Goal: Transaction & Acquisition: Book appointment/travel/reservation

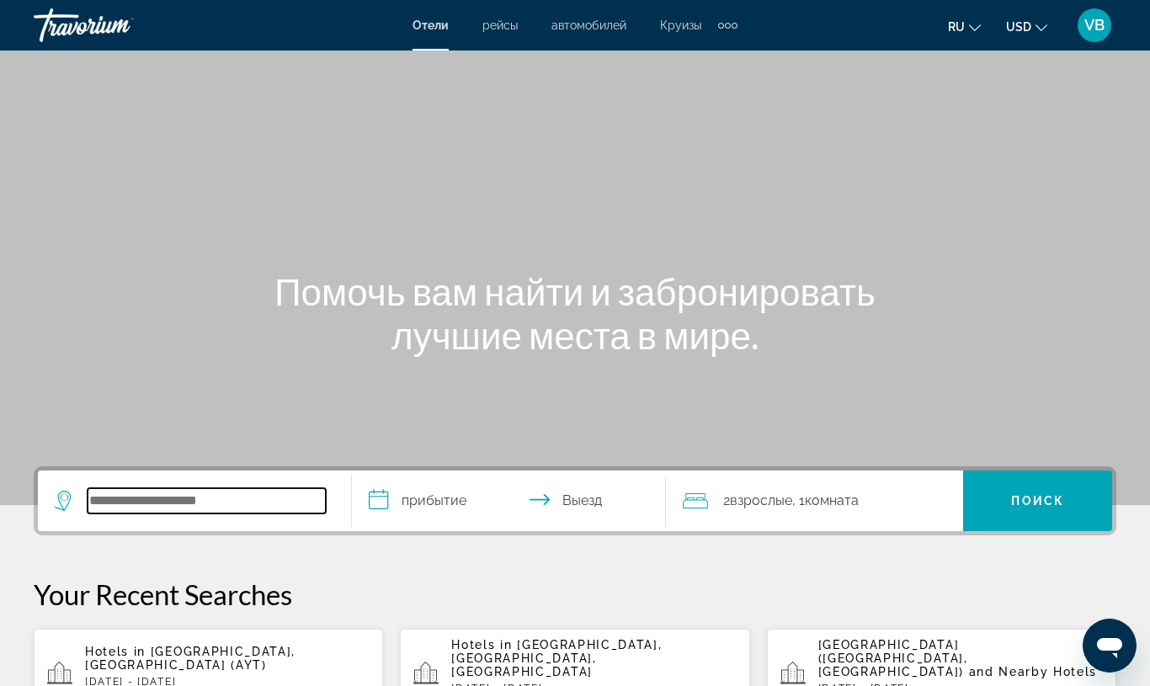
click at [142, 513] on input "Search hotel destination" at bounding box center [207, 500] width 238 height 25
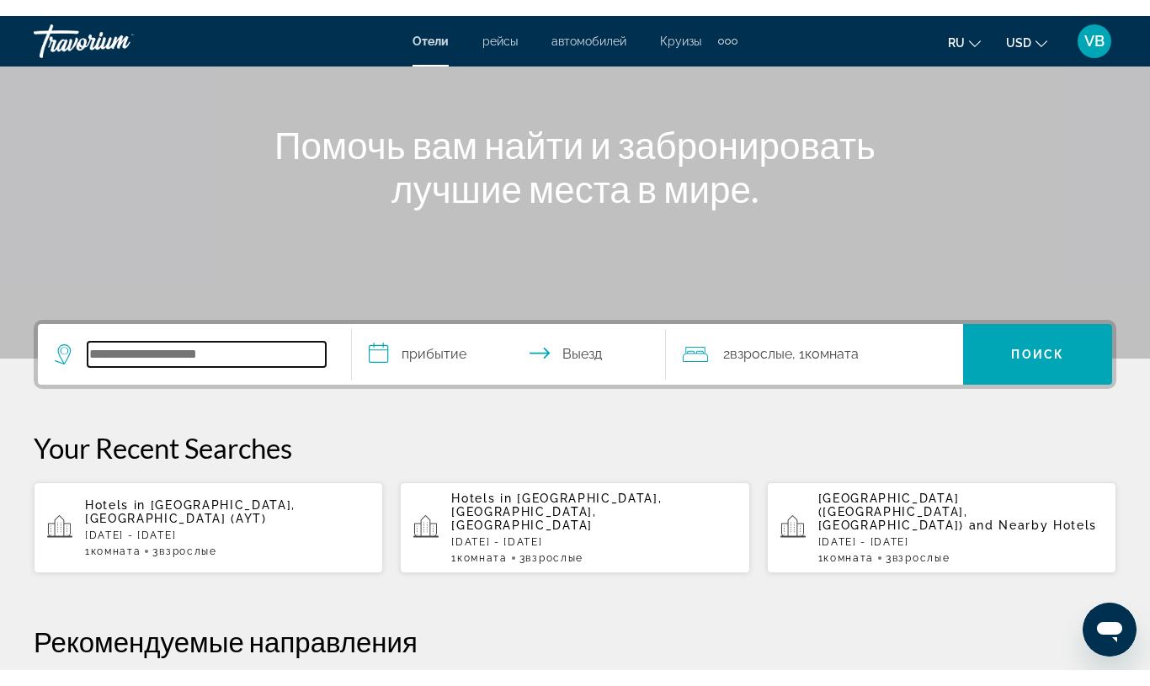
scroll to position [412, 0]
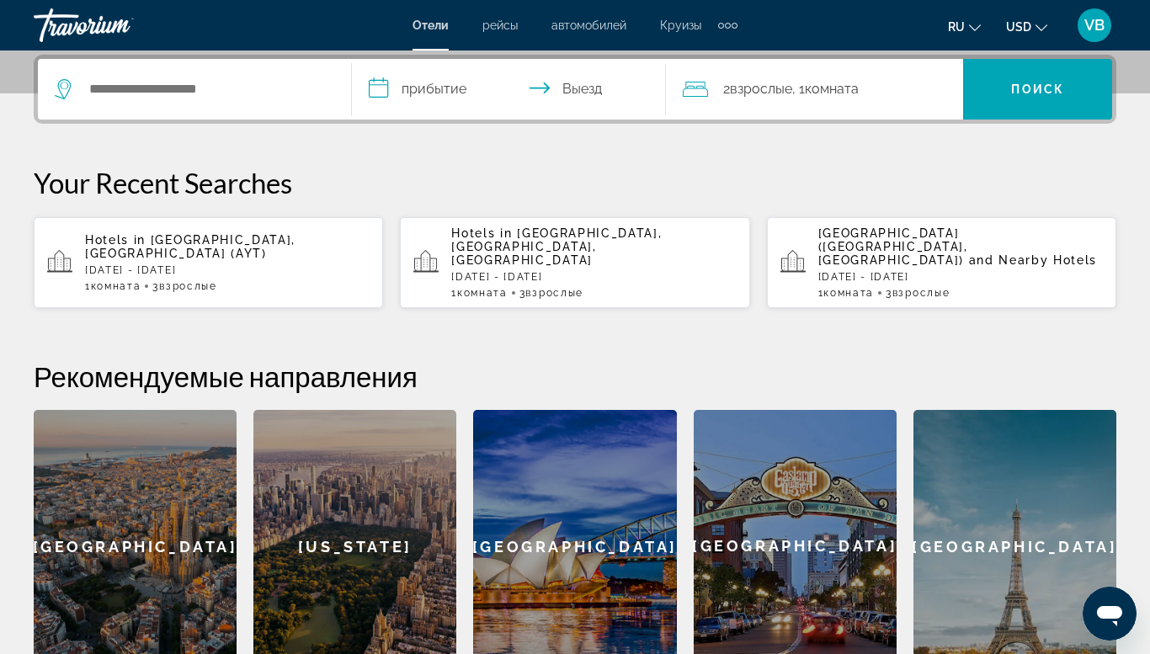
click at [482, 230] on app-hotels-recent-search "Hotels in [GEOGRAPHIC_DATA], [GEOGRAPHIC_DATA], [GEOGRAPHIC_DATA] [DATE] - [DAT…" at bounding box center [574, 262] width 349 height 91
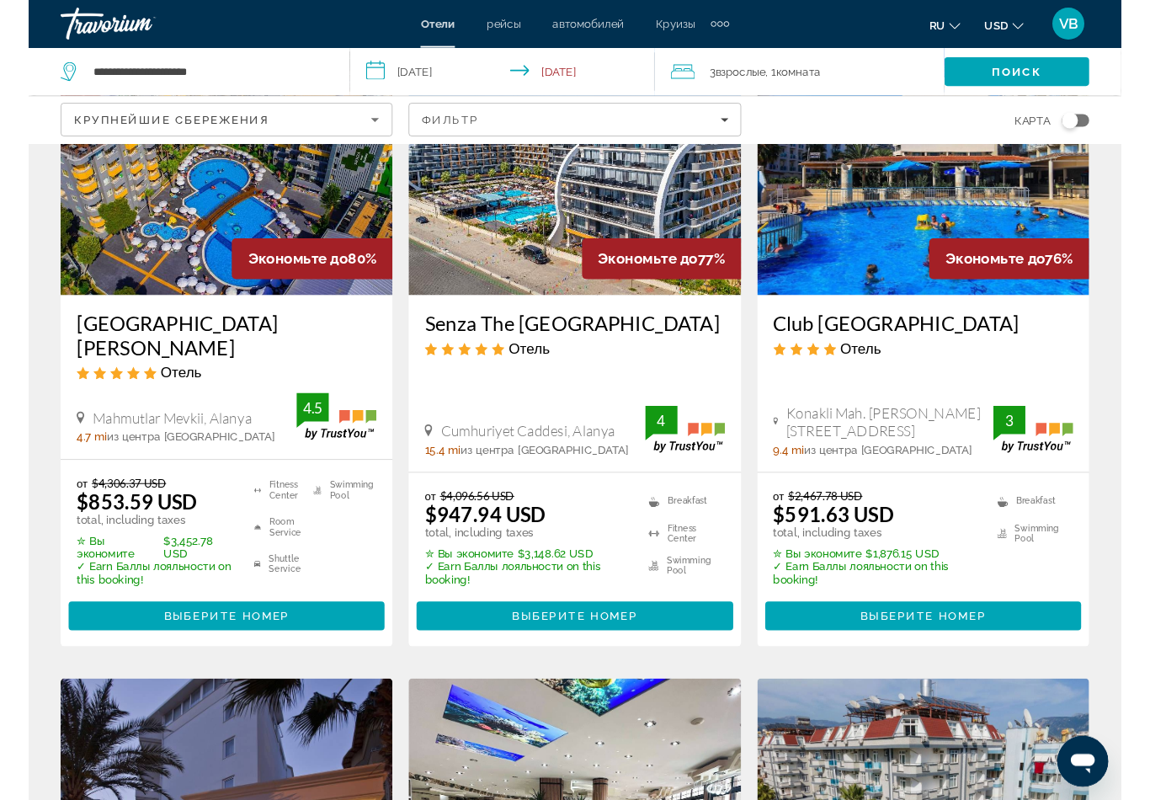
scroll to position [170, 0]
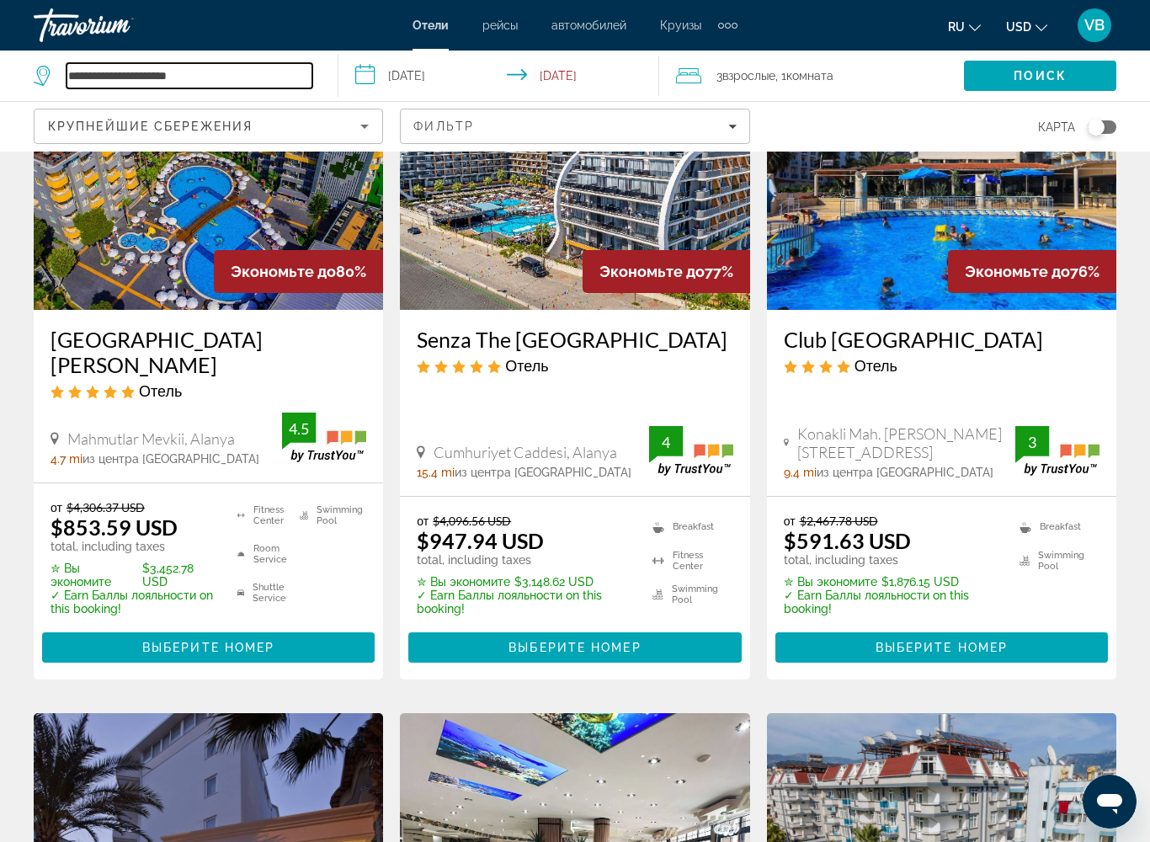
click at [108, 70] on input "**********" at bounding box center [189, 75] width 246 height 25
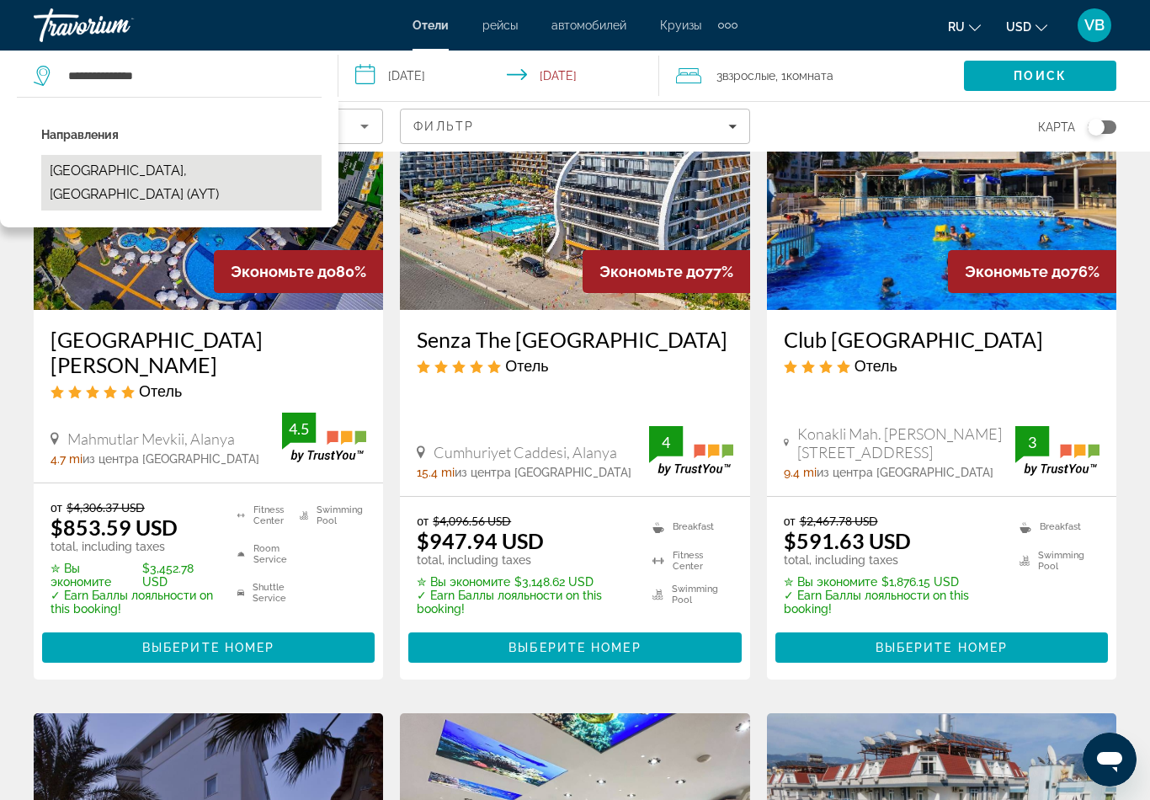
click at [157, 173] on button "[GEOGRAPHIC_DATA], [GEOGRAPHIC_DATA] (AYT)" at bounding box center [181, 183] width 280 height 56
type input "**********"
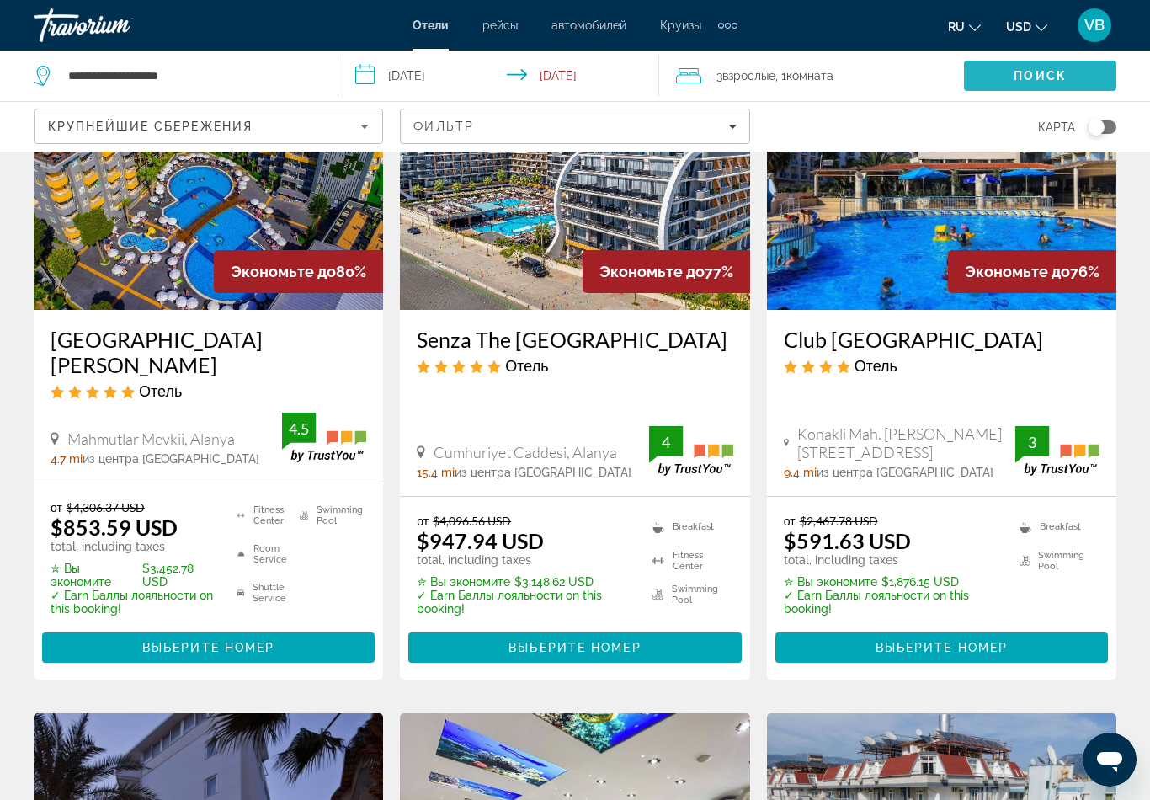
click at [1012, 66] on span "Search" at bounding box center [1040, 76] width 152 height 40
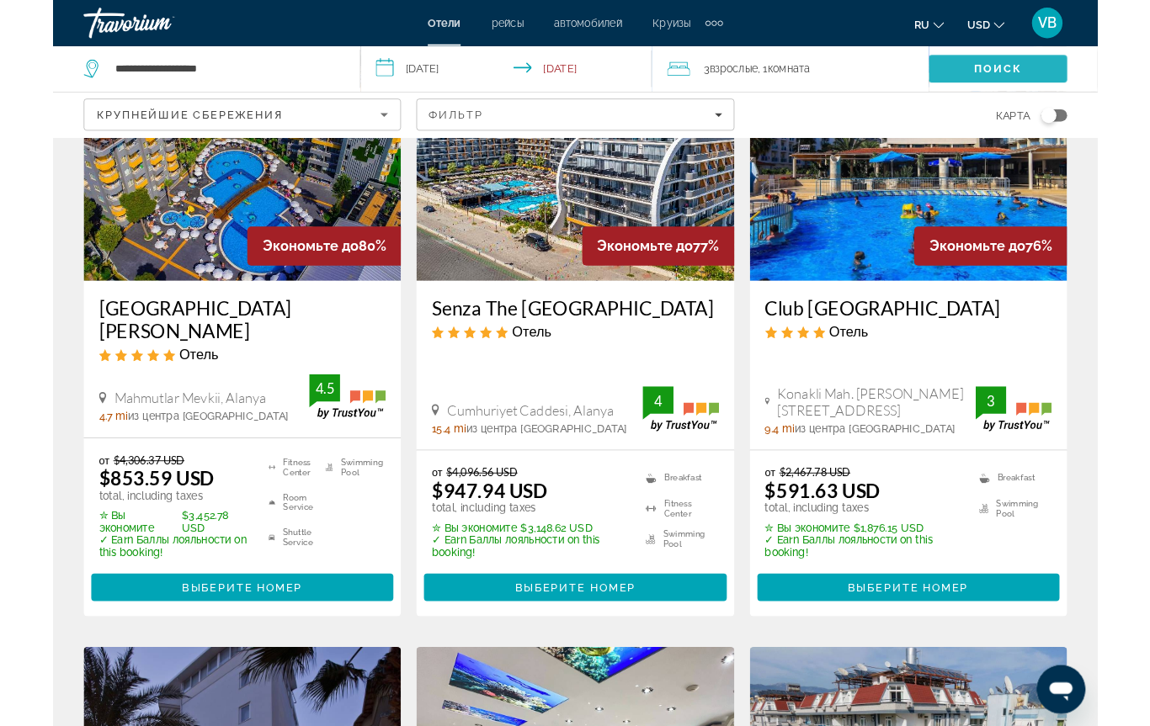
scroll to position [0, 0]
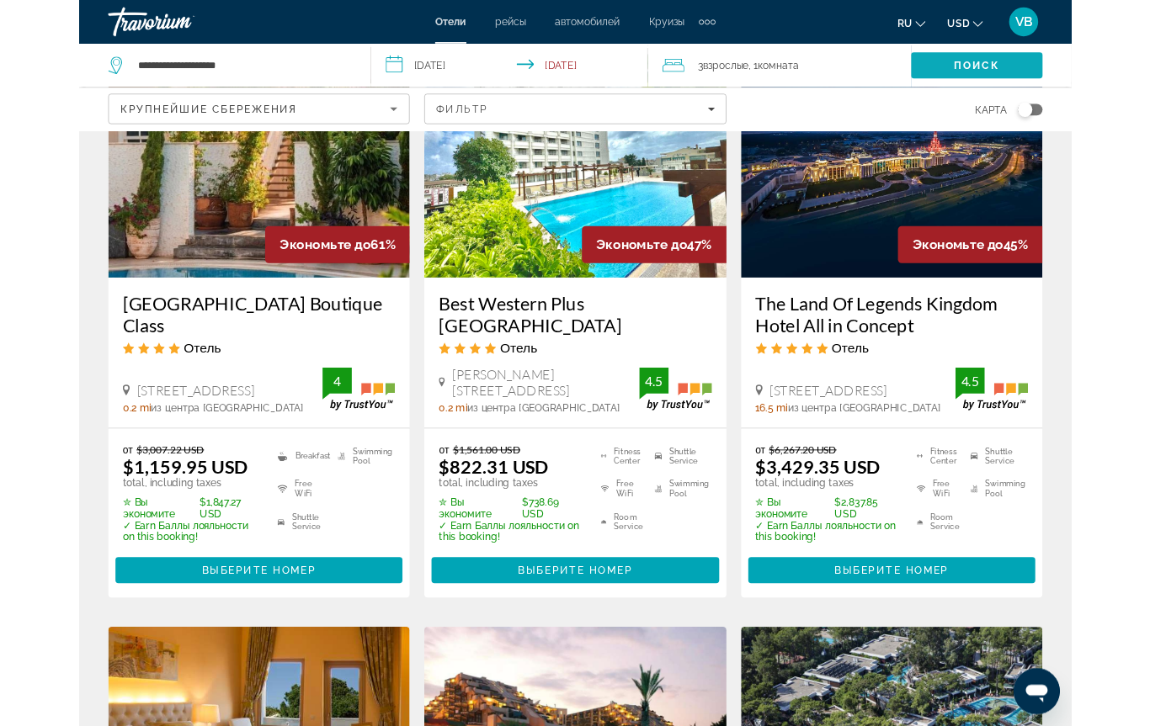
scroll to position [157, 0]
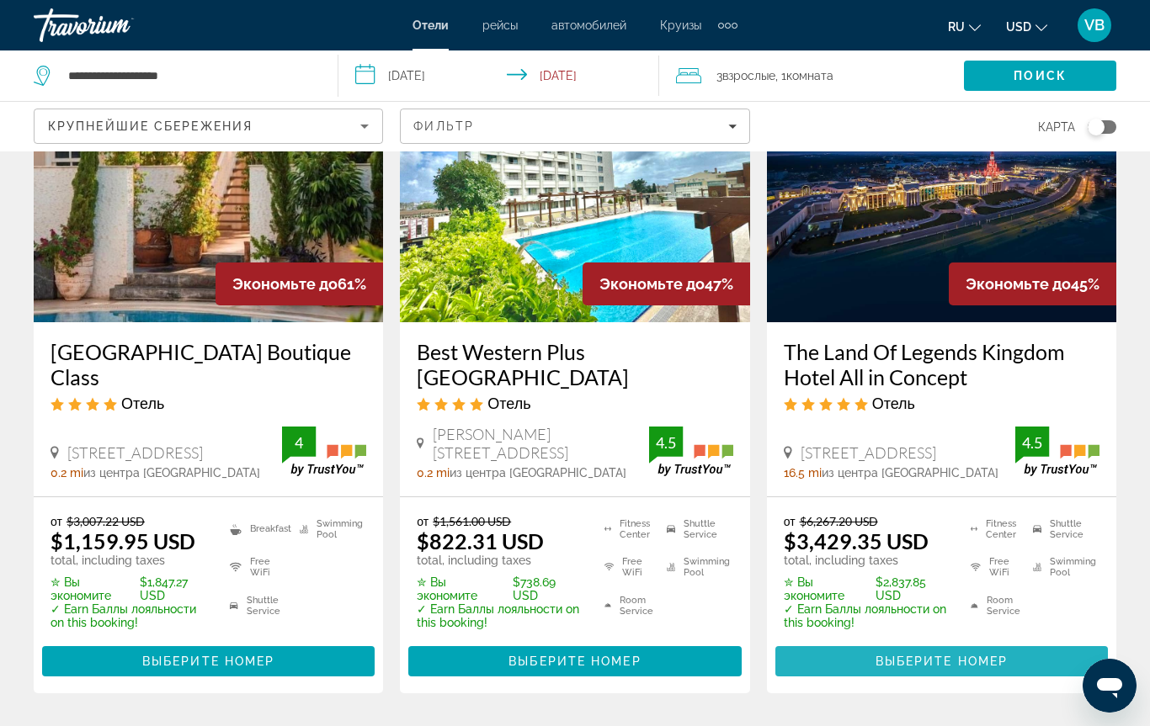
click at [965, 668] on span "Выберите номер" at bounding box center [941, 661] width 132 height 13
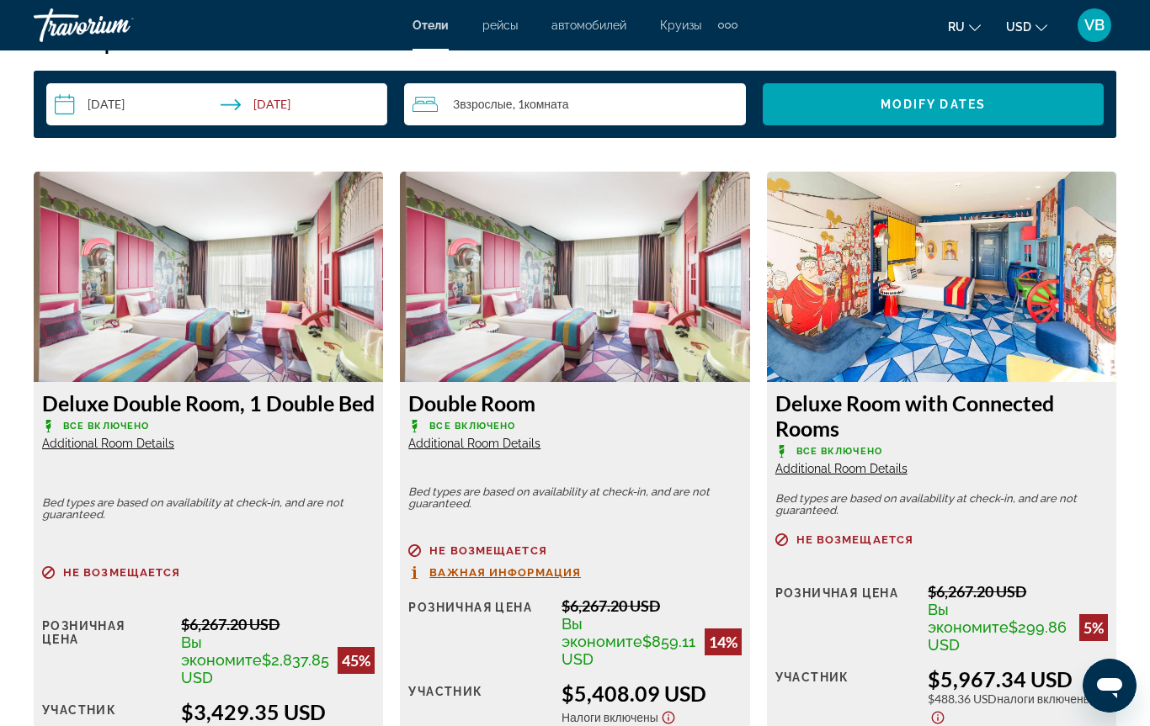
scroll to position [2505, 0]
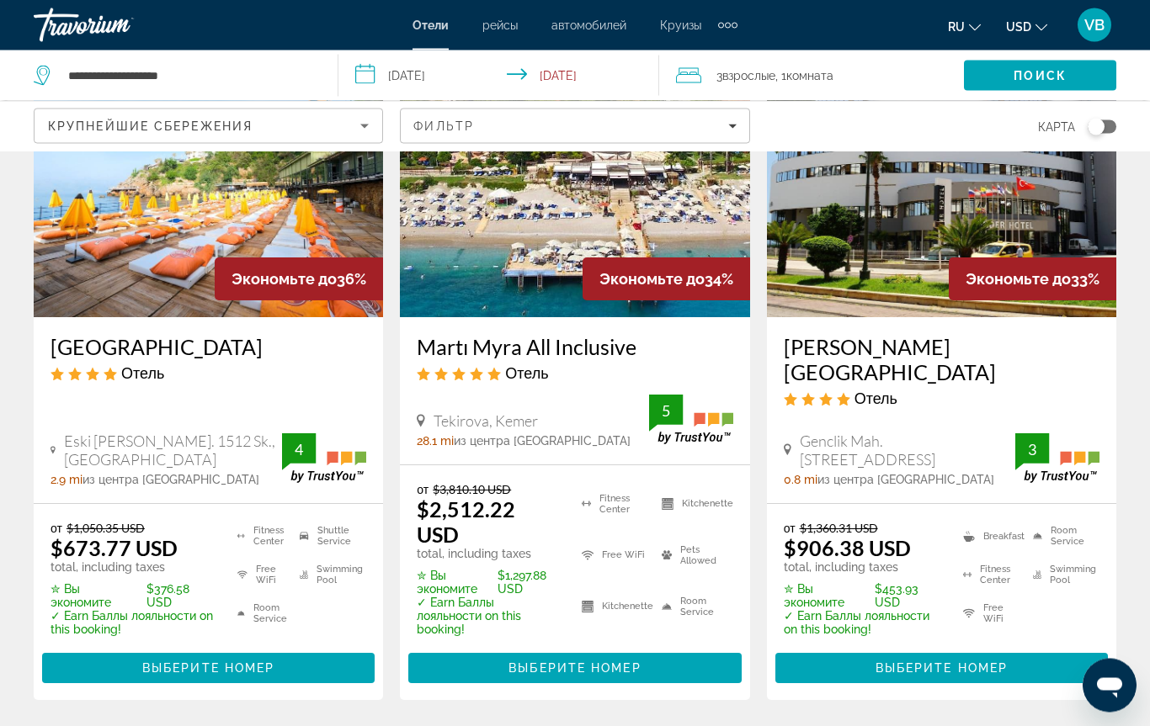
scroll to position [1513, 0]
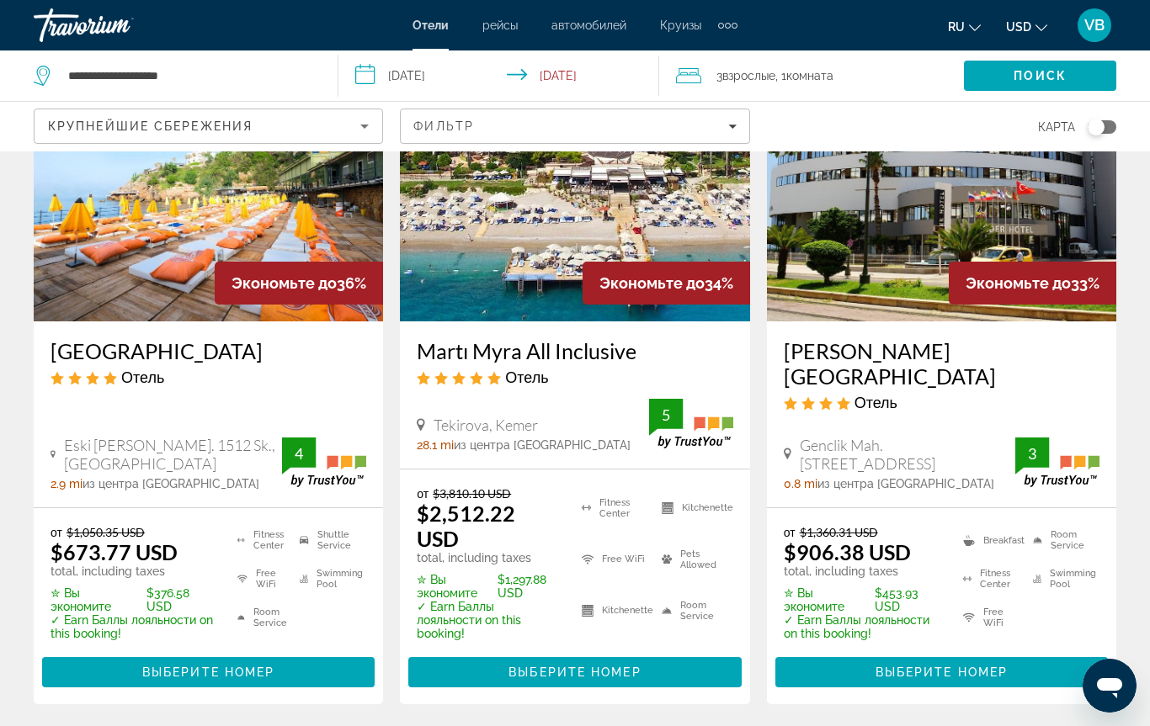
click at [364, 112] on div "Крупнейшие сбережения" at bounding box center [208, 132] width 321 height 47
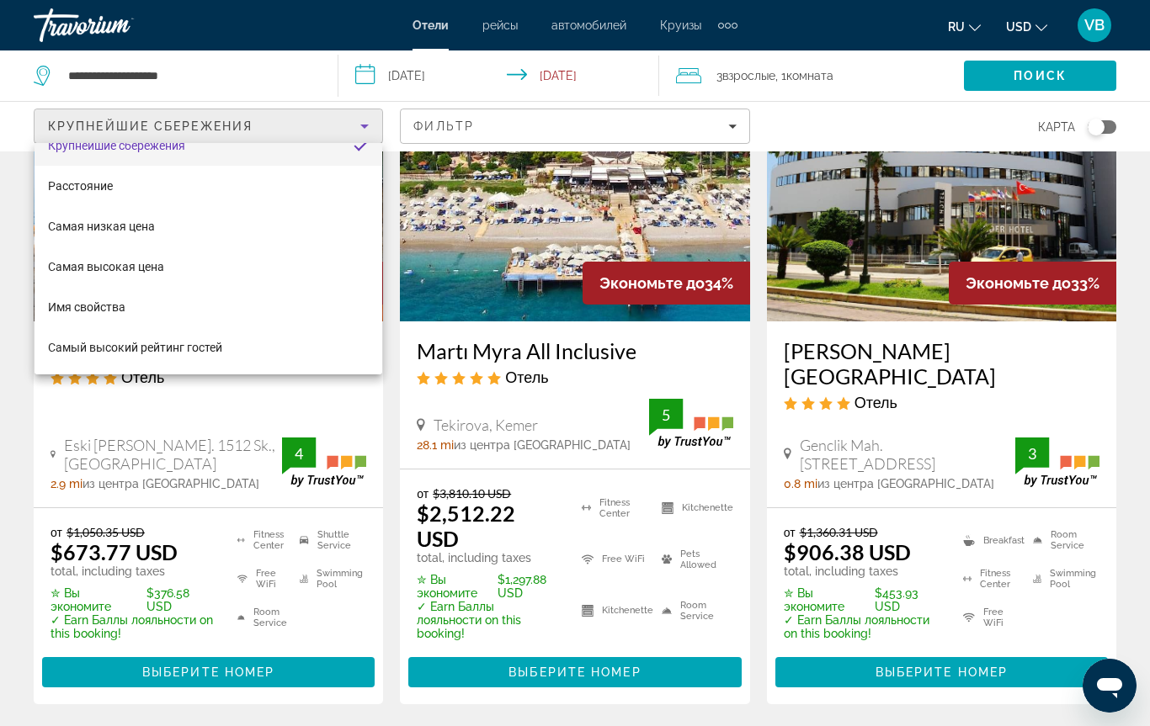
scroll to position [24, 0]
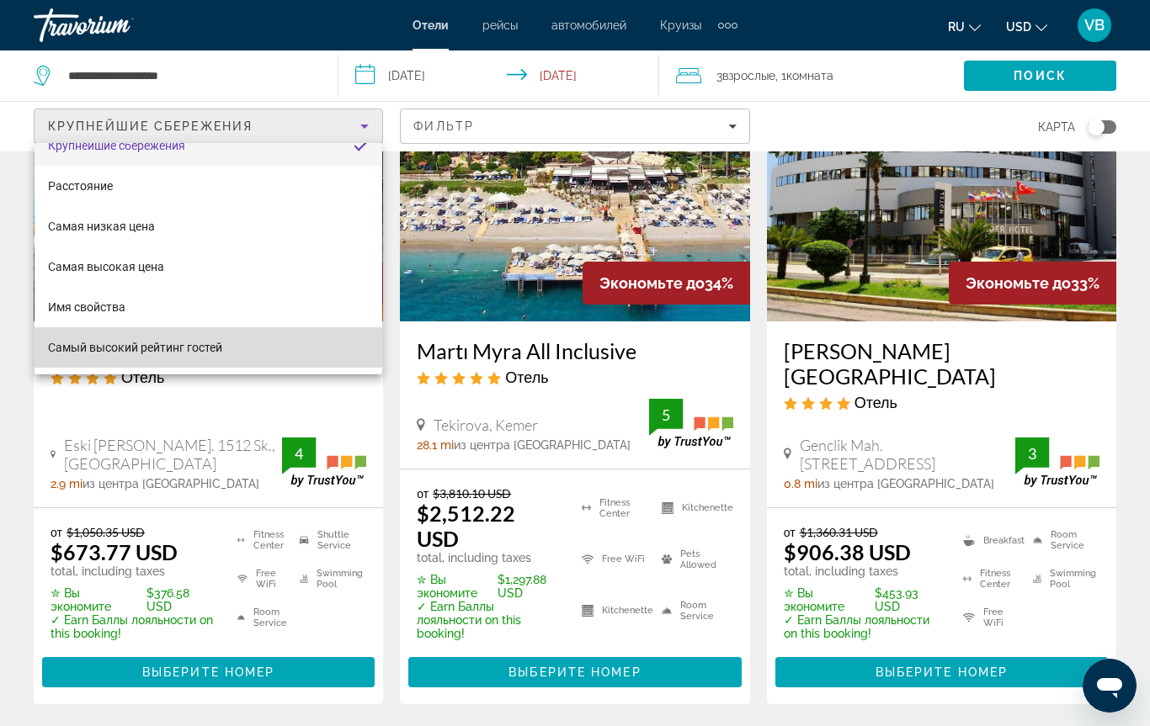
click at [205, 345] on span "Самый высокий рейтинг гостей" at bounding box center [135, 347] width 174 height 13
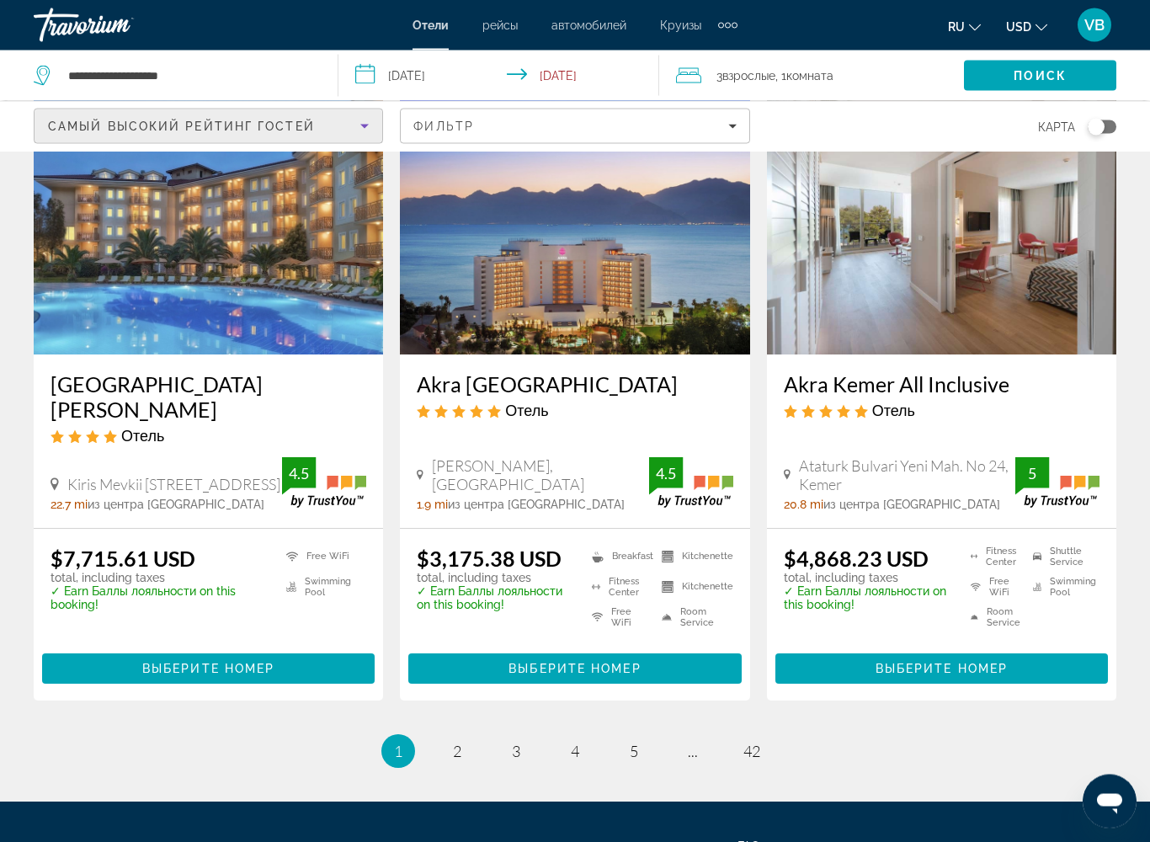
scroll to position [1998, 0]
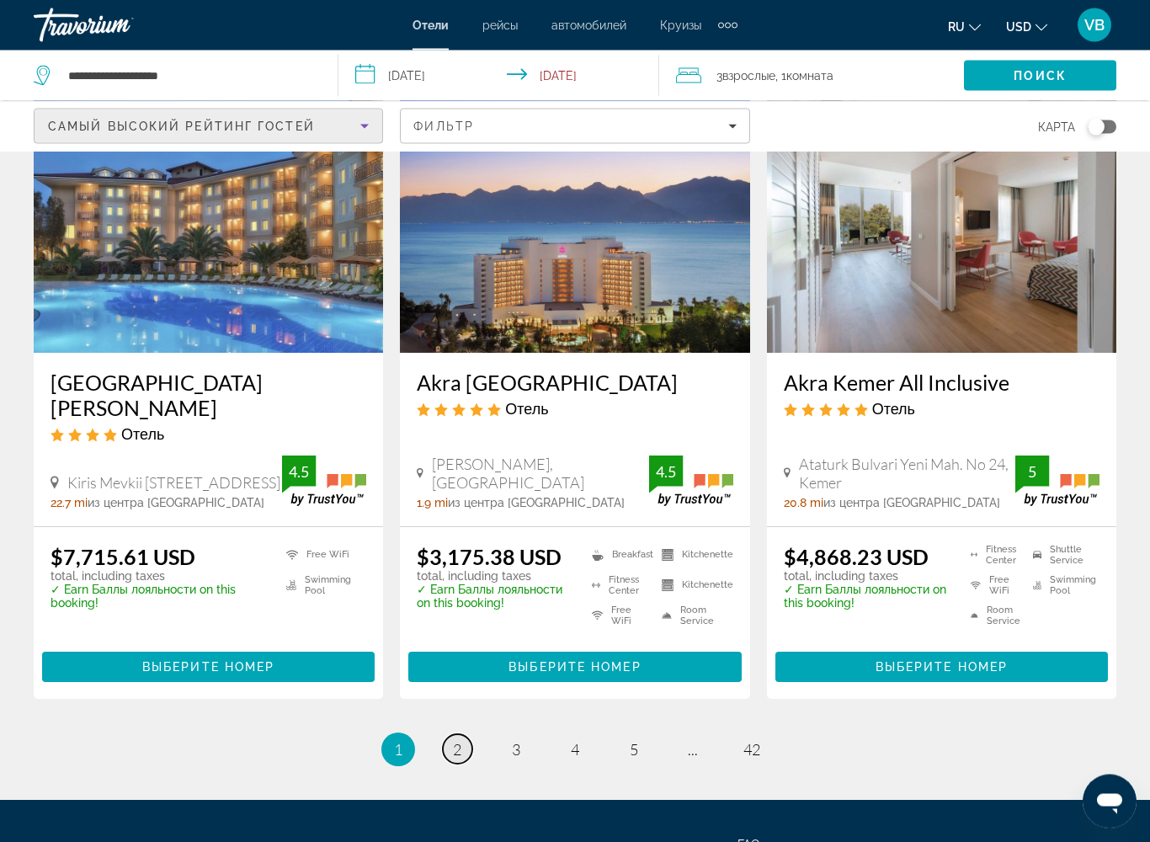
click at [457, 685] on span "2" at bounding box center [457, 750] width 8 height 19
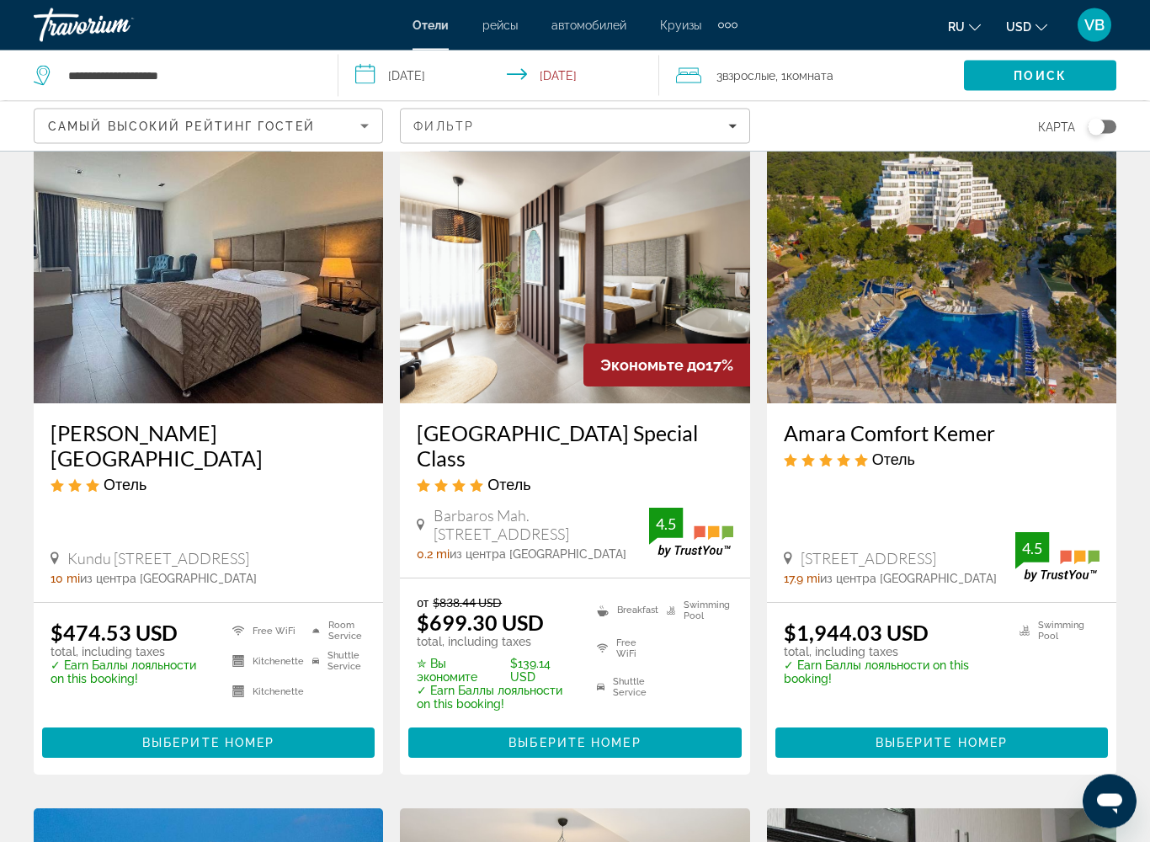
scroll to position [1426, 0]
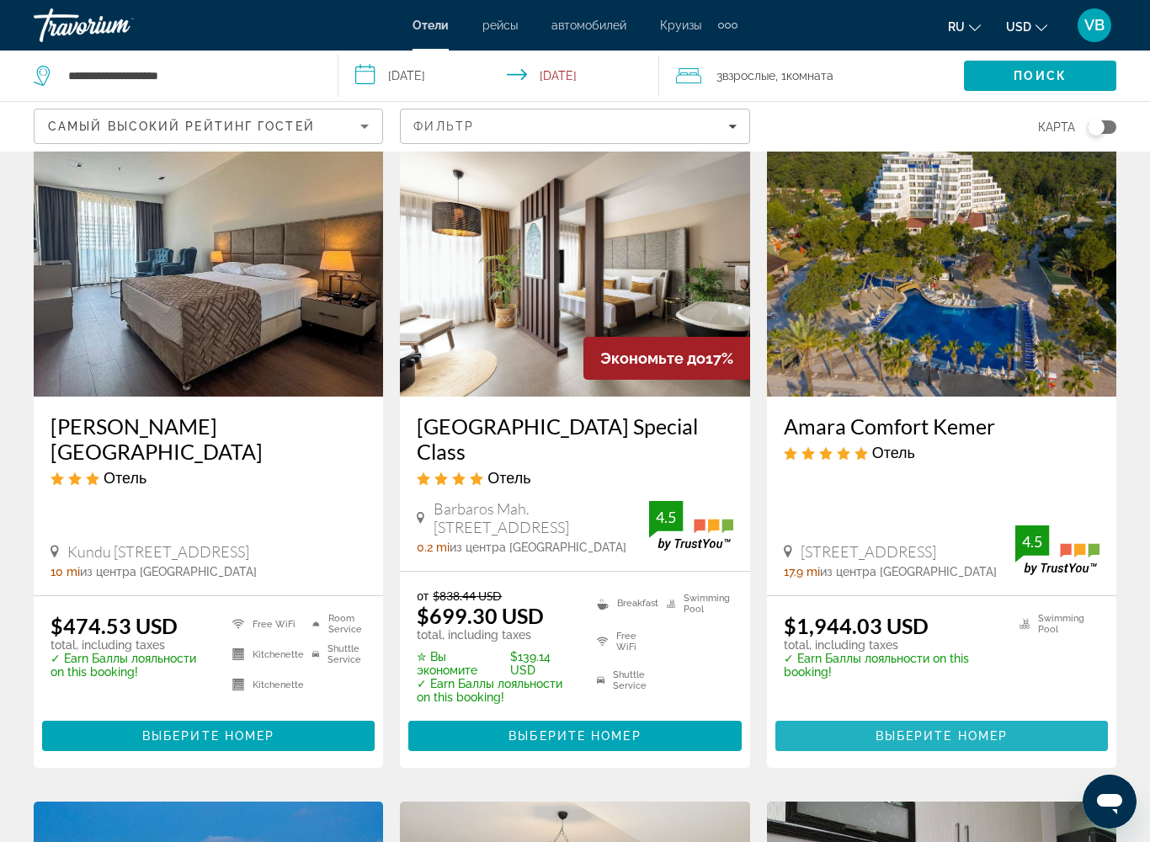
click at [917, 685] on span "Выберите номер" at bounding box center [941, 735] width 132 height 13
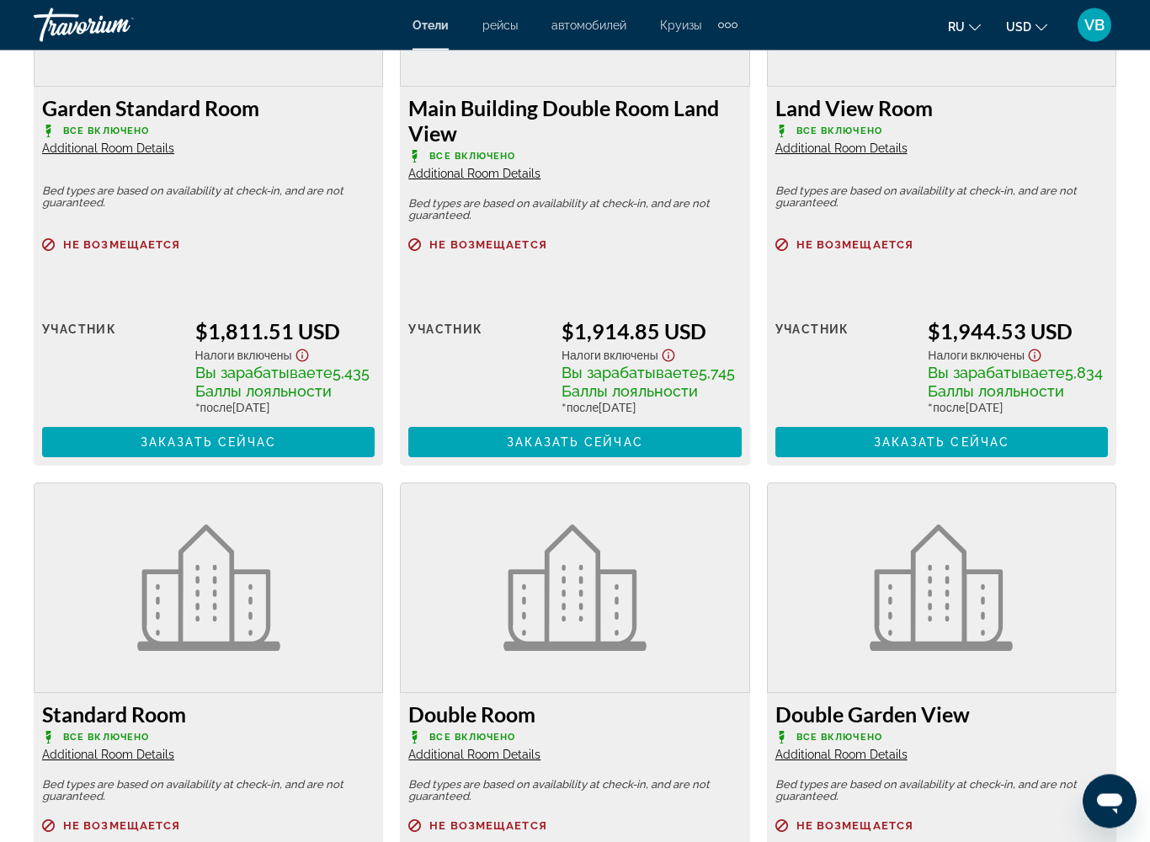
scroll to position [2792, 0]
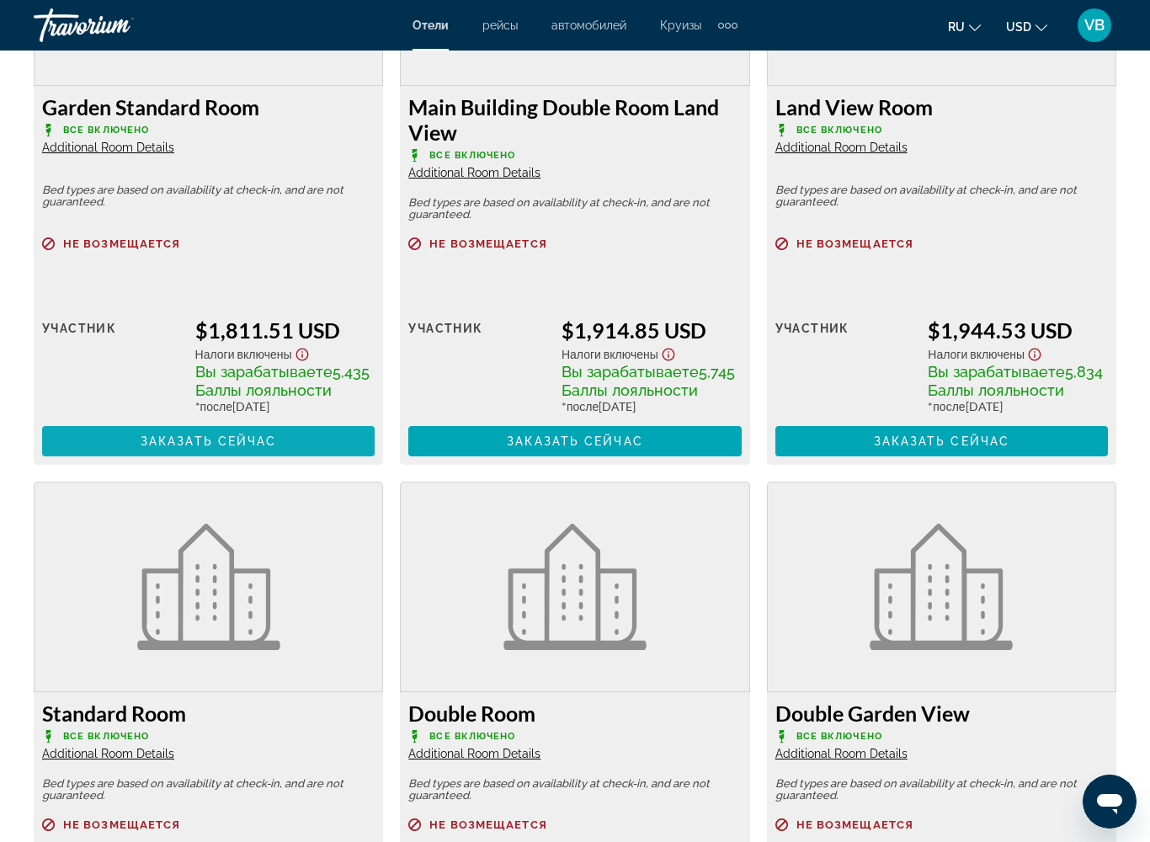
click at [227, 448] on span "Заказать сейчас" at bounding box center [209, 440] width 136 height 13
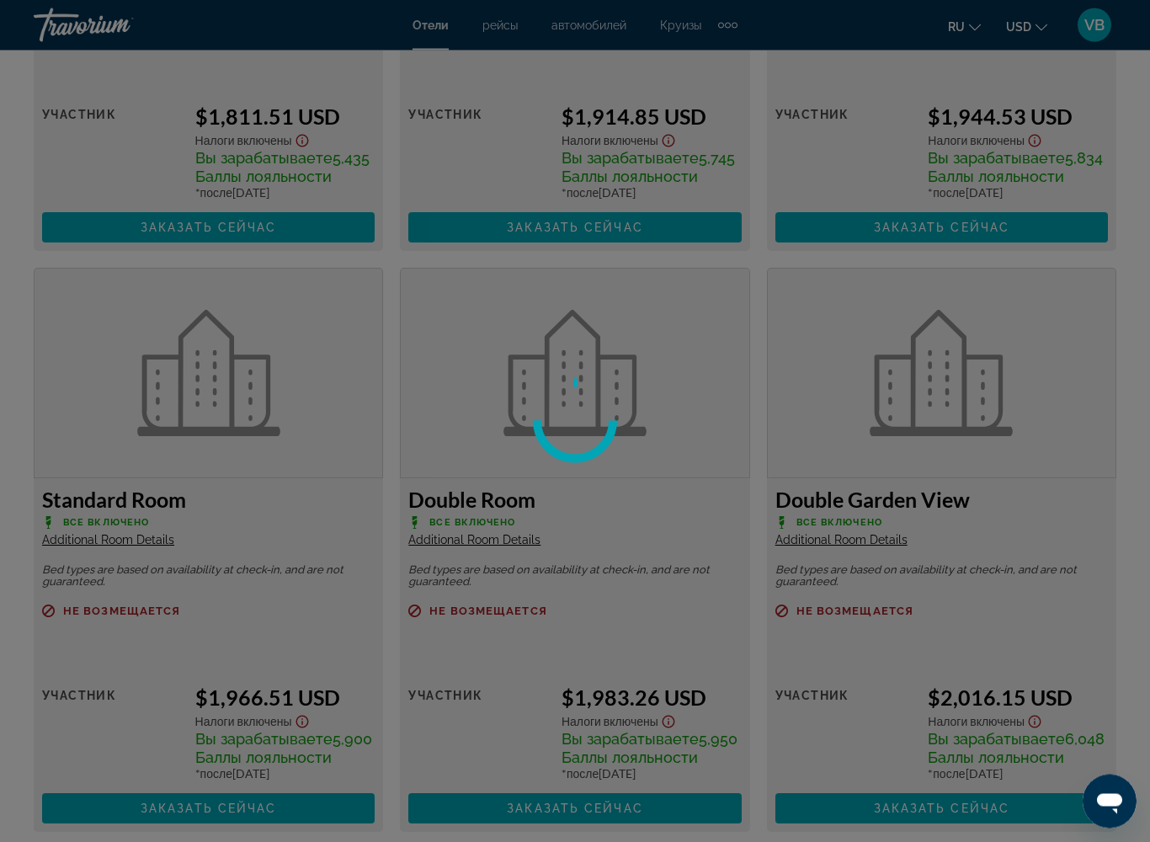
scroll to position [3006, 0]
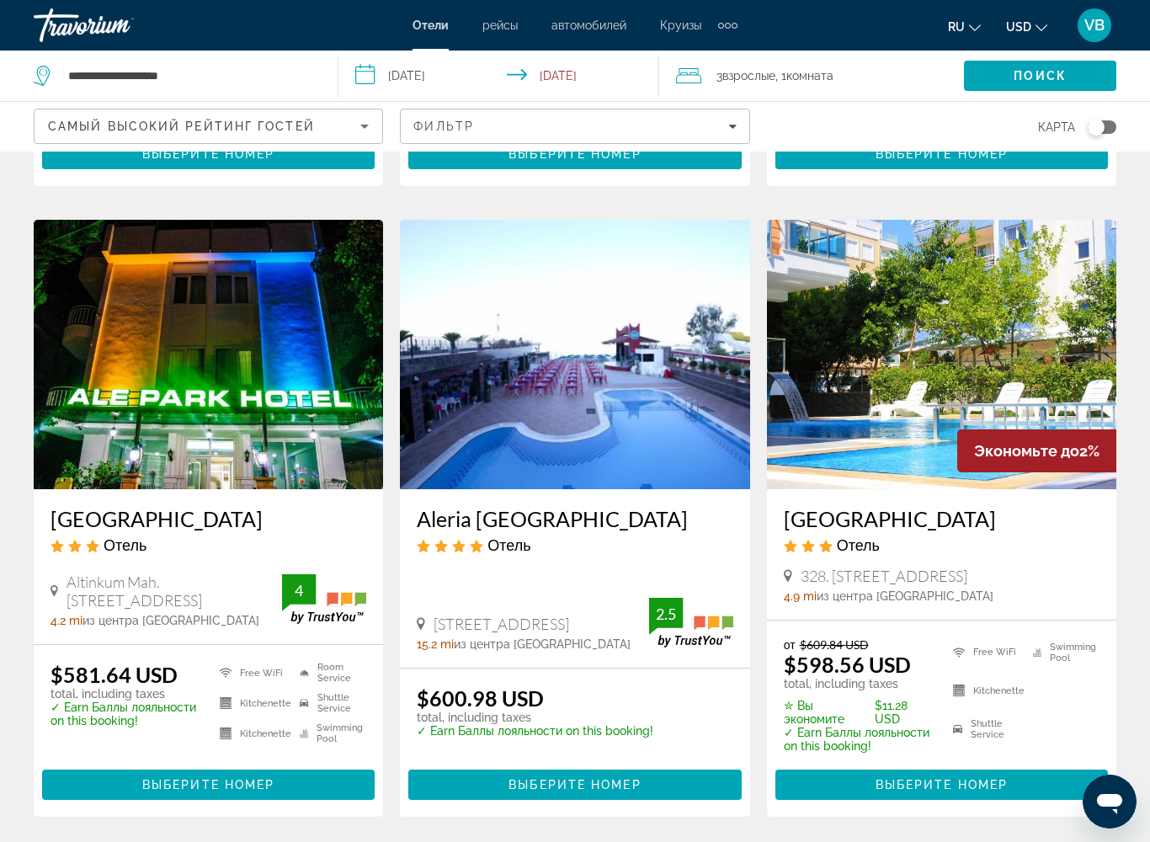
scroll to position [702, 0]
click at [540, 685] on p "total, including taxes" at bounding box center [535, 717] width 236 height 13
click at [573, 685] on span "Выберите номер" at bounding box center [574, 784] width 132 height 13
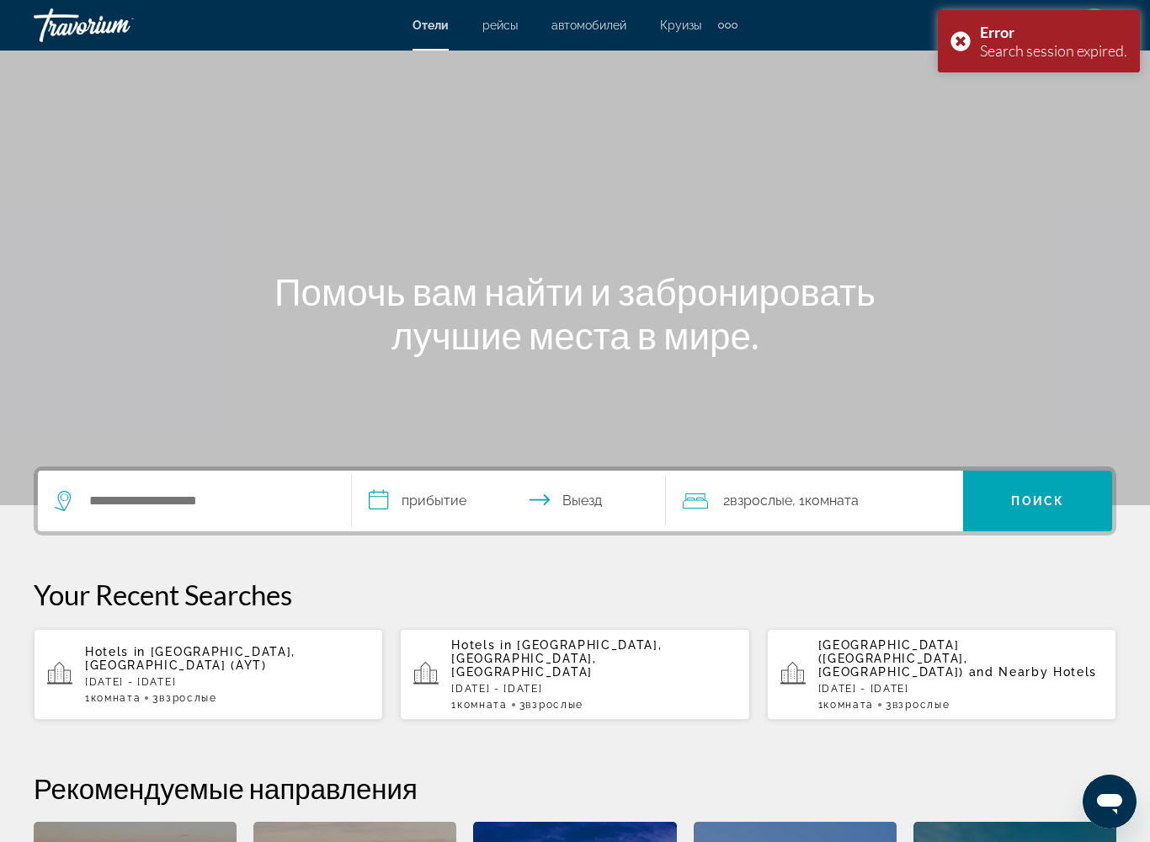
click at [188, 676] on p "[DATE] - [DATE]" at bounding box center [227, 682] width 284 height 12
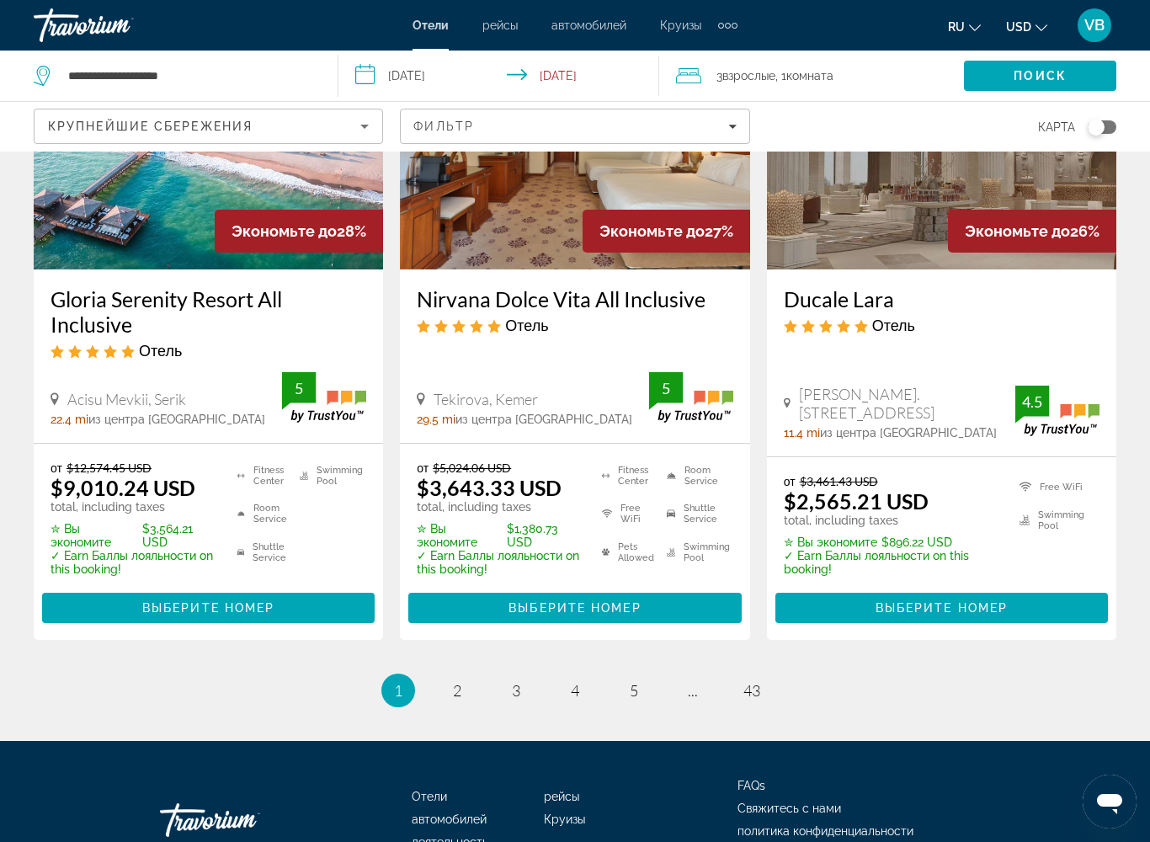
scroll to position [2289, 0]
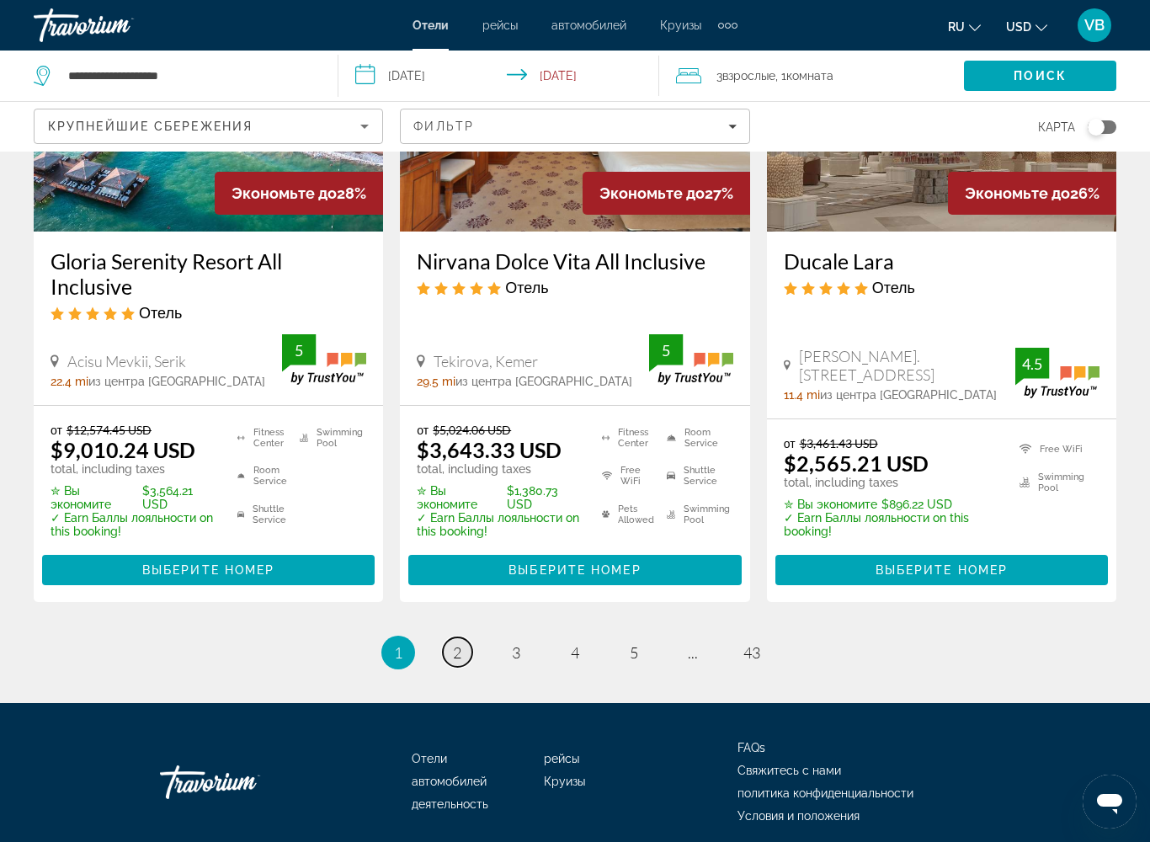
click at [460, 643] on span "2" at bounding box center [457, 652] width 8 height 19
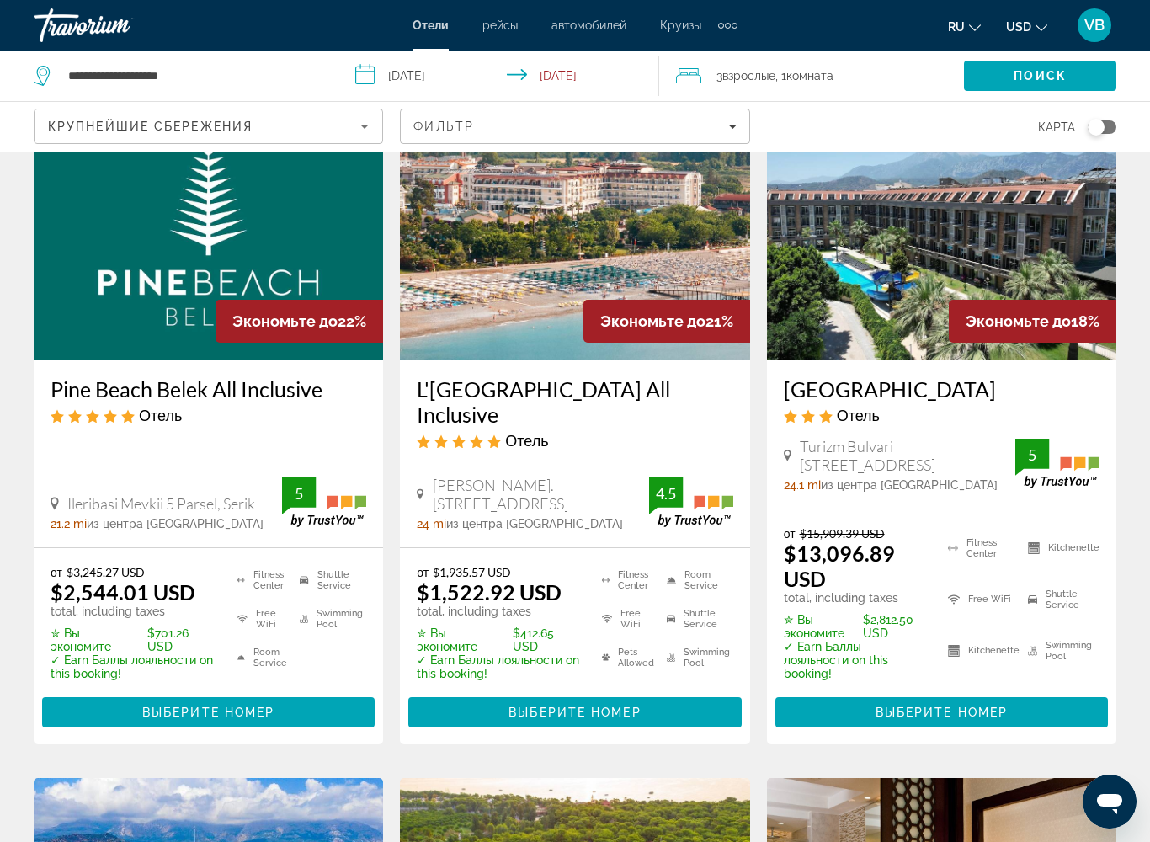
scroll to position [1478, 0]
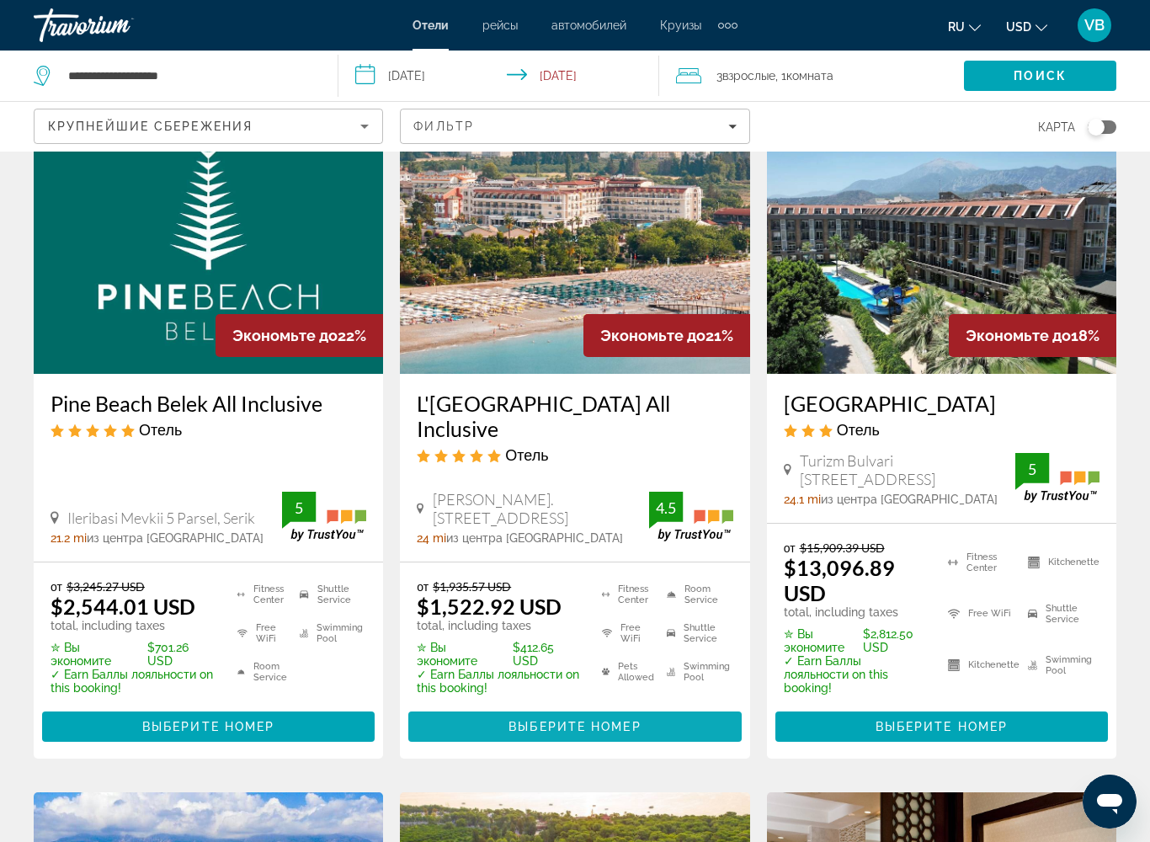
click at [544, 685] on span "Выберите номер" at bounding box center [574, 726] width 132 height 13
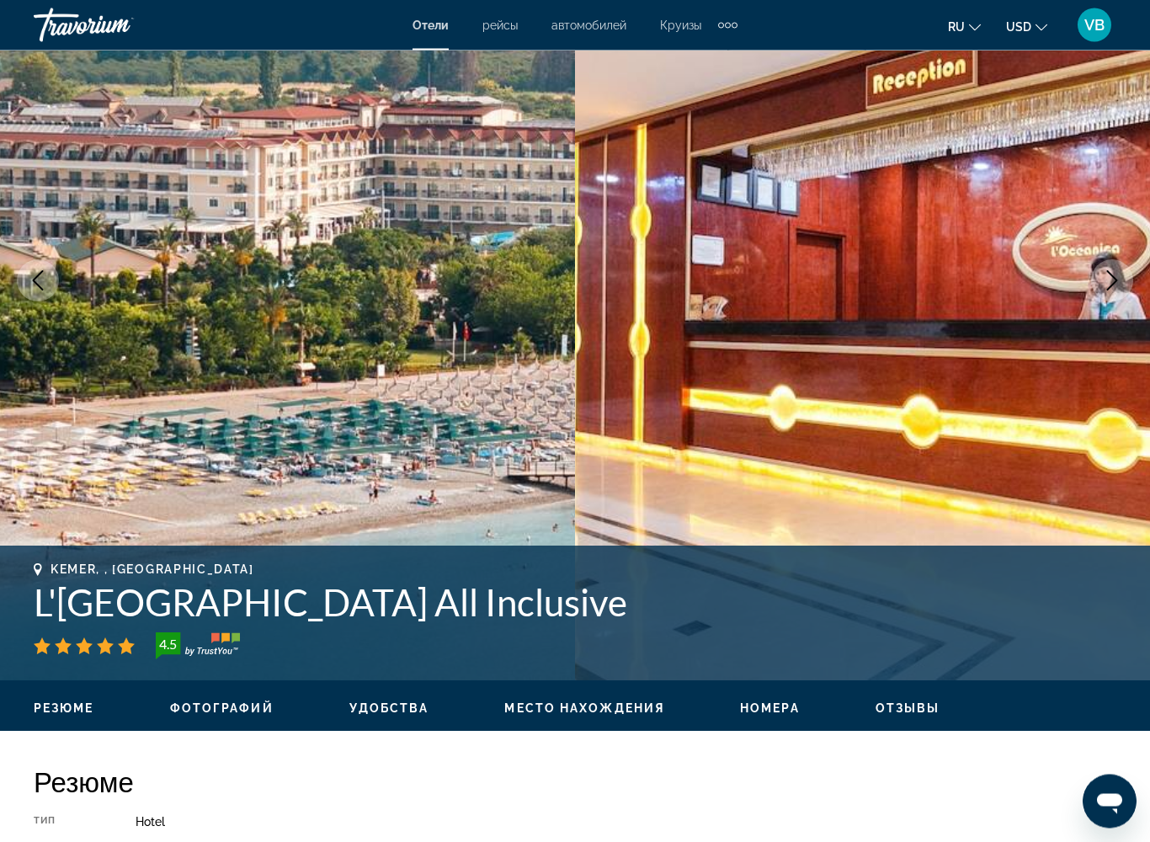
scroll to position [188, 0]
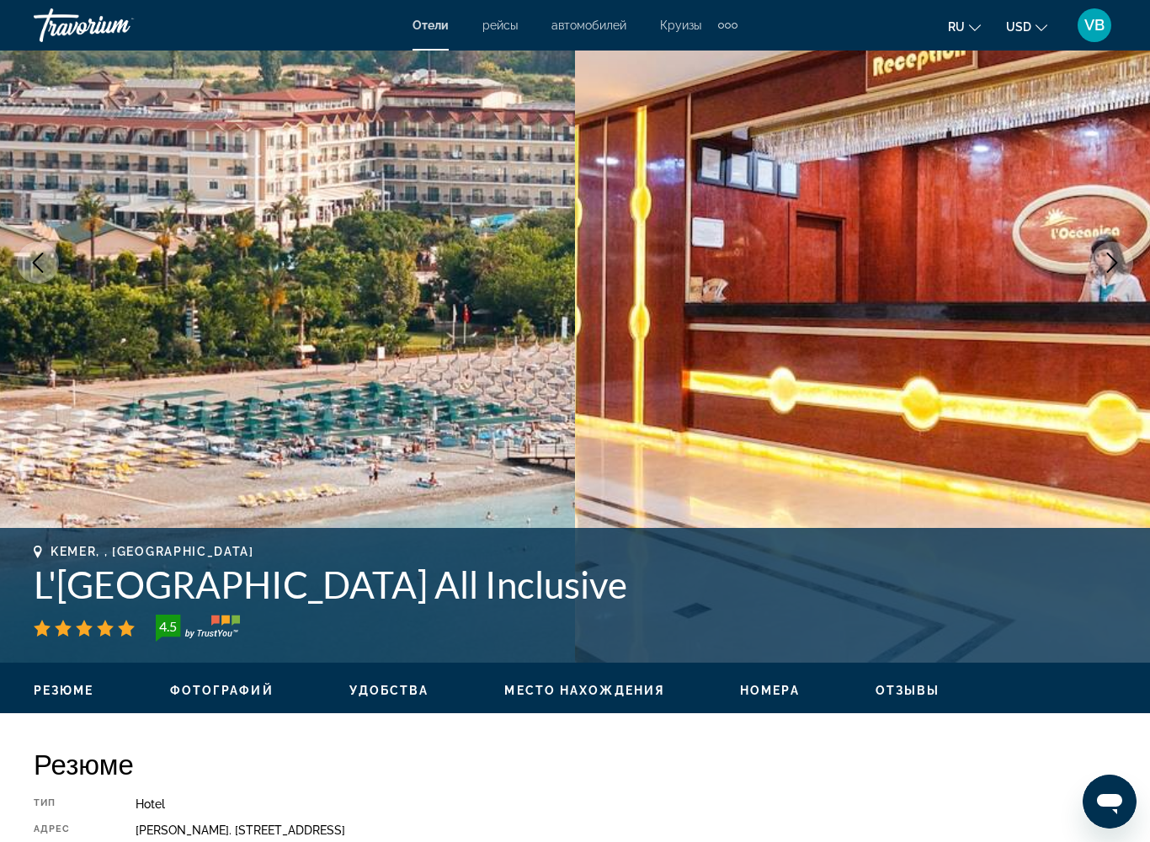
drag, startPoint x: 34, startPoint y: 582, endPoint x: 735, endPoint y: 586, distance: 701.1
click at [735, 586] on h1 "L'[GEOGRAPHIC_DATA] All Inclusive" at bounding box center [575, 584] width 1082 height 44
copy h1 "L'[GEOGRAPHIC_DATA] All Inclusive"
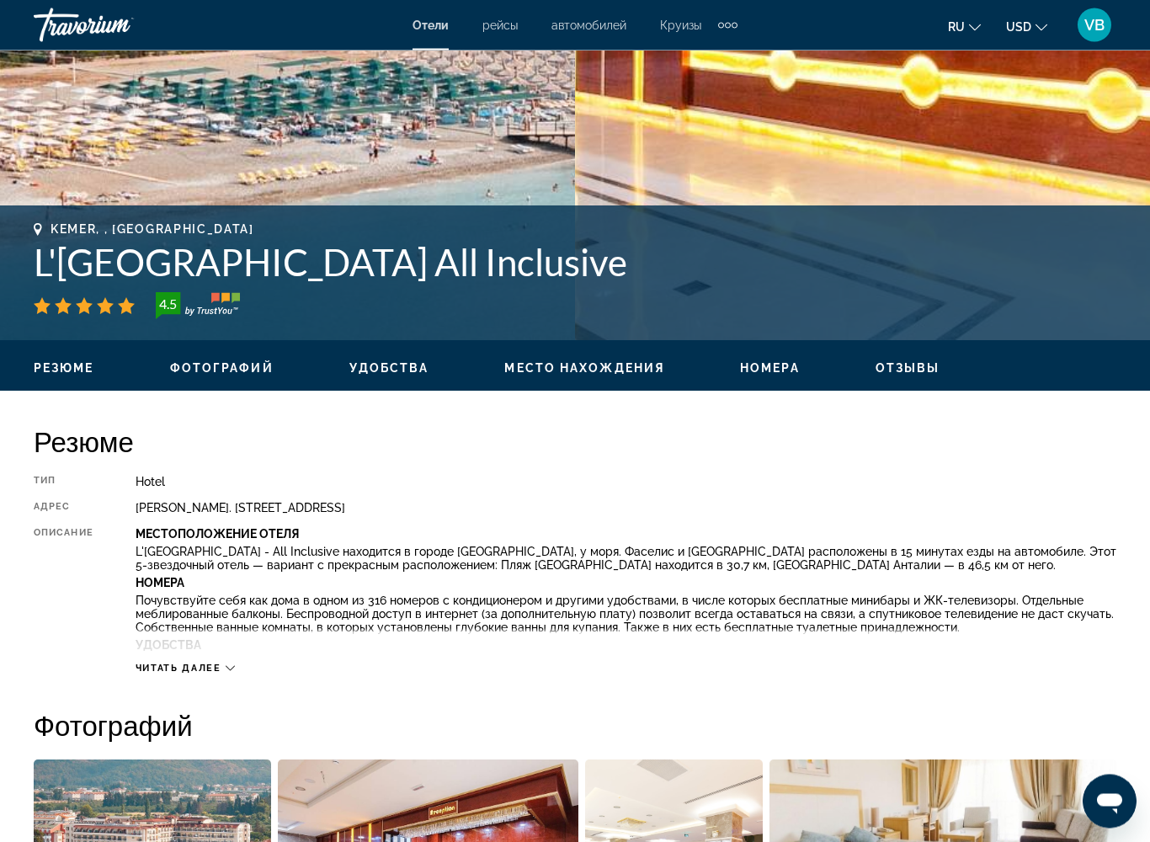
scroll to position [510, 0]
click at [236, 665] on div "Читать далее" at bounding box center [625, 651] width 980 height 46
click at [211, 667] on span "Читать далее" at bounding box center [178, 667] width 86 height 11
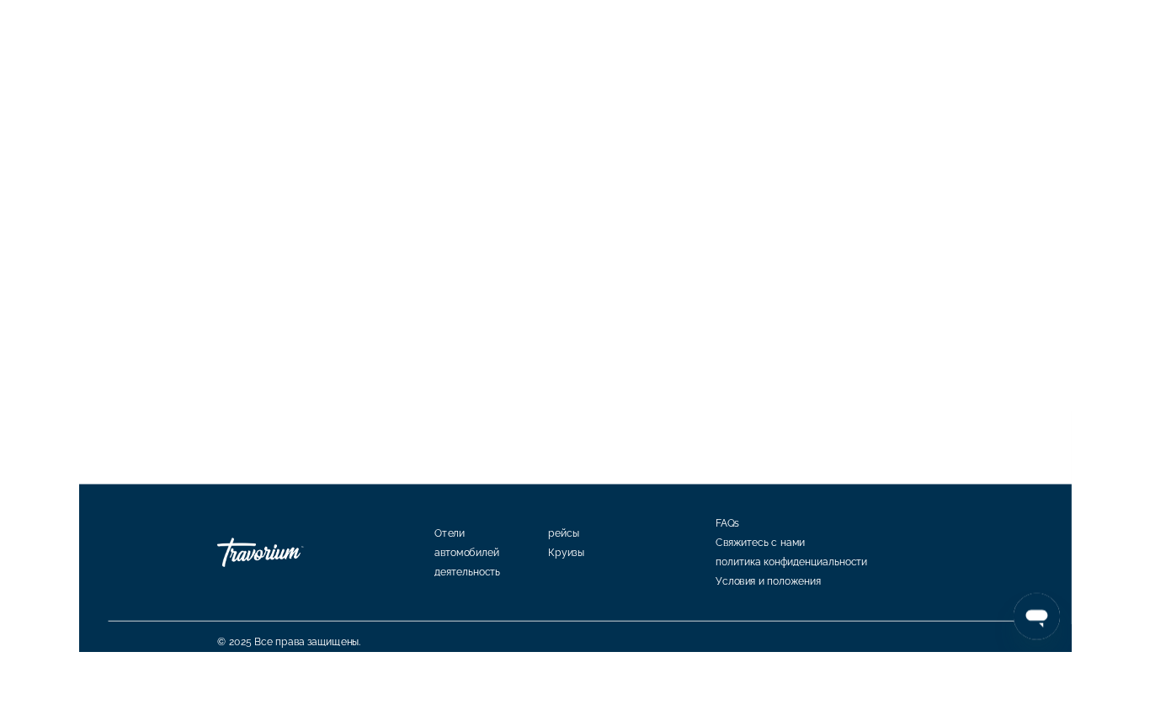
scroll to position [4508, 0]
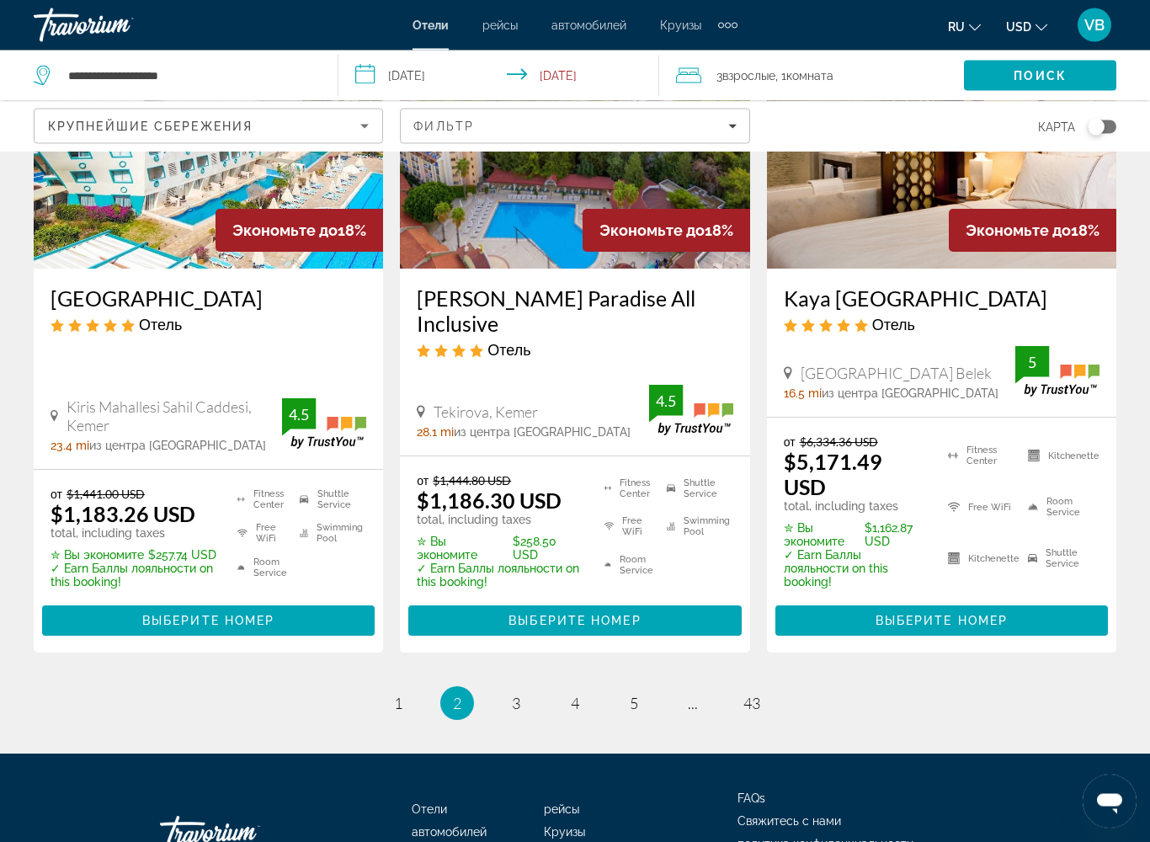
scroll to position [2277, 0]
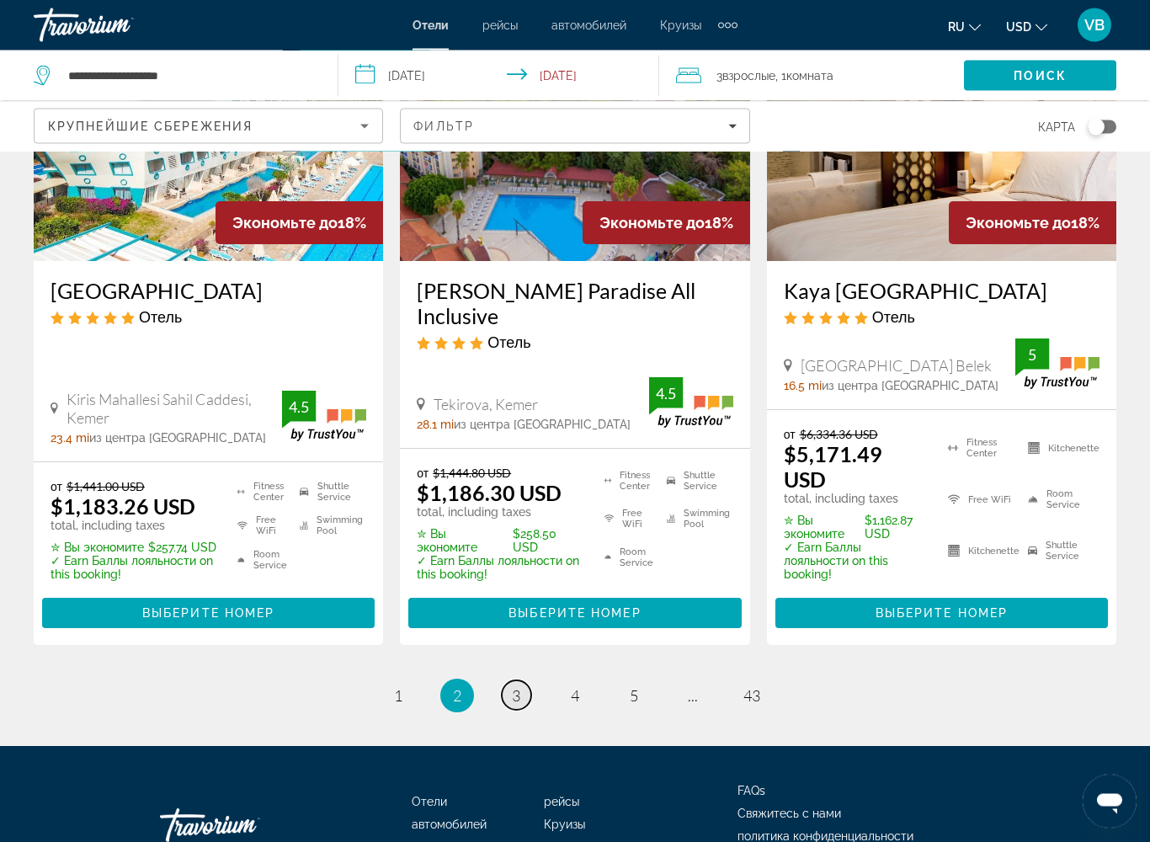
click at [512, 685] on span "3" at bounding box center [516, 696] width 8 height 19
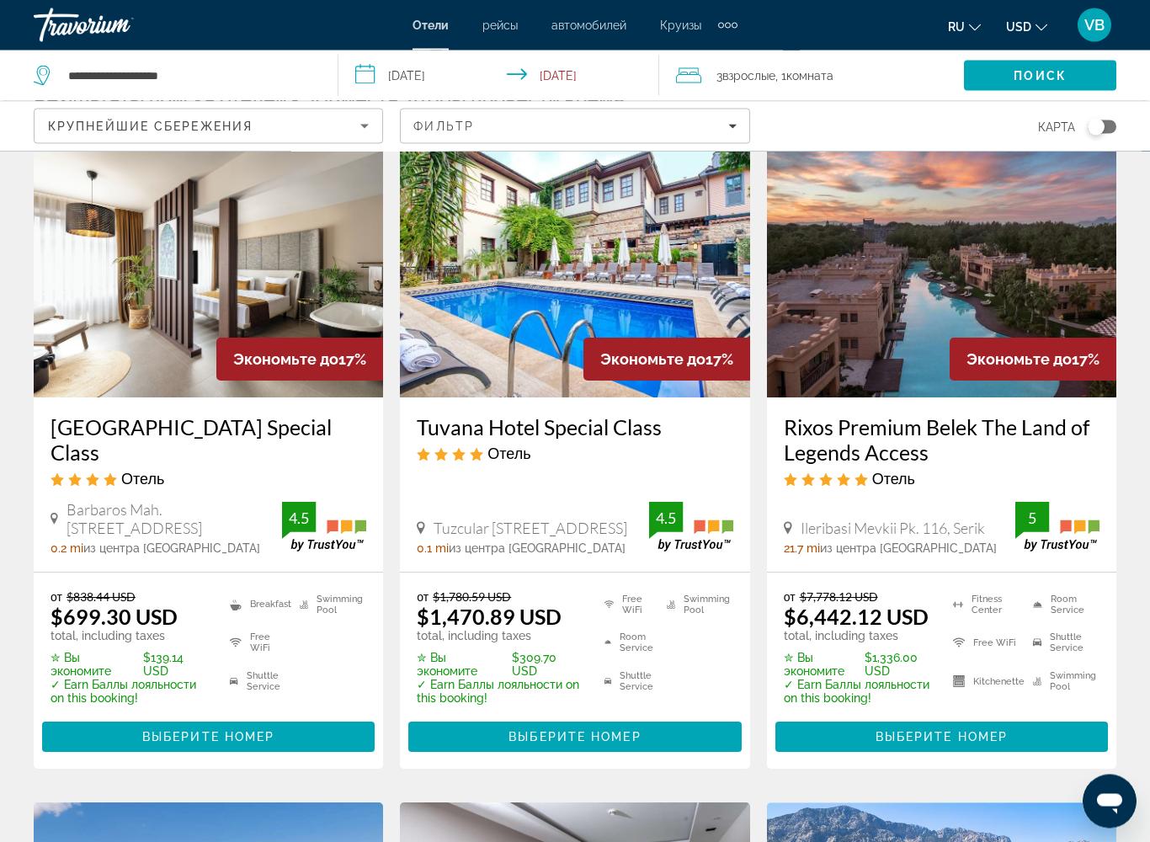
scroll to position [83, 0]
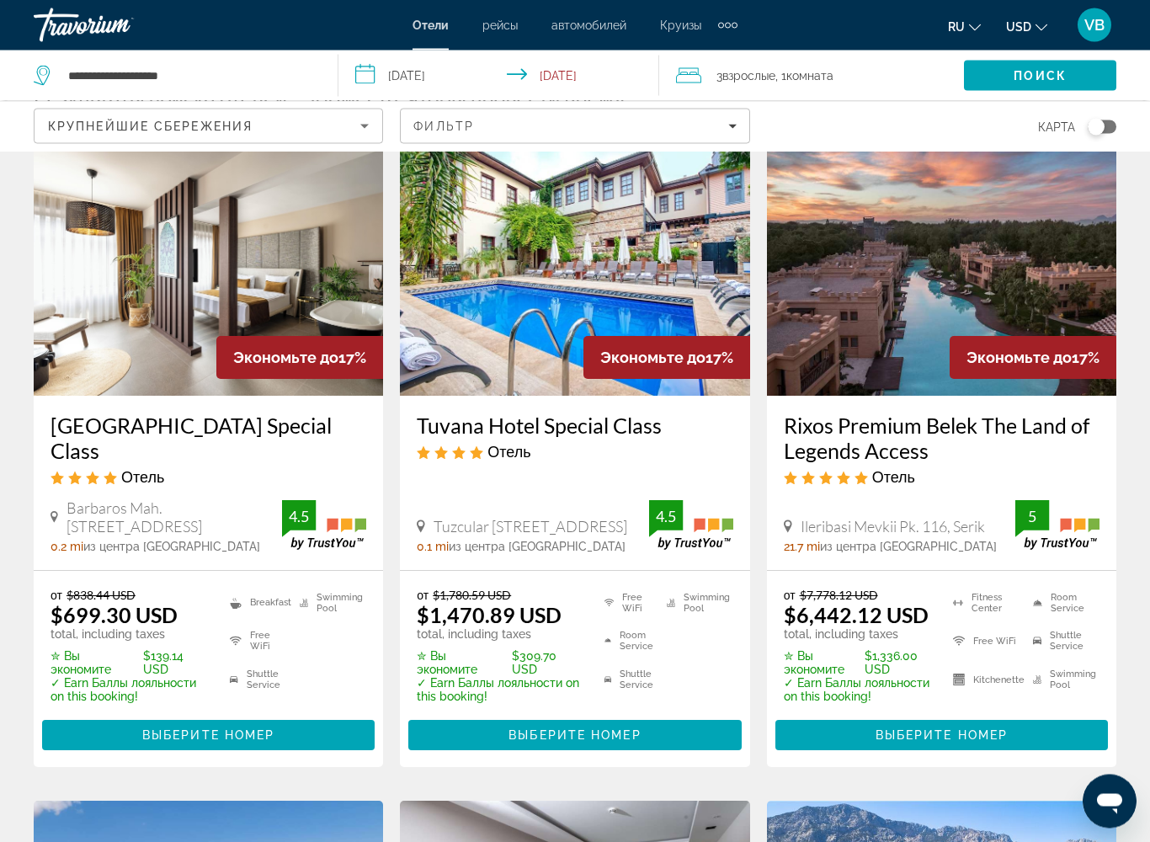
click at [492, 269] on img "Main content" at bounding box center [574, 261] width 349 height 269
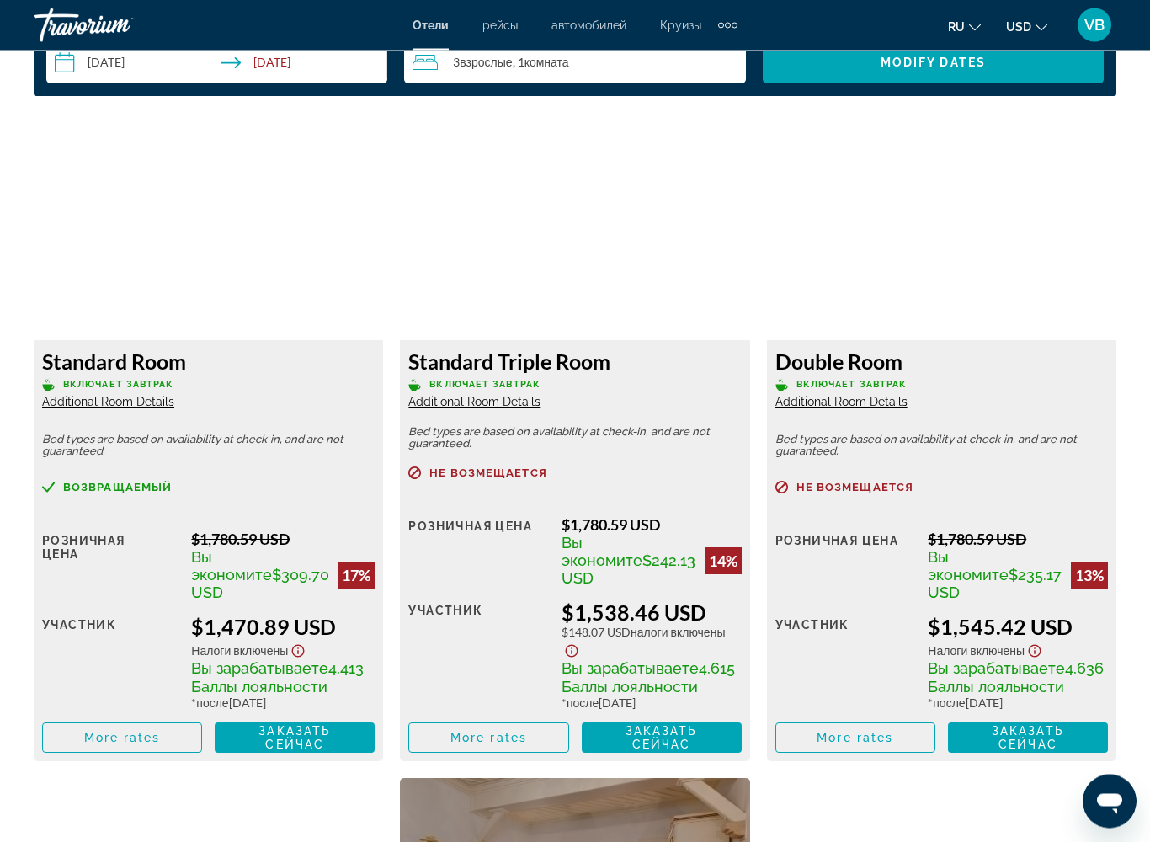
scroll to position [2548, 0]
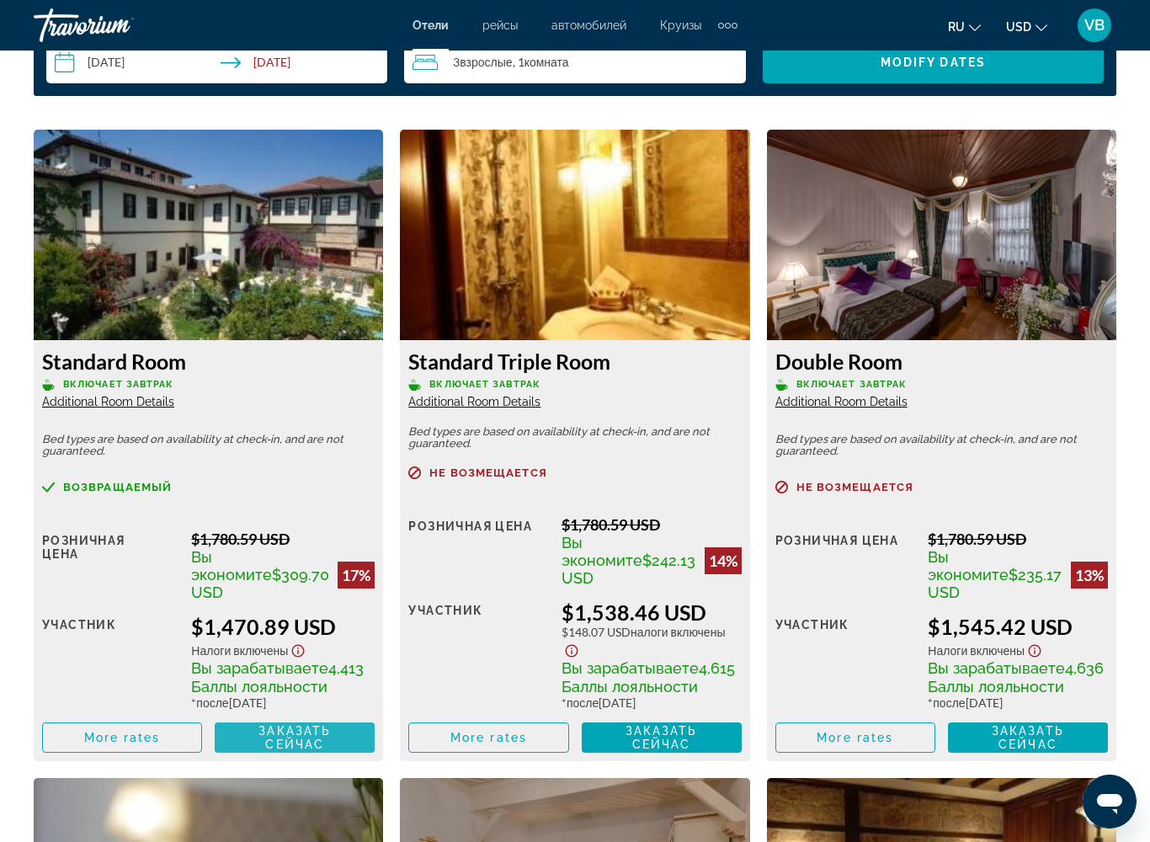
click at [290, 685] on span "Заказать сейчас" at bounding box center [294, 737] width 72 height 27
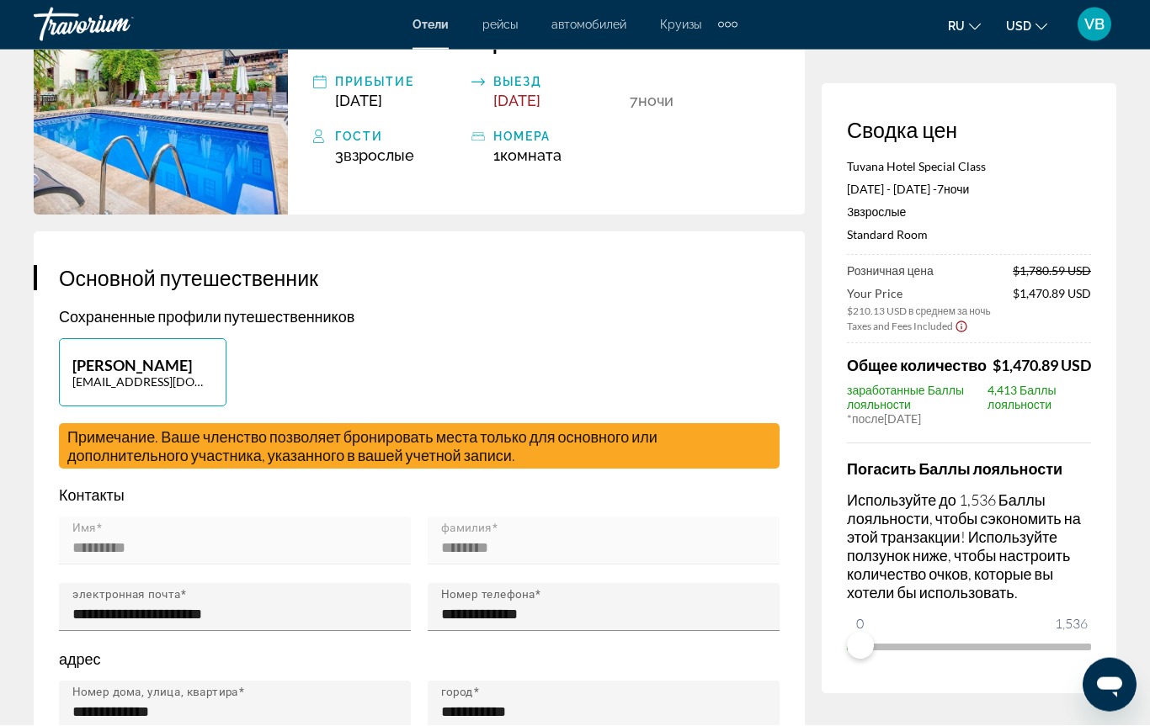
scroll to position [203, 0]
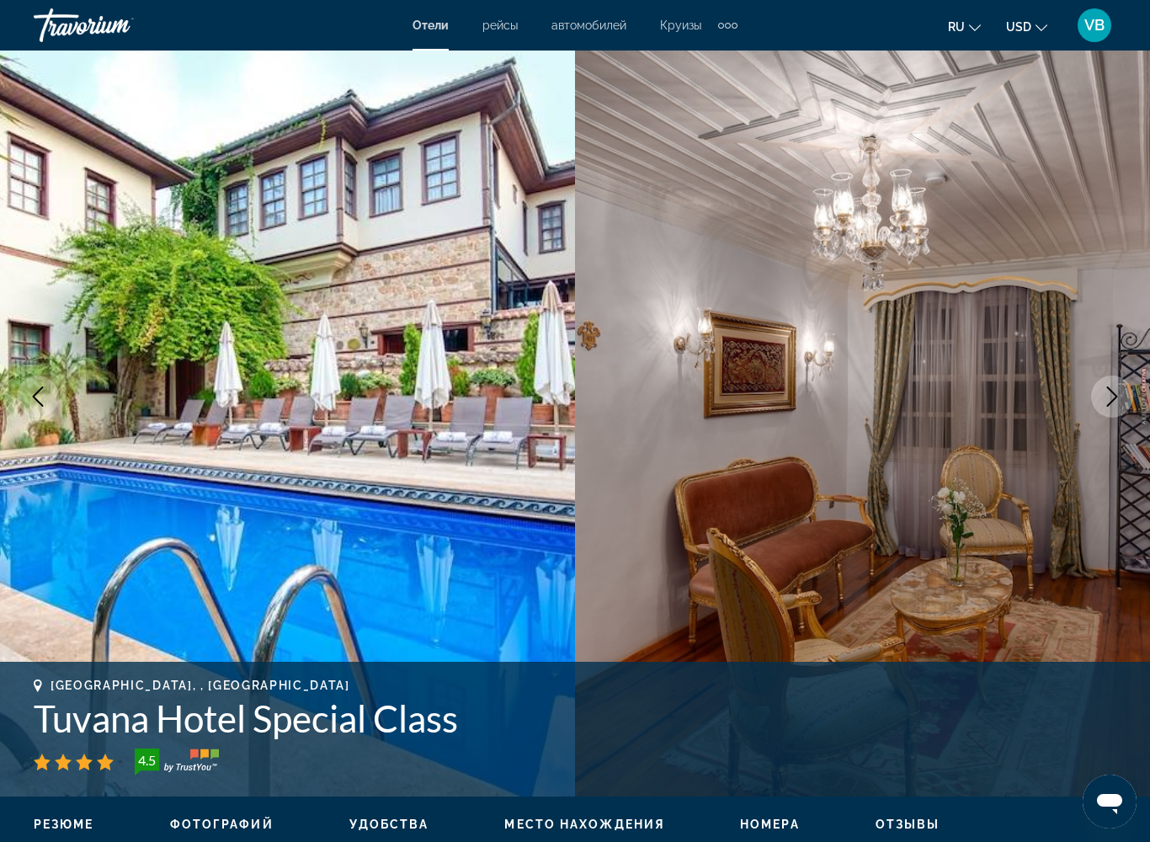
scroll to position [263, 0]
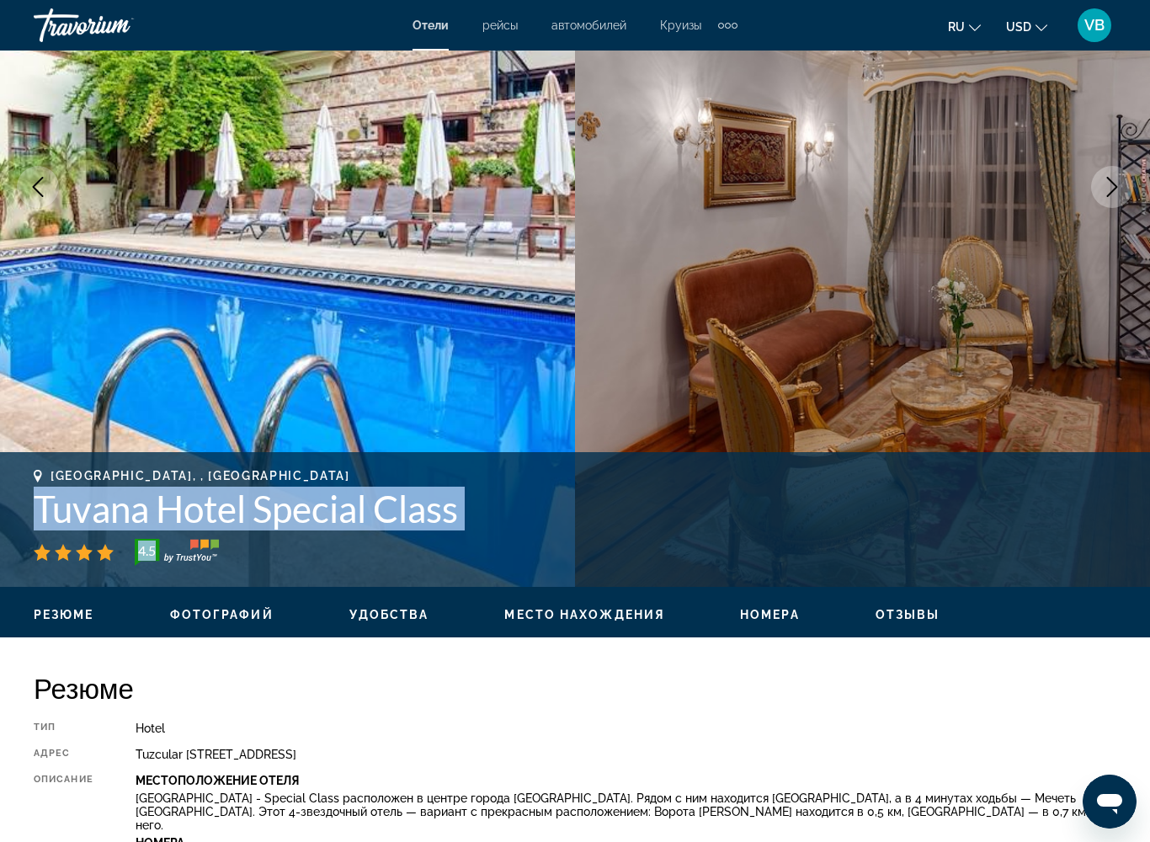
drag, startPoint x: 41, startPoint y: 502, endPoint x: 438, endPoint y: 551, distance: 399.4
click at [438, 551] on div "[GEOGRAPHIC_DATA], , [GEOGRAPHIC_DATA] [GEOGRAPHIC_DATA] Special Class 4.5" at bounding box center [575, 517] width 1082 height 97
copy div "Tuvana Hotel Special Class 4.5"
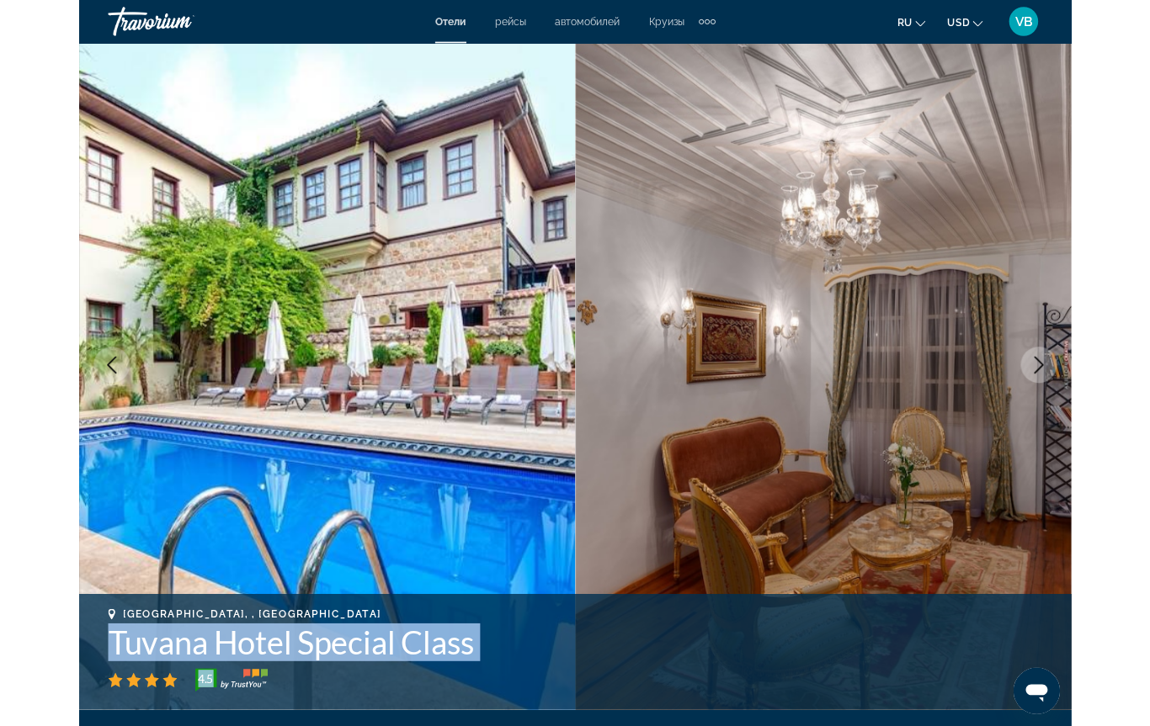
scroll to position [0, 0]
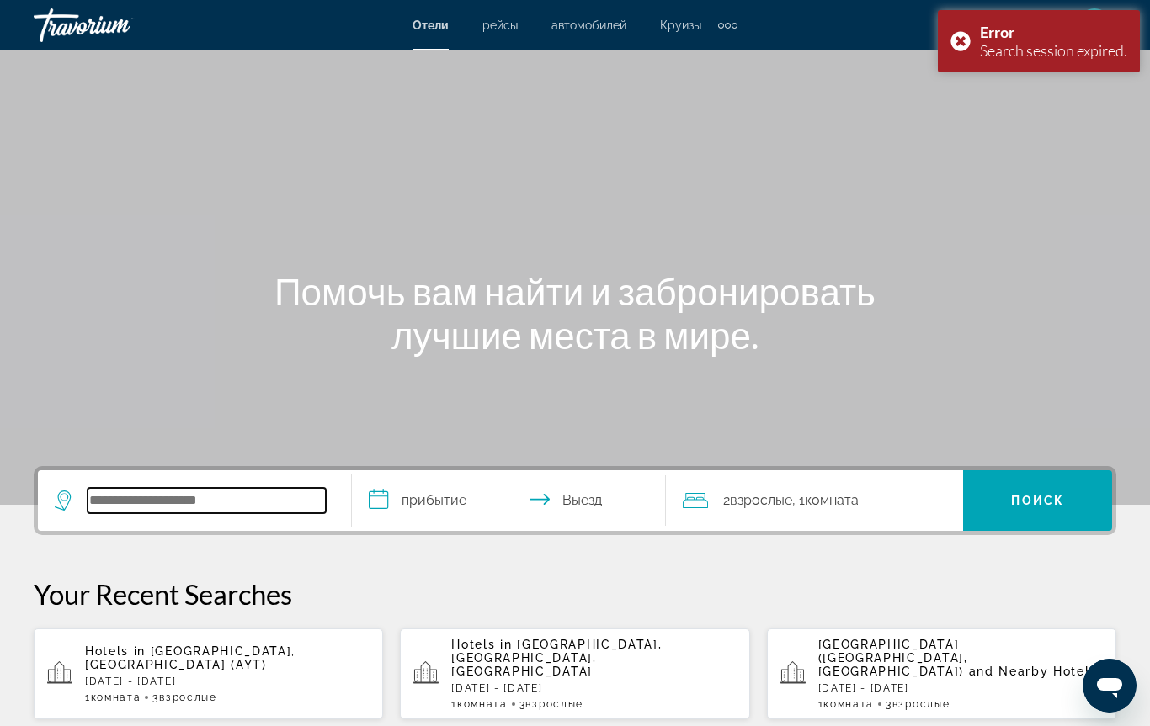
click at [145, 511] on input "Search hotel destination" at bounding box center [207, 500] width 238 height 25
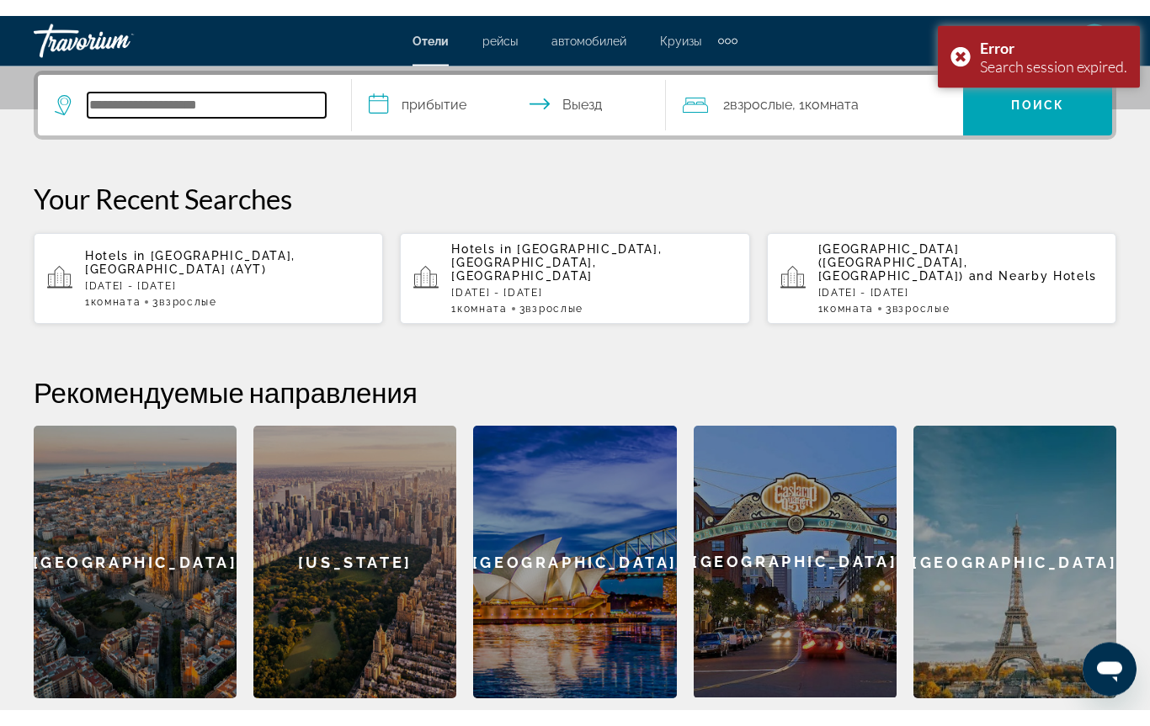
scroll to position [412, 0]
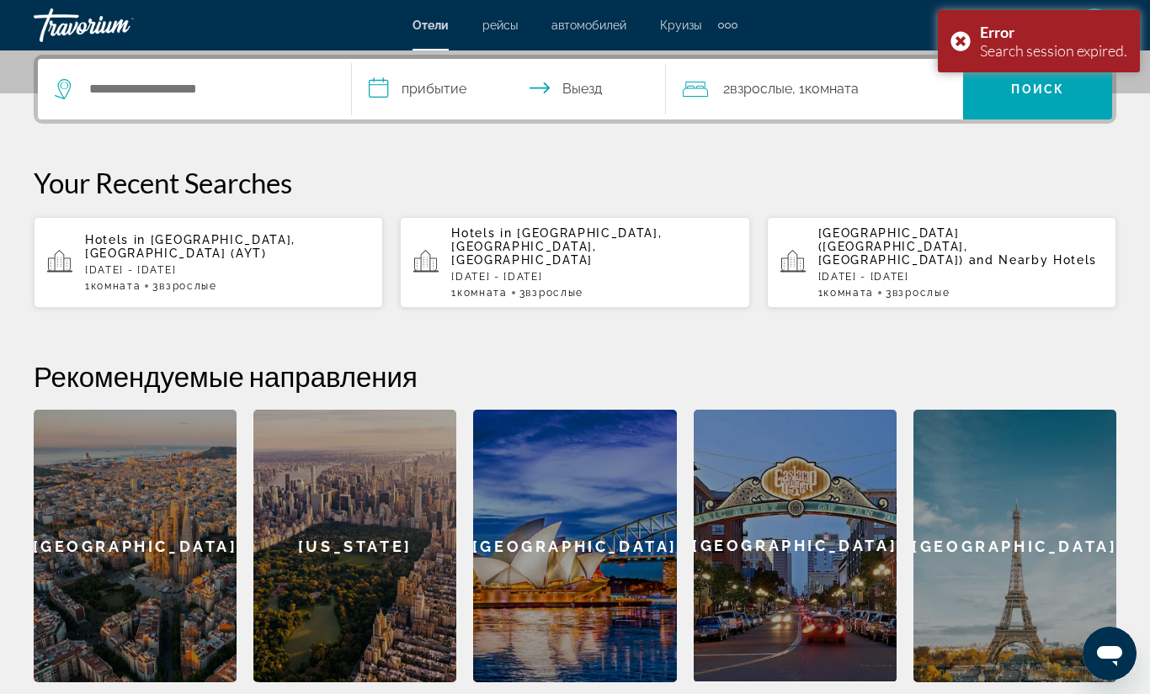
click at [210, 264] on p "[DATE] - [DATE]" at bounding box center [227, 270] width 284 height 12
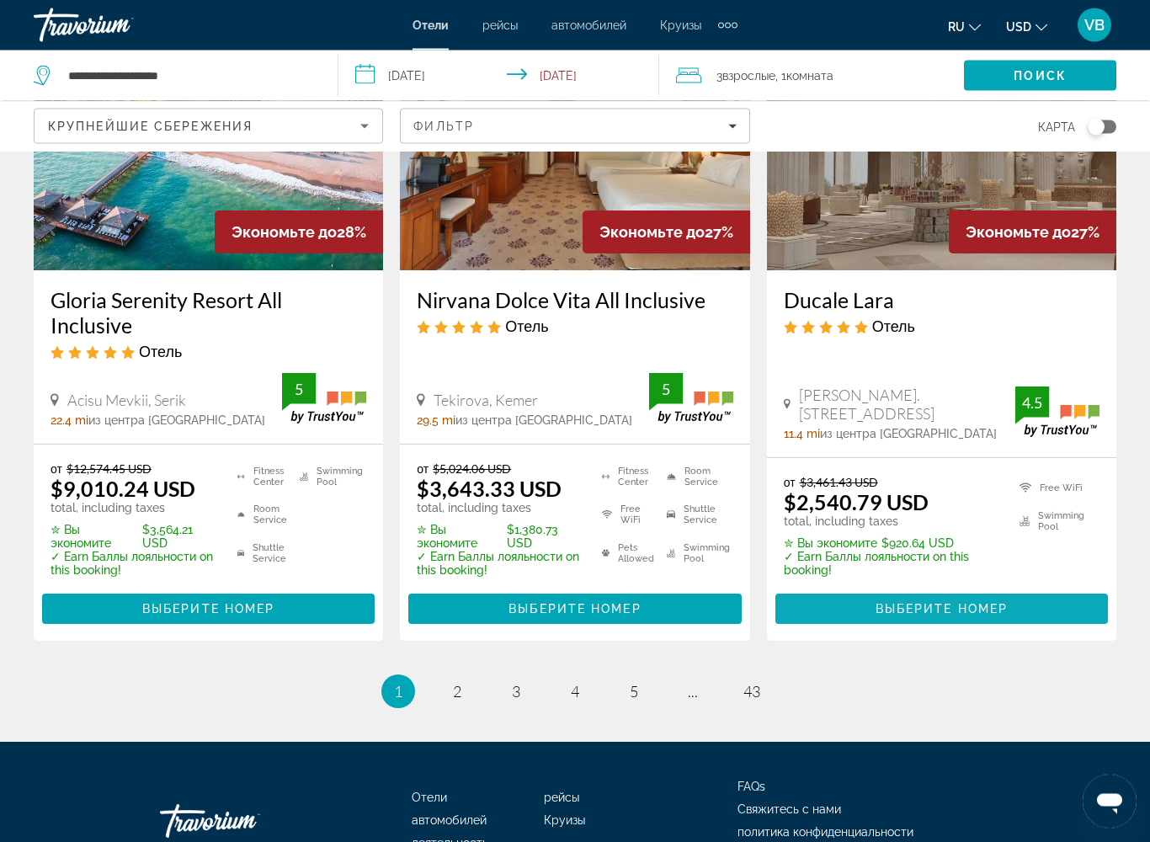
scroll to position [2313, 0]
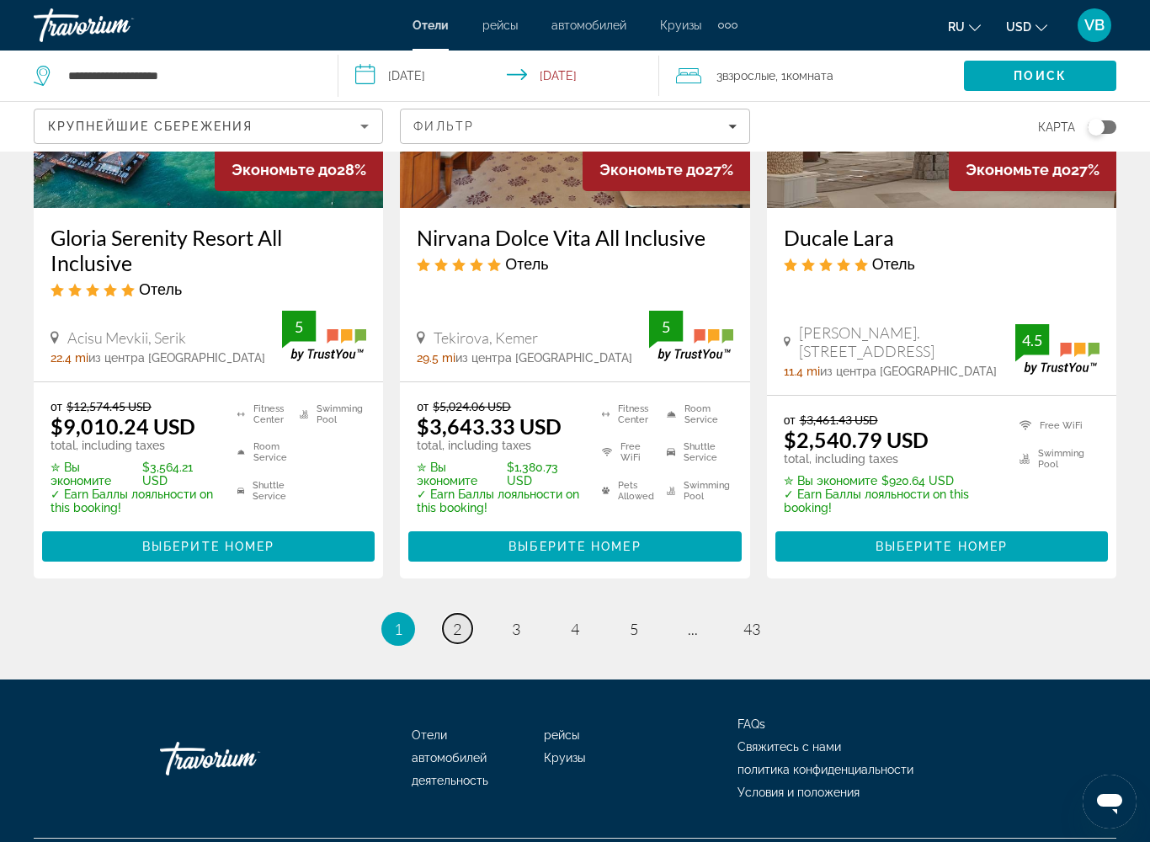
click at [453, 619] on span "2" at bounding box center [457, 628] width 8 height 19
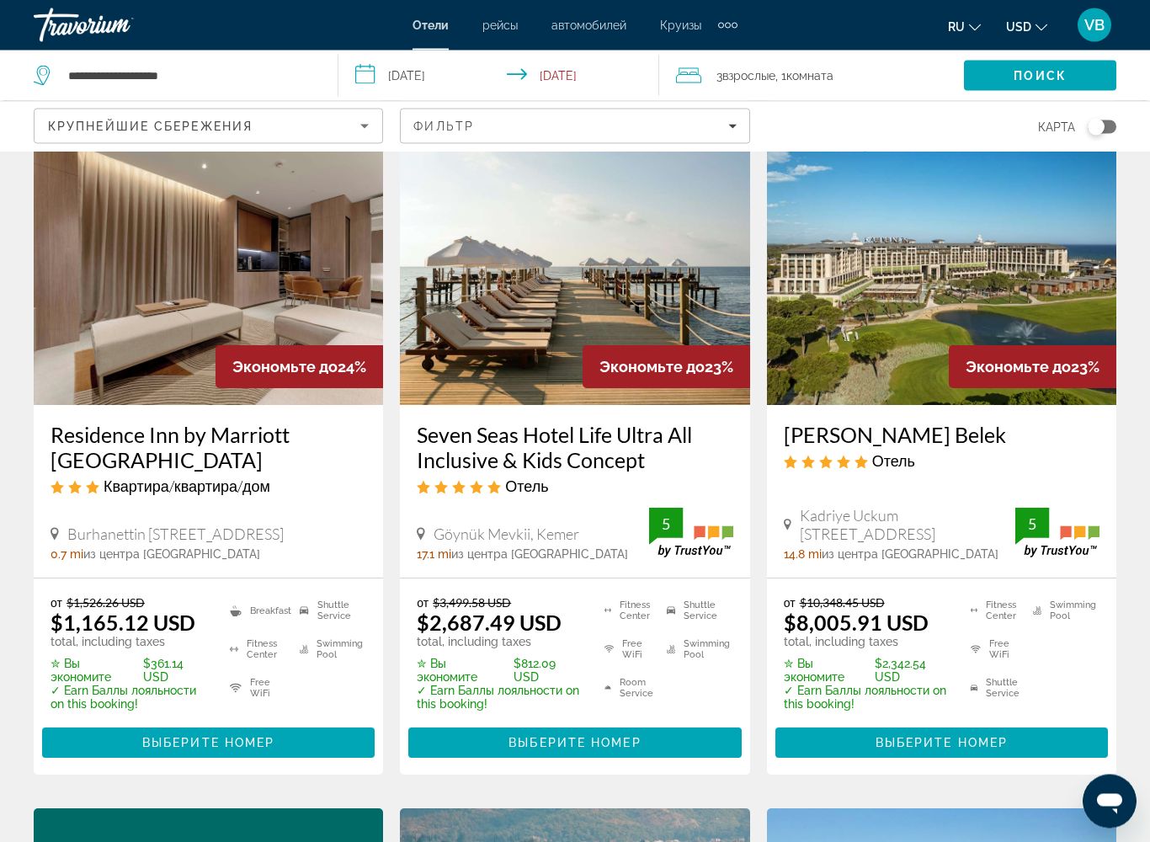
scroll to position [723, 0]
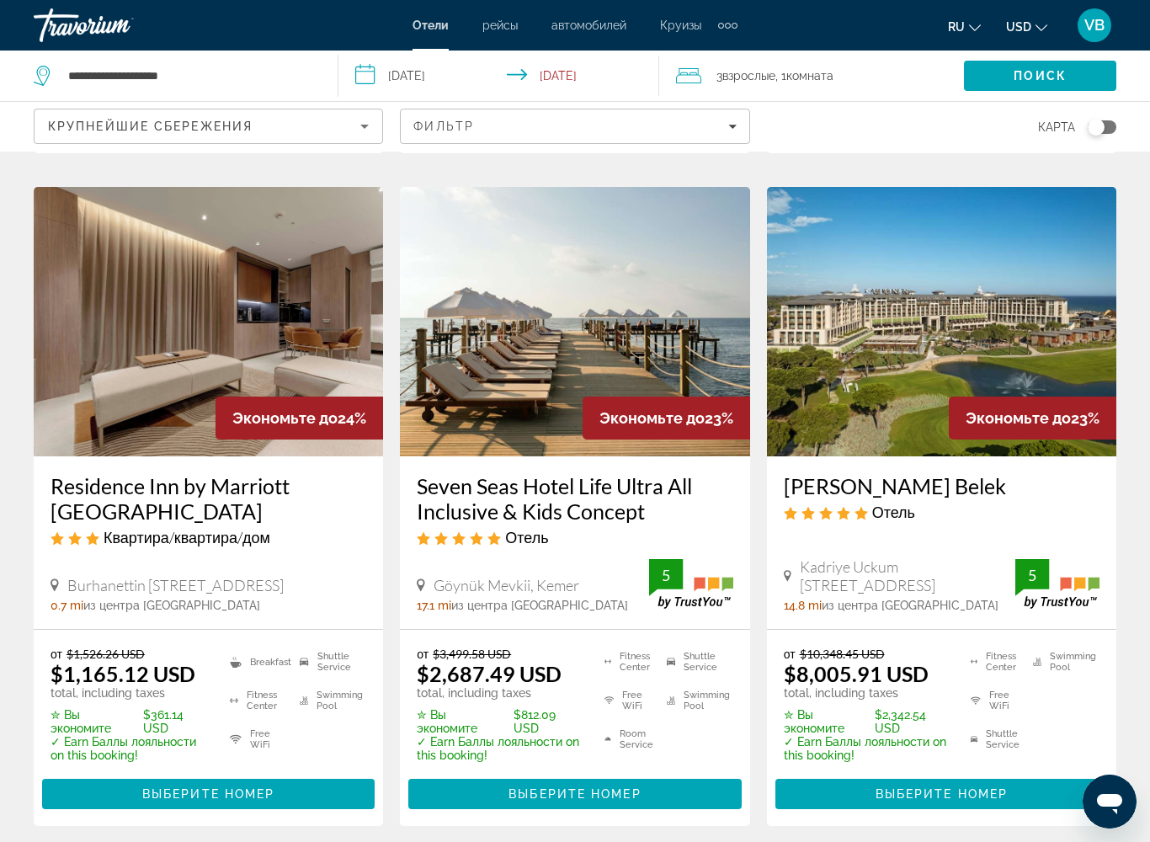
click at [171, 328] on img "Main content" at bounding box center [208, 321] width 349 height 269
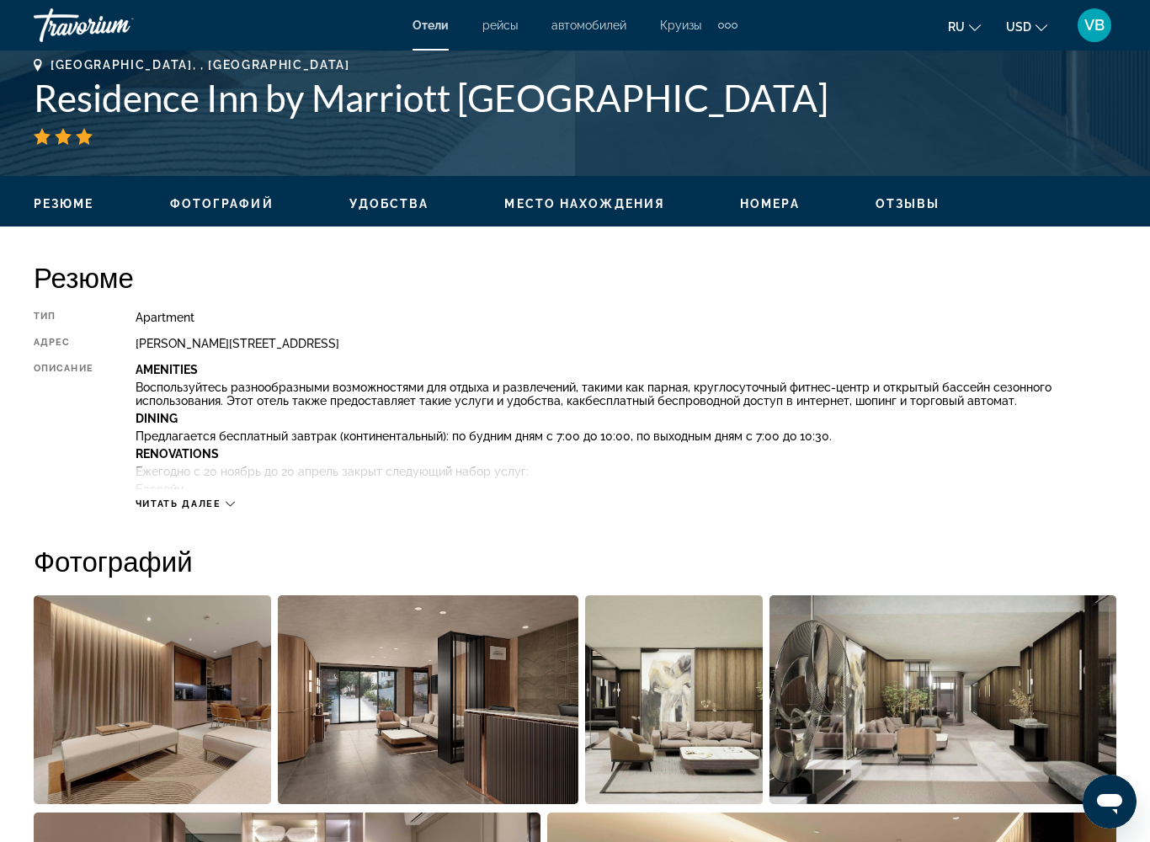
scroll to position [740, 0]
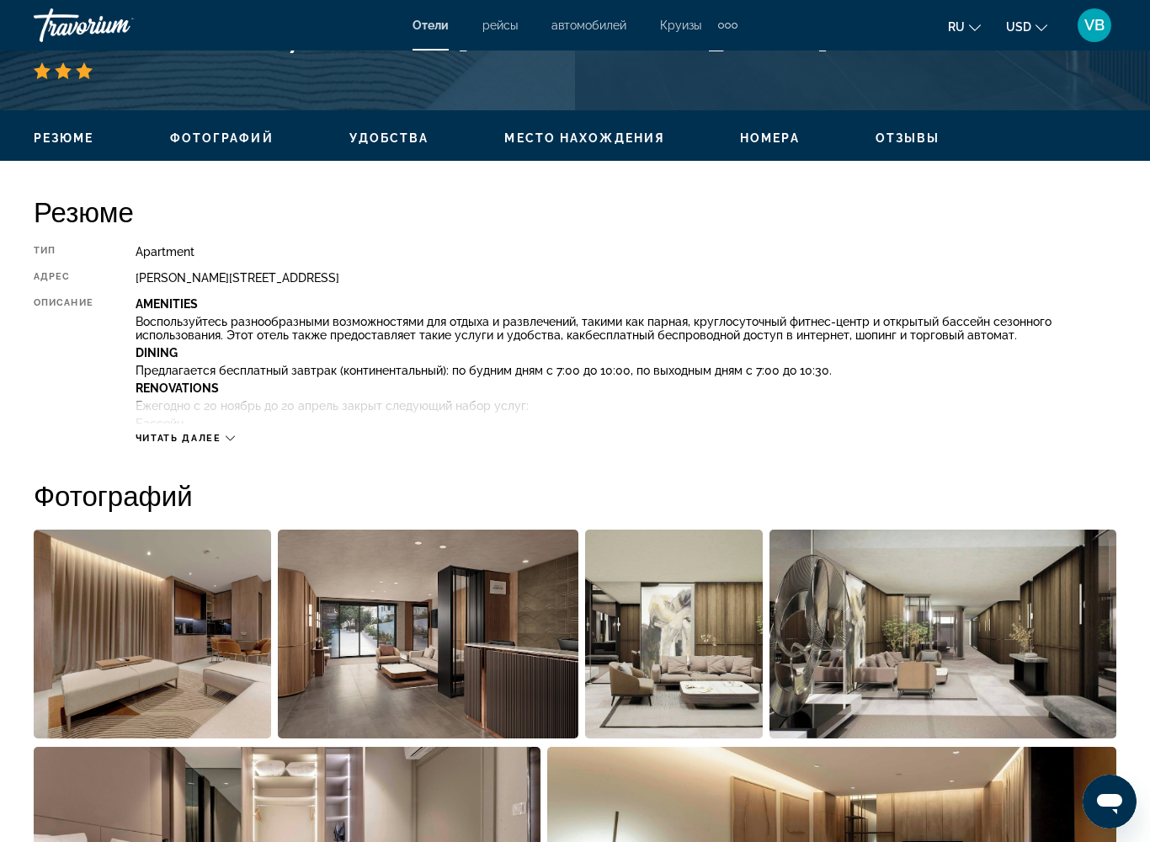
click at [222, 439] on div "Читать далее" at bounding box center [184, 438] width 99 height 11
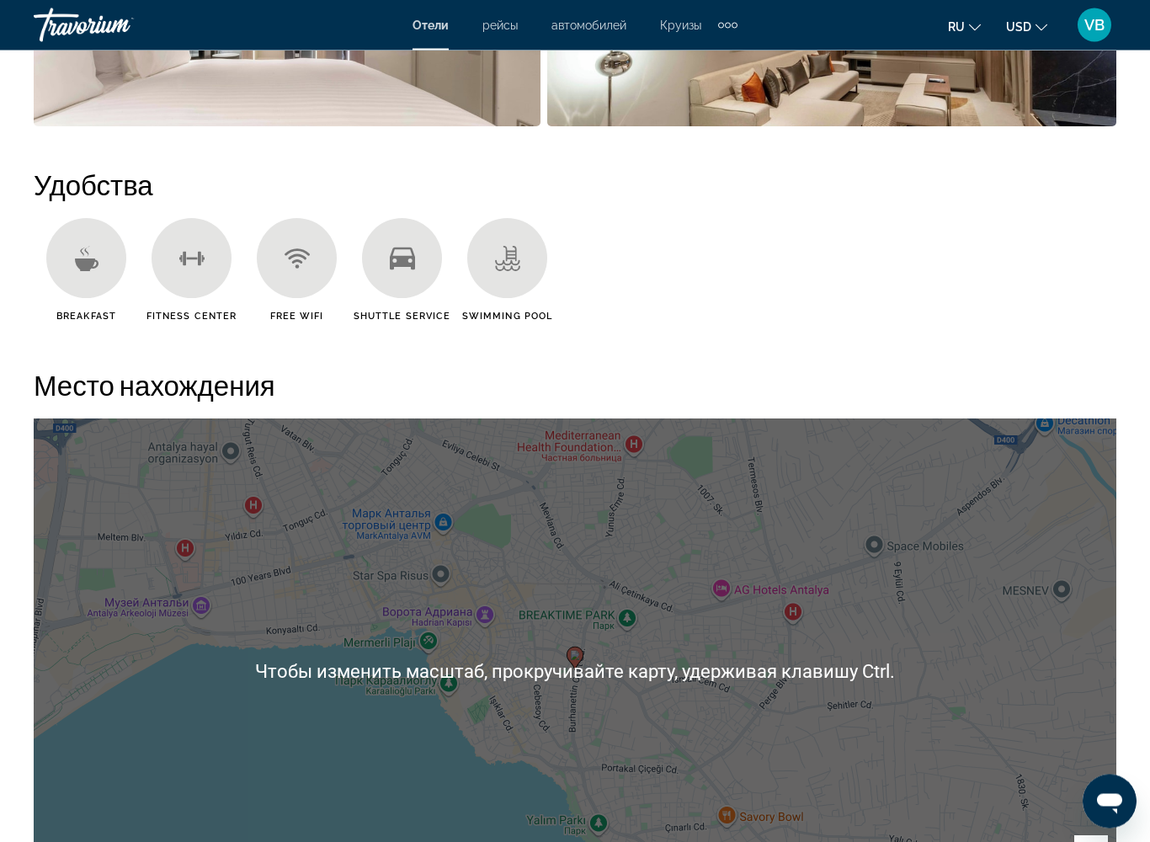
scroll to position [2216, 0]
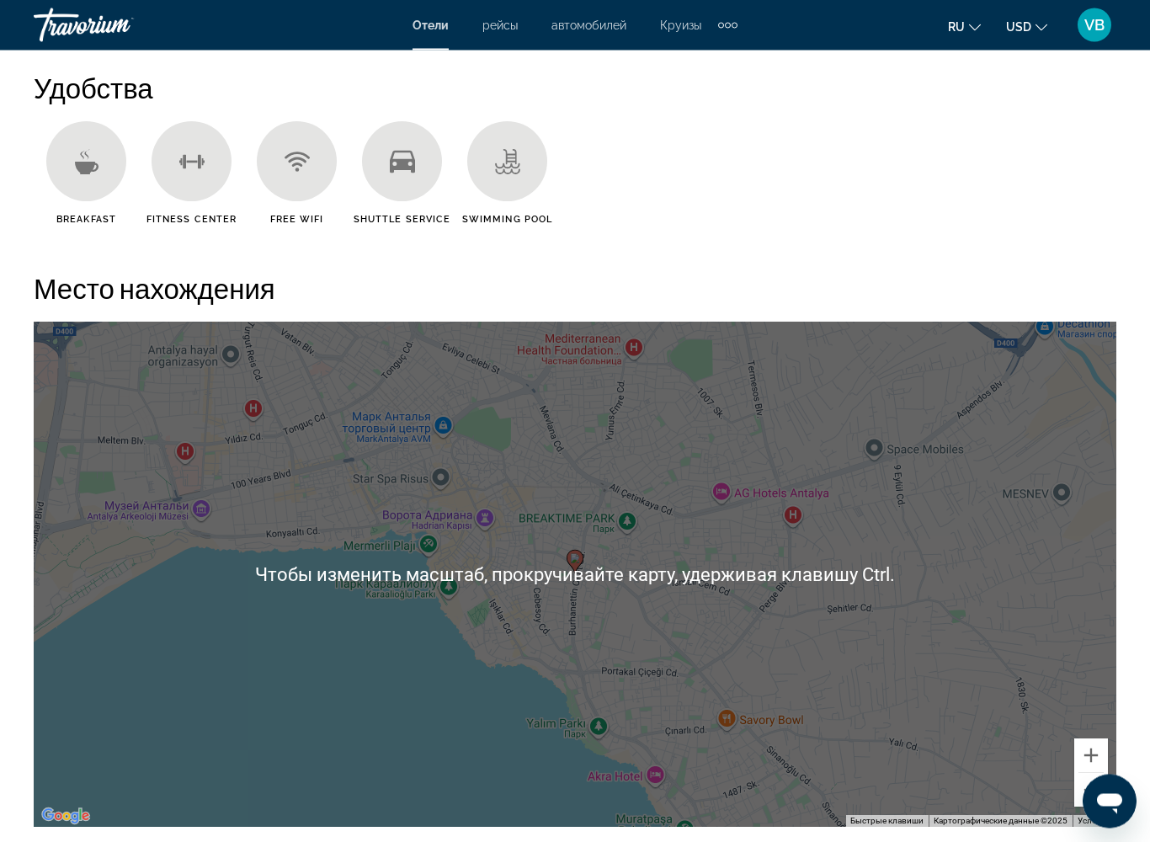
click at [254, 628] on div "Чтобы активировать перетаскивание с помощью клавиатуры, нажмите Alt + Ввод. Пос…" at bounding box center [575, 574] width 1082 height 505
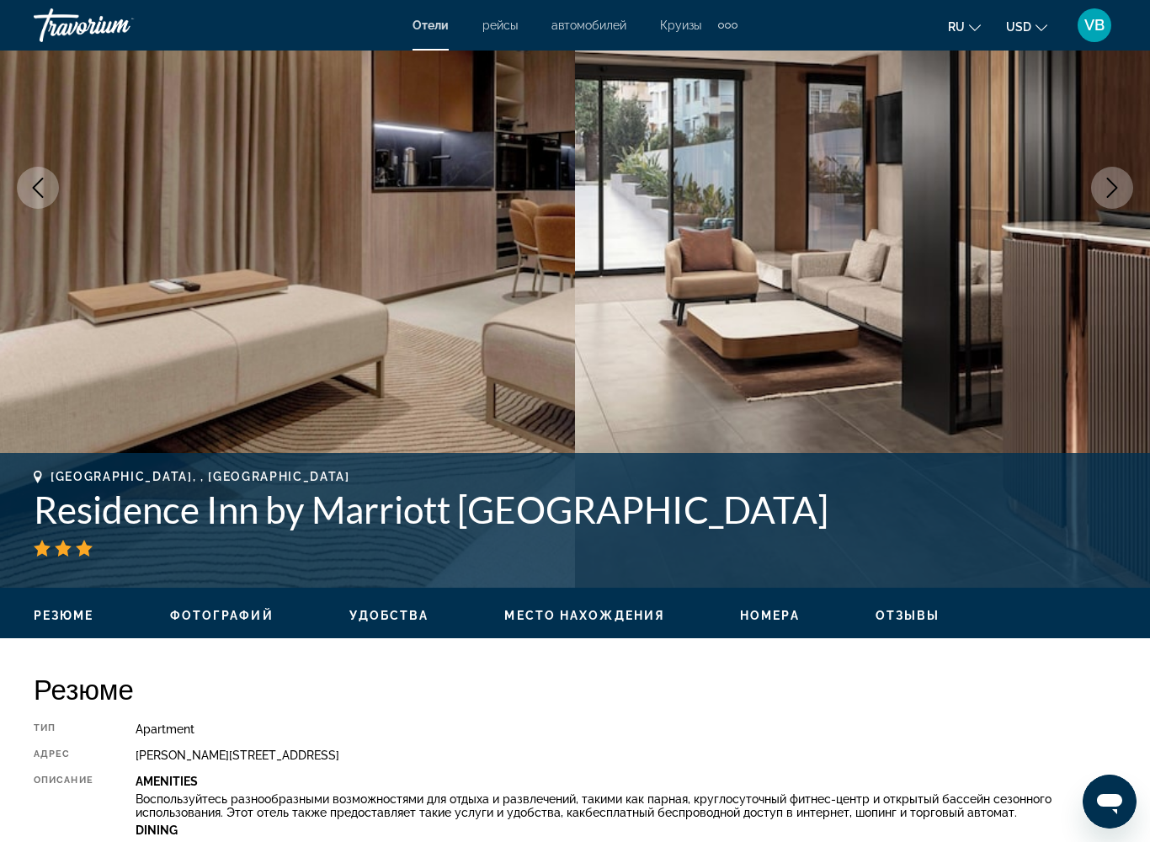
scroll to position [262, 0]
click at [29, 194] on icon "Previous image" at bounding box center [38, 188] width 20 height 20
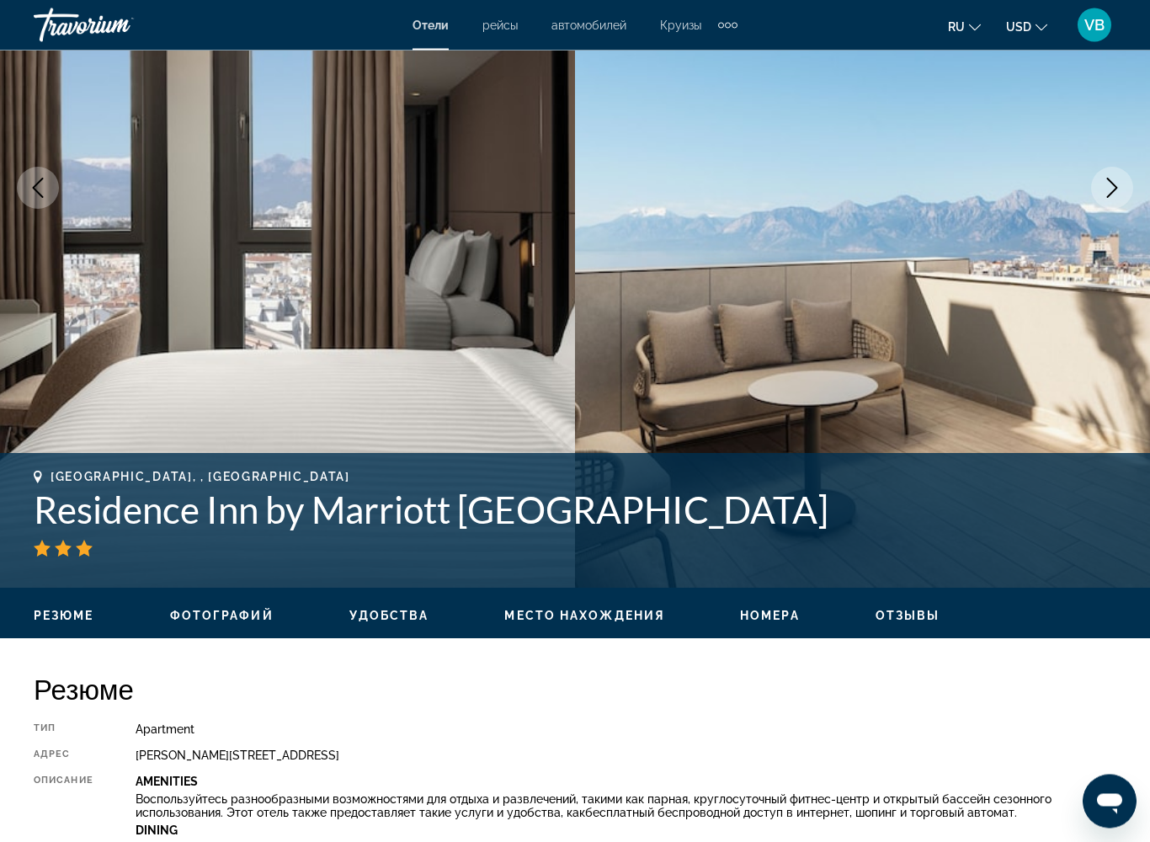
click at [48, 208] on img "Main content" at bounding box center [287, 189] width 575 height 800
click at [47, 195] on icon "Previous image" at bounding box center [38, 188] width 20 height 20
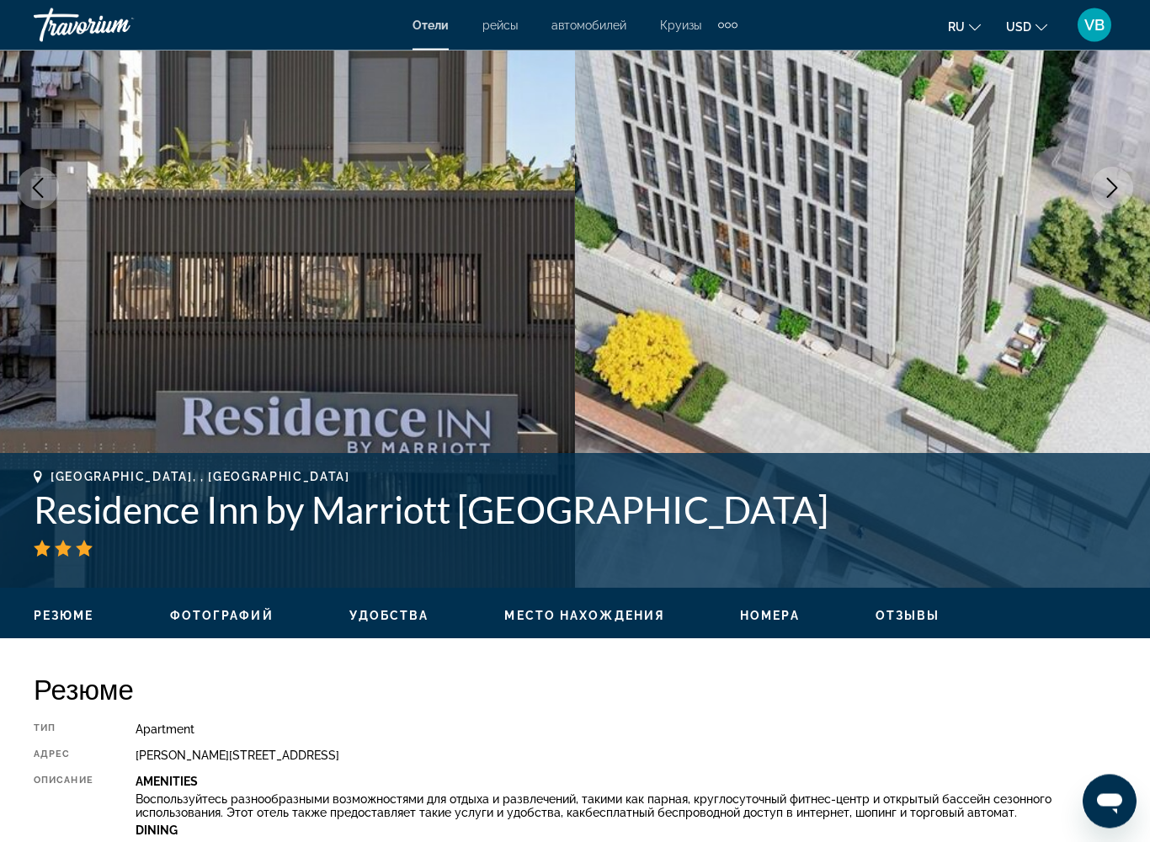
scroll to position [263, 0]
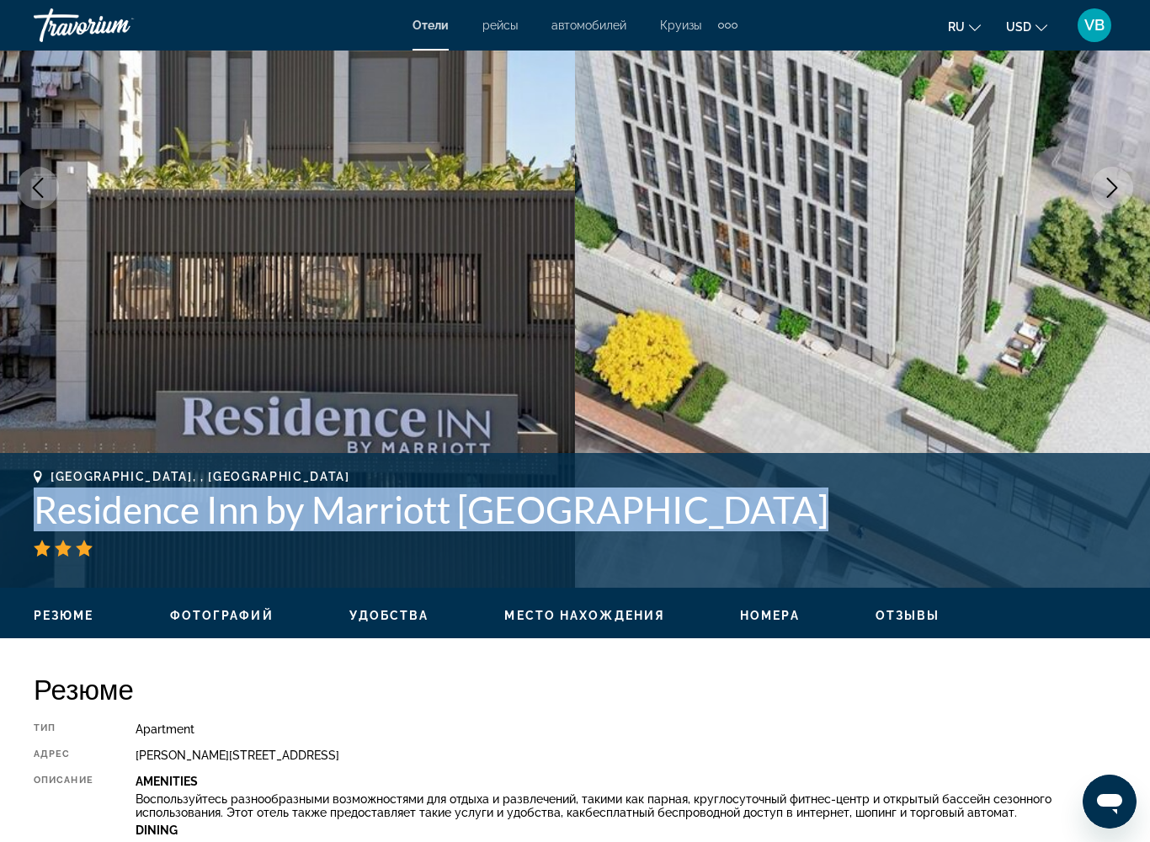
drag, startPoint x: 35, startPoint y: 510, endPoint x: 493, endPoint y: 540, distance: 458.8
click at [493, 541] on div "[GEOGRAPHIC_DATA], , [DEMOGRAPHIC_DATA] Residence Inn by Marriott [GEOGRAPHIC_D…" at bounding box center [575, 513] width 1082 height 87
copy div "Residence Inn by Marriott [GEOGRAPHIC_DATA]"
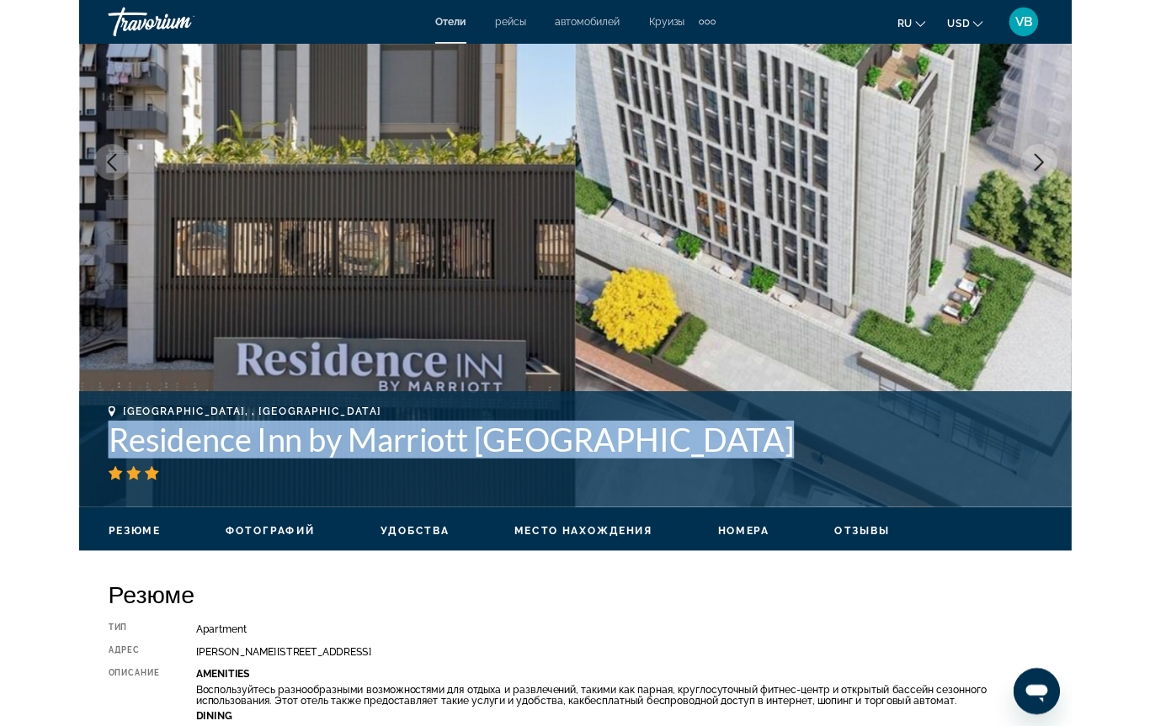
scroll to position [310, 0]
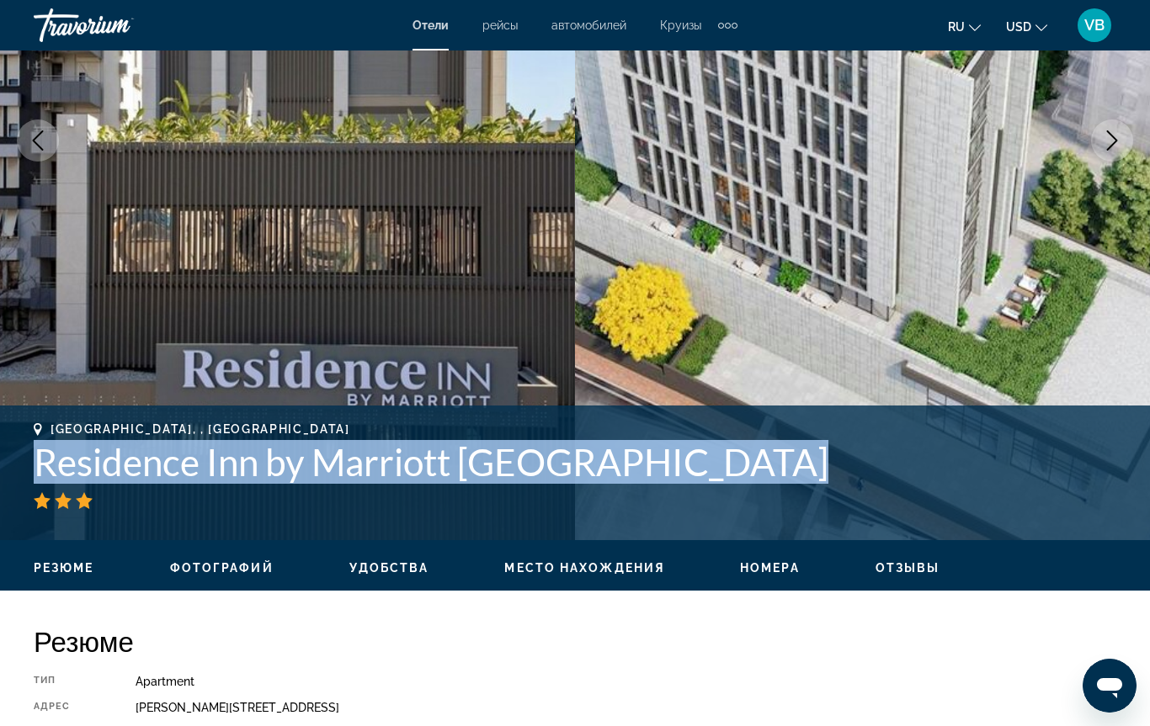
copy div "Residence Inn by Marriott [GEOGRAPHIC_DATA]"
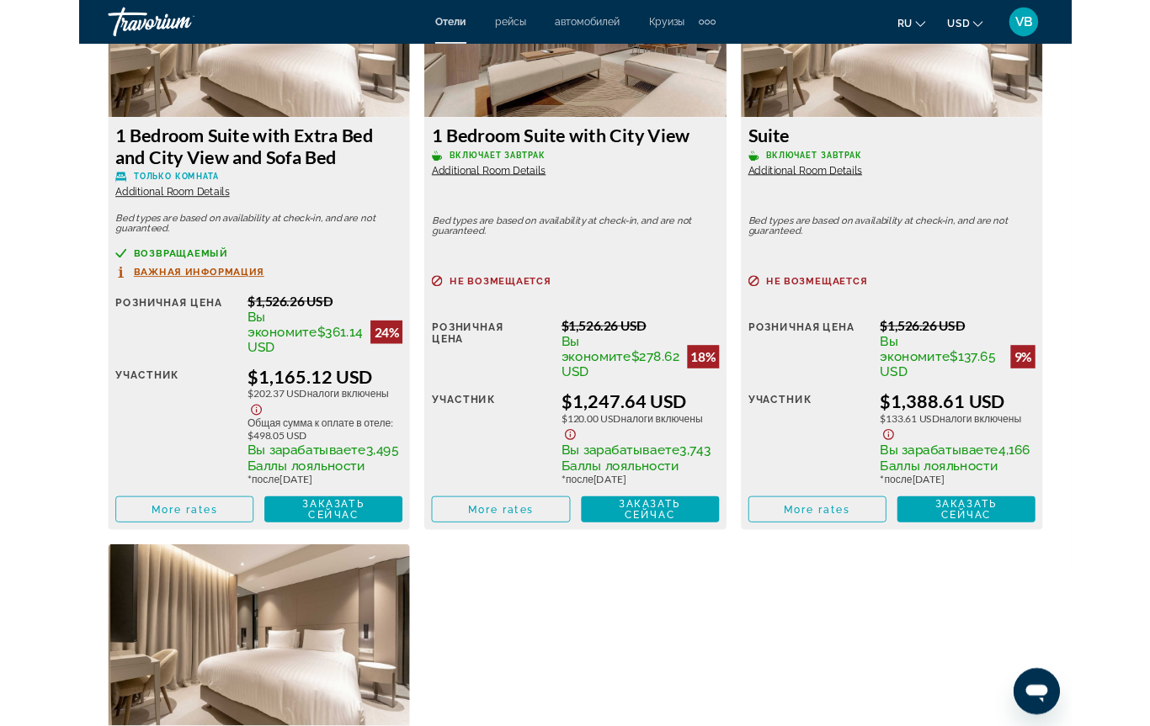
scroll to position [3350, 0]
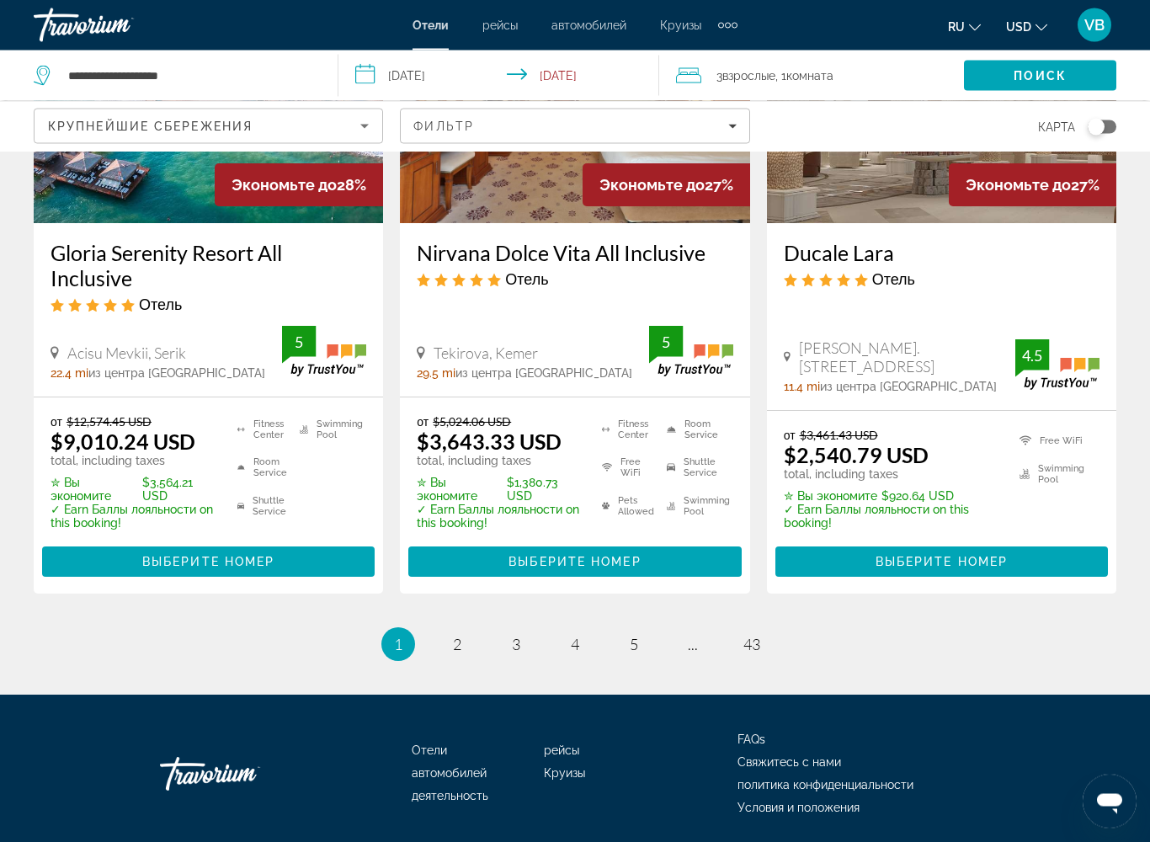
scroll to position [2298, 0]
click at [522, 629] on link "page 3" at bounding box center [516, 643] width 29 height 29
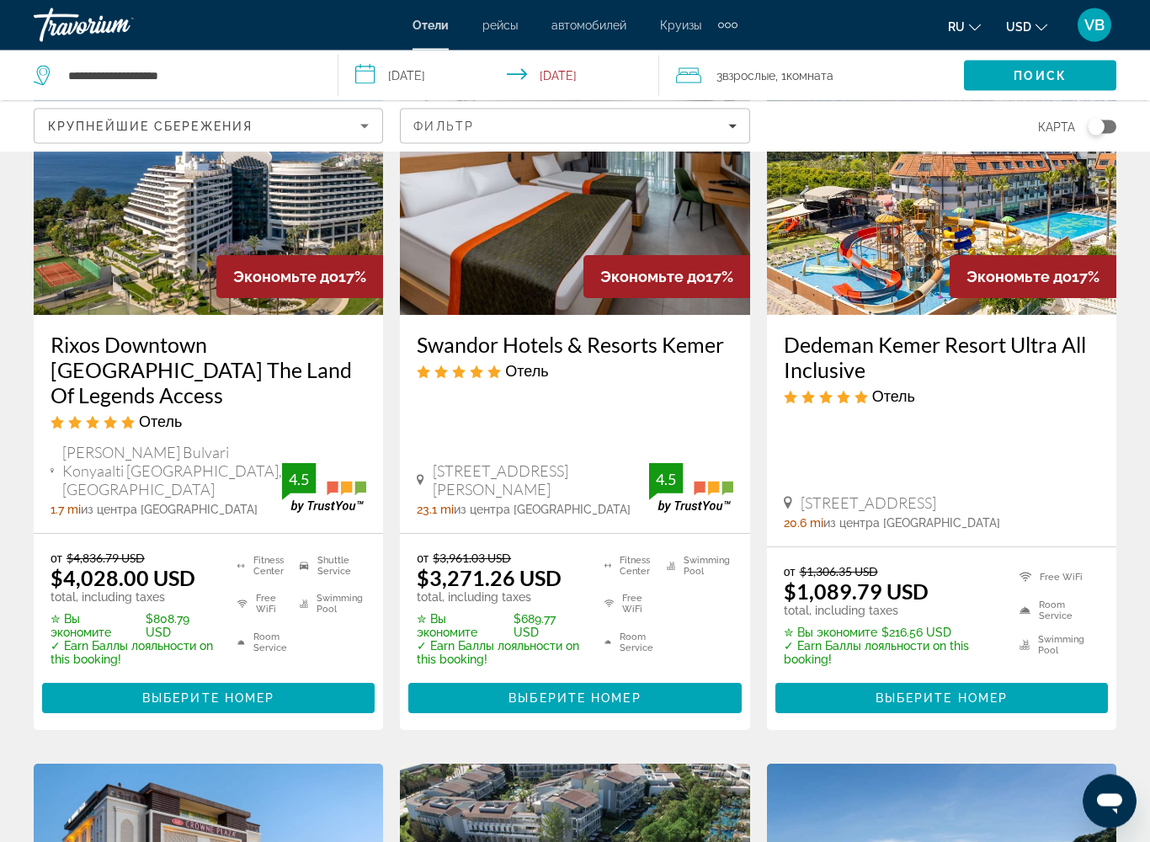
scroll to position [714, 0]
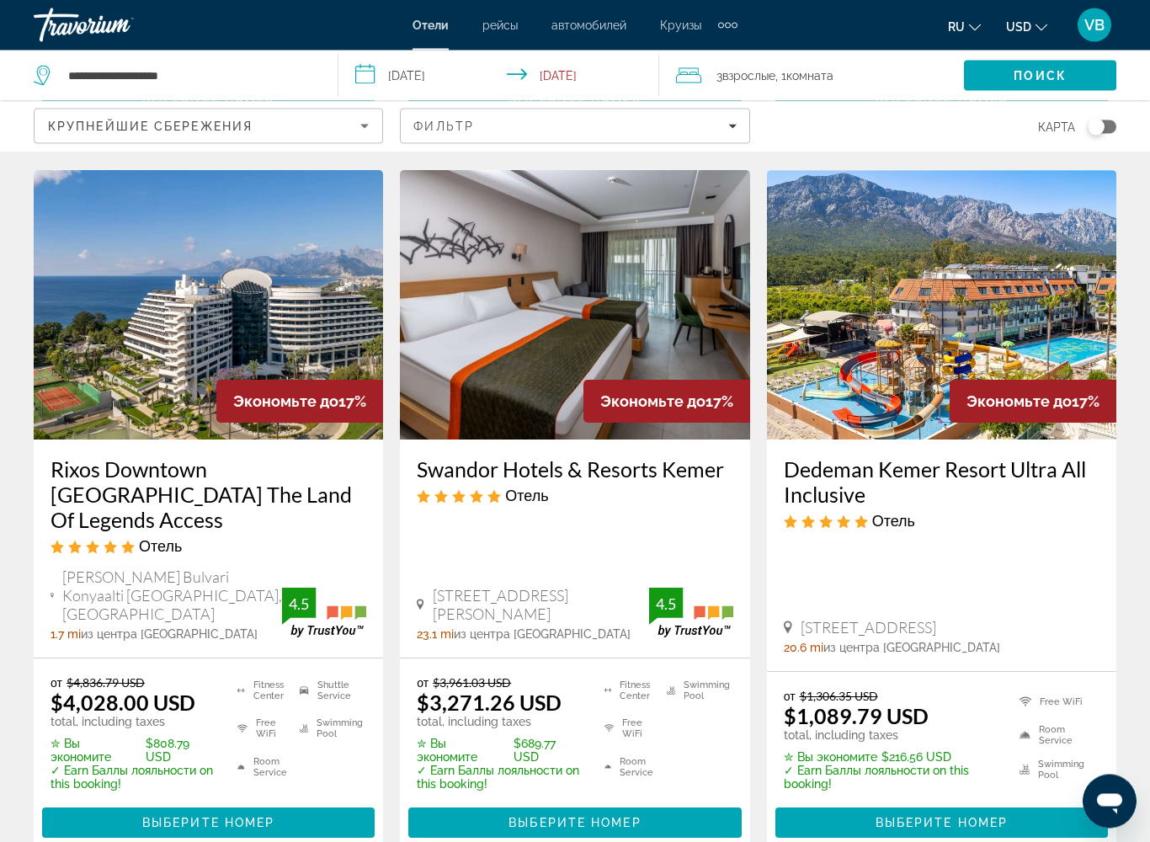
click at [853, 468] on h3 "Dedeman Kemer Resort Ultra All Inclusive" at bounding box center [942, 482] width 316 height 50
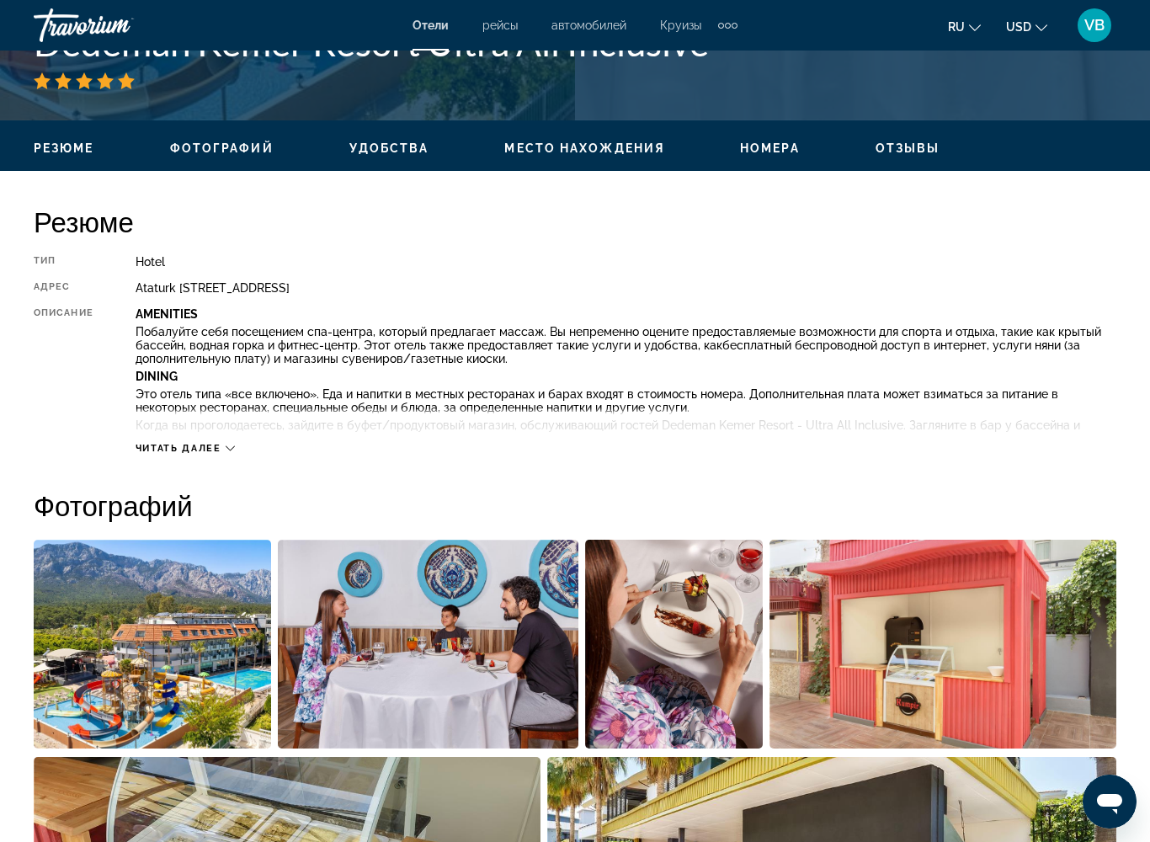
scroll to position [729, 0]
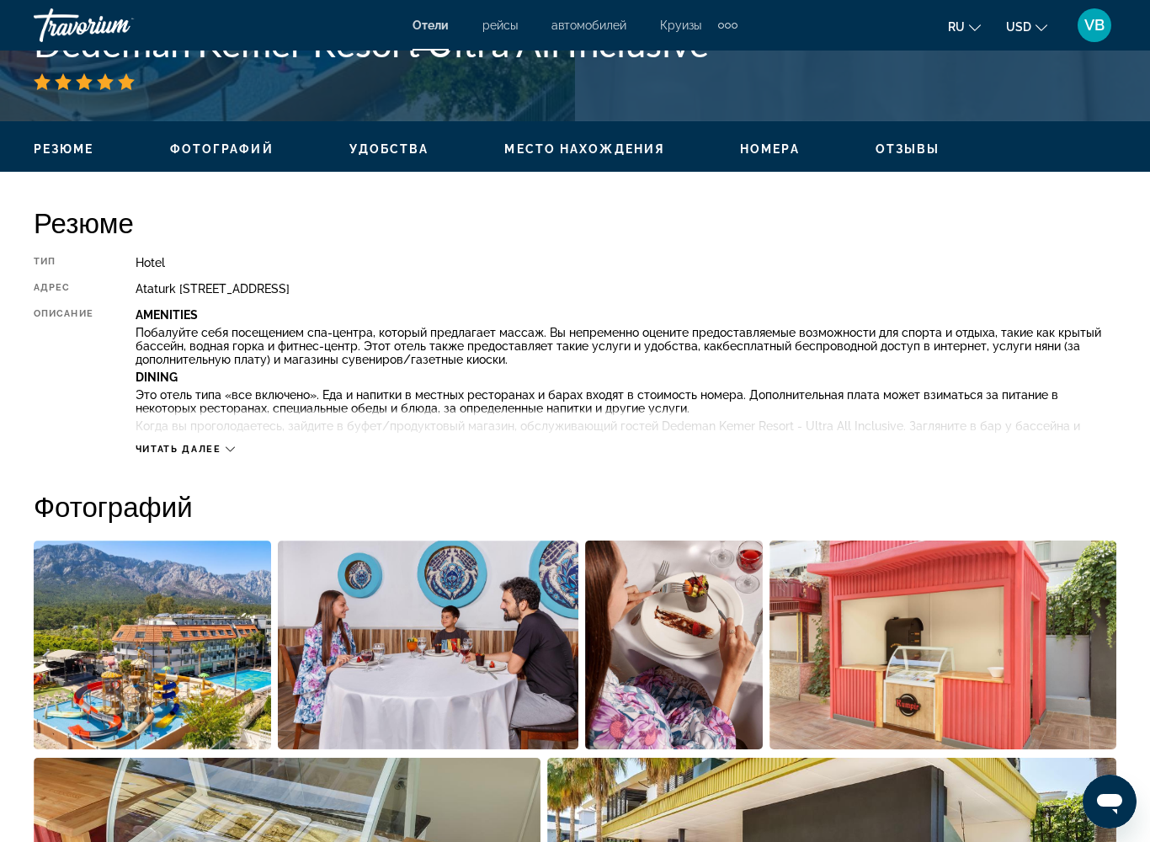
click at [232, 452] on icon "Main content" at bounding box center [230, 448] width 9 height 9
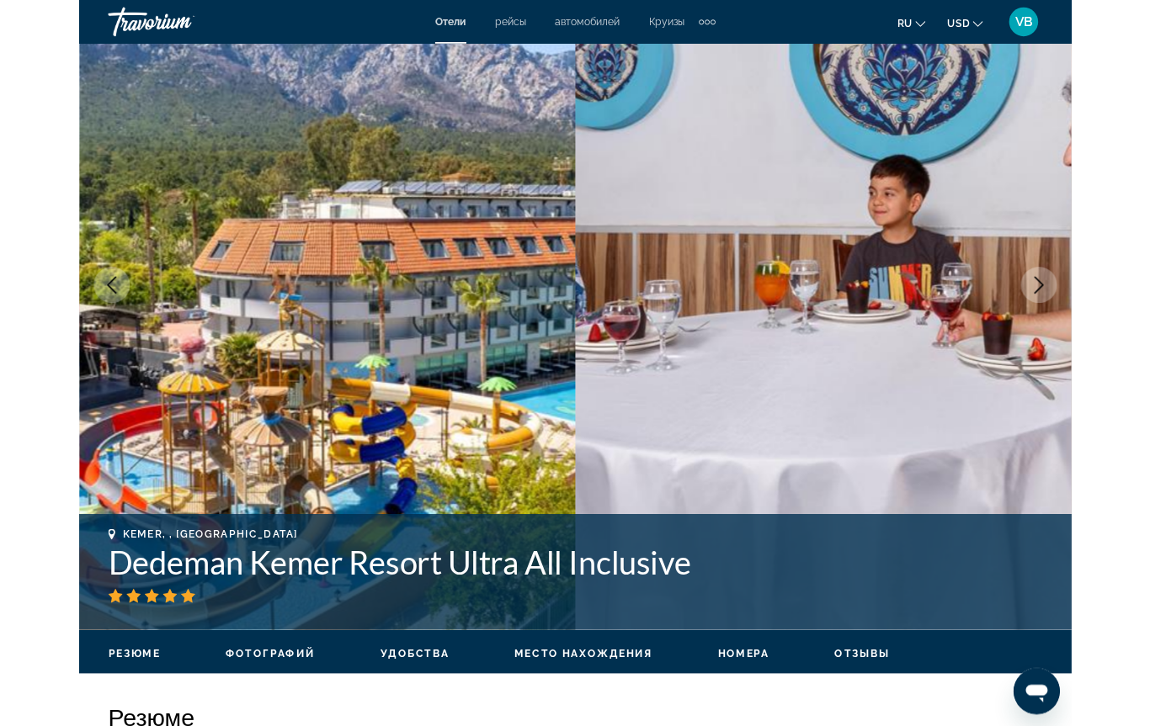
scroll to position [167, 0]
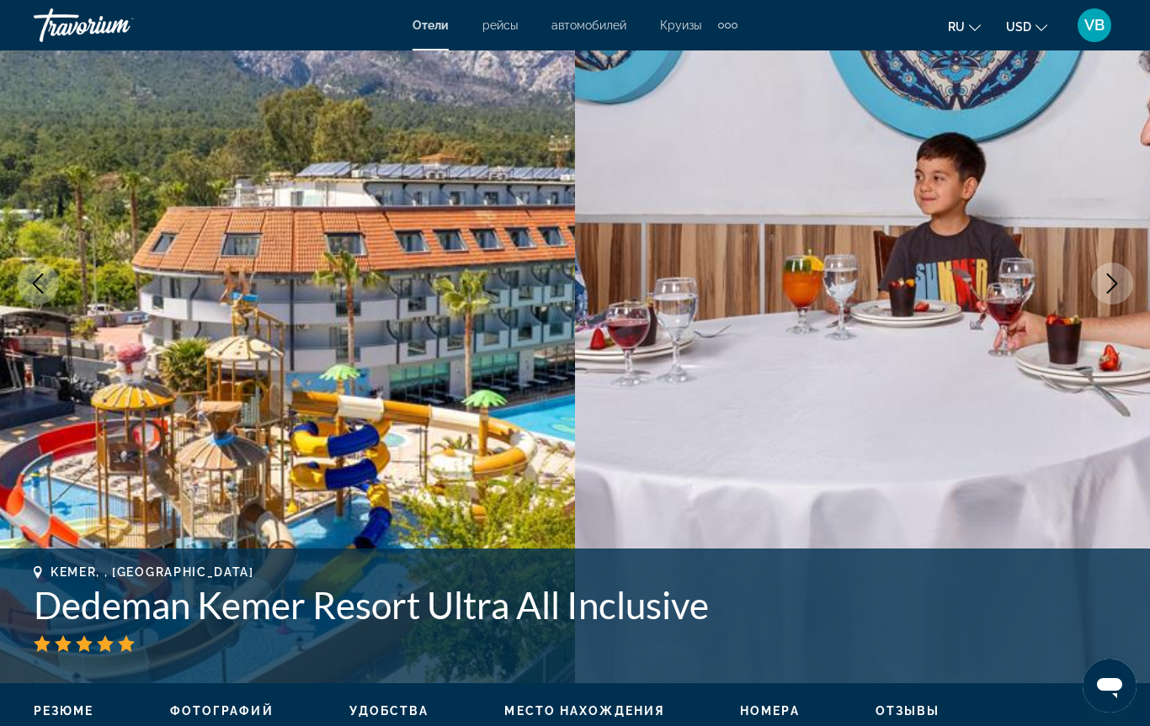
click at [1022, 584] on h1 "Dedeman Kemer Resort Ultra All Inclusive" at bounding box center [575, 605] width 1082 height 44
click at [314, 654] on div "Kemer, , [GEOGRAPHIC_DATA] Dedeman Kemer Resort Ultra All Inclusive" at bounding box center [575, 616] width 1082 height 101
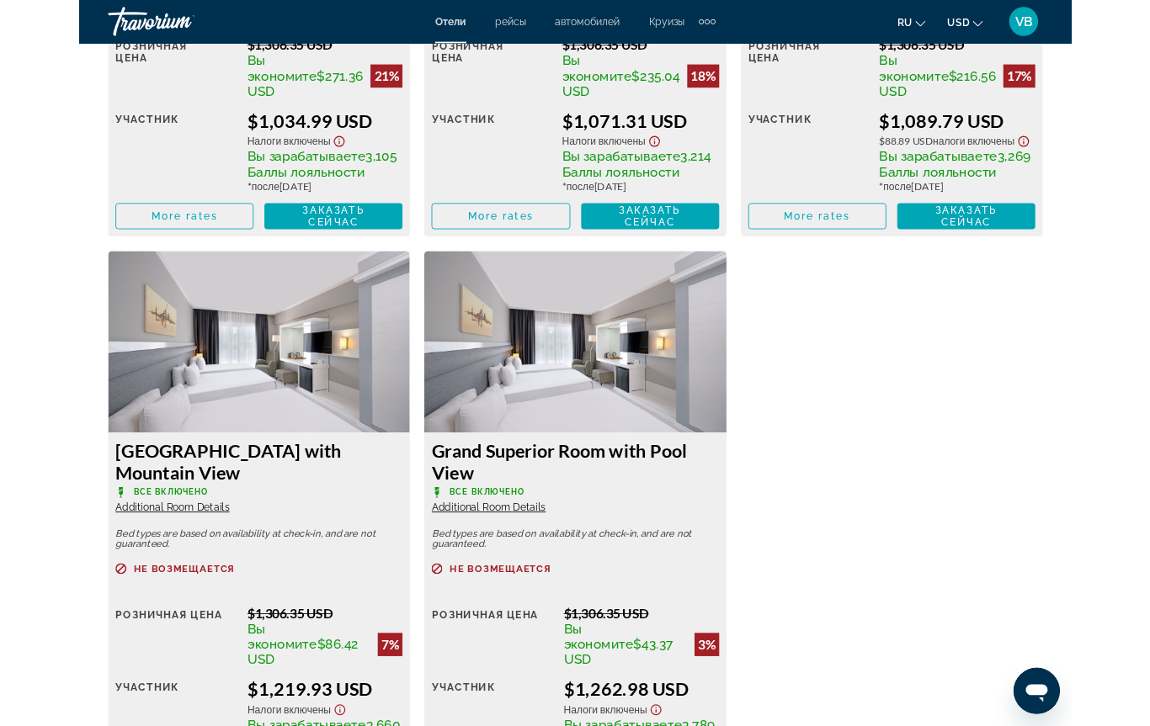
scroll to position [3649, 0]
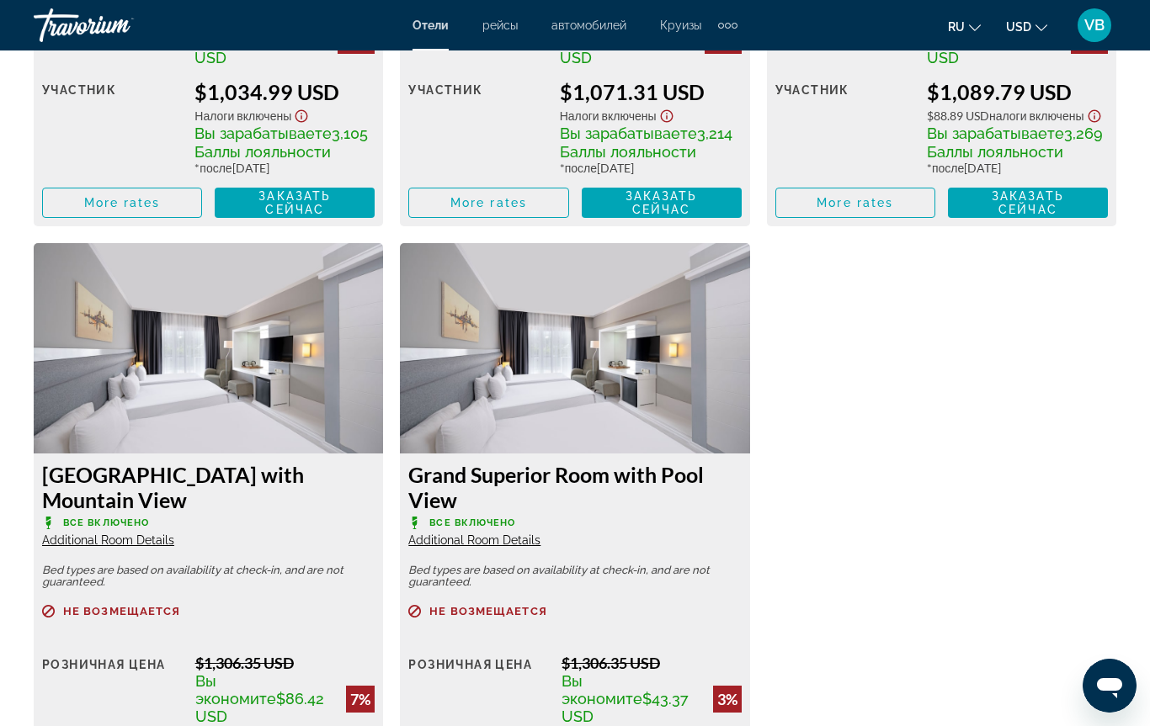
click at [1090, 639] on div "Superior Room with Mountain View Все включено Additional Room Details Bed types…" at bounding box center [574, 243] width 1099 height 1318
click at [1007, 685] on div "Superior Room with Mountain View Все включено Additional Room Details Bed types…" at bounding box center [574, 243] width 1099 height 1318
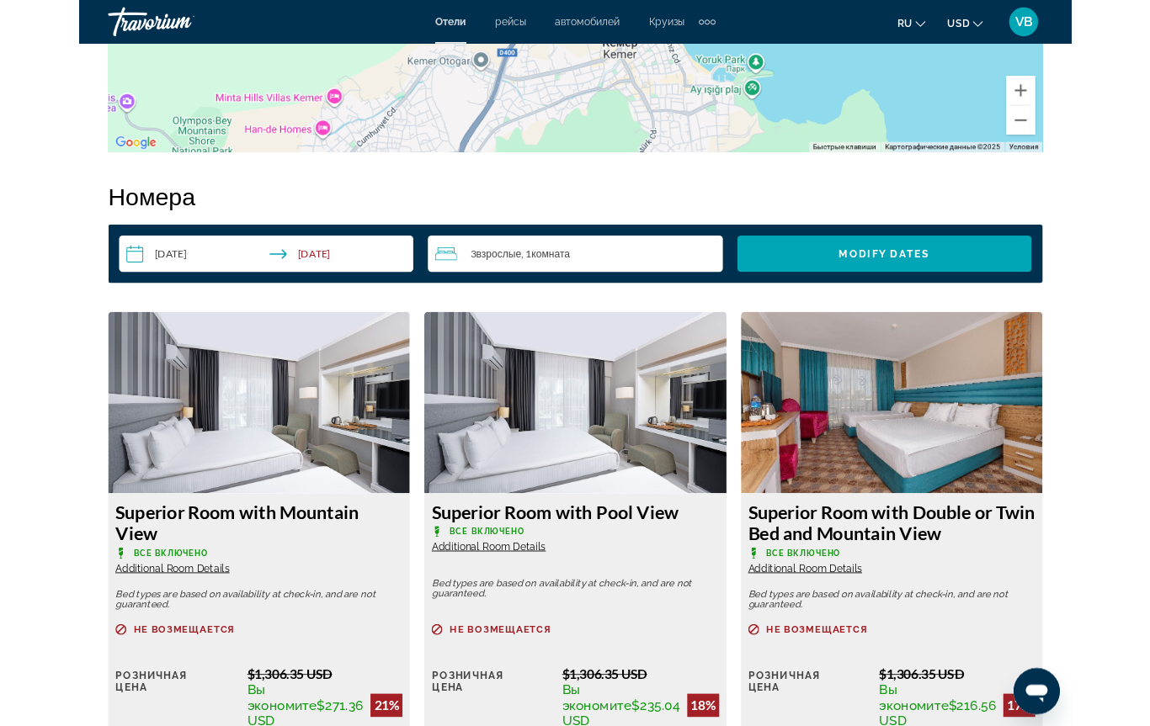
scroll to position [2919, 0]
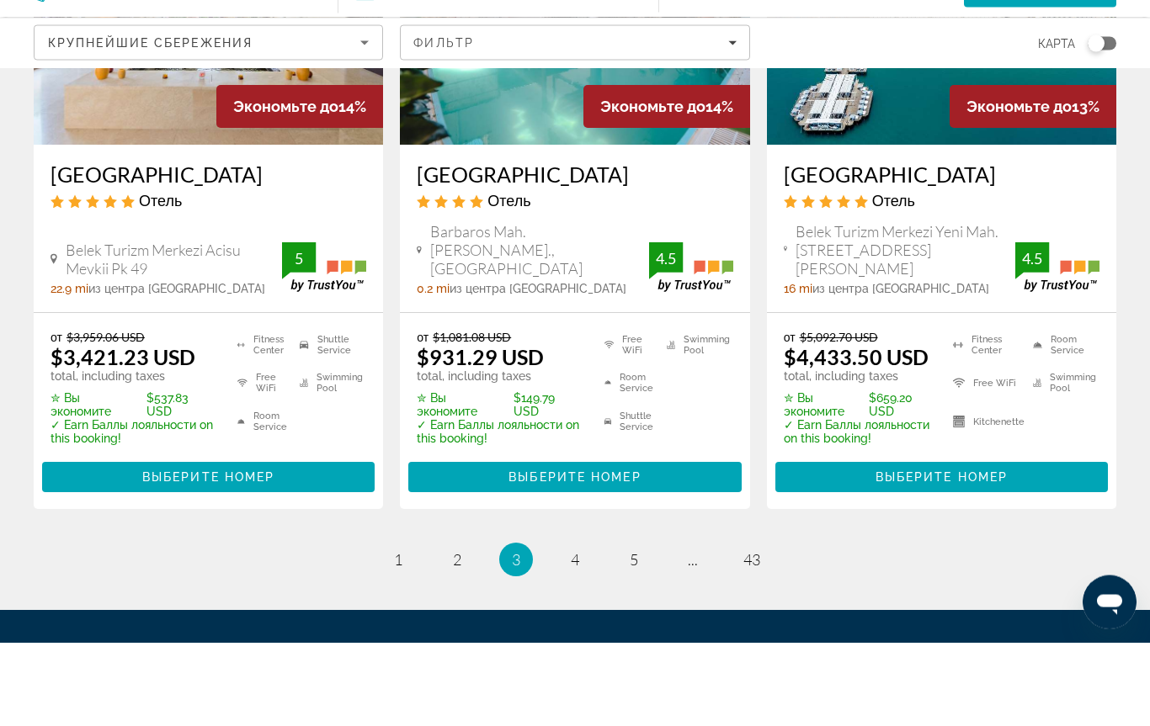
scroll to position [2433, 0]
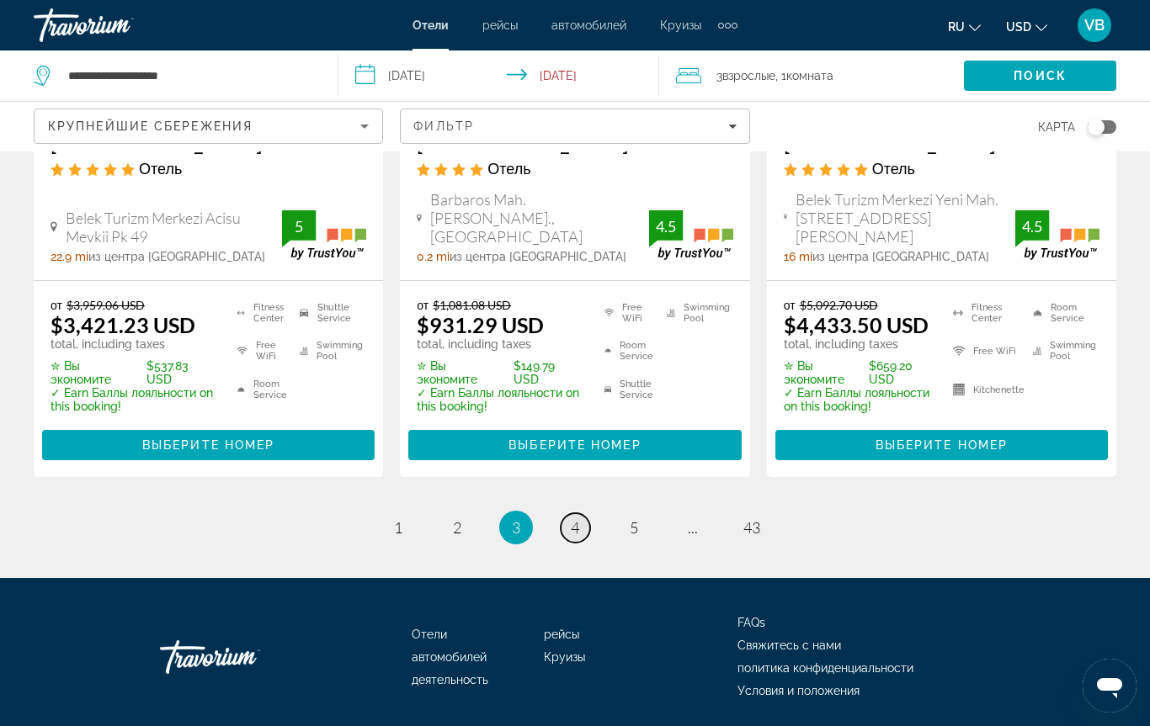
click at [580, 513] on link "page 4" at bounding box center [575, 527] width 29 height 29
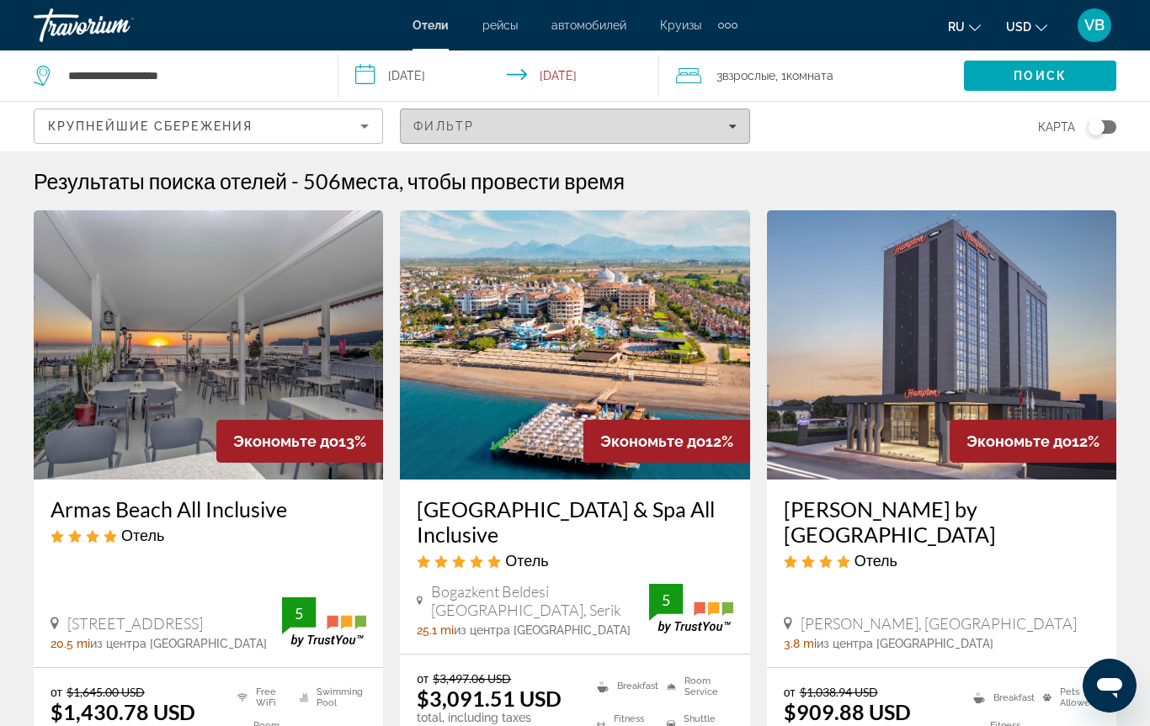
click at [732, 125] on icon "Filters" at bounding box center [732, 127] width 8 height 4
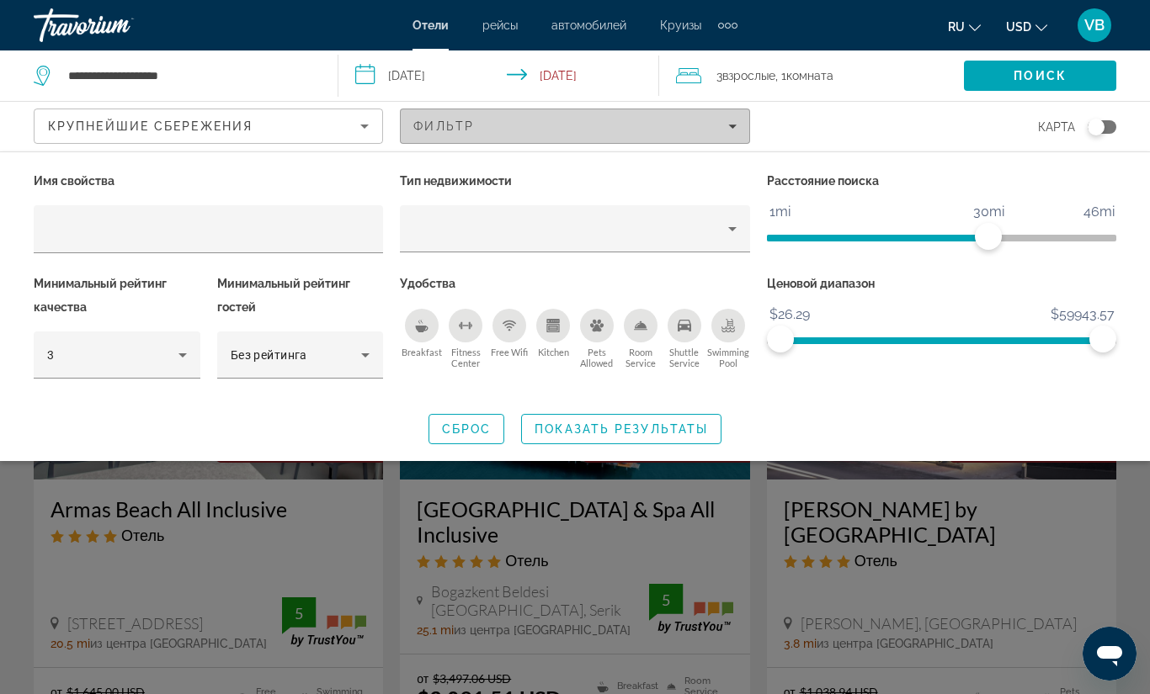
click at [575, 132] on div "Фильтр" at bounding box center [574, 126] width 322 height 13
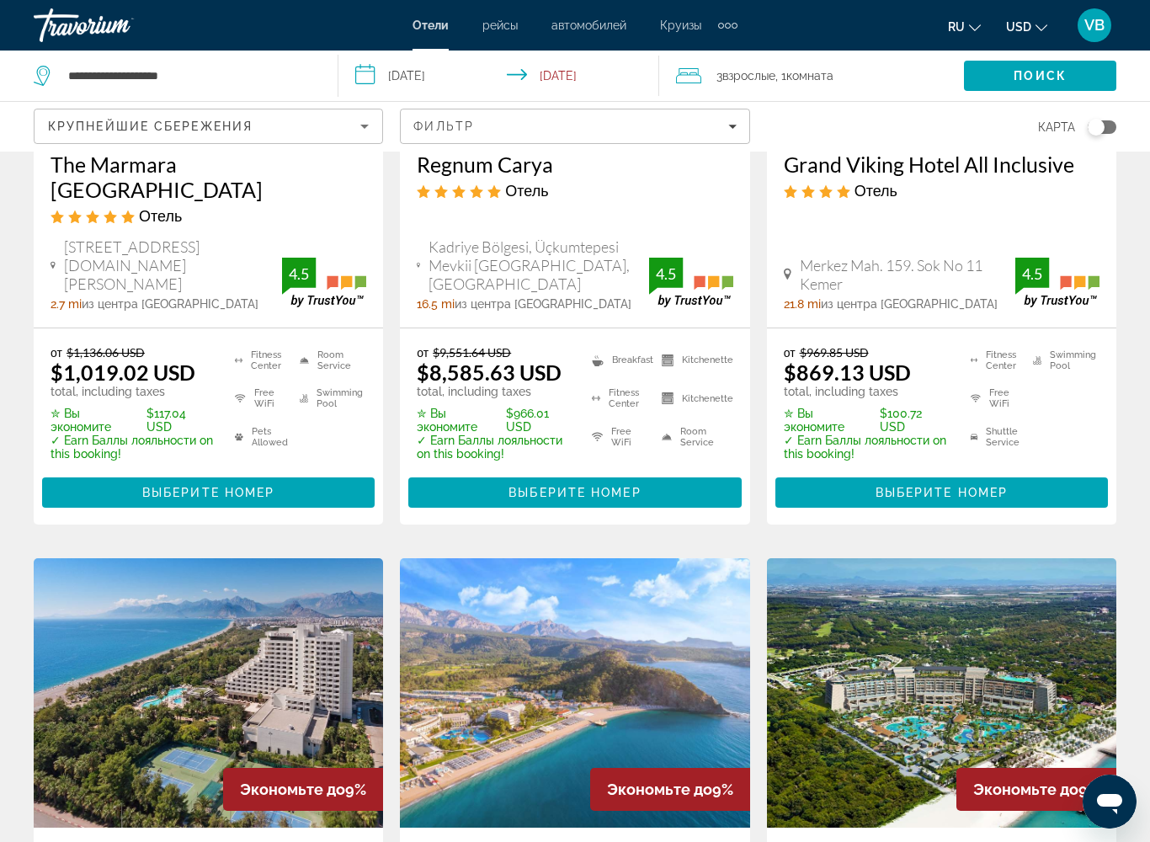
scroll to position [2294, 0]
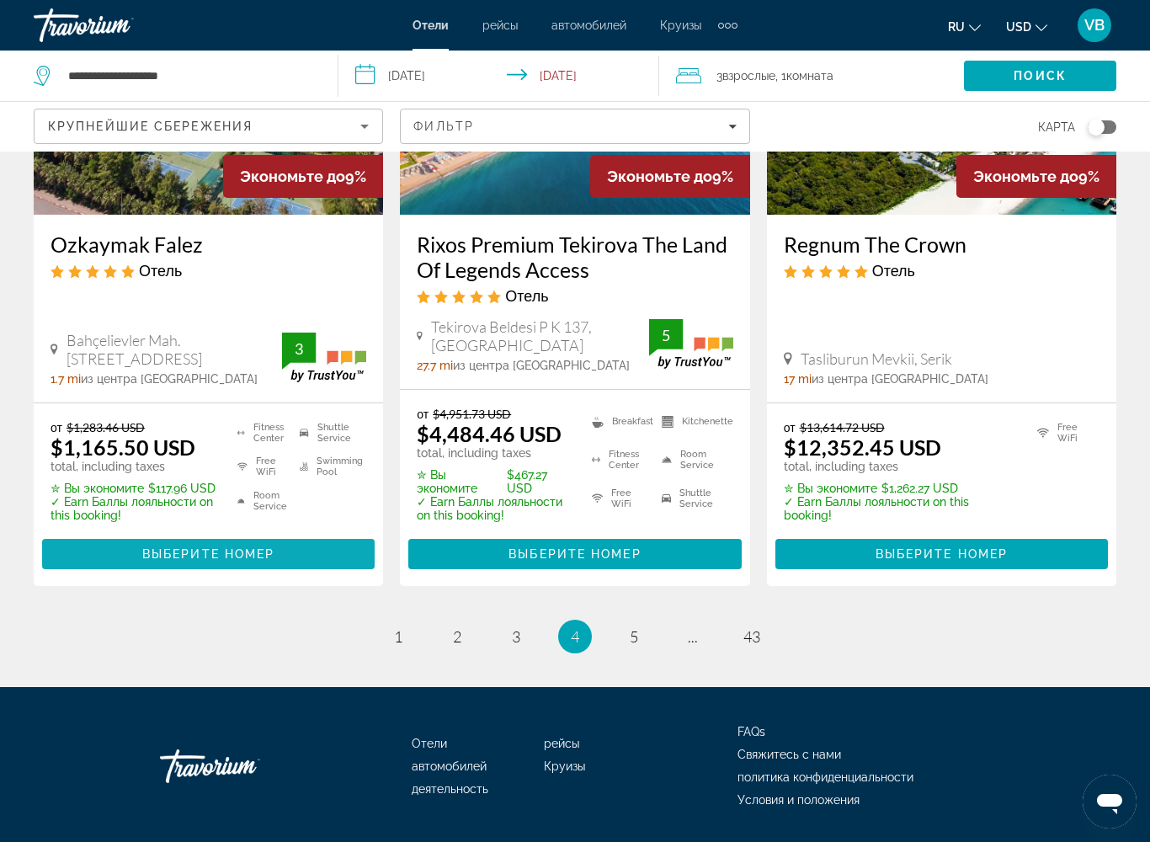
click at [206, 547] on span "Выберите номер" at bounding box center [208, 553] width 132 height 13
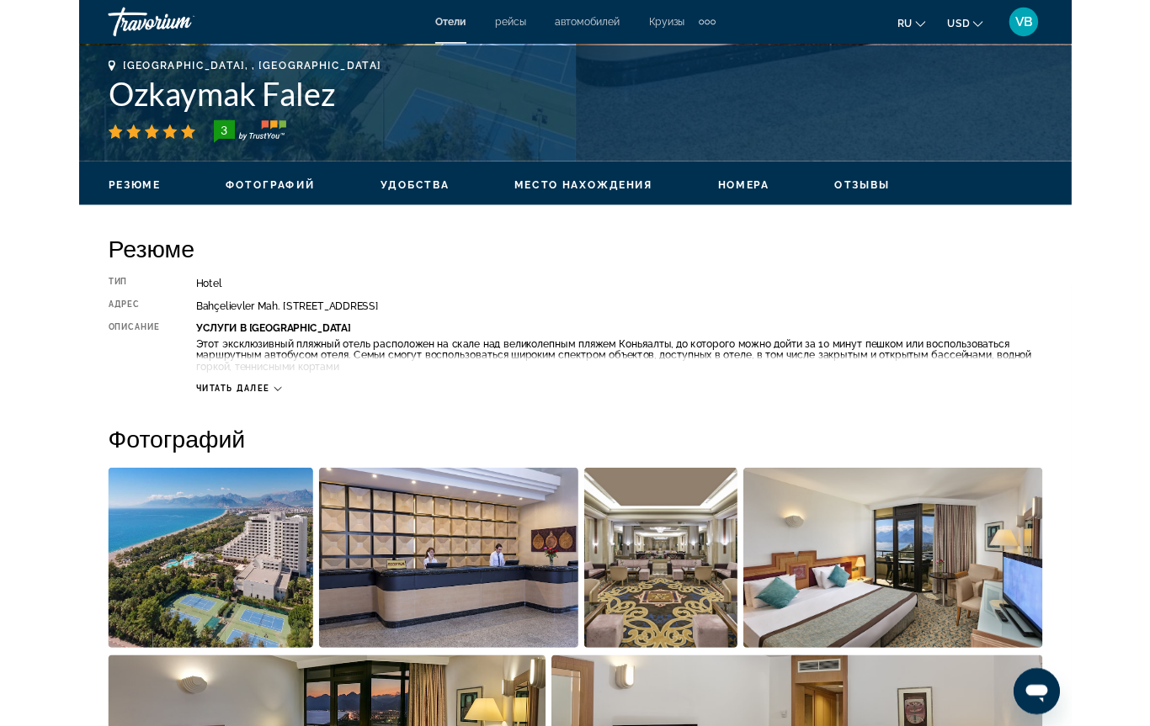
scroll to position [710, 0]
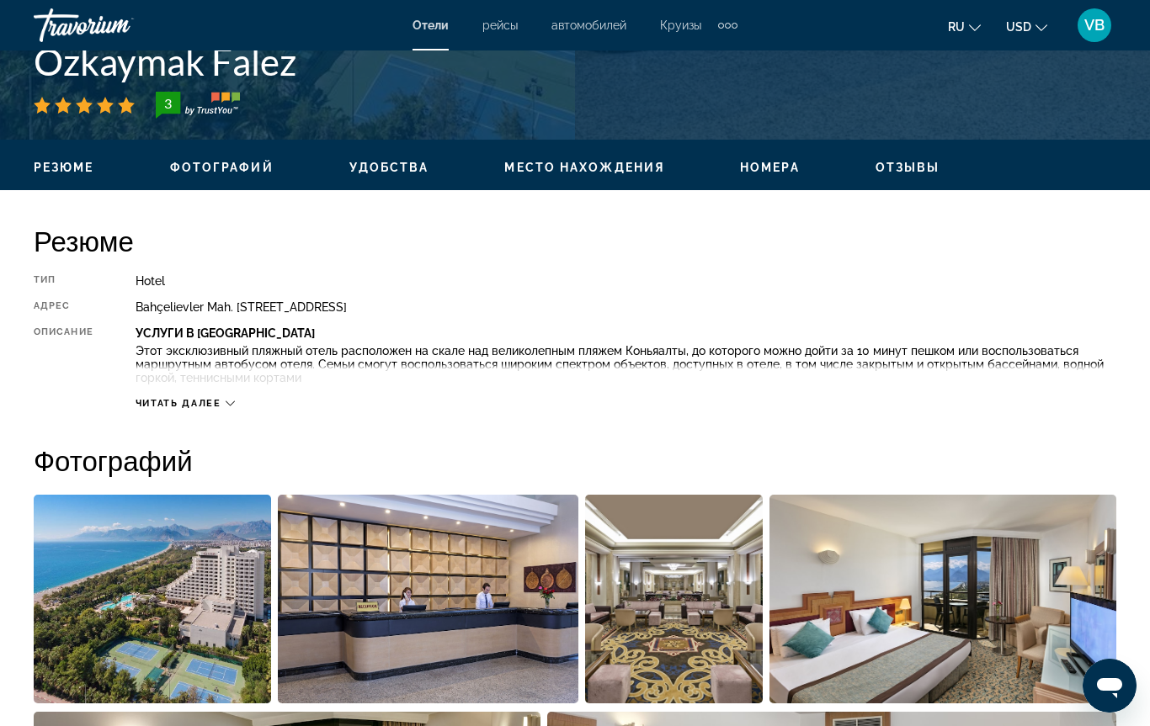
click at [230, 403] on icon "Main content" at bounding box center [230, 403] width 9 height 9
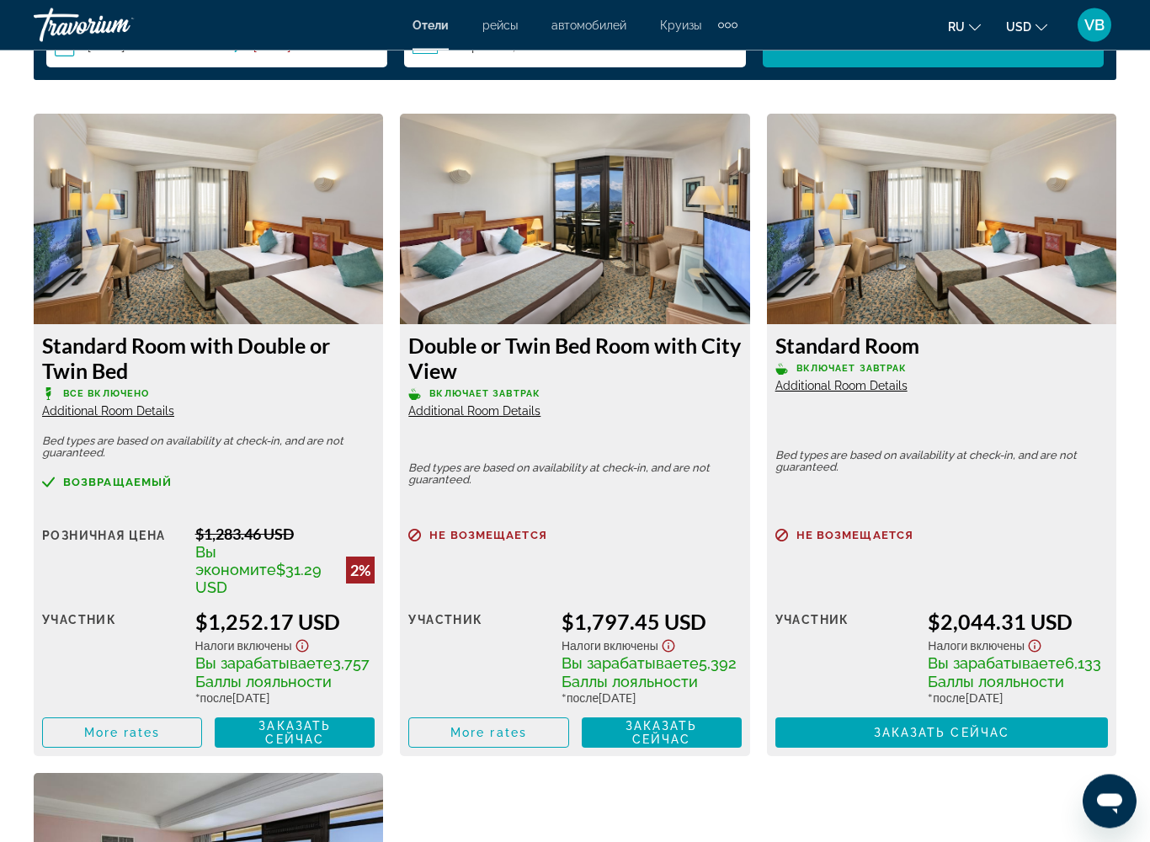
scroll to position [2500, 0]
click at [300, 685] on span "Заказать сейчас" at bounding box center [294, 732] width 72 height 27
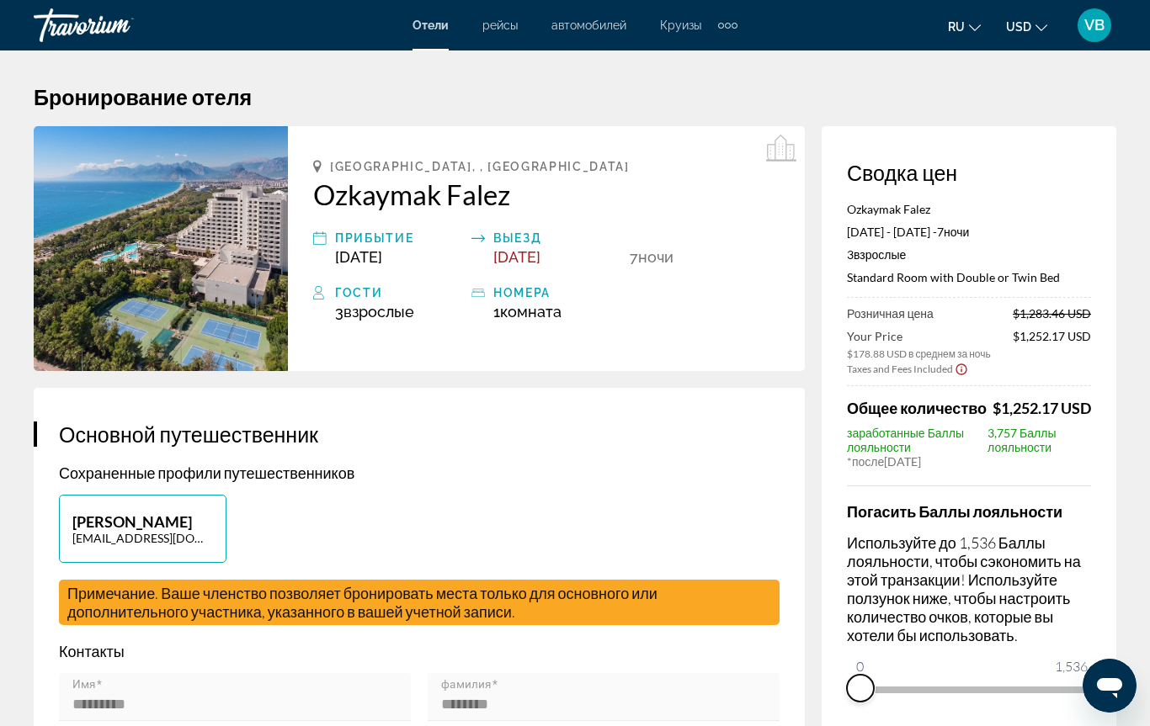
click at [851, 685] on span "ngx-slider" at bounding box center [860, 688] width 27 height 27
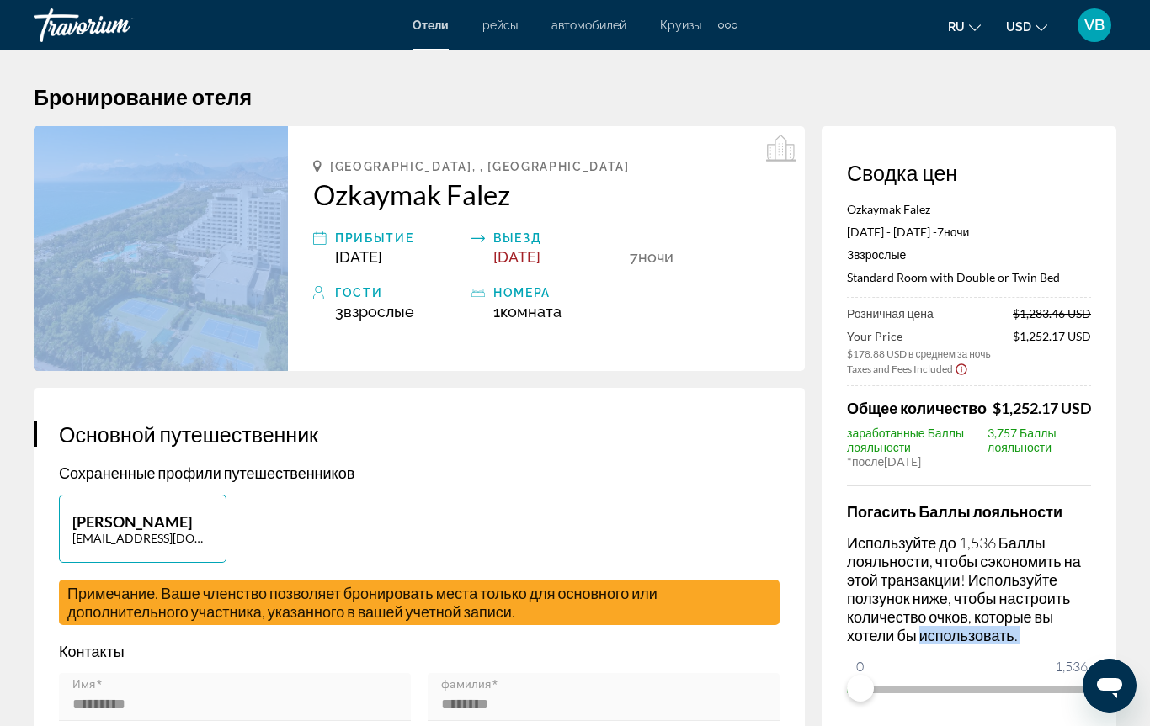
drag, startPoint x: 1933, startPoint y: 1347, endPoint x: 1125, endPoint y: 696, distance: 1037.8
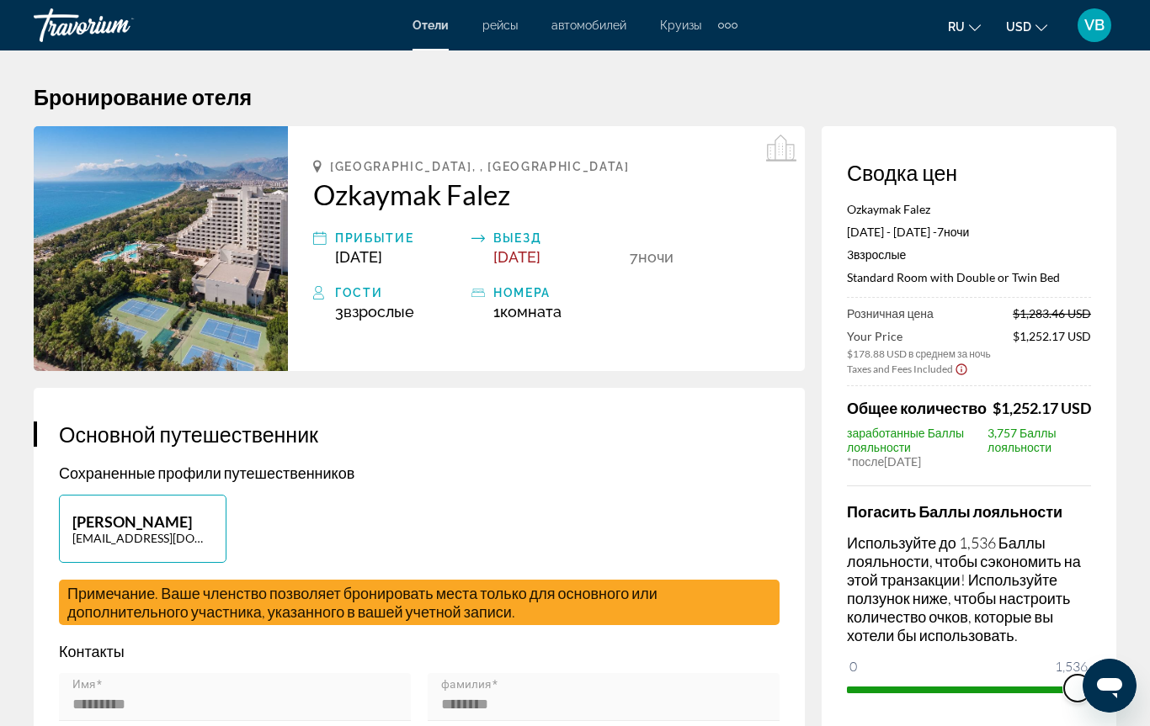
drag, startPoint x: 868, startPoint y: 692, endPoint x: 1149, endPoint y: 693, distance: 281.1
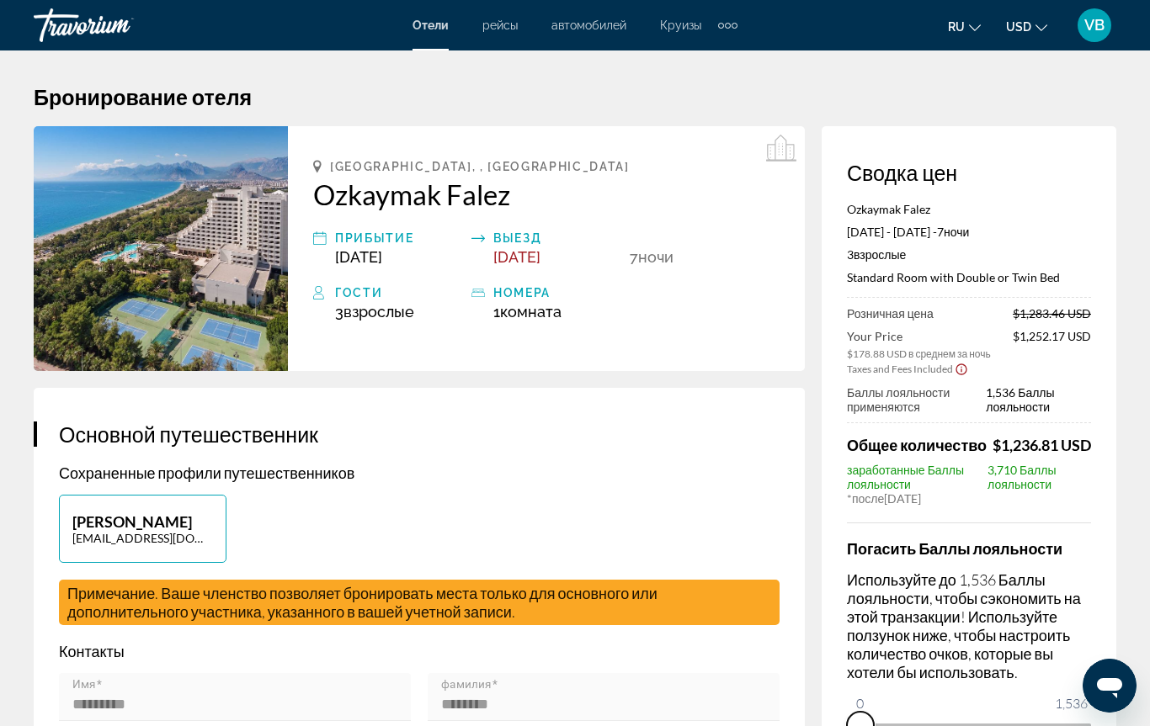
drag, startPoint x: 1074, startPoint y: 719, endPoint x: 859, endPoint y: 736, distance: 215.3
click at [859, 685] on html "Перейти к основному содержанию Отели рейсы автомобилей Круизы деятельность Отел…" at bounding box center [575, 363] width 1150 height 726
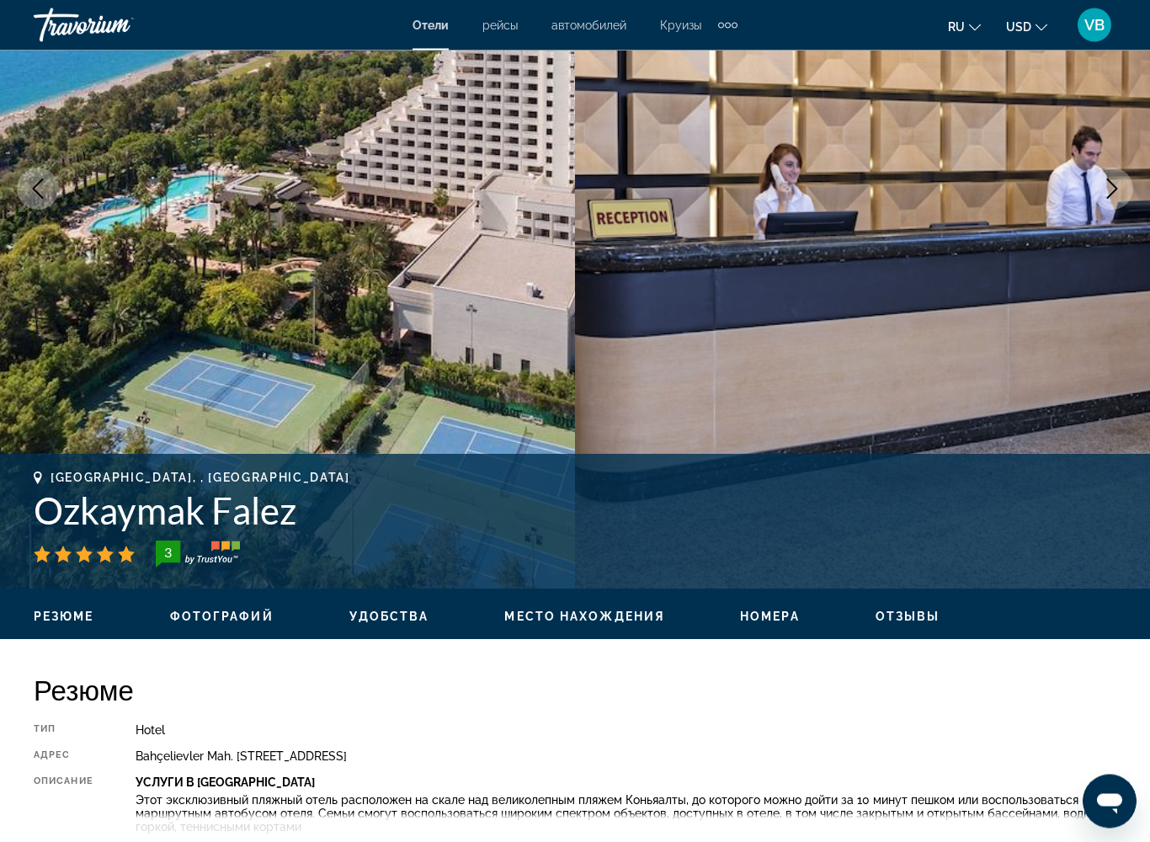
scroll to position [262, 0]
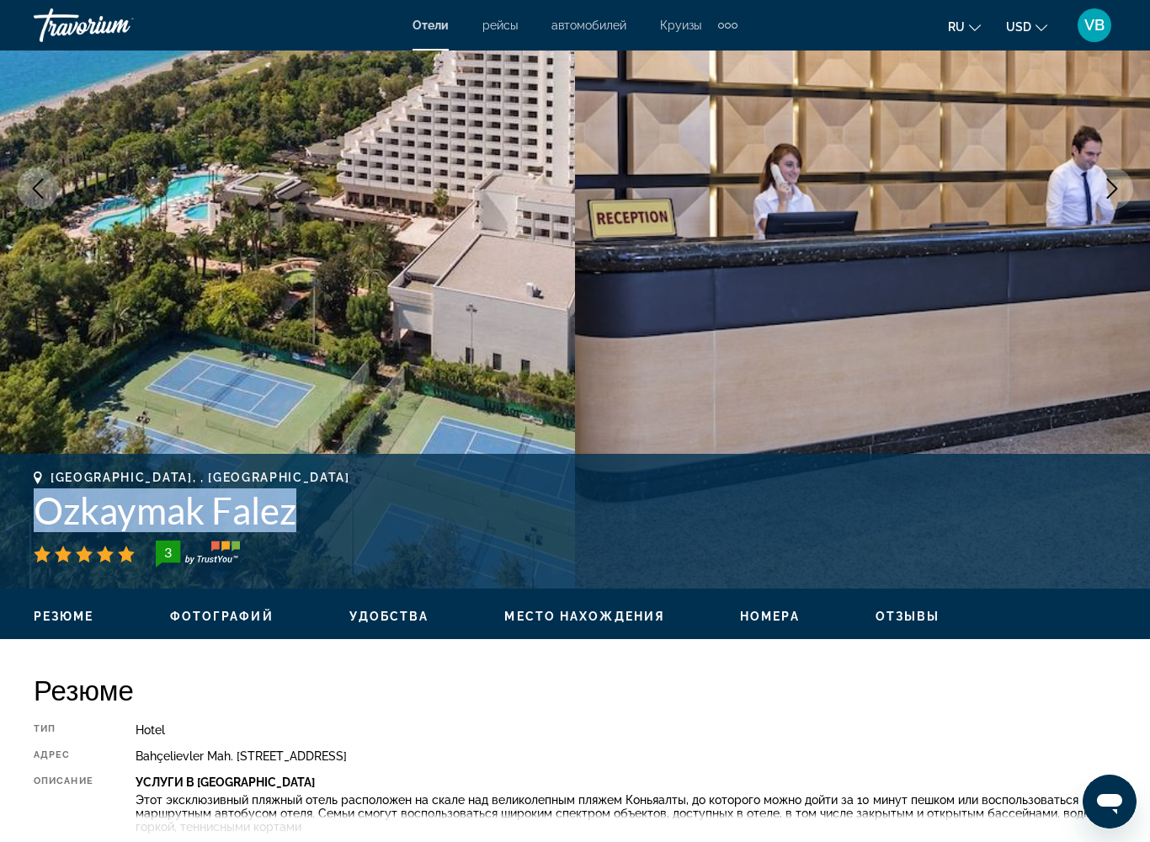
drag, startPoint x: 29, startPoint y: 507, endPoint x: 322, endPoint y: 520, distance: 294.0
click at [322, 520] on div "[GEOGRAPHIC_DATA], , [GEOGRAPHIC_DATA] Ozkaymak Falez 3 адрес Bahçelievler Mah.…" at bounding box center [575, 520] width 1150 height 101
copy h1 "Ozkaymak Falez"
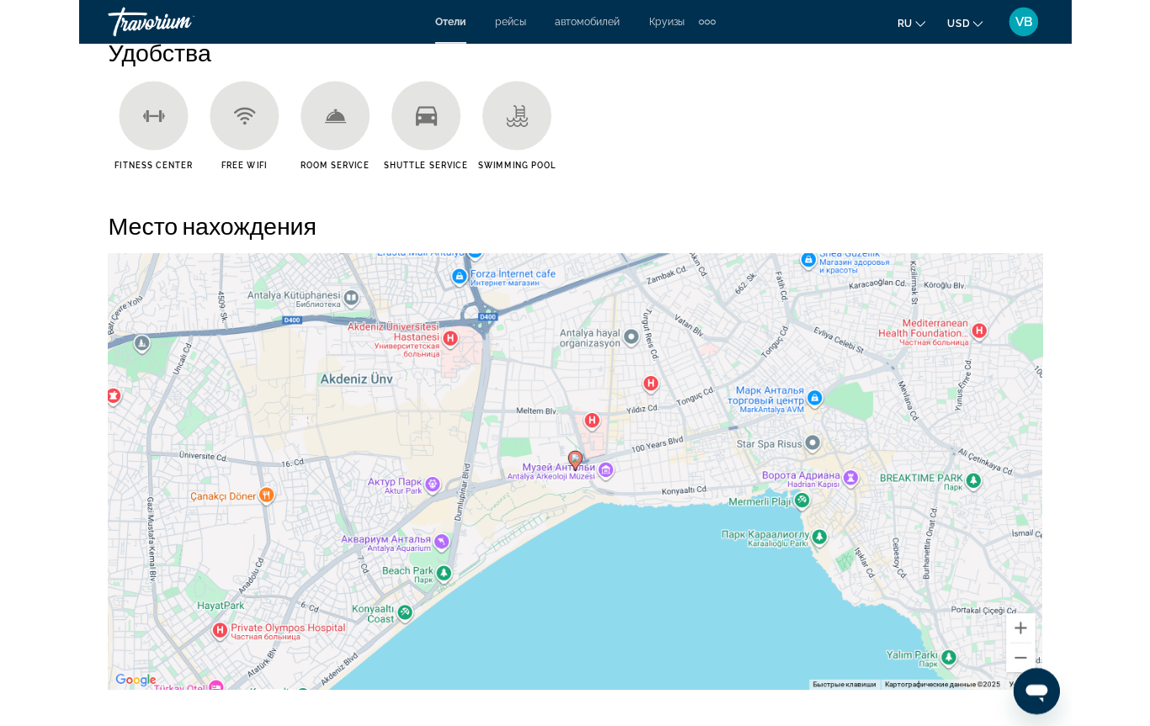
scroll to position [1676, 0]
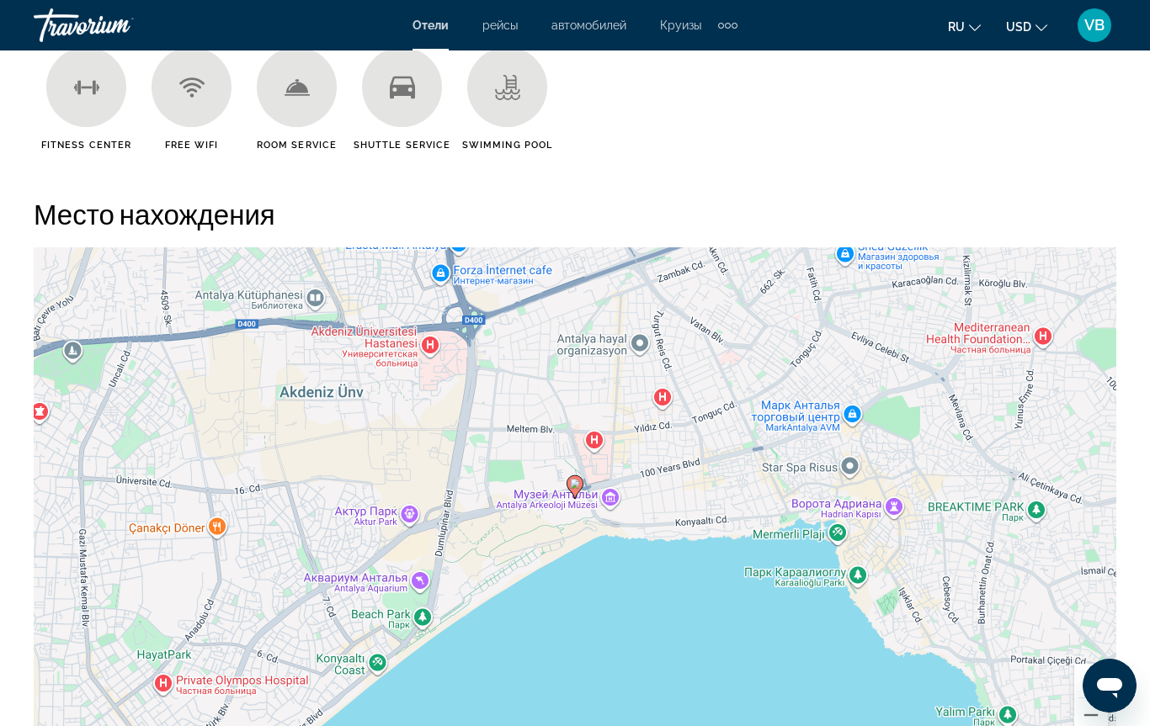
click at [864, 685] on div "Чтобы активировать перетаскивание с помощью клавиатуры, нажмите Alt + Ввод. Пос…" at bounding box center [575, 499] width 1082 height 505
click at [1085, 641] on div "Чтобы активировать перетаскивание с помощью клавиатуры, нажмите Alt + Ввод. Пос…" at bounding box center [575, 499] width 1082 height 505
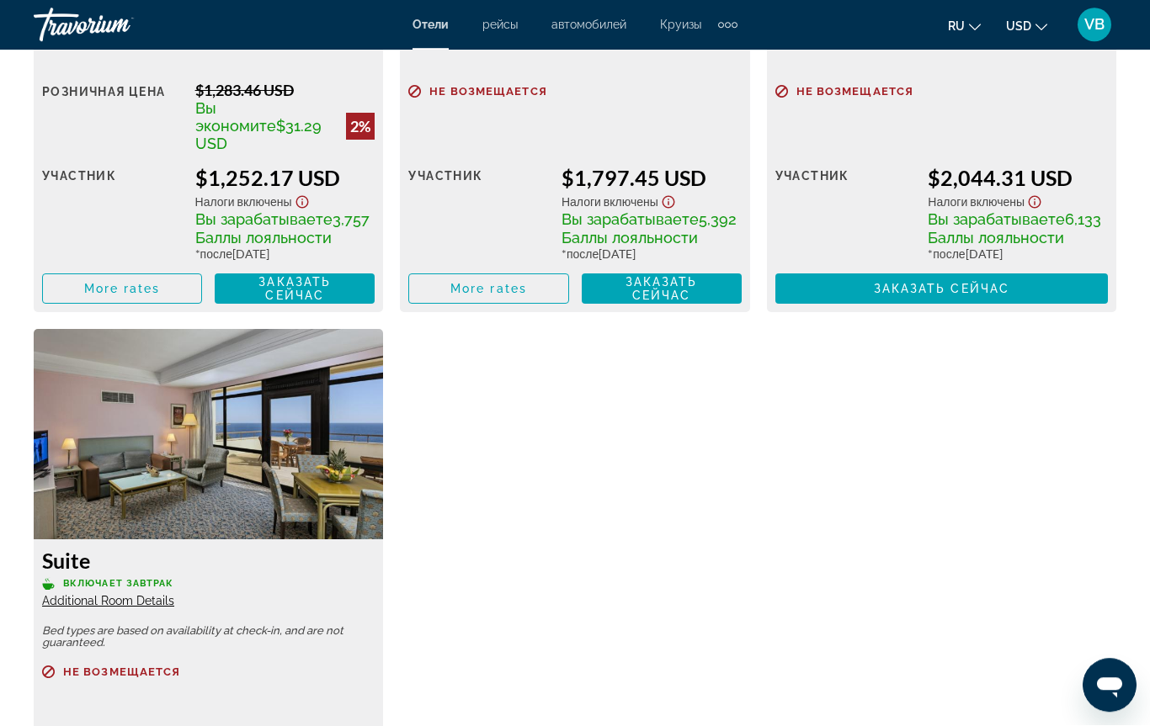
scroll to position [2989, 0]
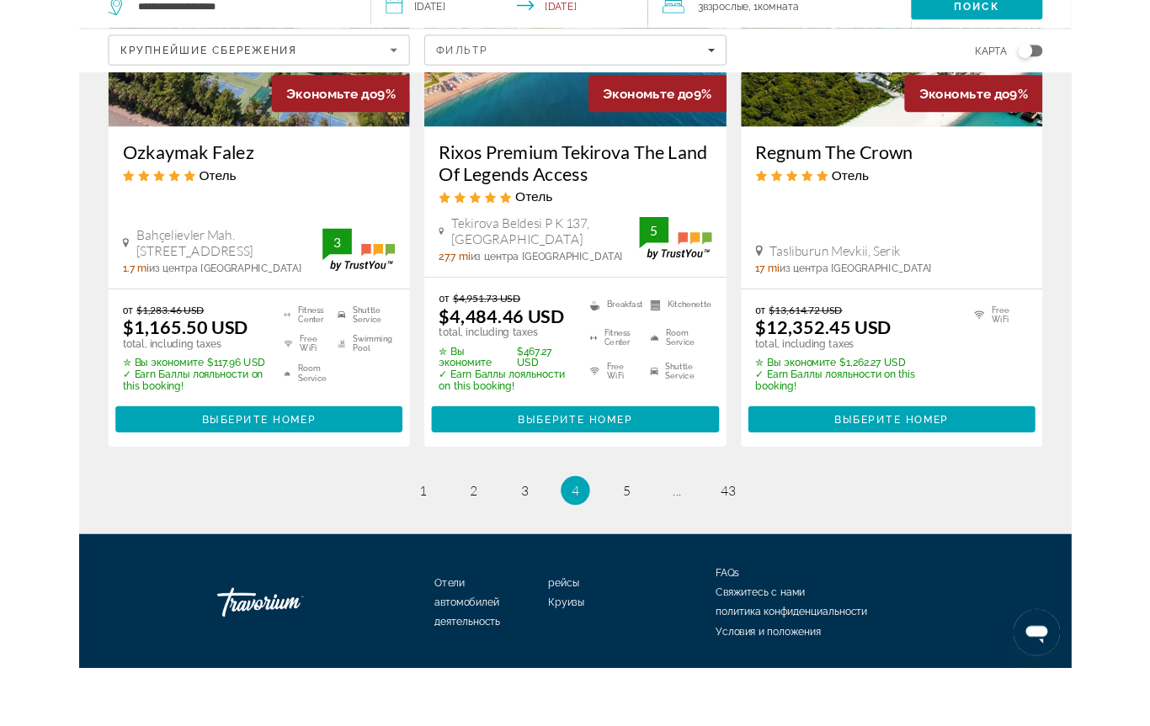
scroll to position [2410, 0]
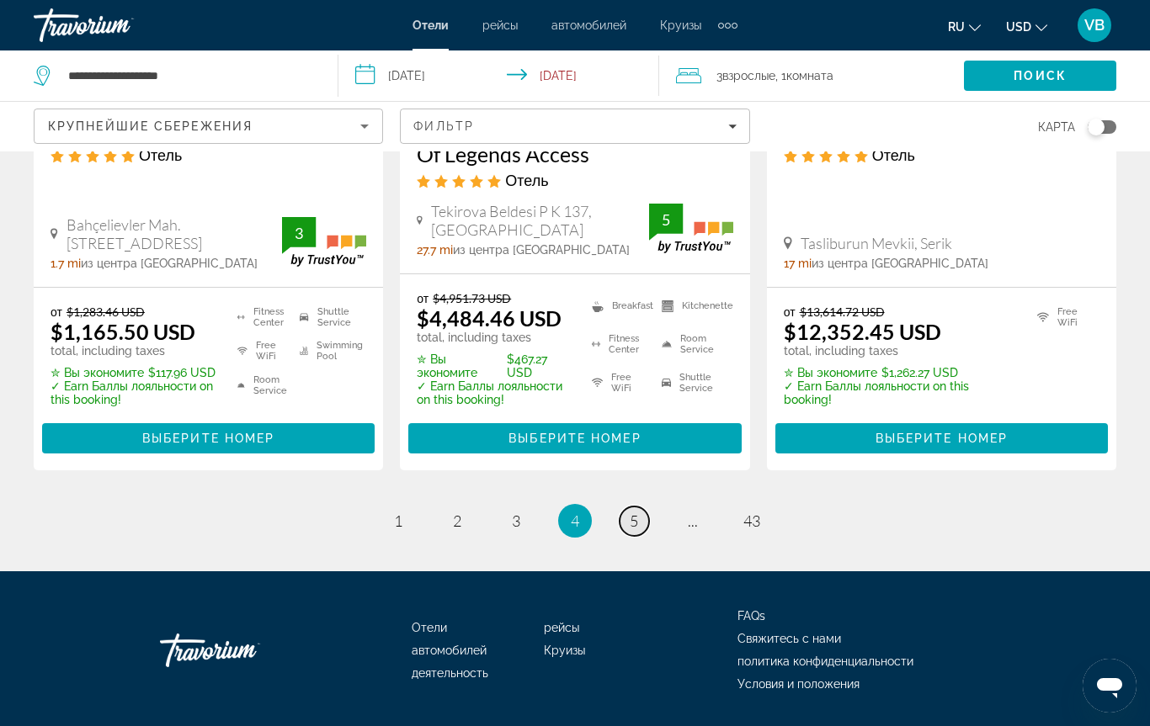
click at [624, 507] on link "page 5" at bounding box center [633, 521] width 29 height 29
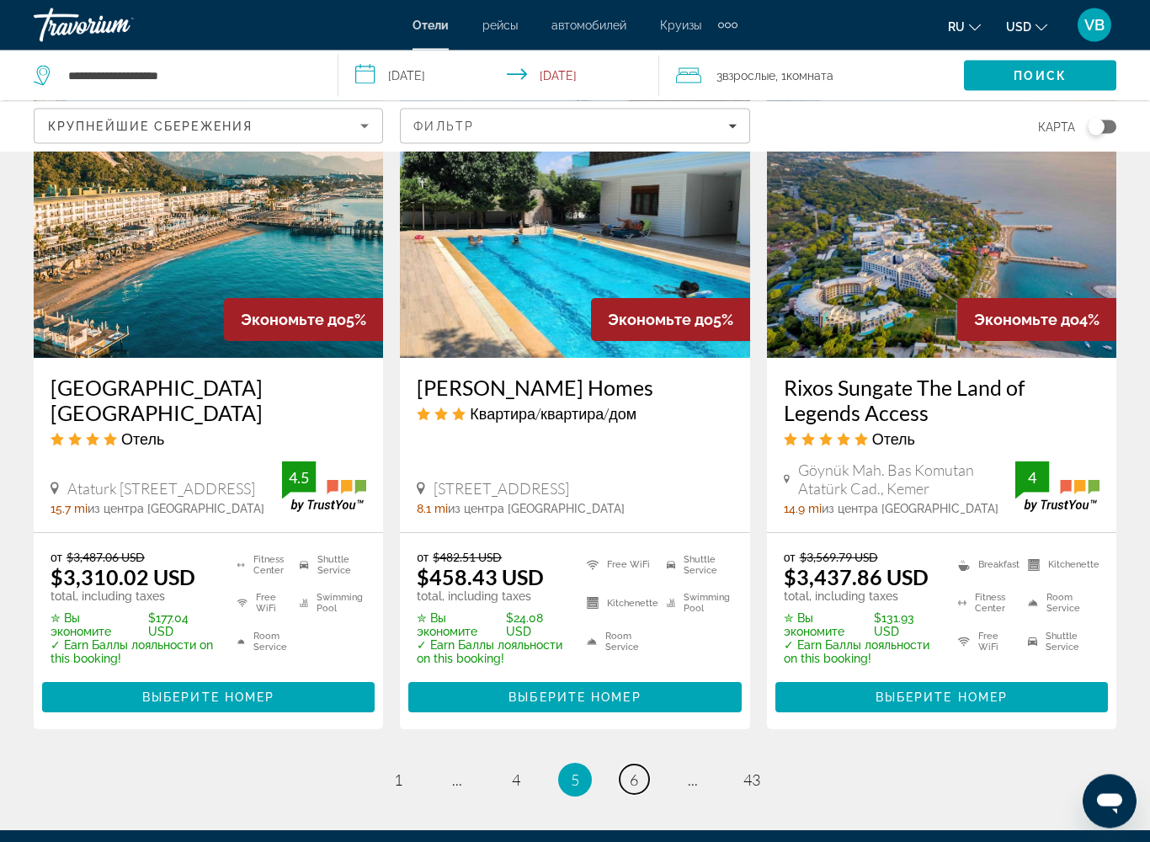
scroll to position [2250, 0]
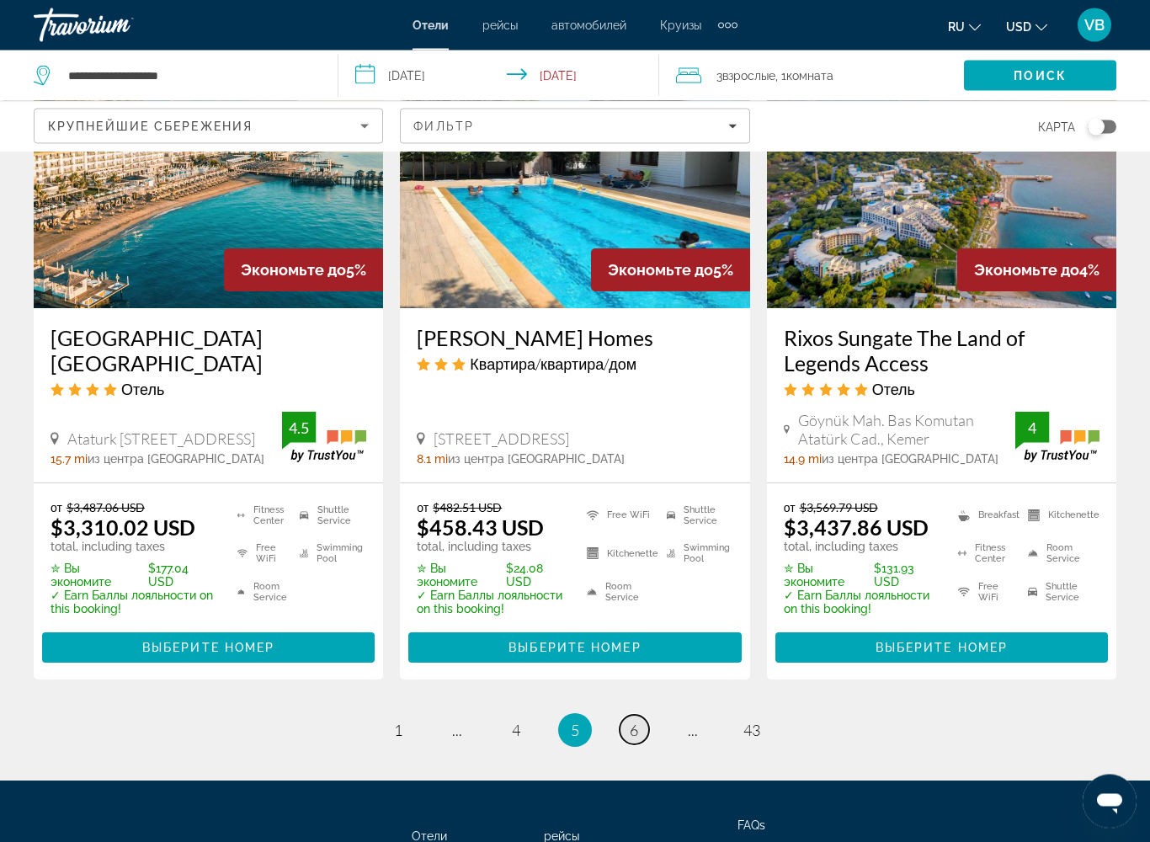
click at [625, 685] on link "page 6" at bounding box center [633, 729] width 29 height 29
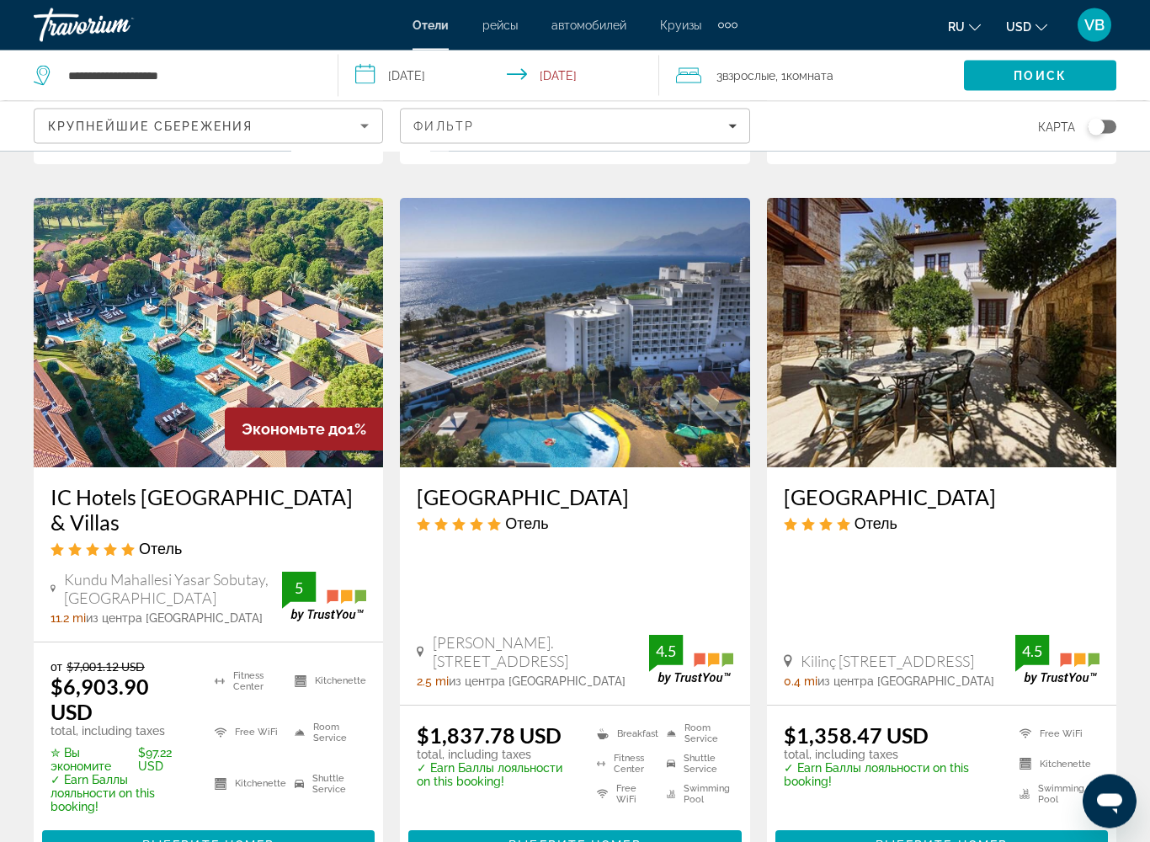
scroll to position [677, 0]
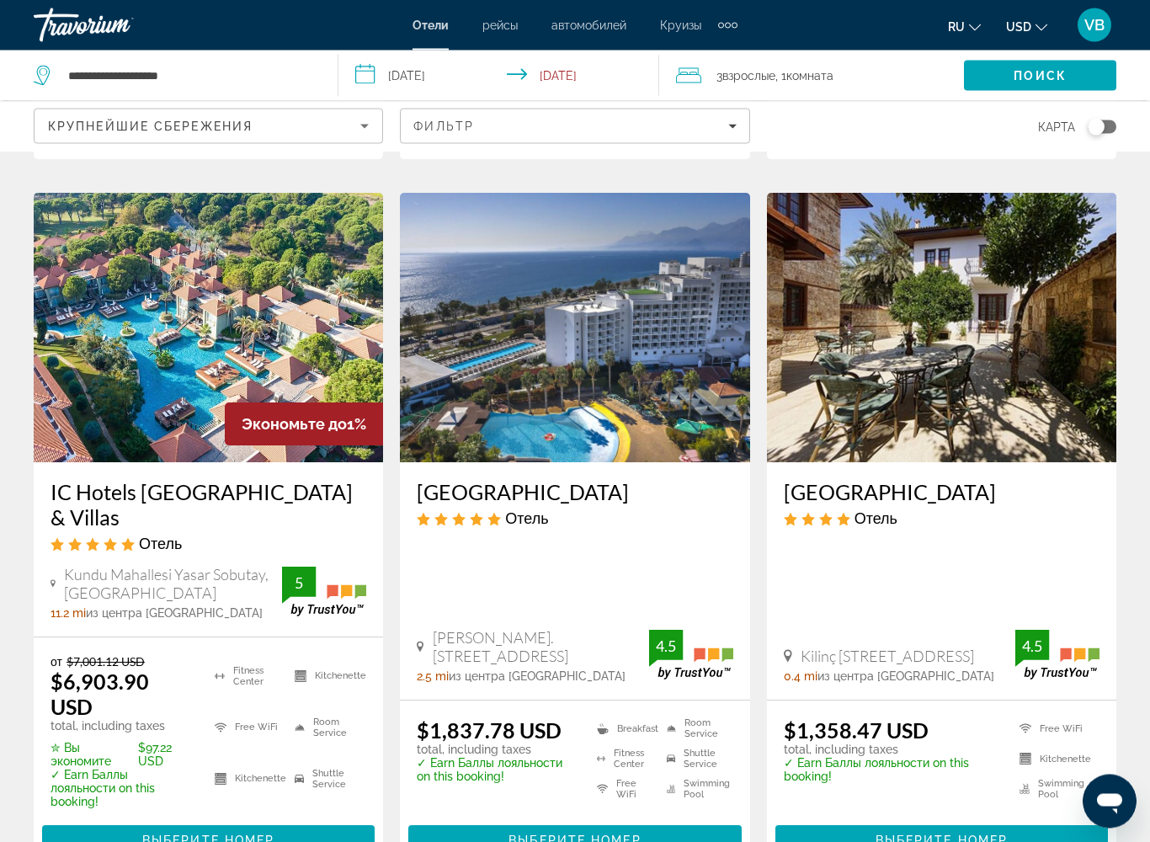
click at [576, 494] on h3 "[GEOGRAPHIC_DATA]" at bounding box center [575, 492] width 316 height 25
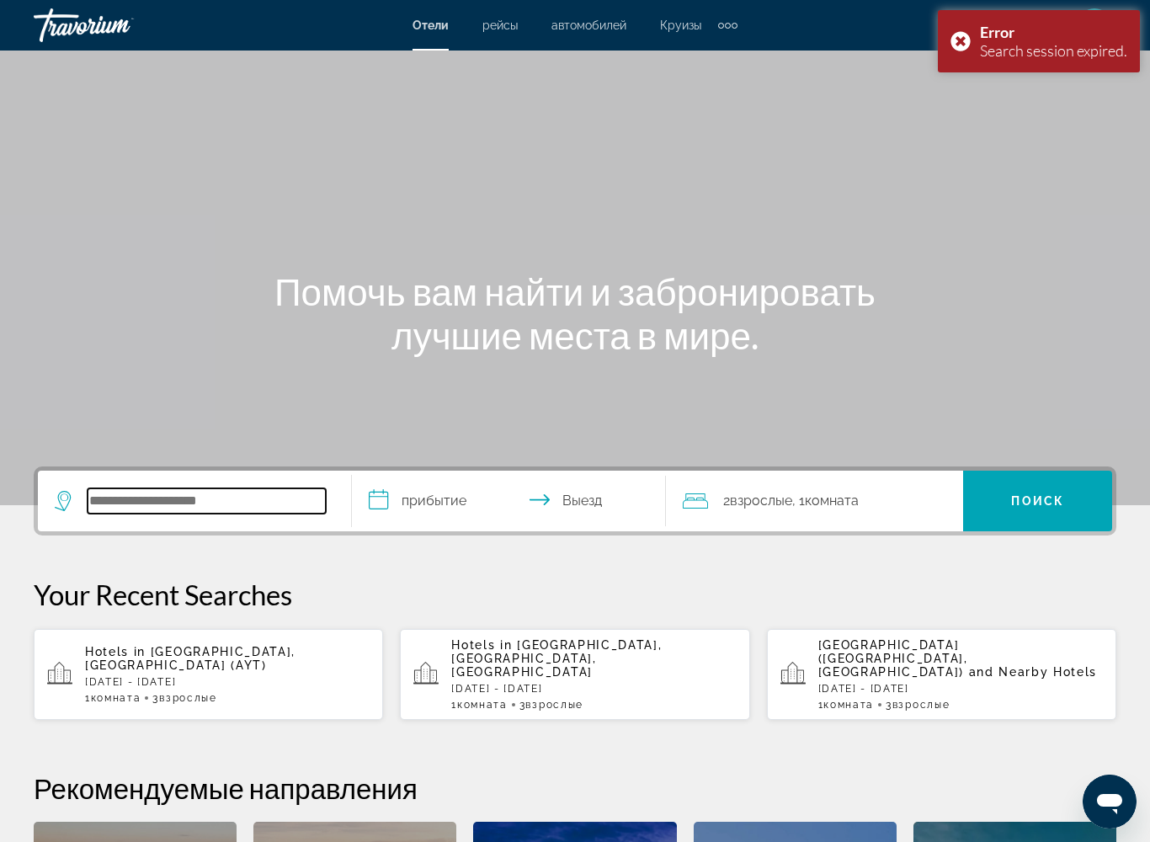
click at [201, 501] on div "**********" at bounding box center [575, 780] width 1150 height 628
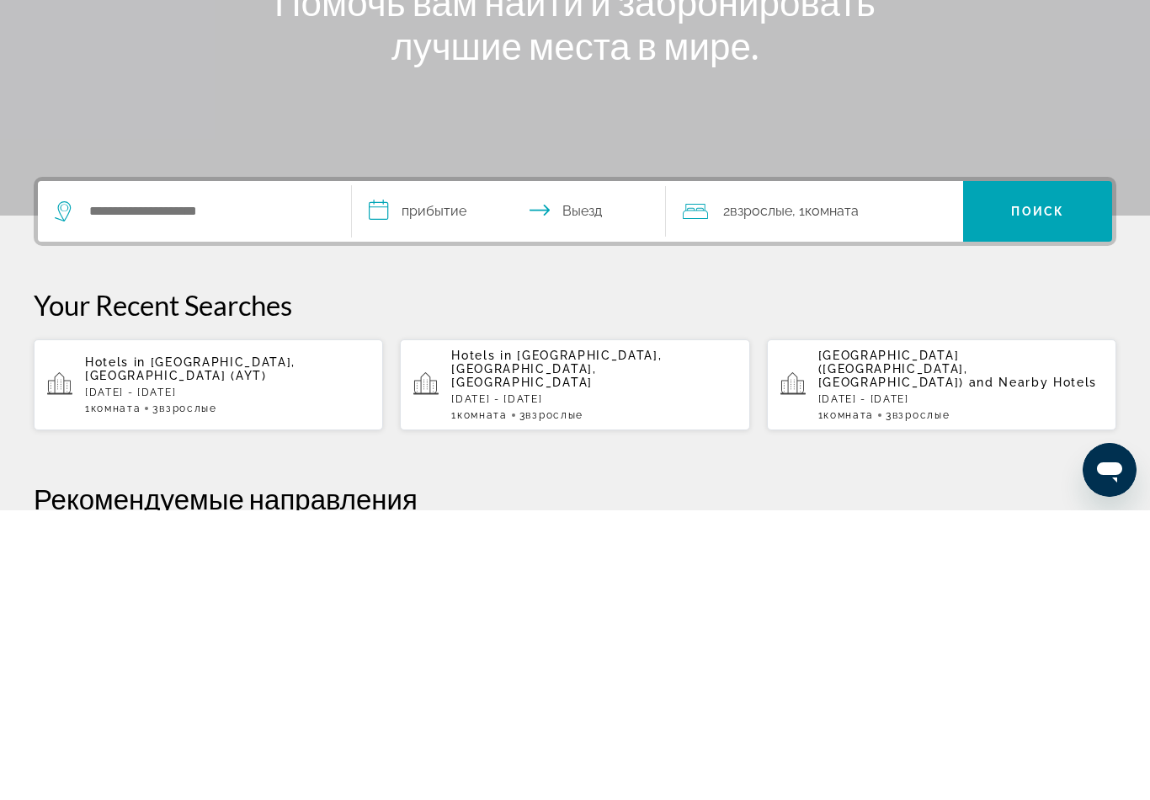
click at [235, 645] on span "[GEOGRAPHIC_DATA], [GEOGRAPHIC_DATA] (AYT)" at bounding box center [190, 658] width 210 height 27
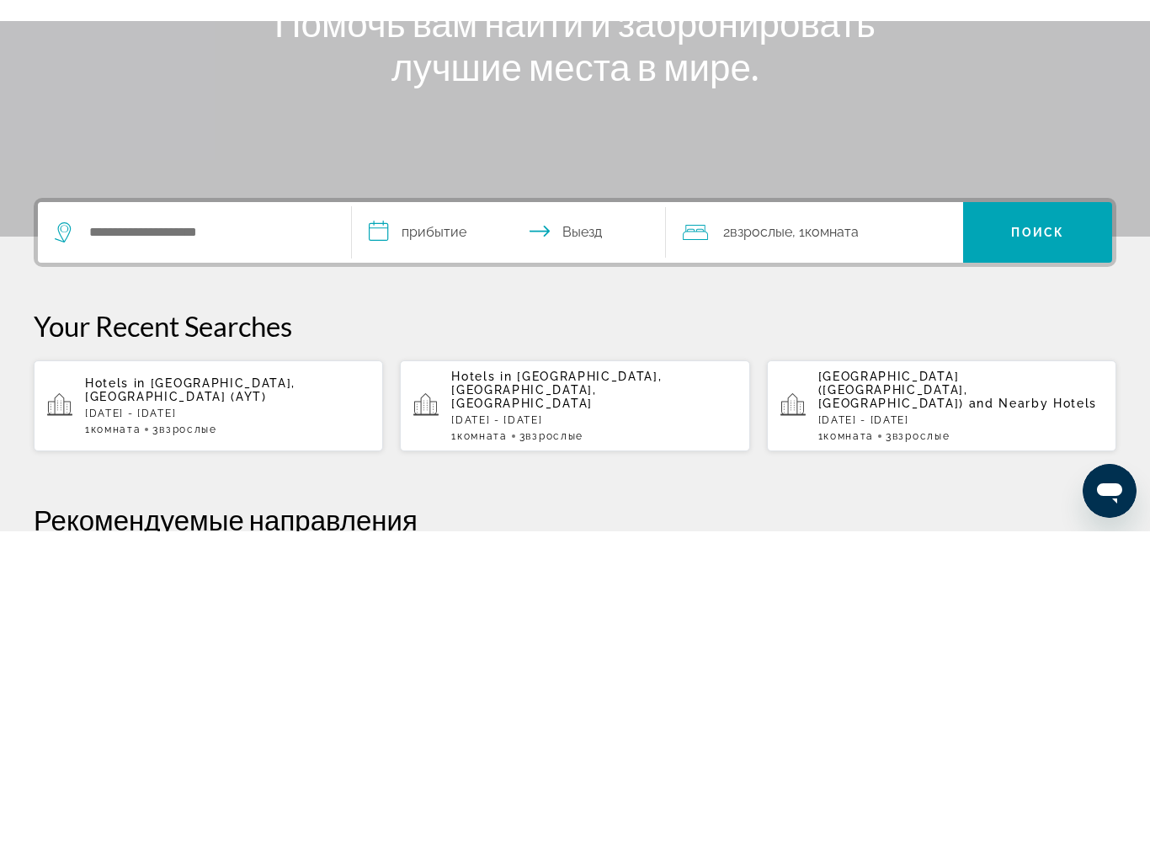
scroll to position [290, 0]
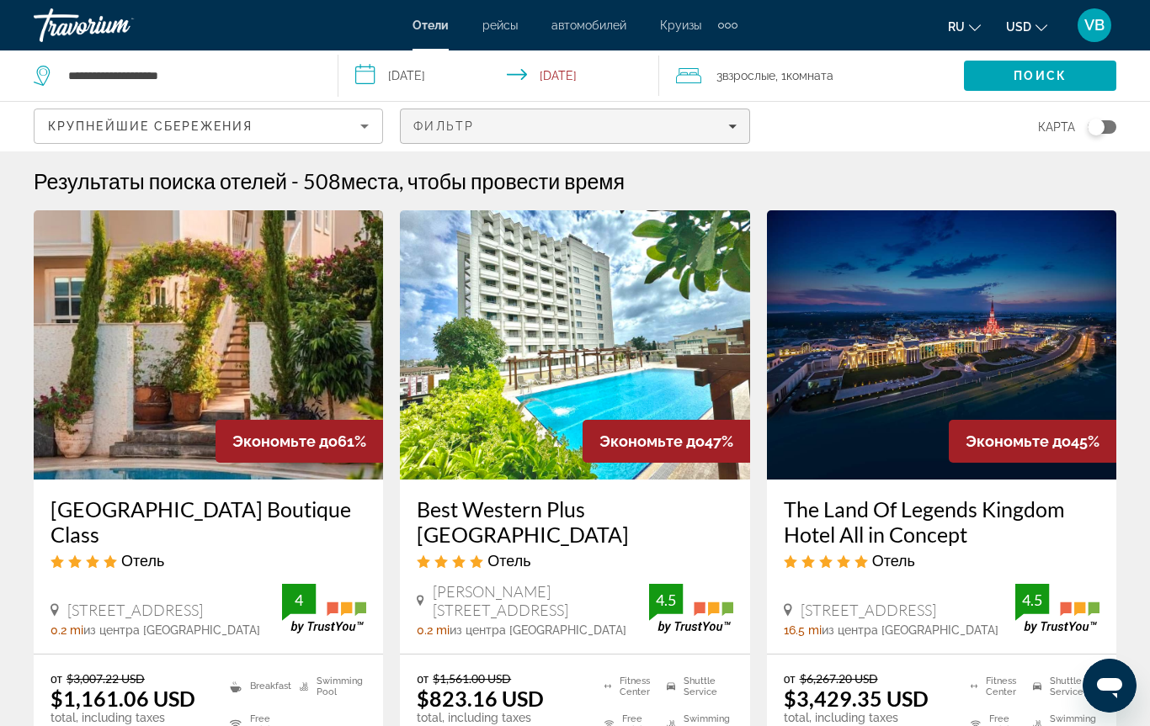
click at [470, 138] on span "Filters" at bounding box center [575, 126] width 348 height 40
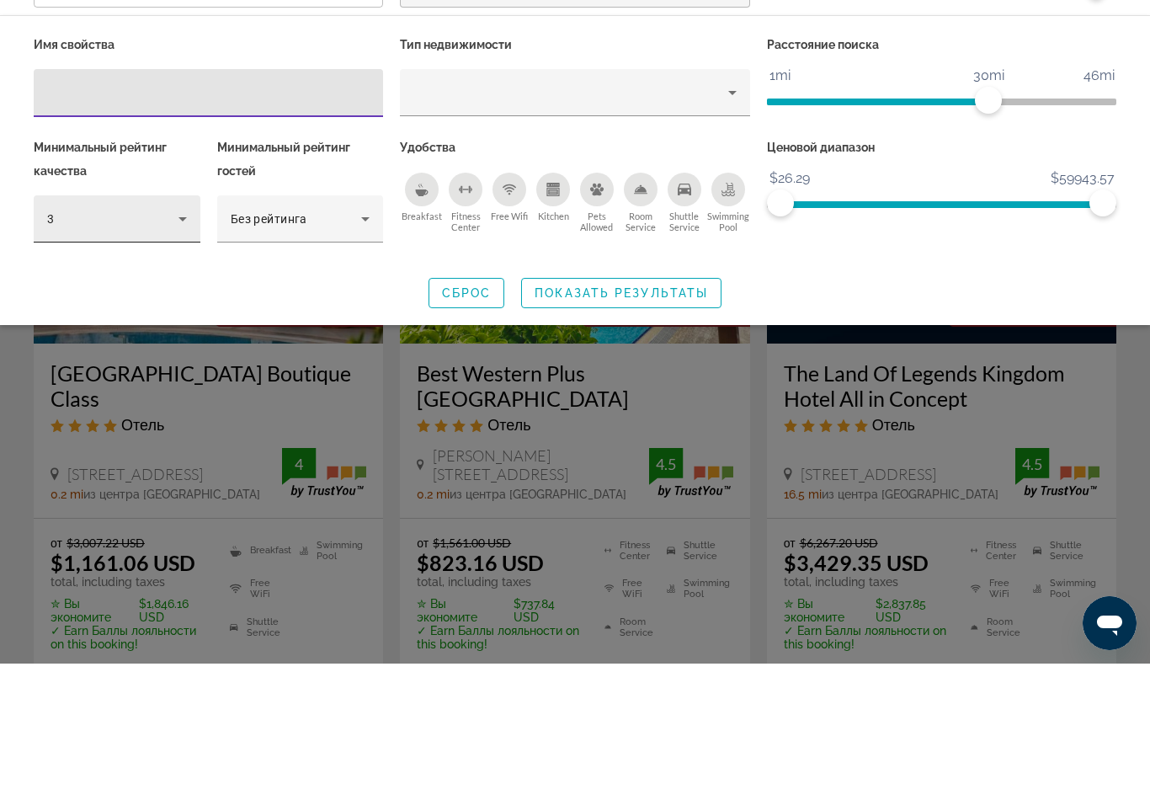
click at [186, 220] on div "Имя свойства Тип недвижимости Расстояние поиска 1mi 46mi 30mi Минимальный рейти…" at bounding box center [574, 283] width 1099 height 228
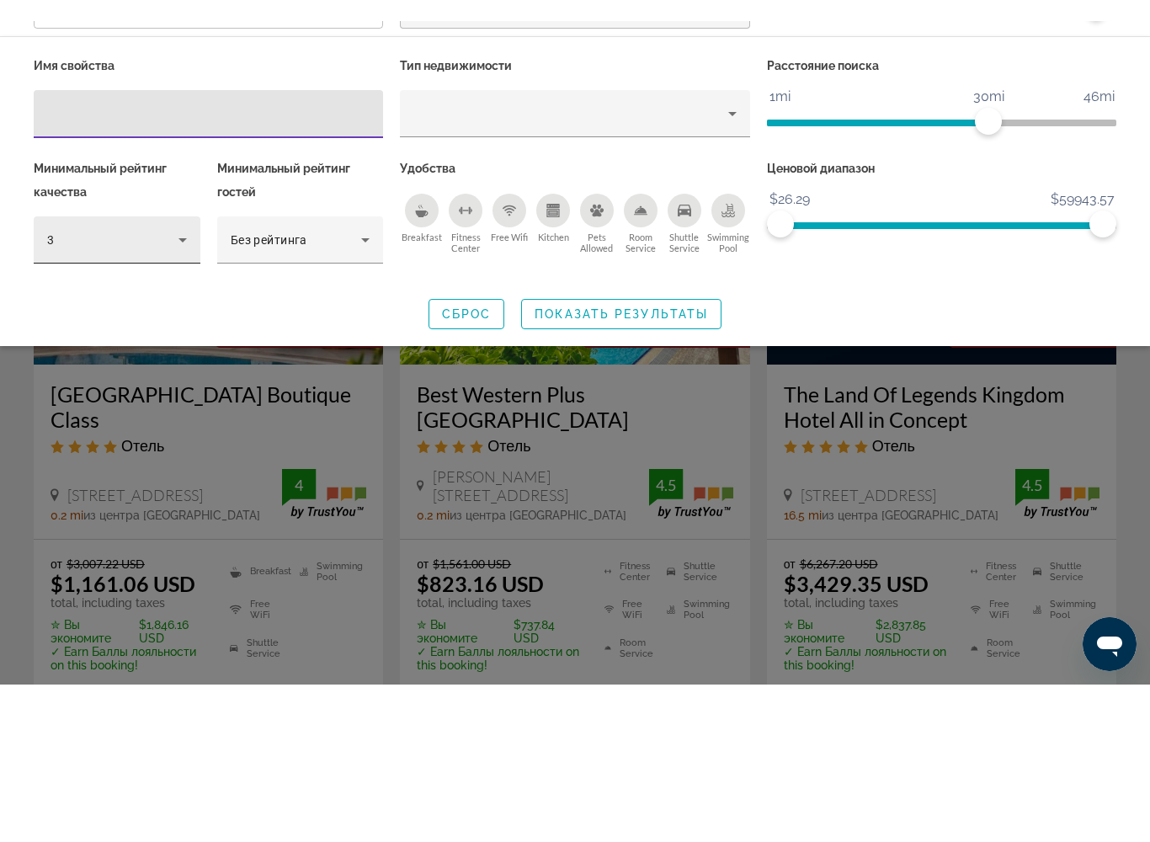
scroll to position [136, 0]
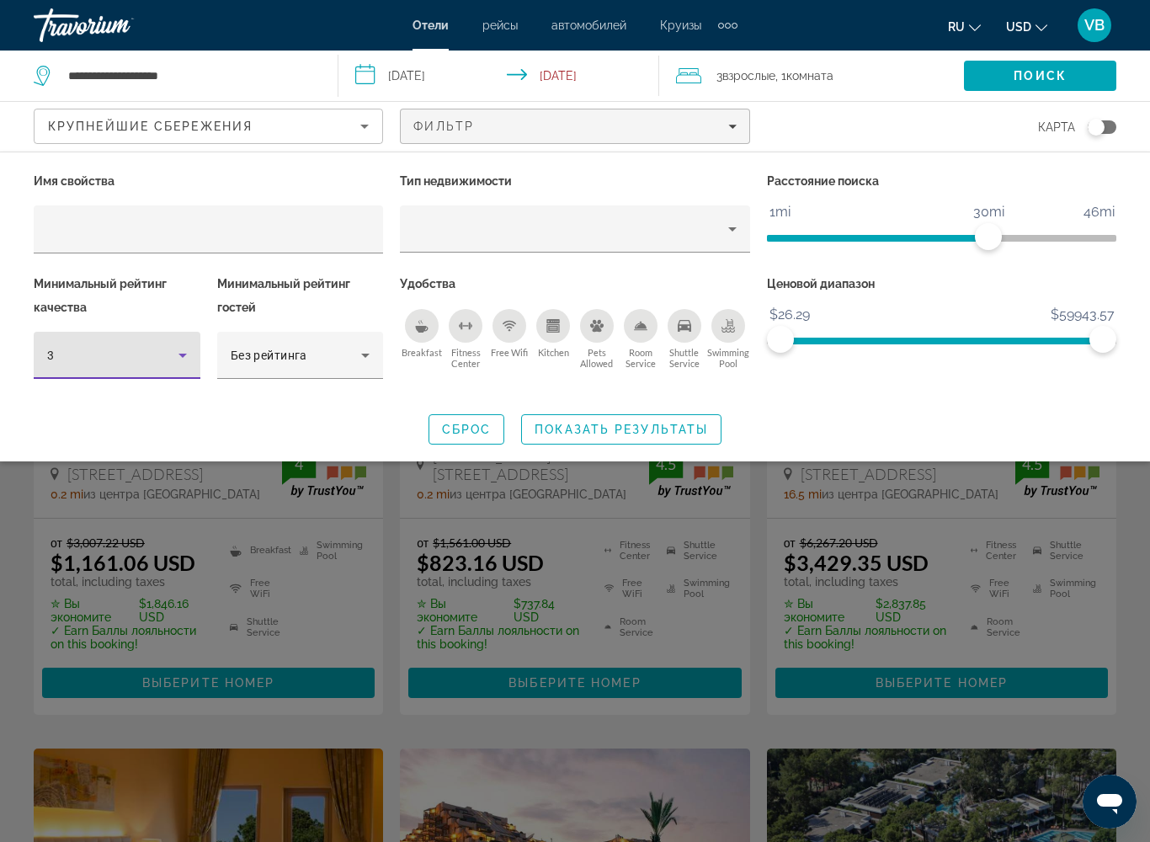
click at [168, 358] on div "3" at bounding box center [112, 355] width 131 height 20
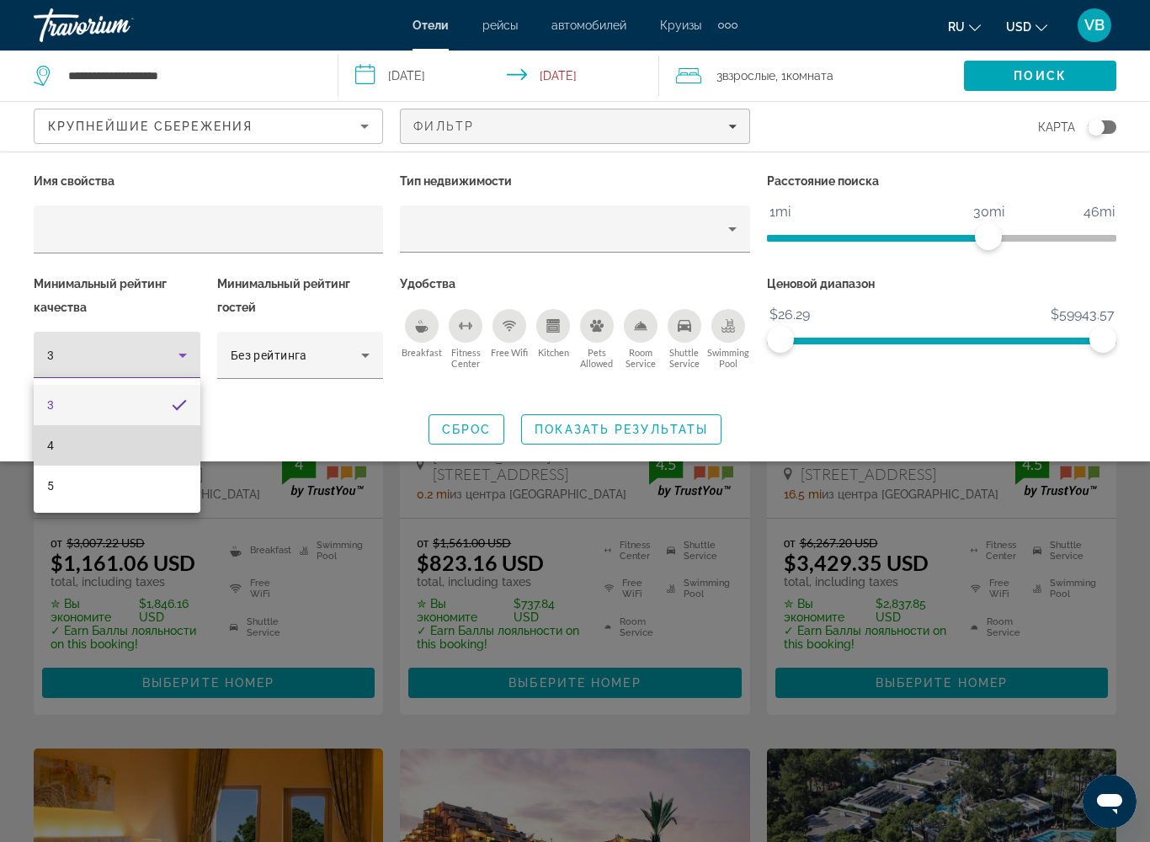
click at [93, 439] on mat-option "4" at bounding box center [117, 445] width 167 height 40
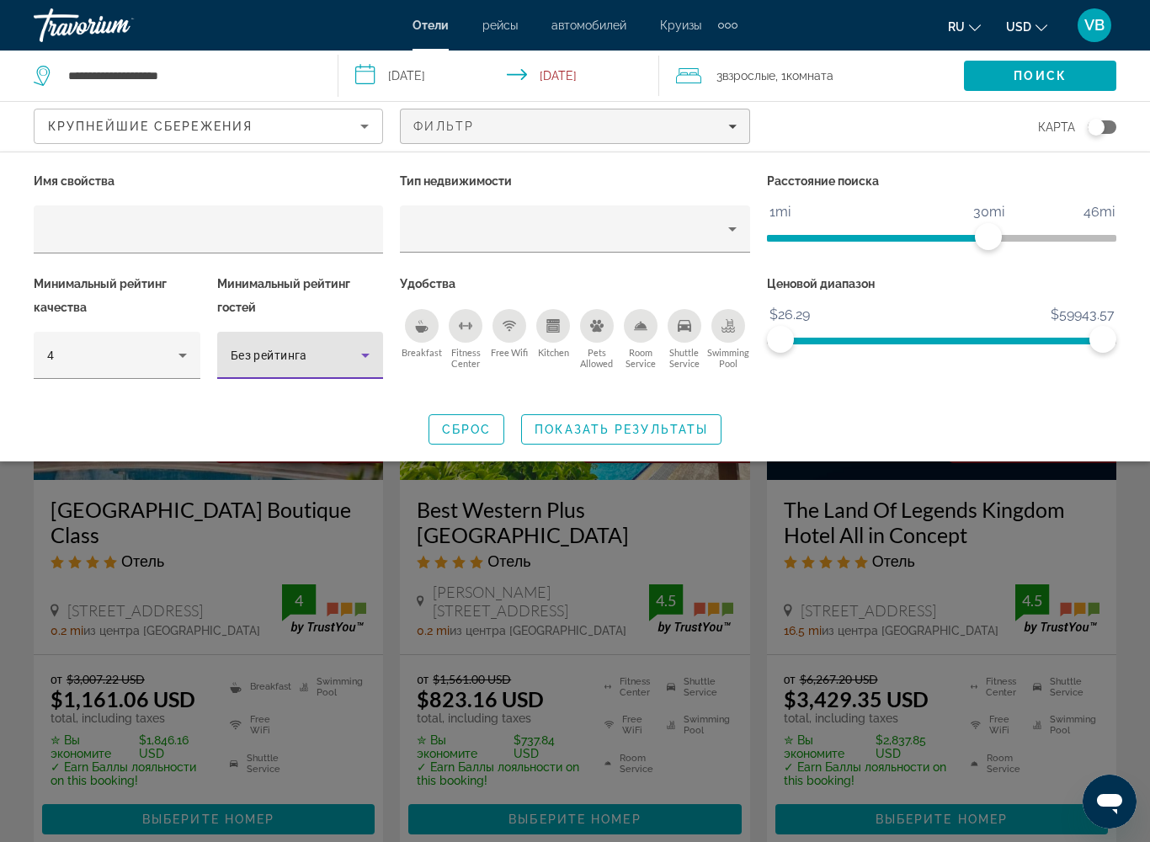
click at [316, 359] on div "Без рейтинга" at bounding box center [296, 355] width 131 height 20
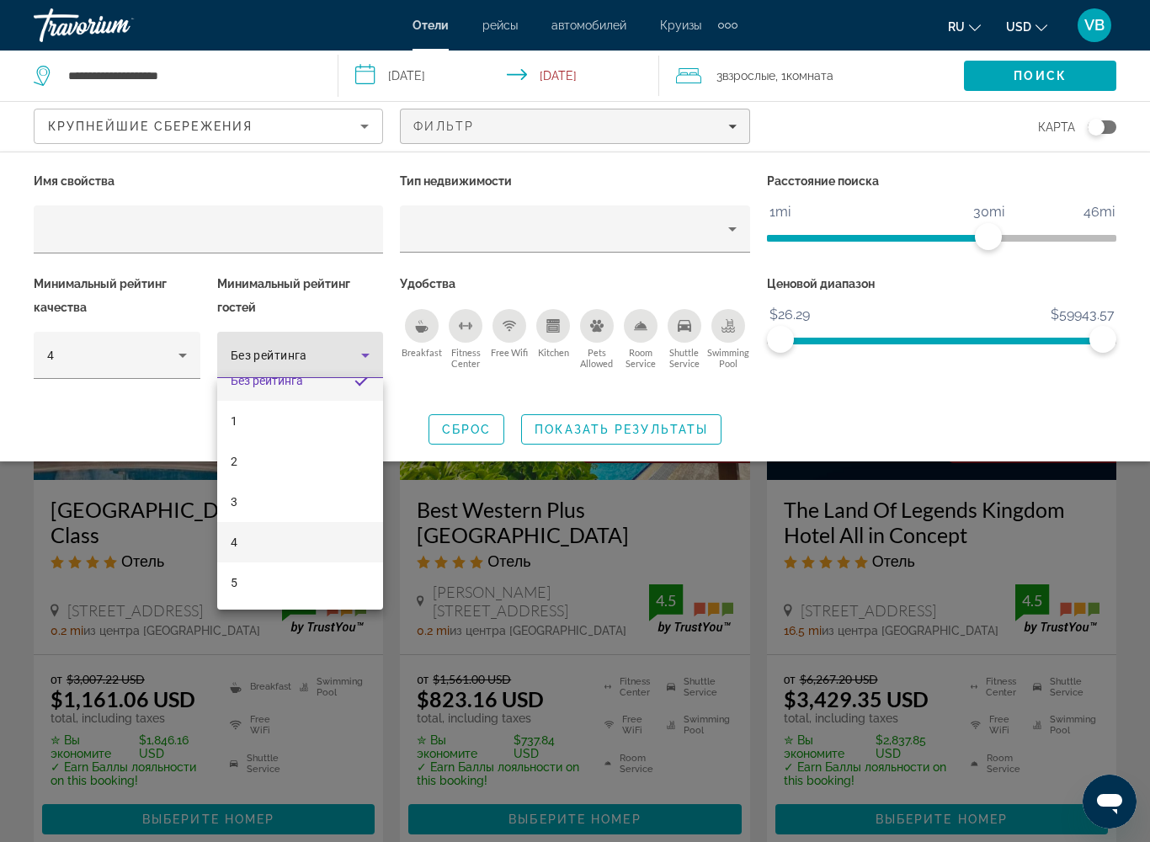
scroll to position [24, 0]
drag, startPoint x: 342, startPoint y: 281, endPoint x: 342, endPoint y: 290, distance: 9.3
click at [342, 286] on div at bounding box center [575, 421] width 1150 height 842
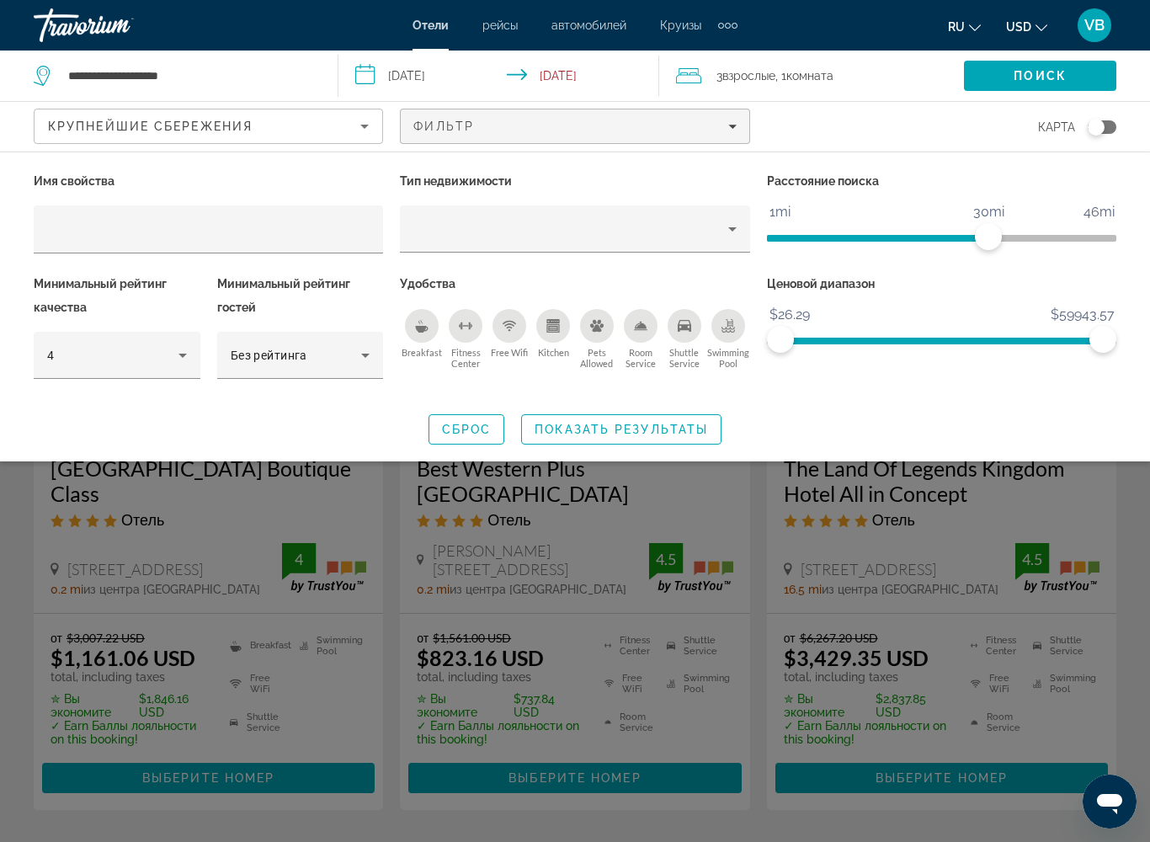
scroll to position [125, 0]
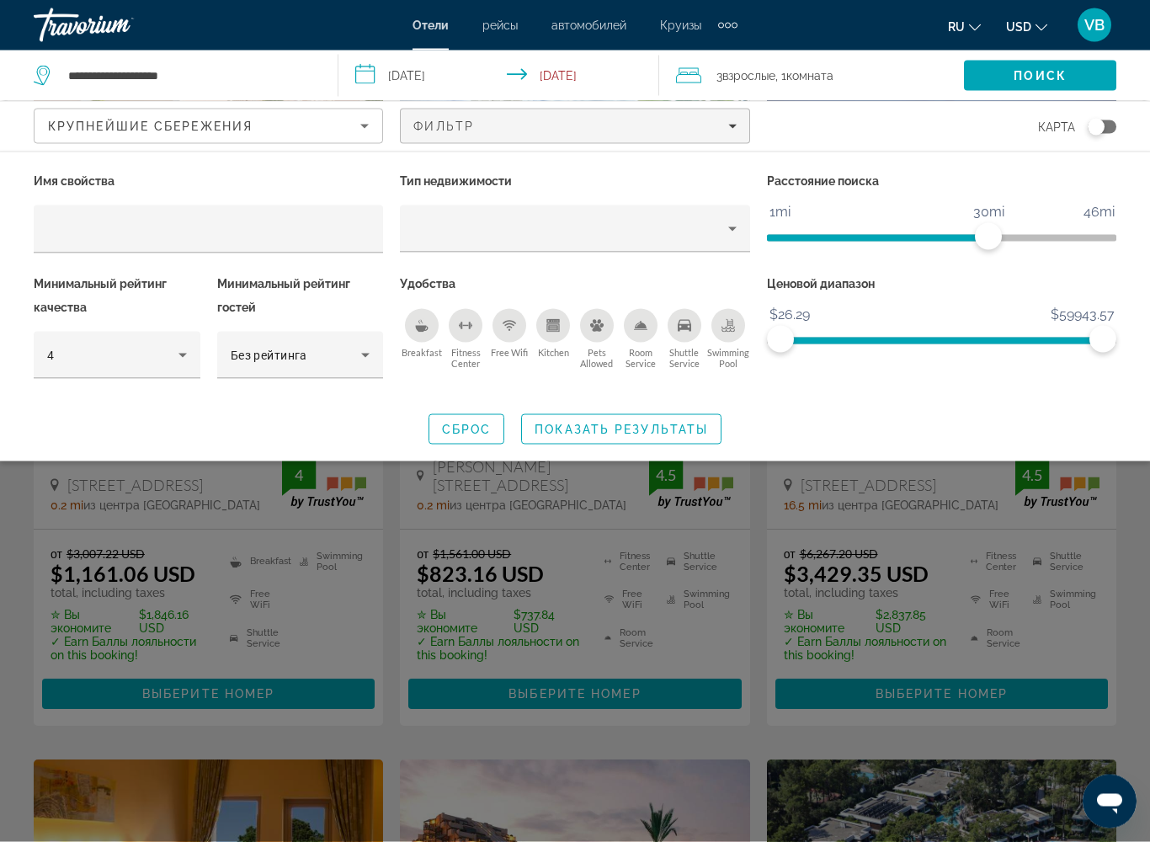
click at [385, 127] on div "Крупнейшие сбережения Фильтр карта" at bounding box center [575, 127] width 1082 height 50
click at [368, 125] on icon "Sort by" at bounding box center [364, 127] width 8 height 4
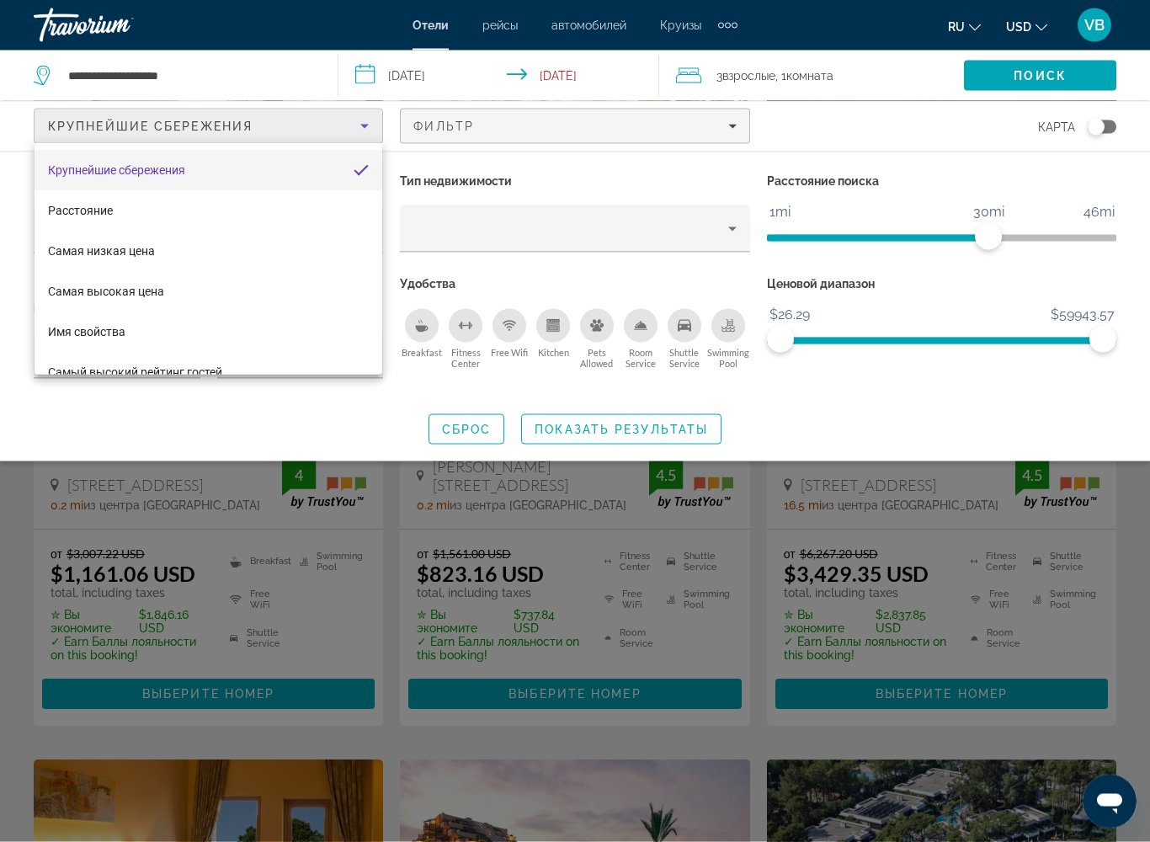
scroll to position [125, 0]
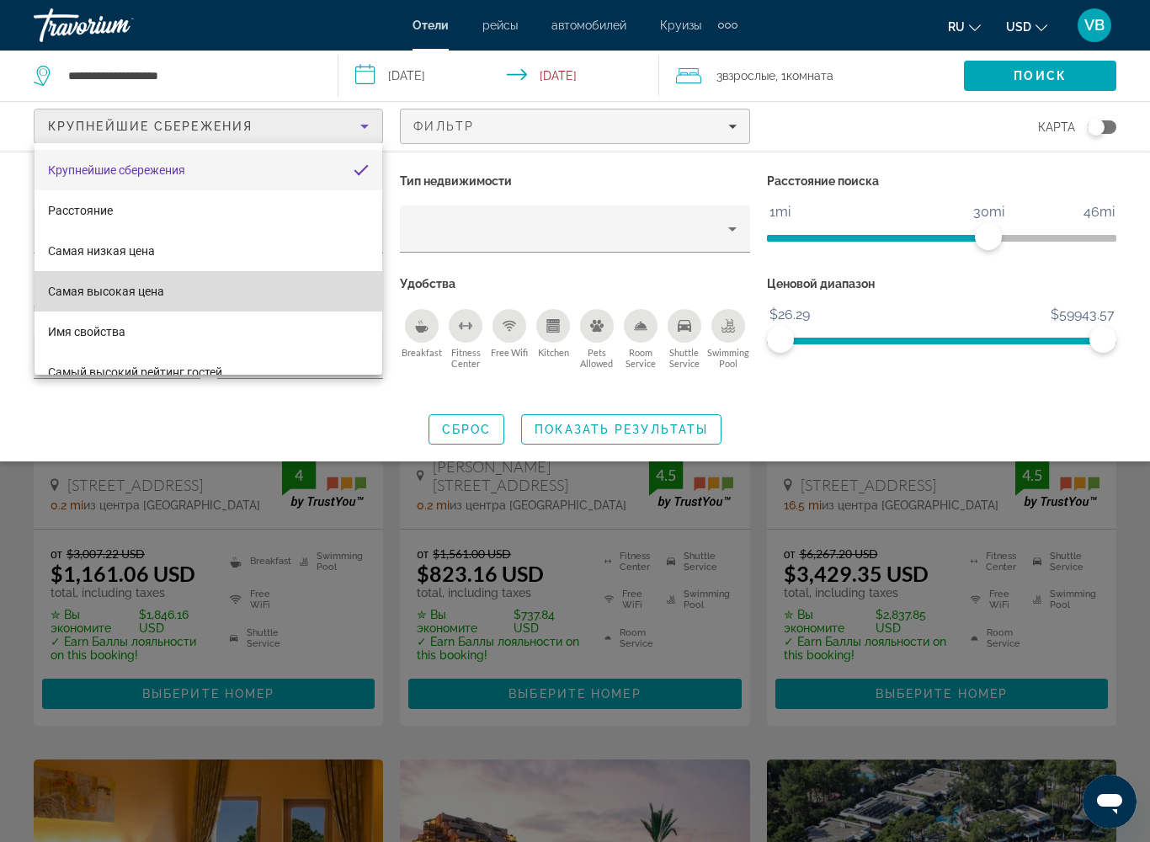
click at [141, 295] on span "Самая высокая цена" at bounding box center [106, 290] width 116 height 13
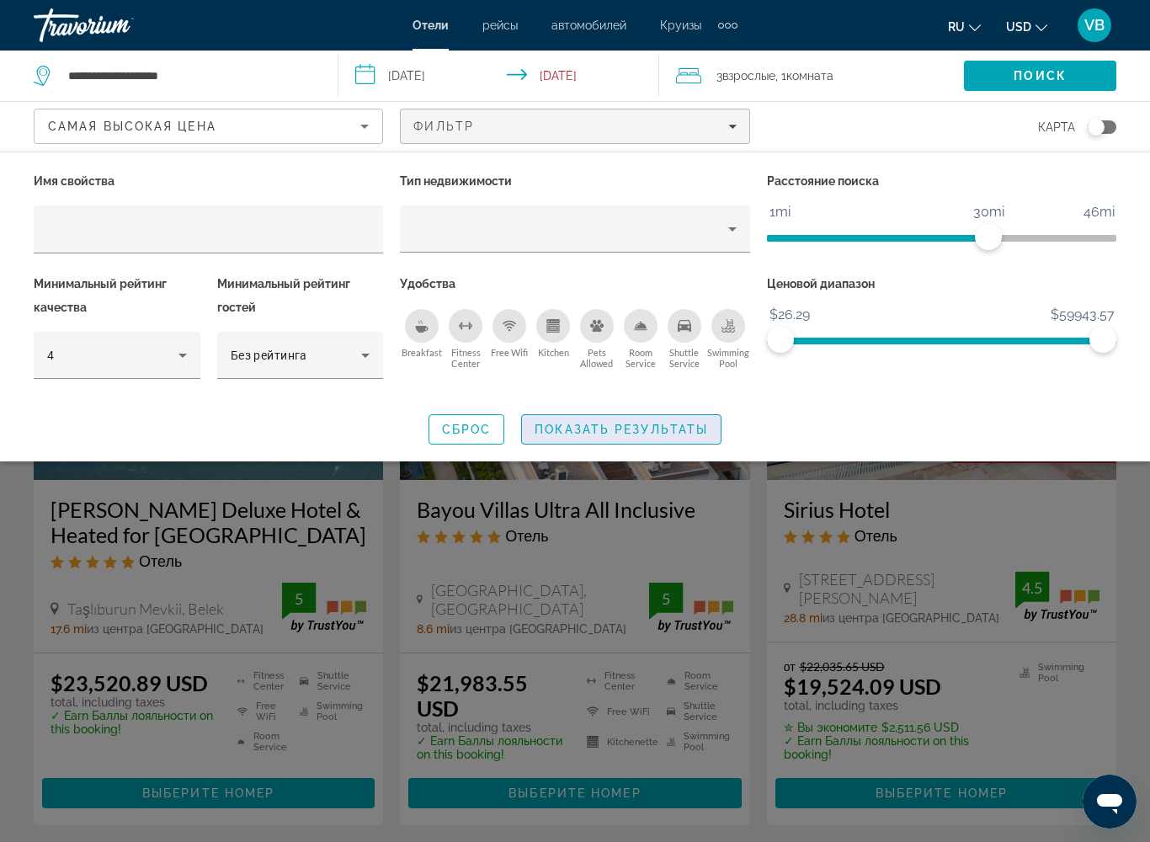
click at [560, 435] on span "Показать результаты" at bounding box center [620, 428] width 173 height 13
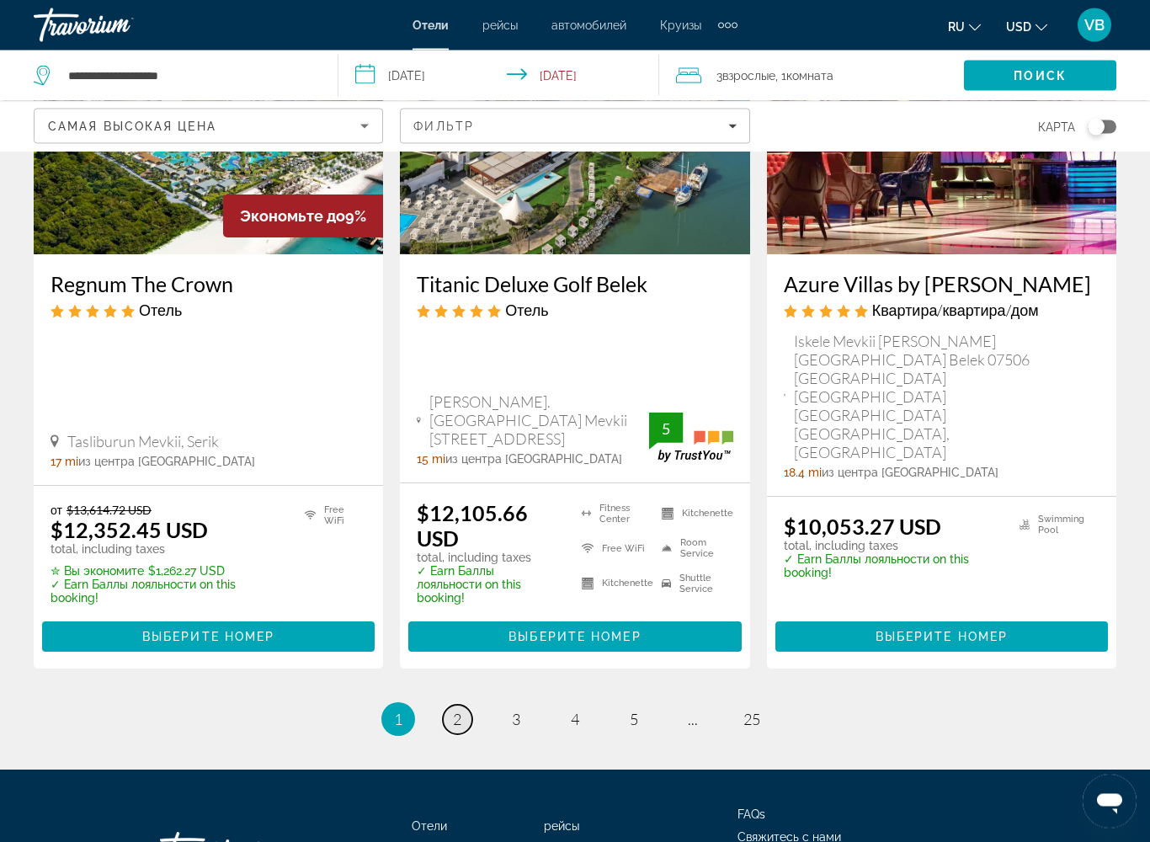
scroll to position [2195, 0]
click at [470, 685] on link "page 2" at bounding box center [457, 718] width 29 height 29
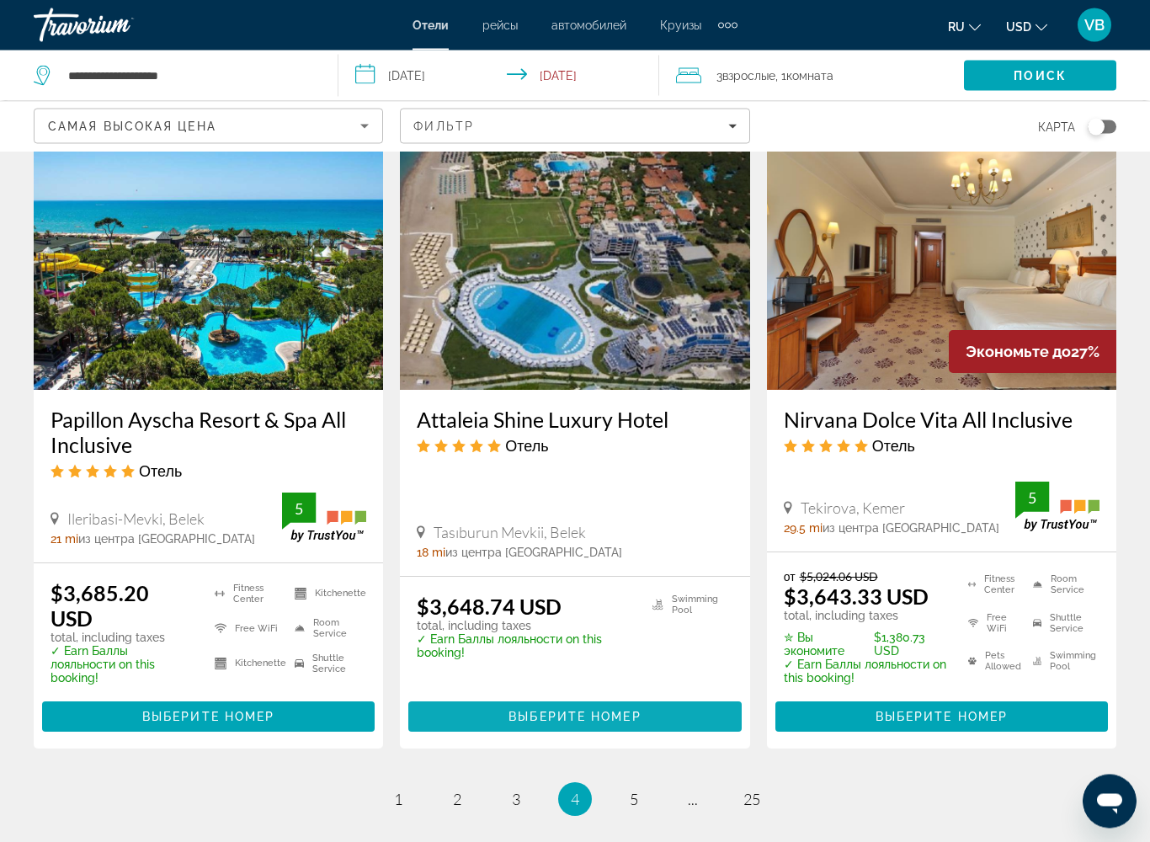
scroll to position [2167, 0]
click at [636, 685] on span "5" at bounding box center [634, 798] width 8 height 19
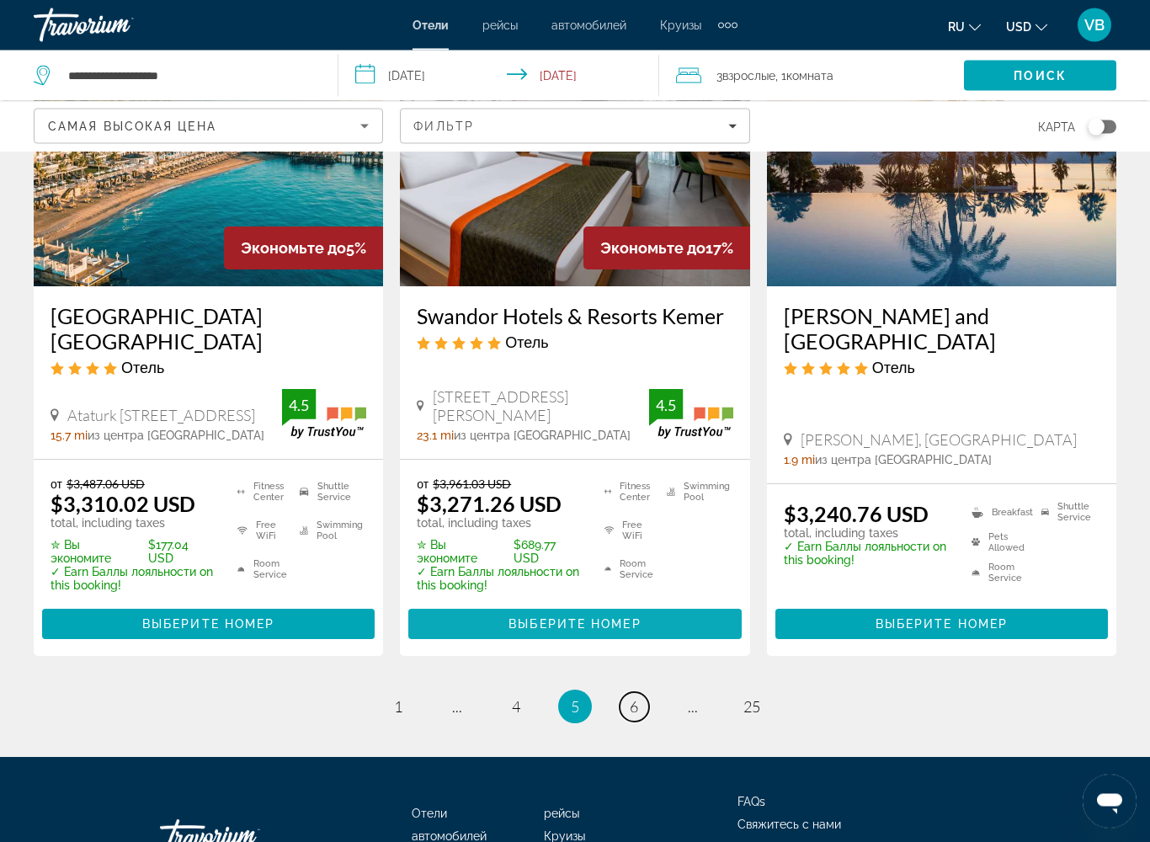
scroll to position [2281, 0]
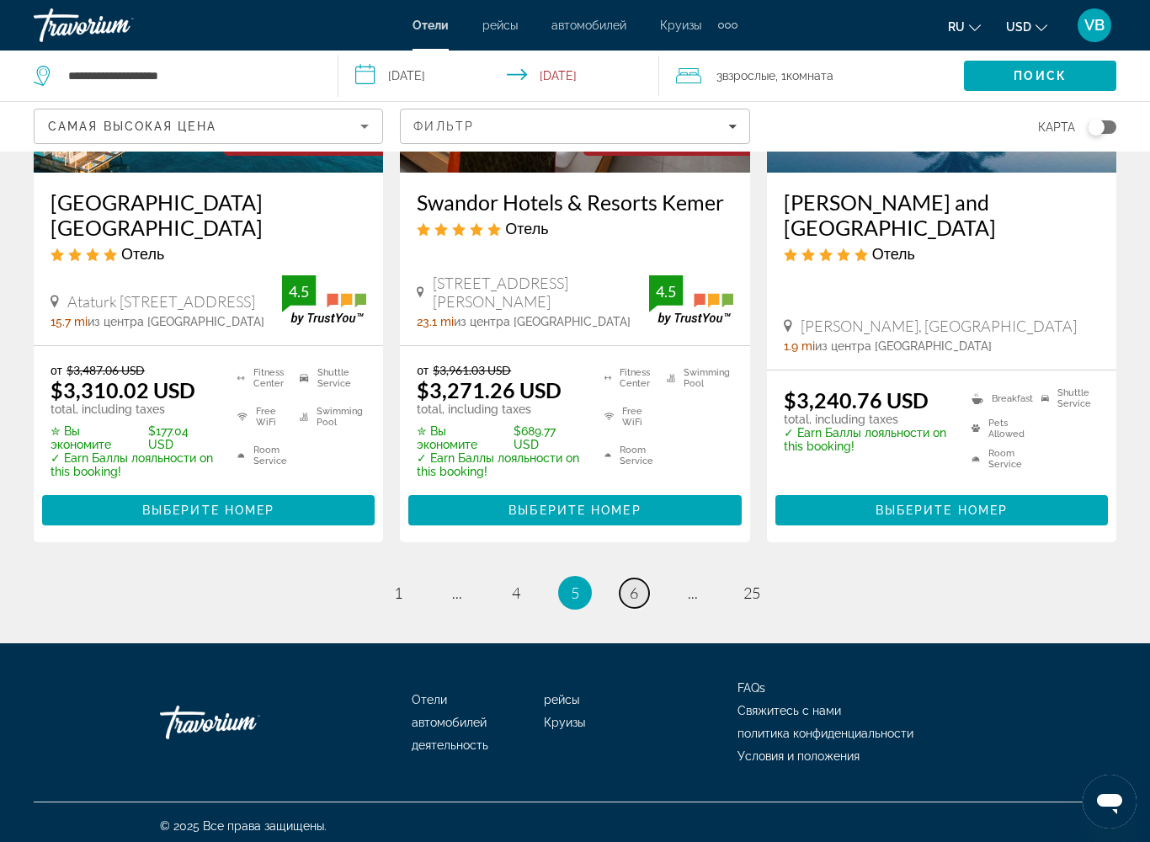
click at [646, 588] on link "page 6" at bounding box center [633, 592] width 29 height 29
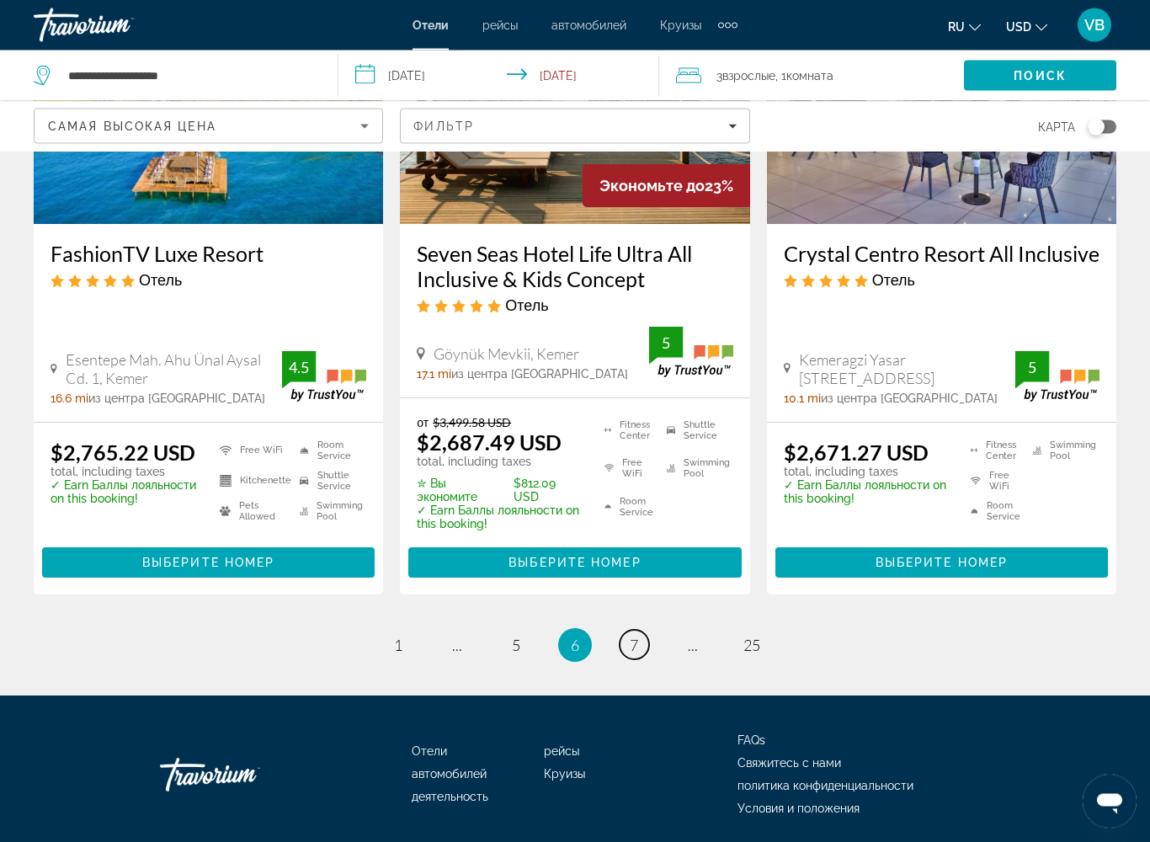
scroll to position [2293, 0]
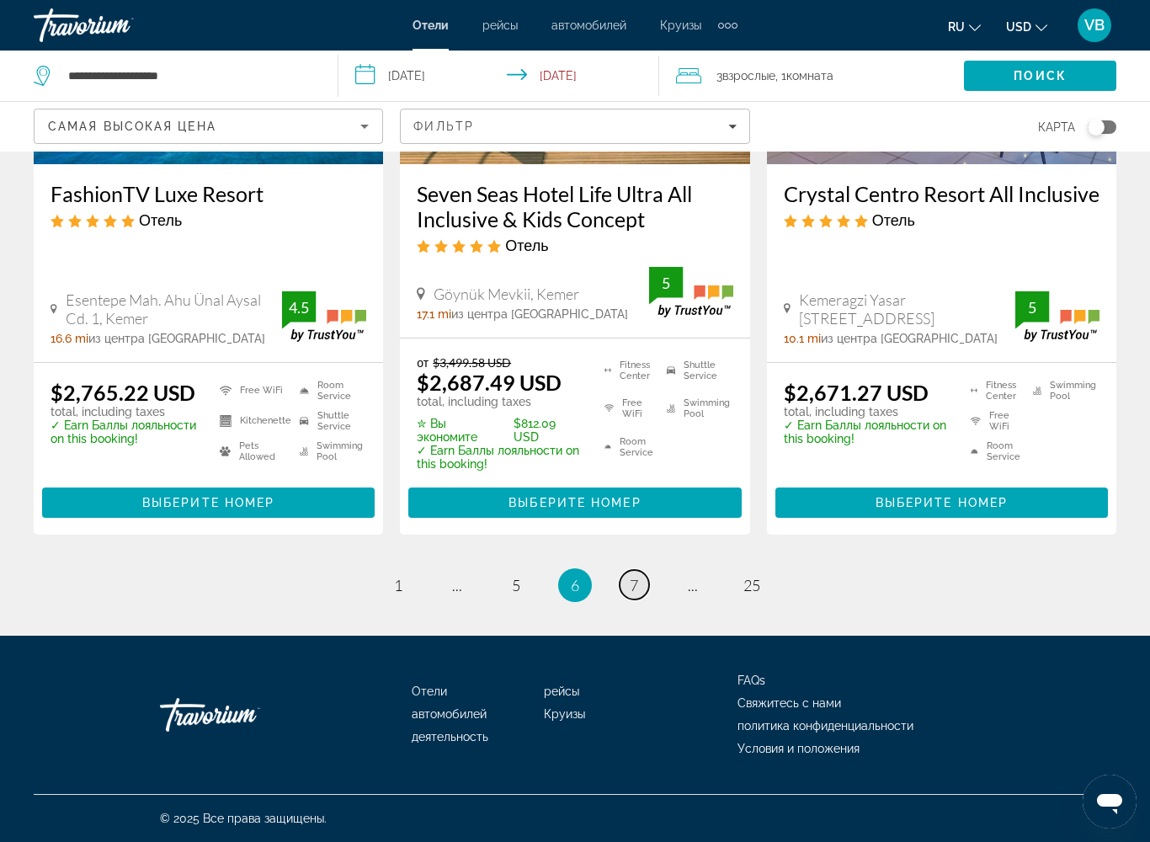
click at [638, 592] on span "7" at bounding box center [634, 585] width 8 height 19
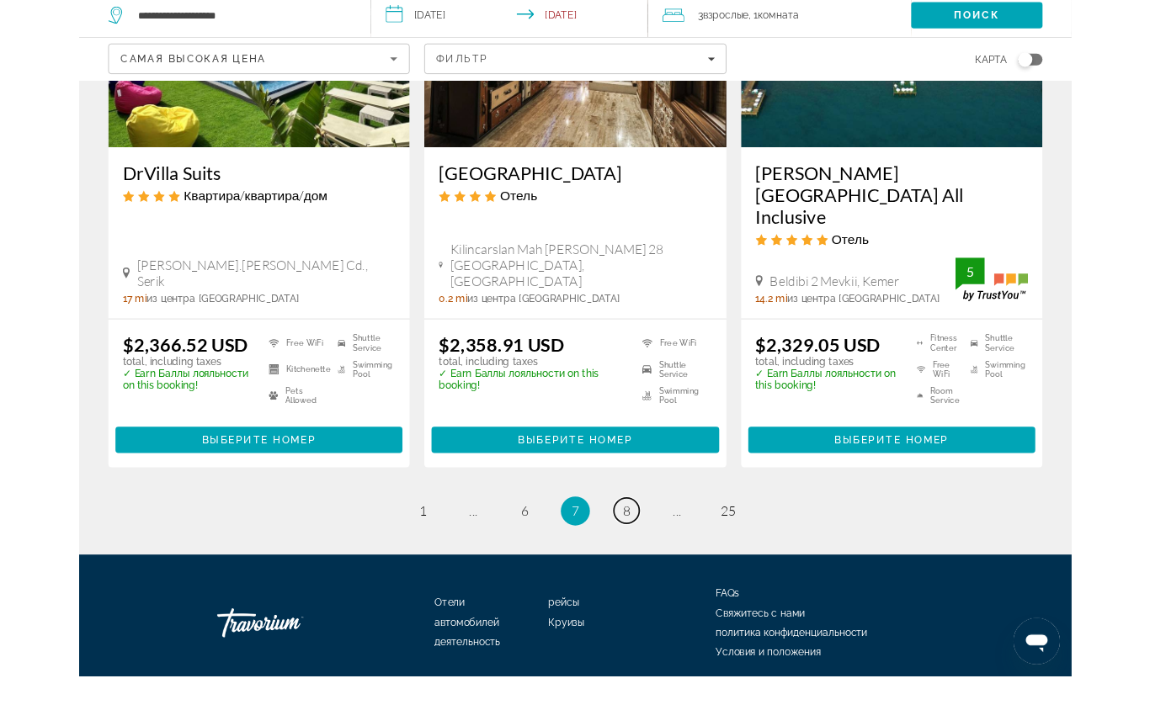
scroll to position [2337, 0]
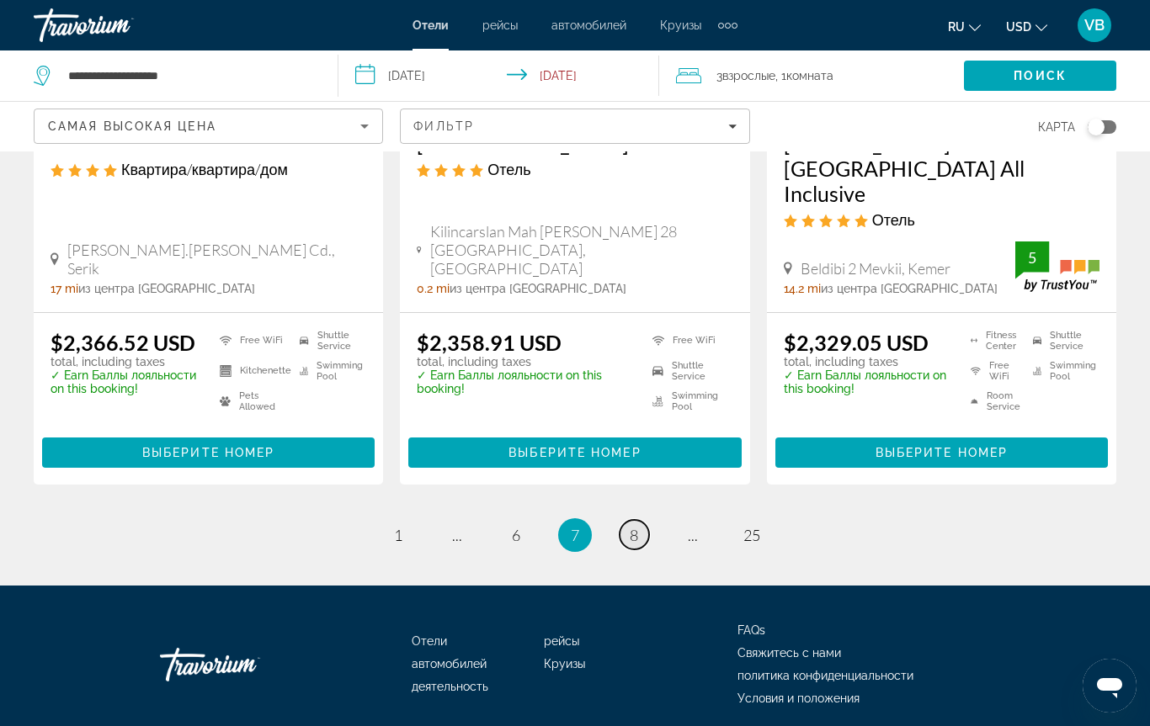
click at [640, 520] on link "page 8" at bounding box center [633, 534] width 29 height 29
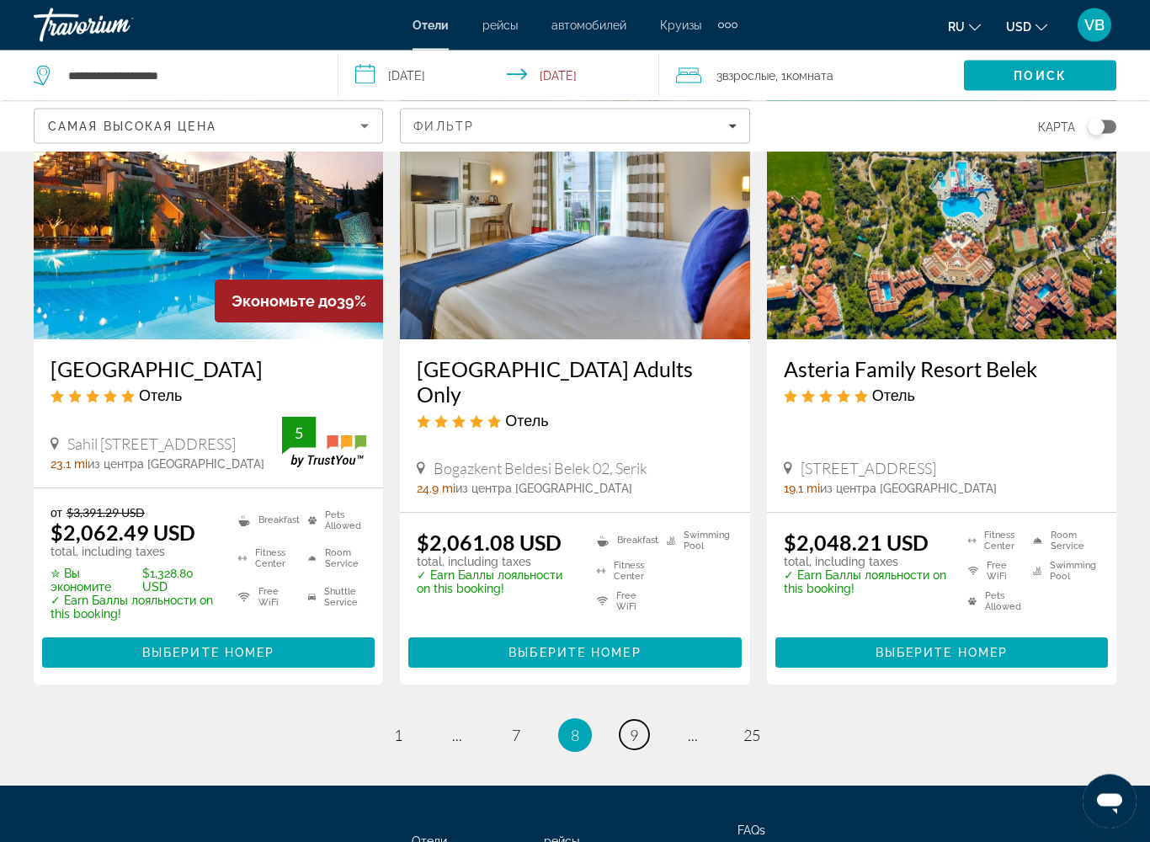
scroll to position [2088, 0]
click at [962, 646] on span "Выберите номер" at bounding box center [941, 652] width 132 height 13
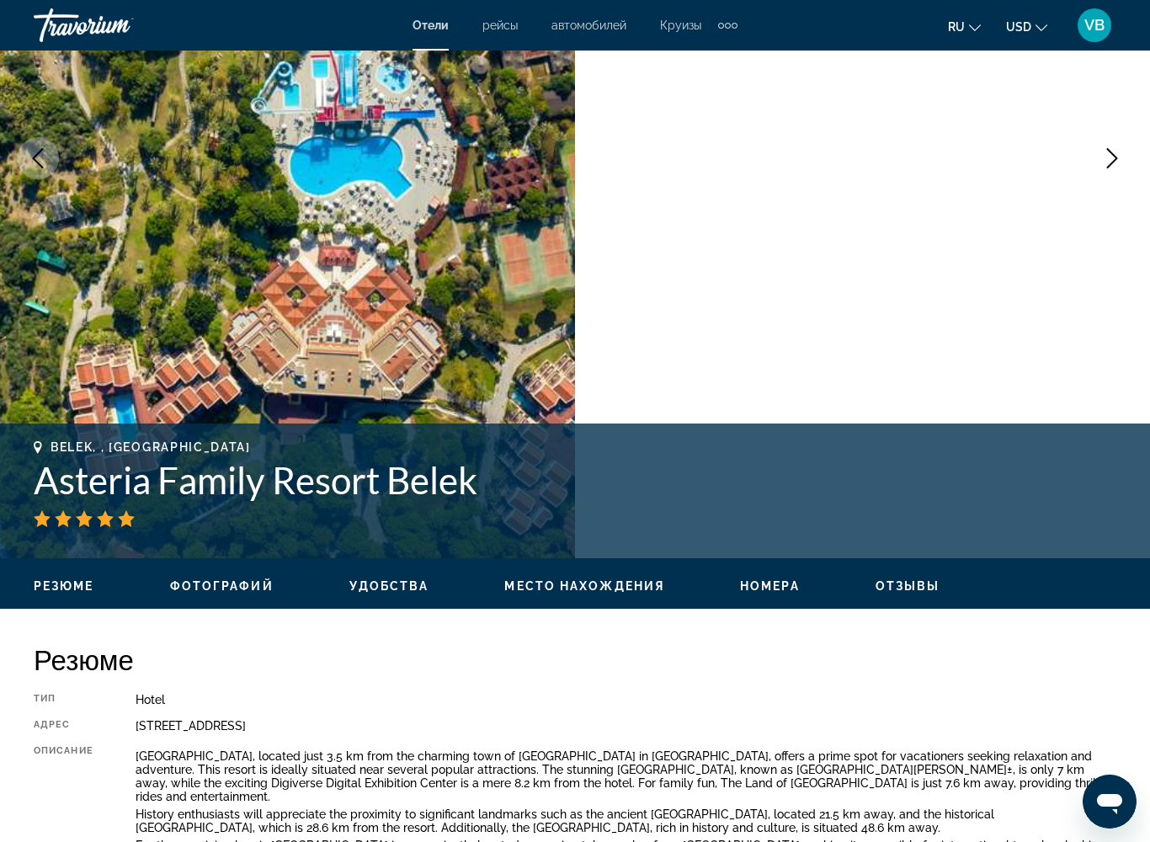
scroll to position [411, 0]
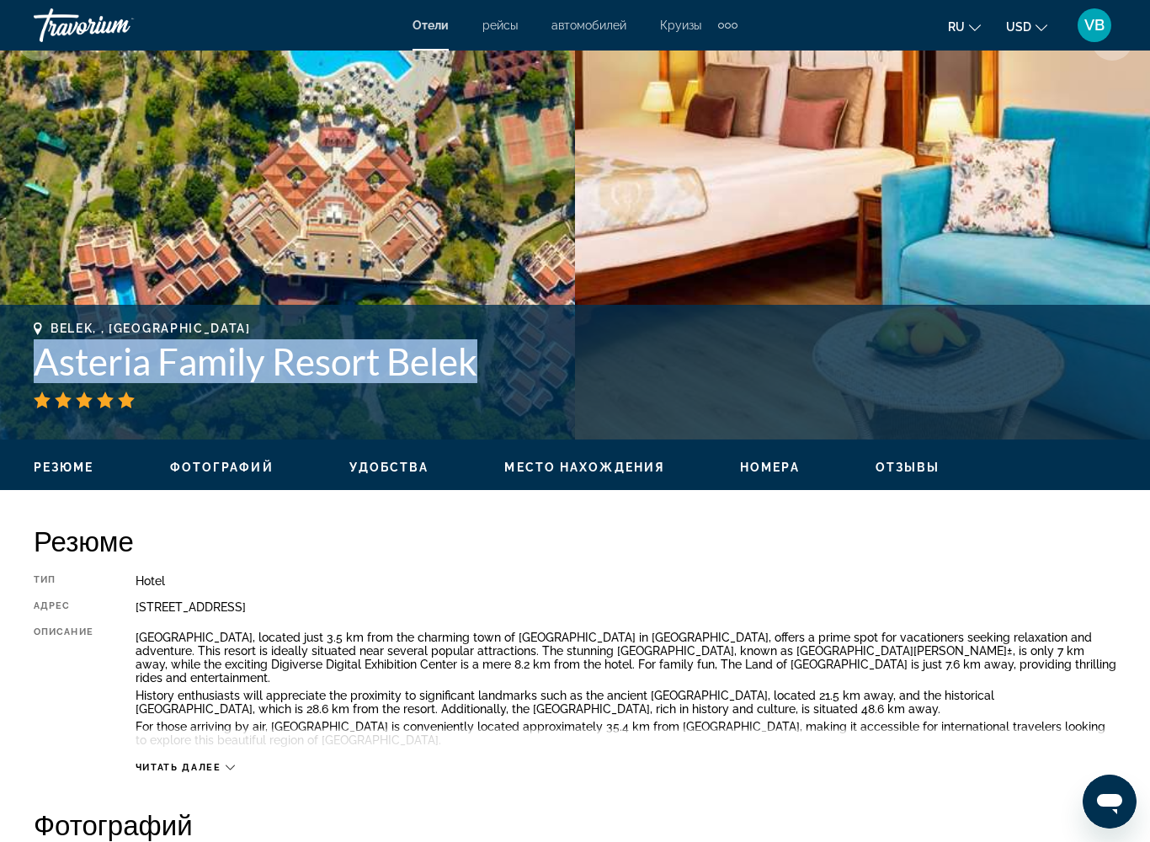
drag, startPoint x: 40, startPoint y: 360, endPoint x: 422, endPoint y: 390, distance: 384.1
click at [422, 390] on div "[GEOGRAPHIC_DATA], , [GEOGRAPHIC_DATA] Asteria Family Resort Belek" at bounding box center [575, 364] width 1082 height 87
copy div "Asteria Family Resort Belek"
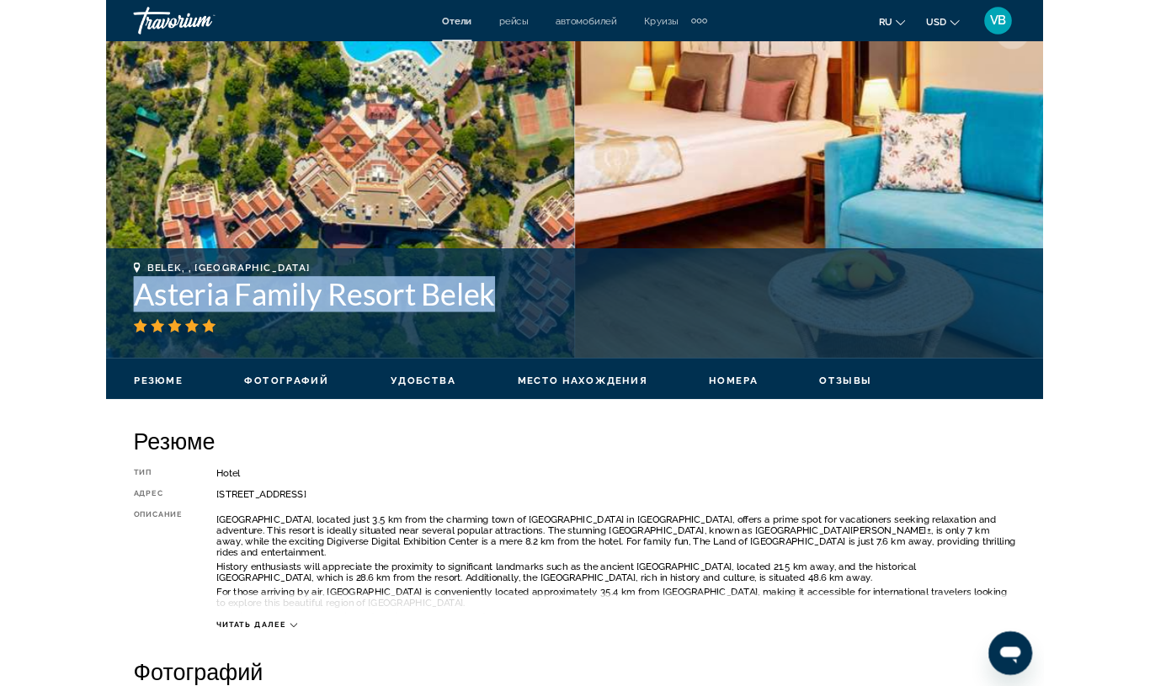
scroll to position [498, 0]
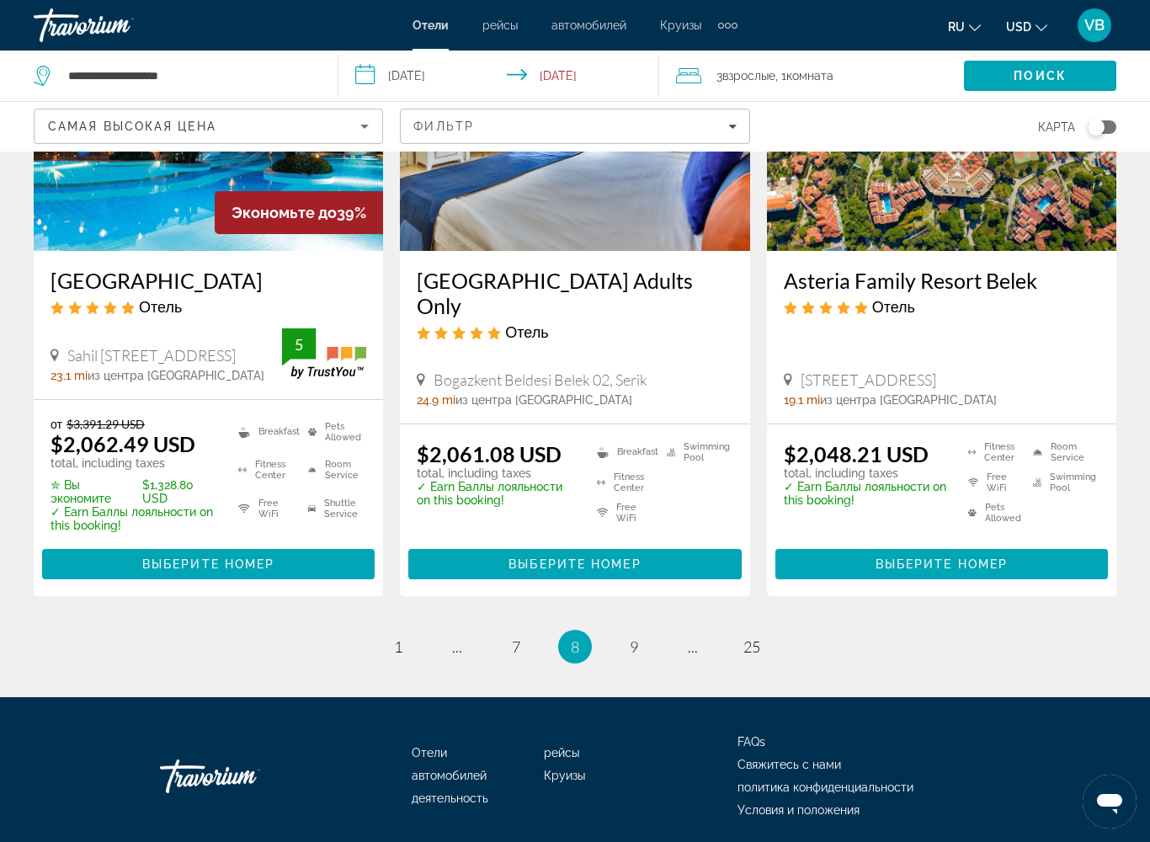
scroll to position [2217, 0]
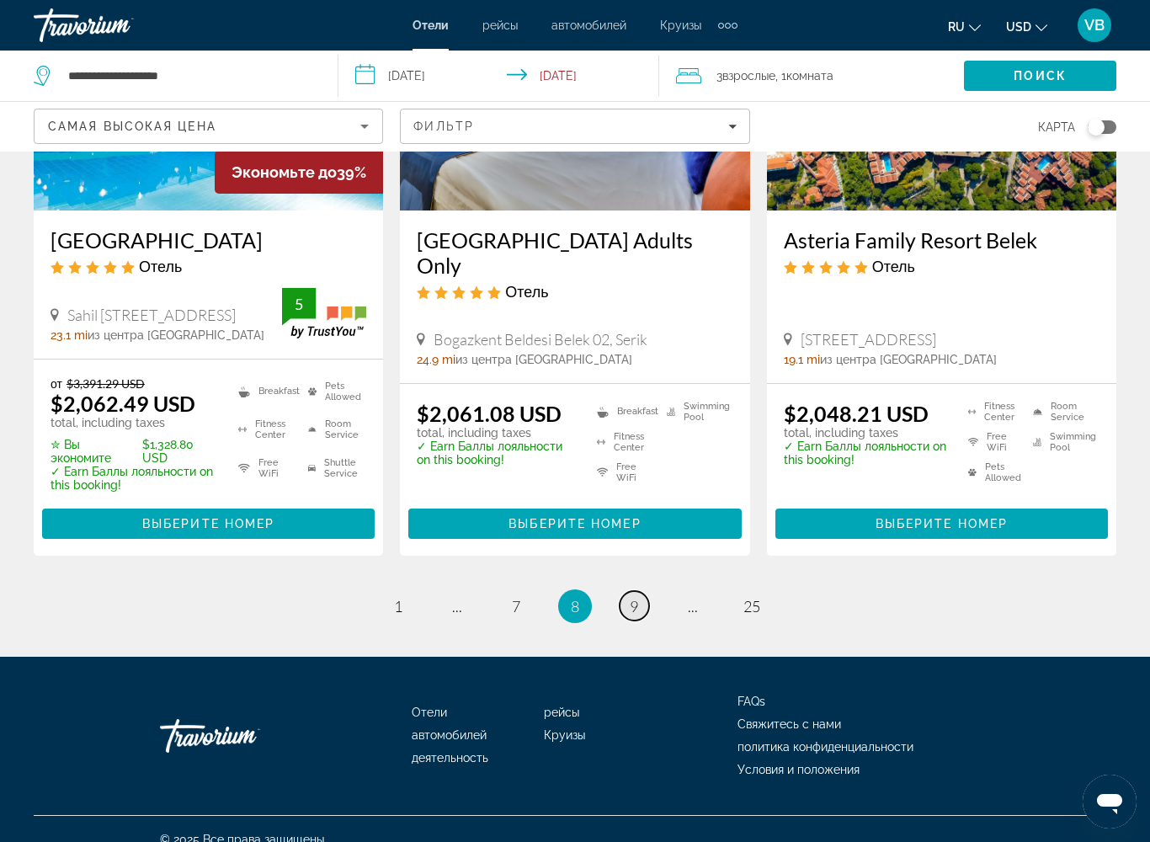
click at [630, 597] on span "9" at bounding box center [634, 606] width 8 height 19
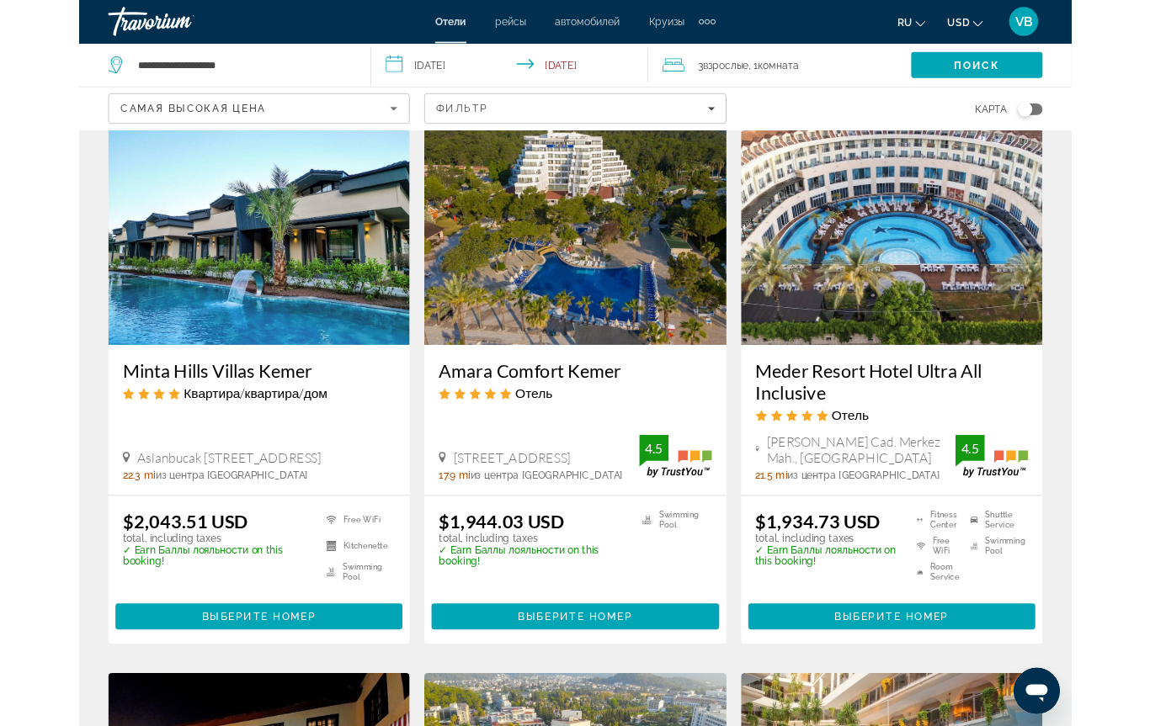
scroll to position [127, 0]
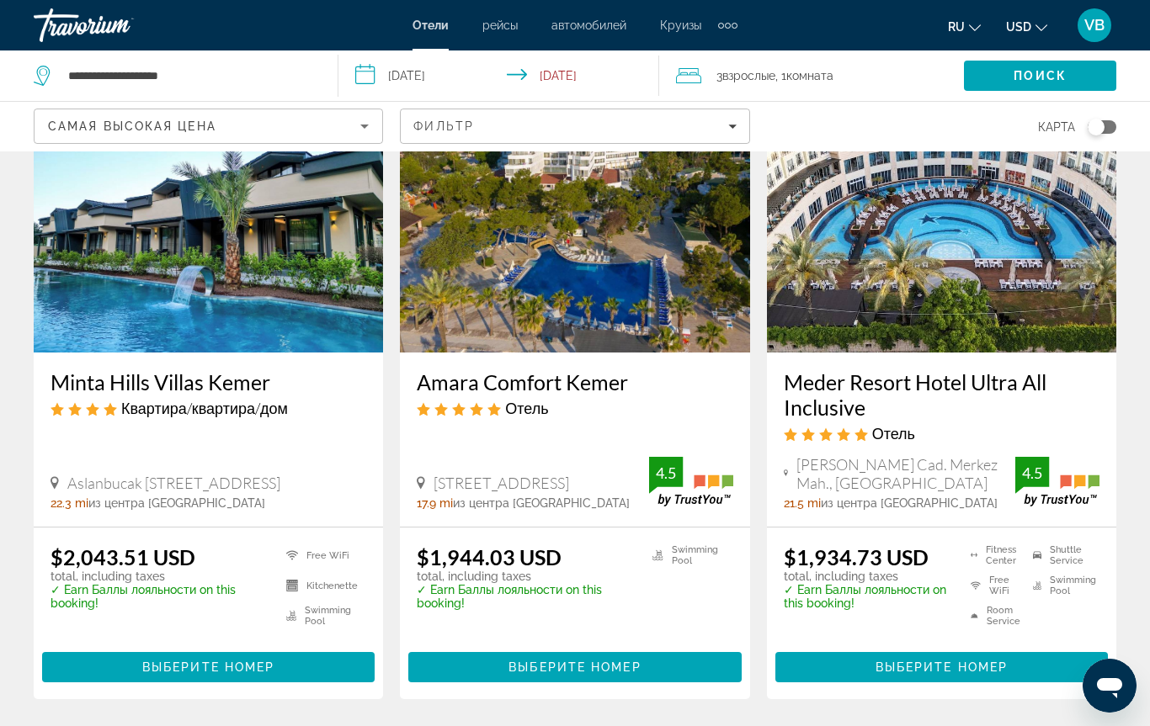
click at [165, 669] on span "Выберите номер" at bounding box center [208, 667] width 132 height 13
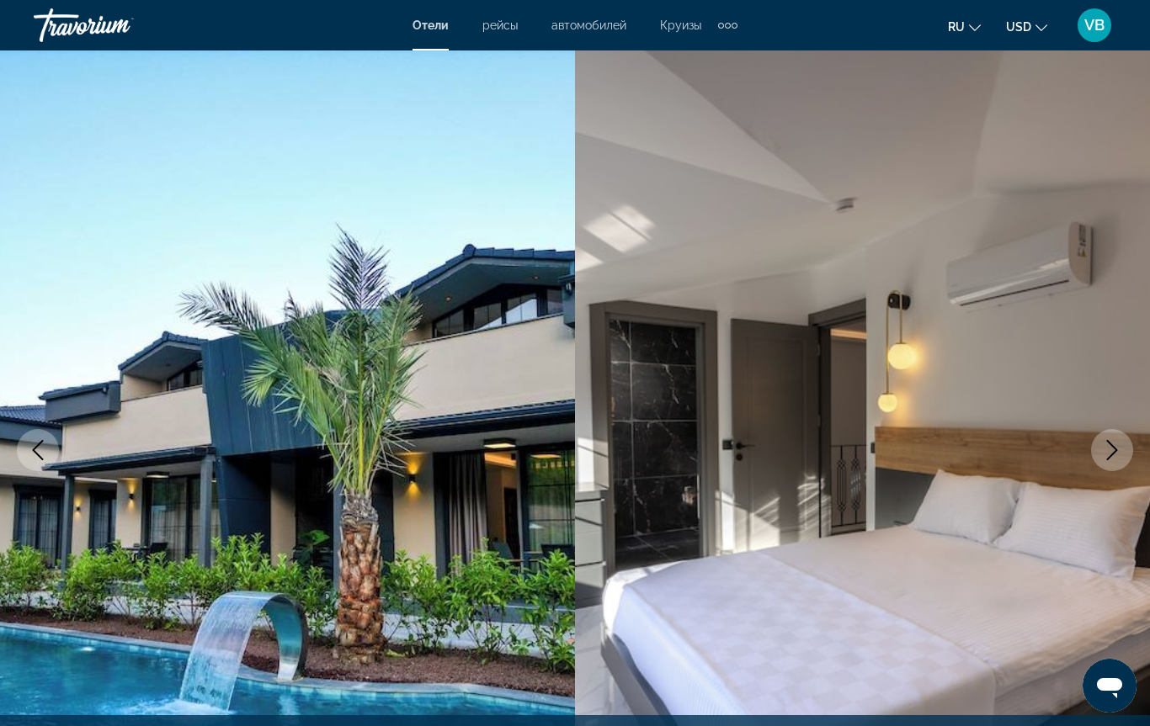
click at [1105, 455] on icon "Next image" at bounding box center [1112, 450] width 20 height 20
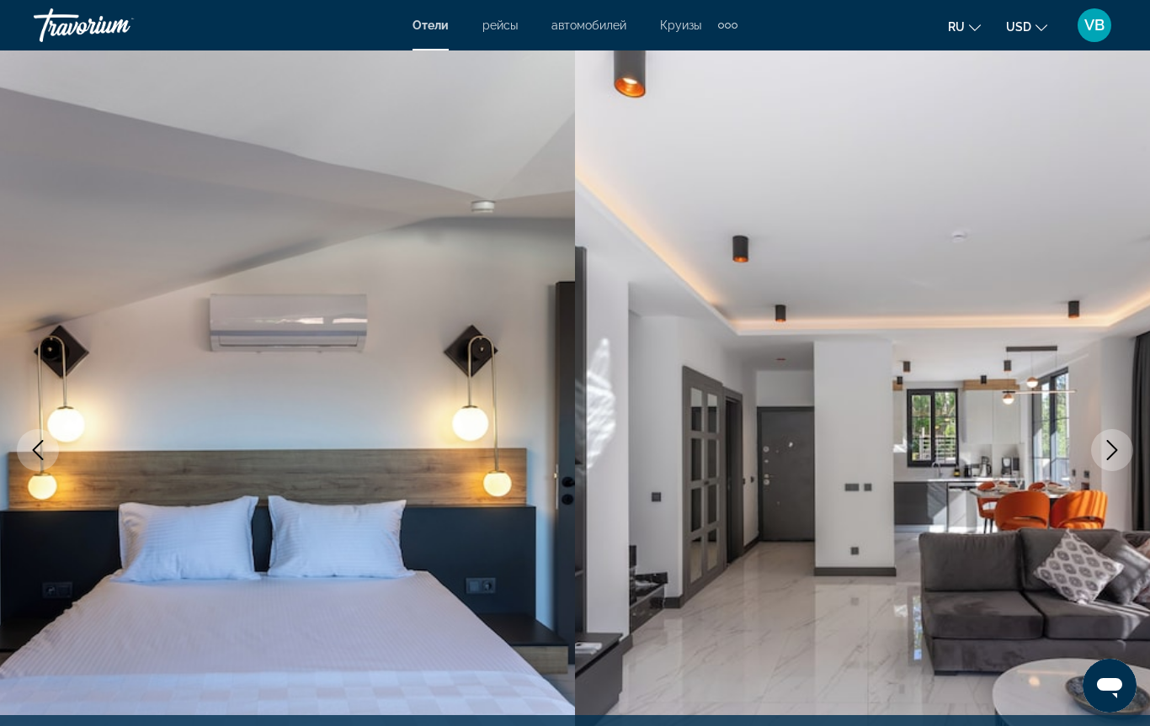
click at [1105, 455] on icon "Next image" at bounding box center [1112, 450] width 20 height 20
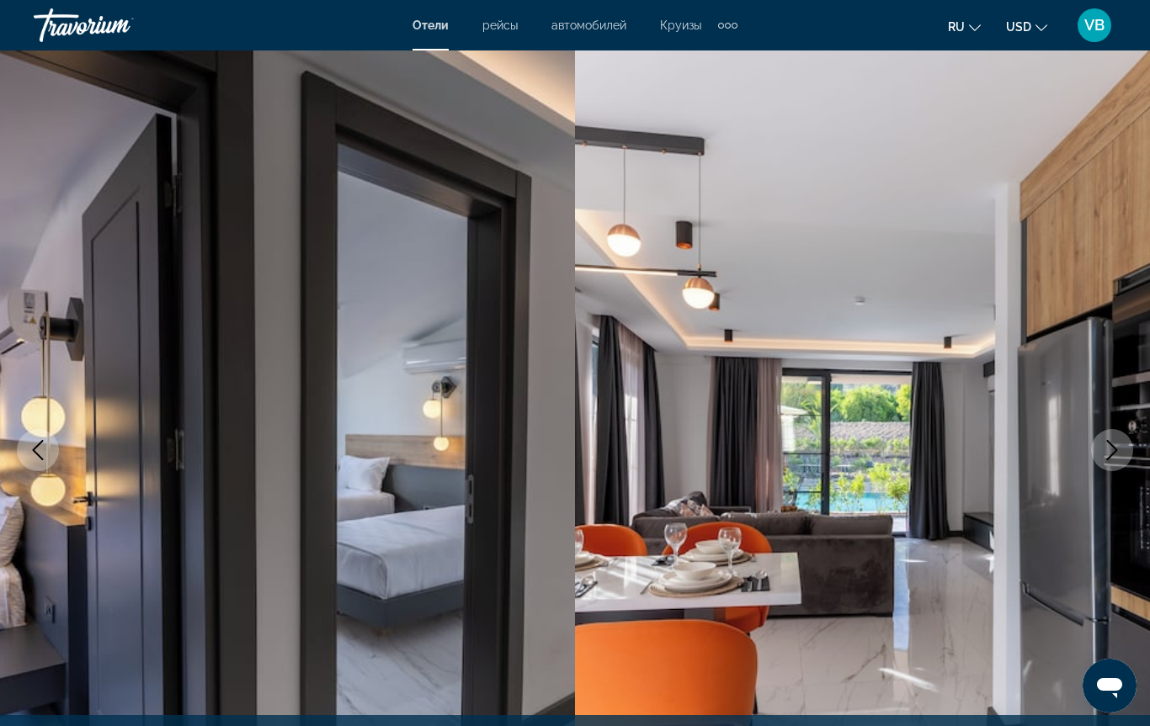
click at [1105, 455] on icon "Next image" at bounding box center [1112, 450] width 20 height 20
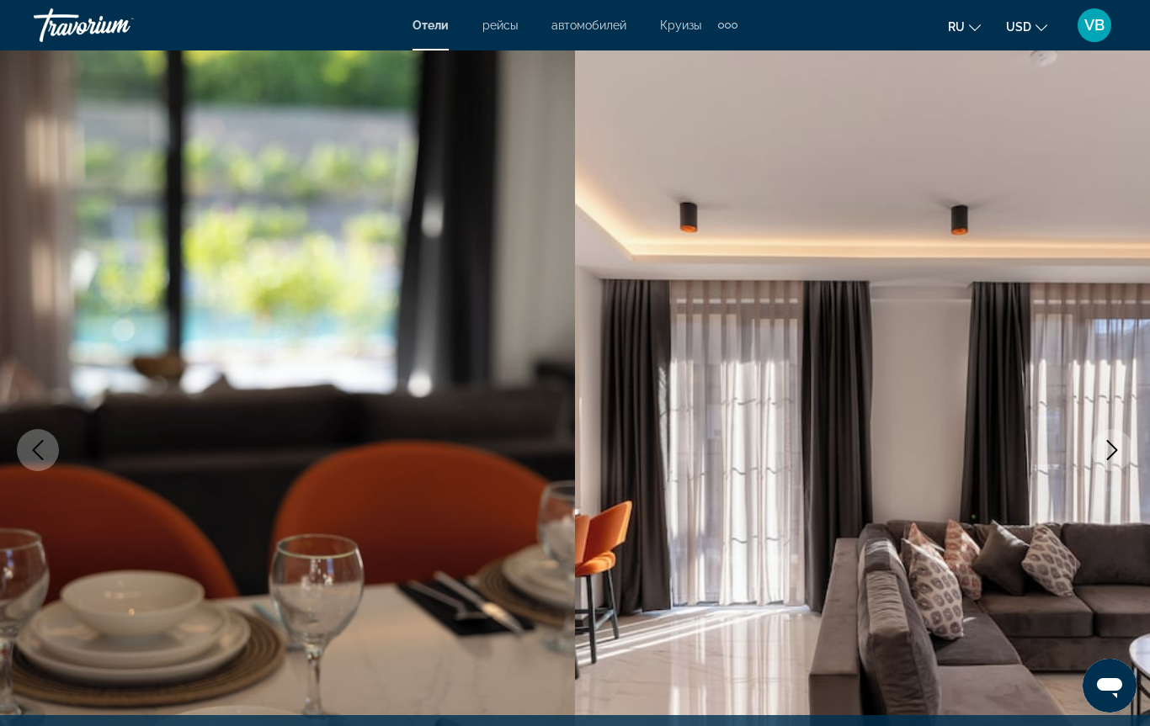
click at [1105, 455] on icon "Next image" at bounding box center [1112, 450] width 20 height 20
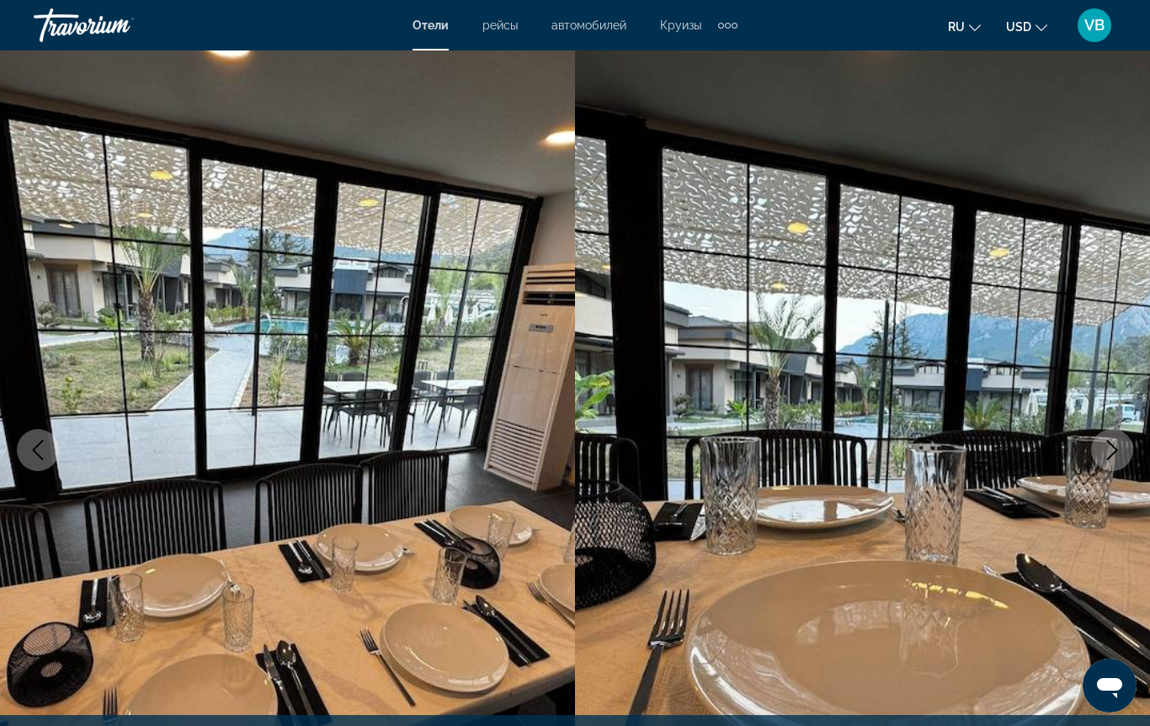
click at [1105, 455] on icon "Next image" at bounding box center [1112, 450] width 20 height 20
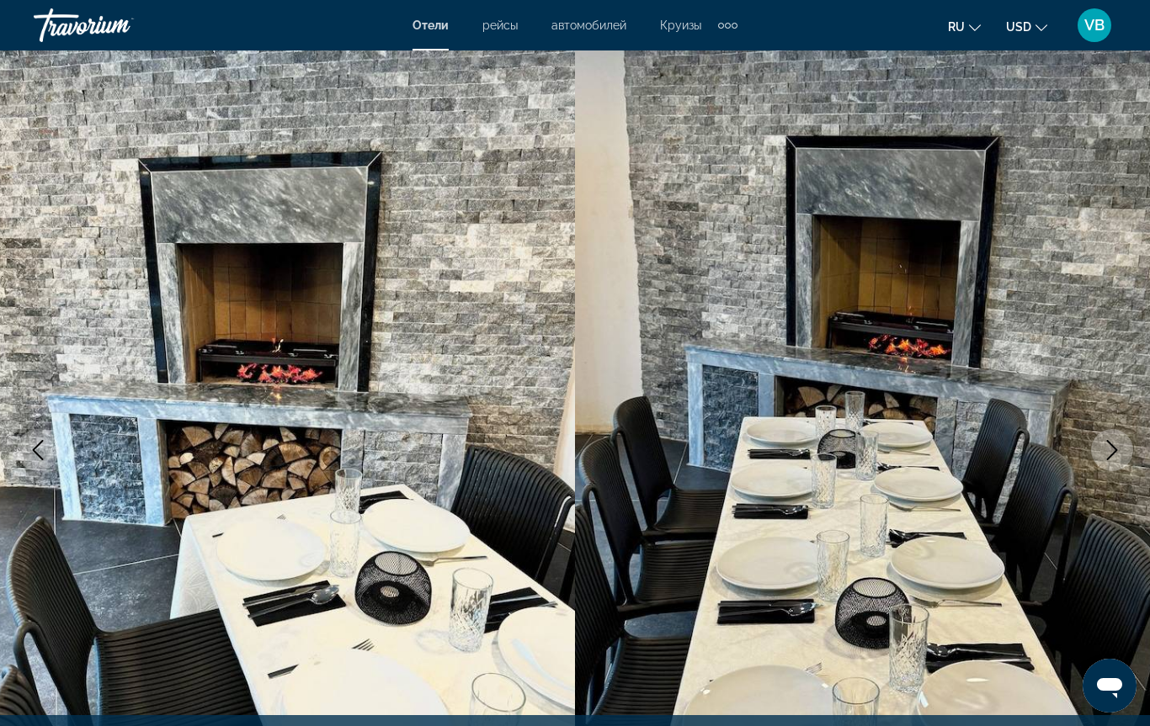
click at [1105, 455] on icon "Next image" at bounding box center [1112, 450] width 20 height 20
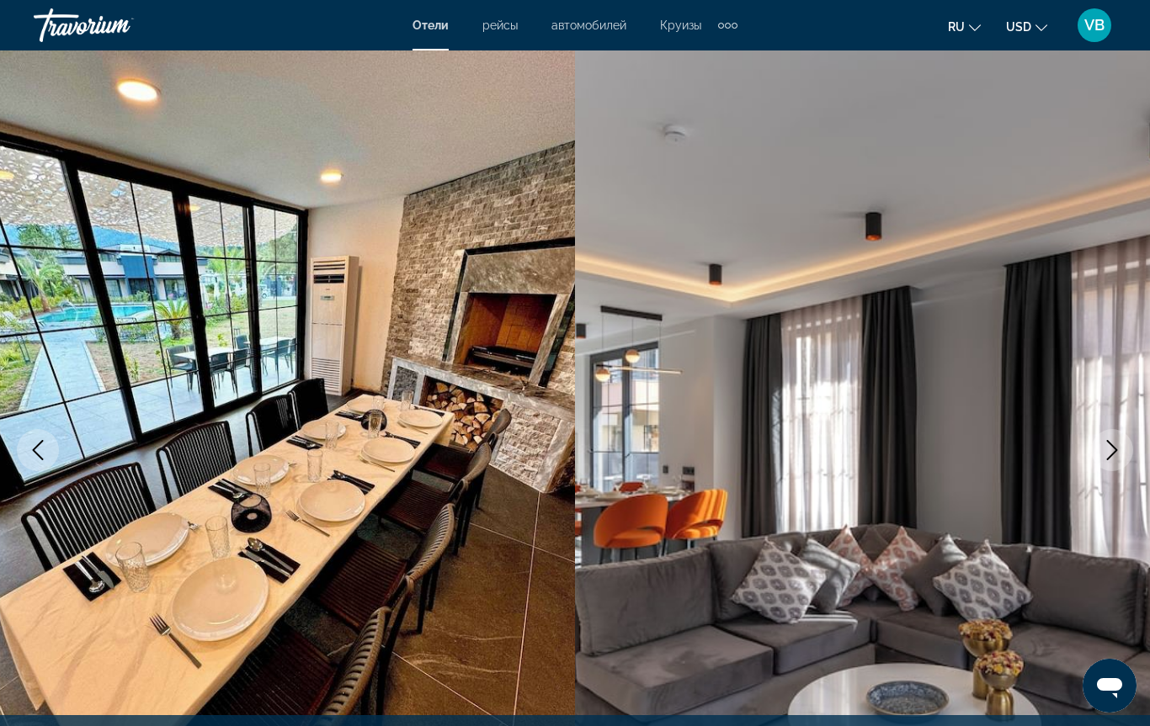
click at [1106, 455] on icon "Next image" at bounding box center [1112, 450] width 20 height 20
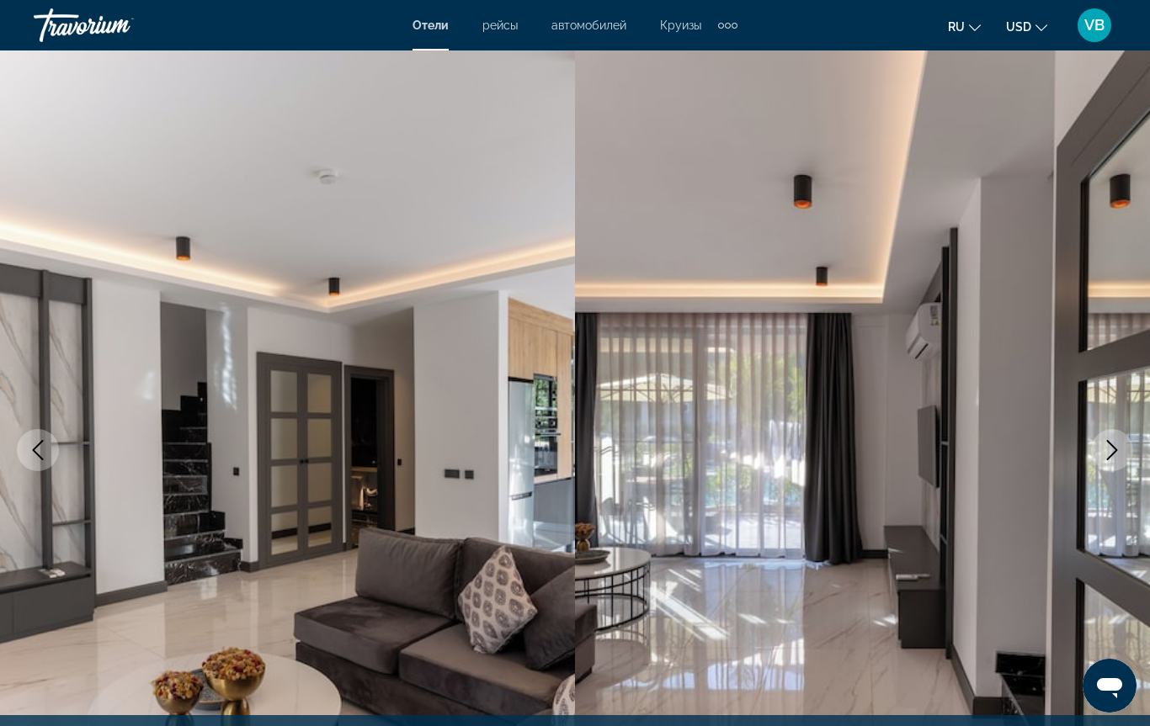
click at [1106, 455] on icon "Next image" at bounding box center [1112, 450] width 20 height 20
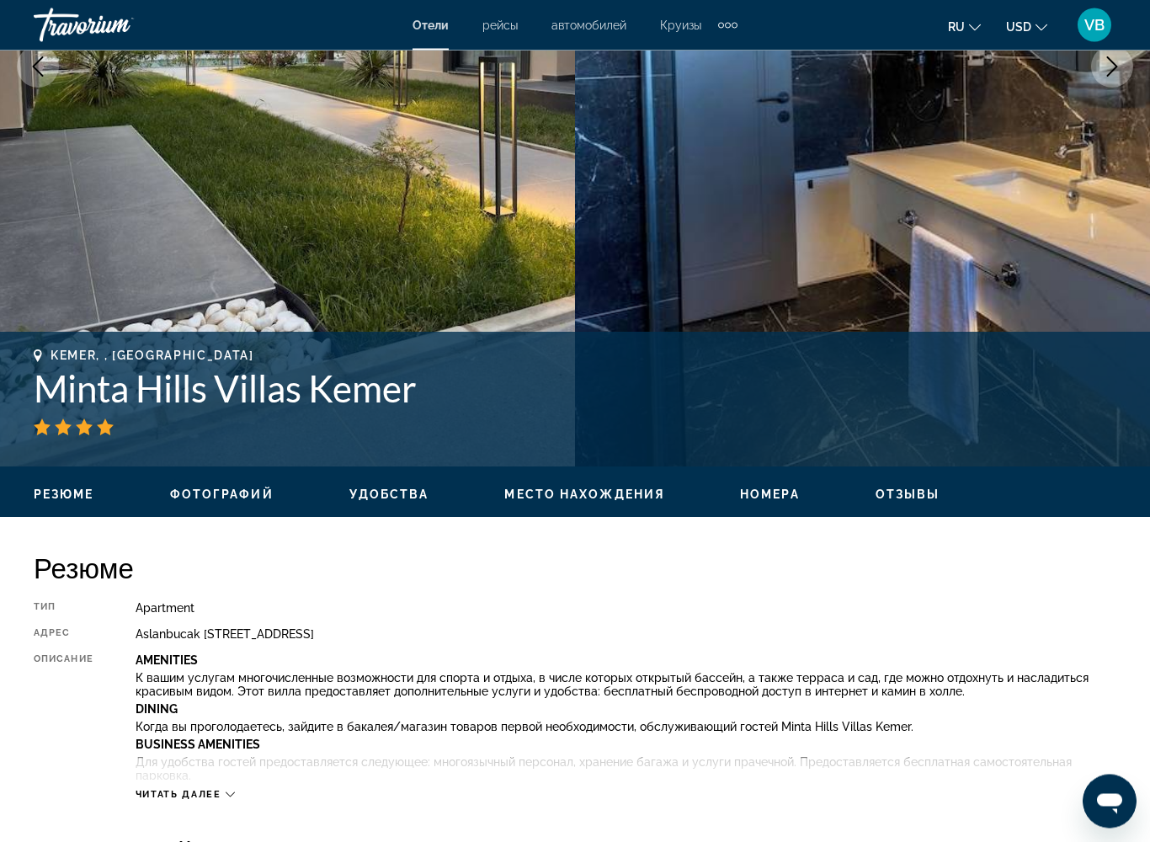
scroll to position [464, 0]
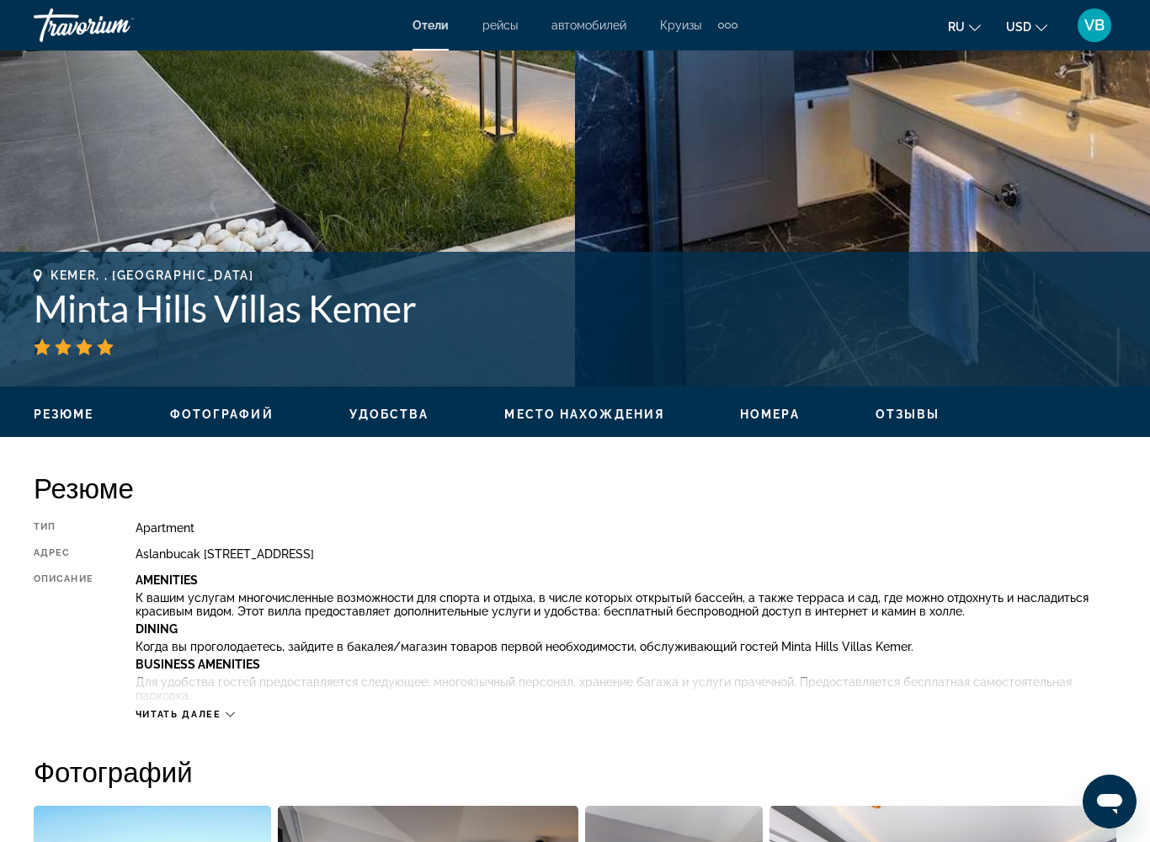
click at [224, 685] on div "Читать далее" at bounding box center [184, 714] width 99 height 11
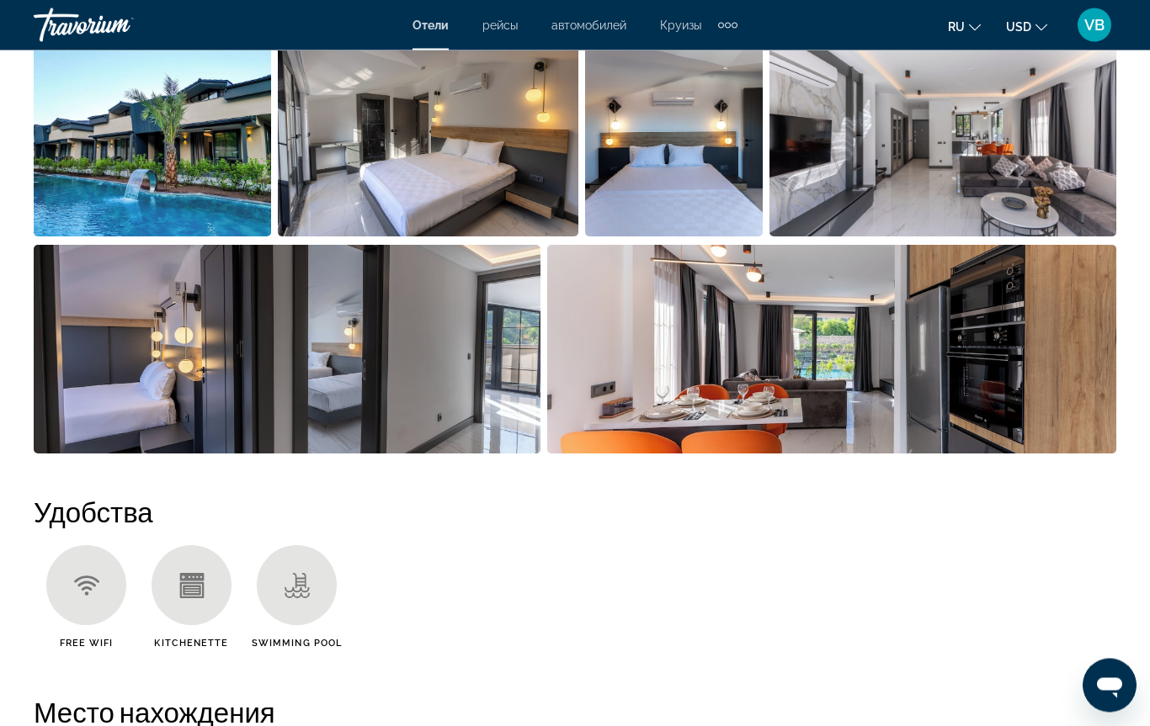
scroll to position [1740, 0]
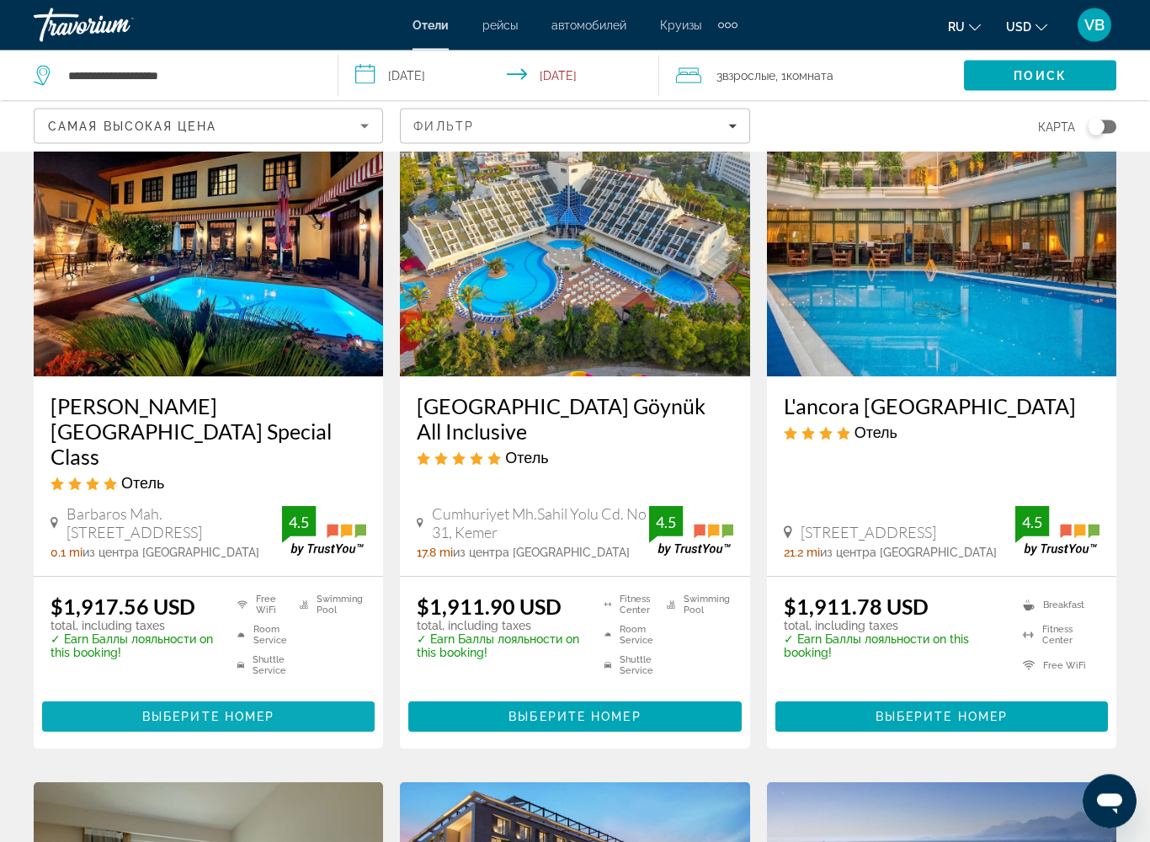
scroll to position [753, 0]
click at [237, 685] on span "Выберите номер" at bounding box center [208, 715] width 132 height 13
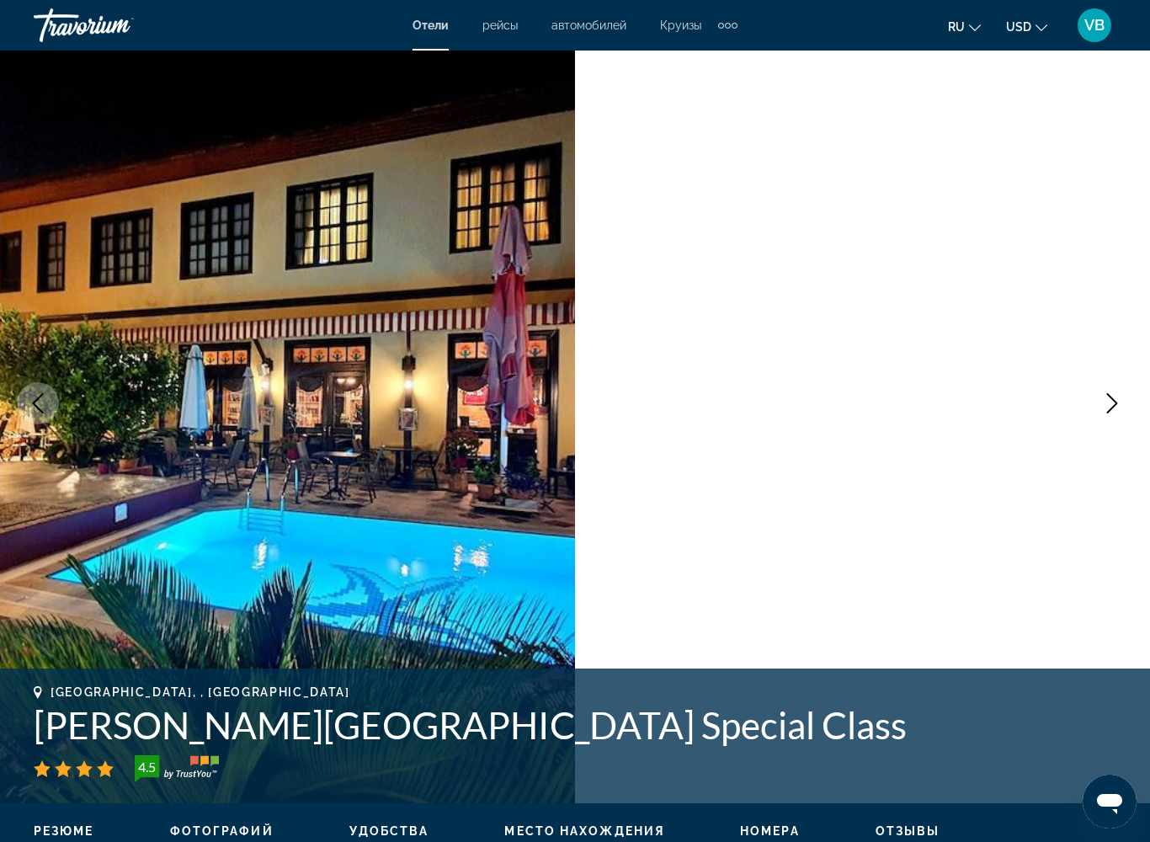
scroll to position [45, 0]
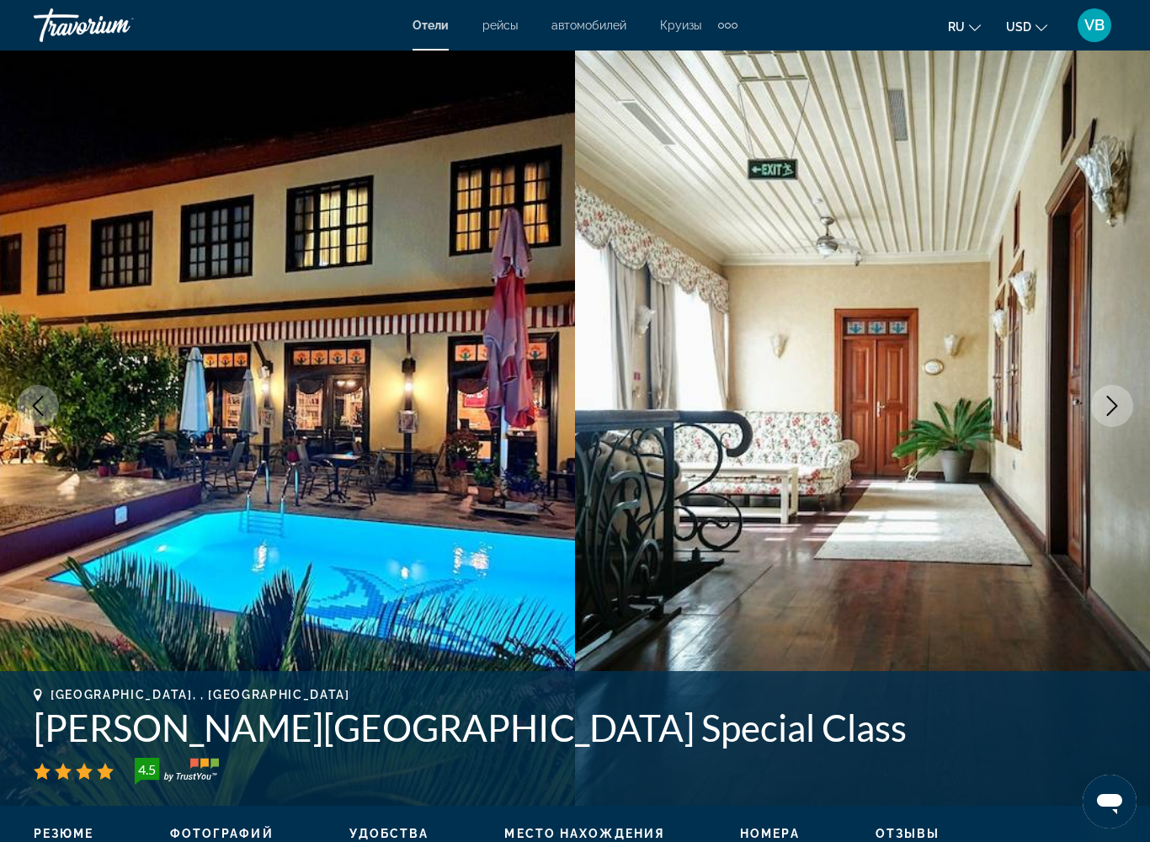
click at [1111, 403] on icon "Next image" at bounding box center [1112, 406] width 20 height 20
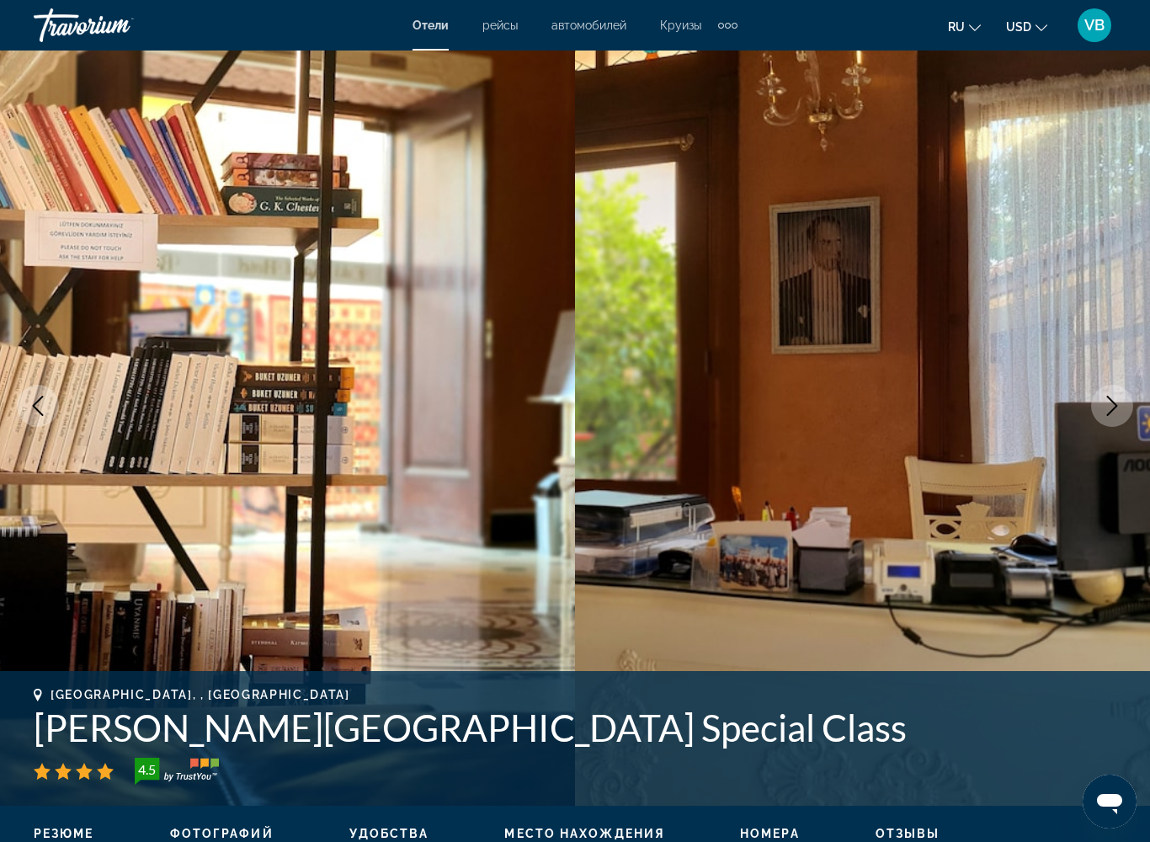
click at [1111, 403] on icon "Next image" at bounding box center [1112, 406] width 20 height 20
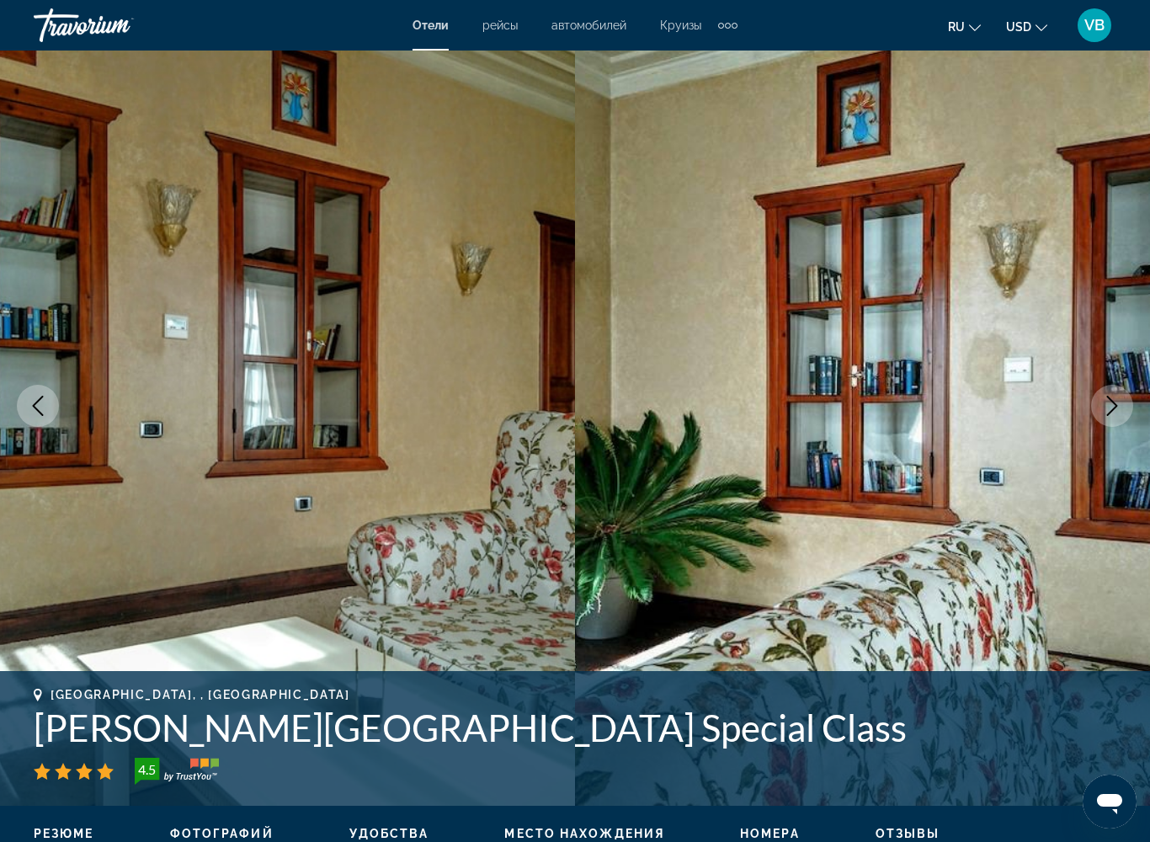
click at [1111, 403] on icon "Next image" at bounding box center [1112, 406] width 20 height 20
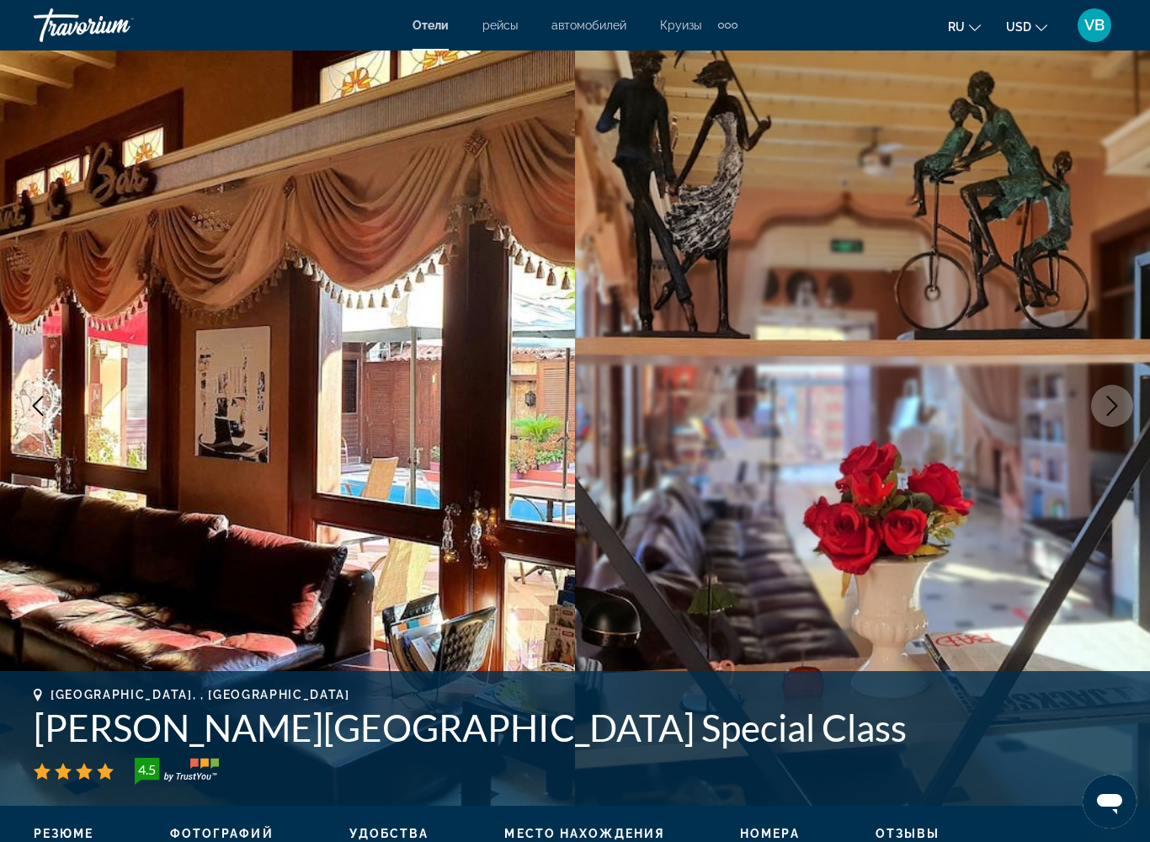
click at [1111, 403] on icon "Next image" at bounding box center [1112, 406] width 20 height 20
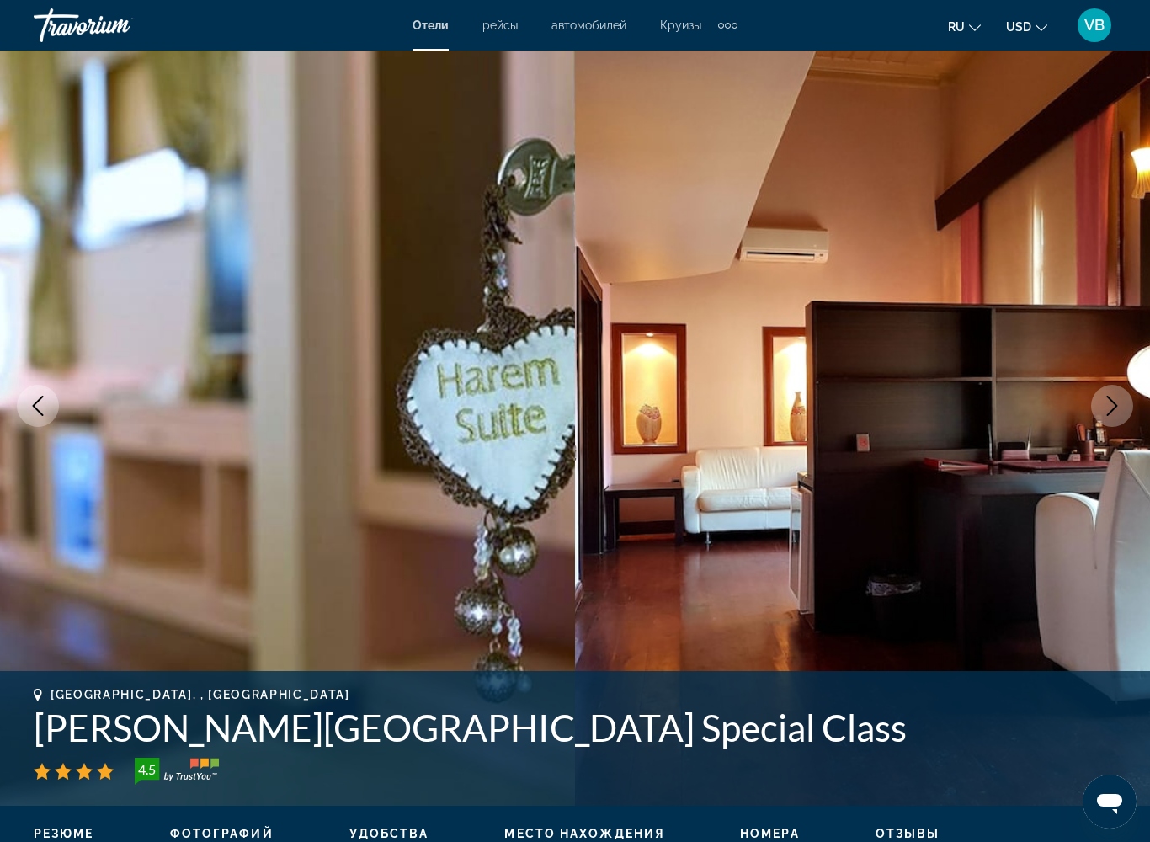
click at [38, 410] on icon "Previous image" at bounding box center [38, 406] width 11 height 20
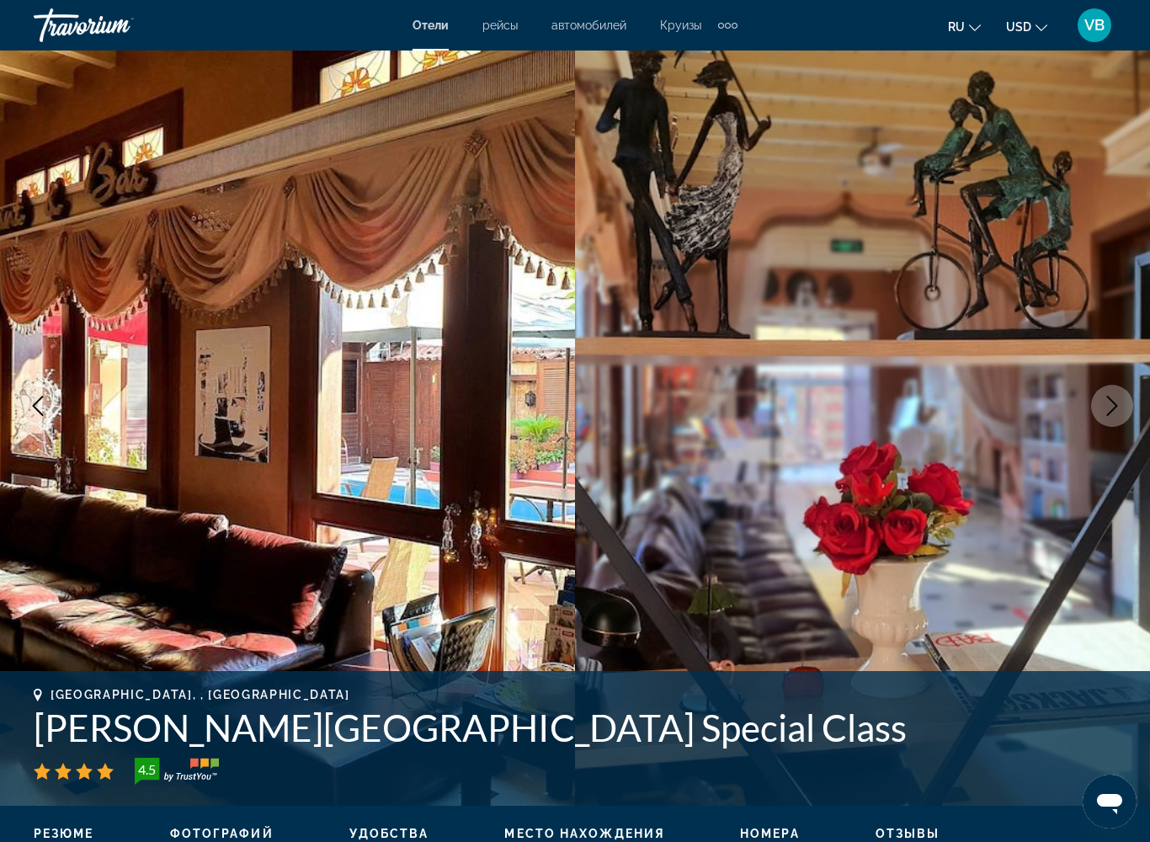
click at [38, 410] on icon "Previous image" at bounding box center [38, 406] width 11 height 20
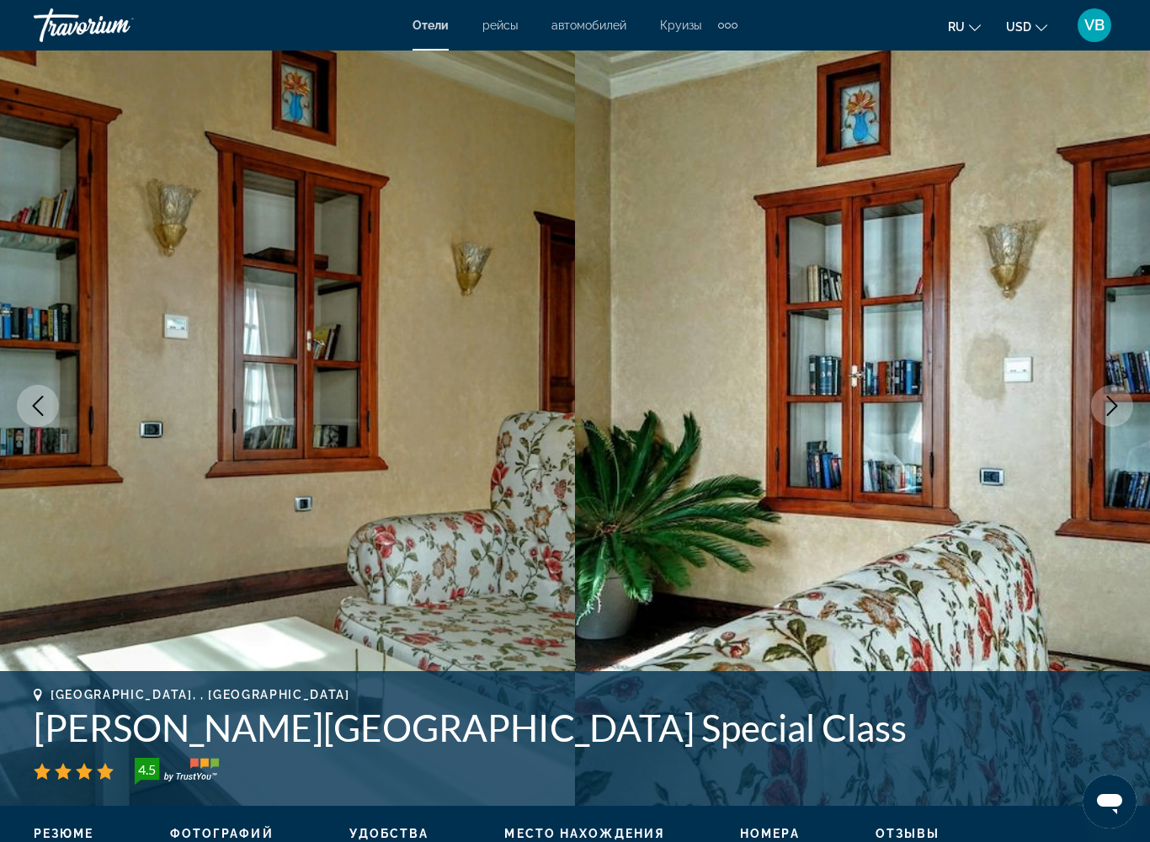
click at [38, 410] on icon "Previous image" at bounding box center [38, 406] width 11 height 20
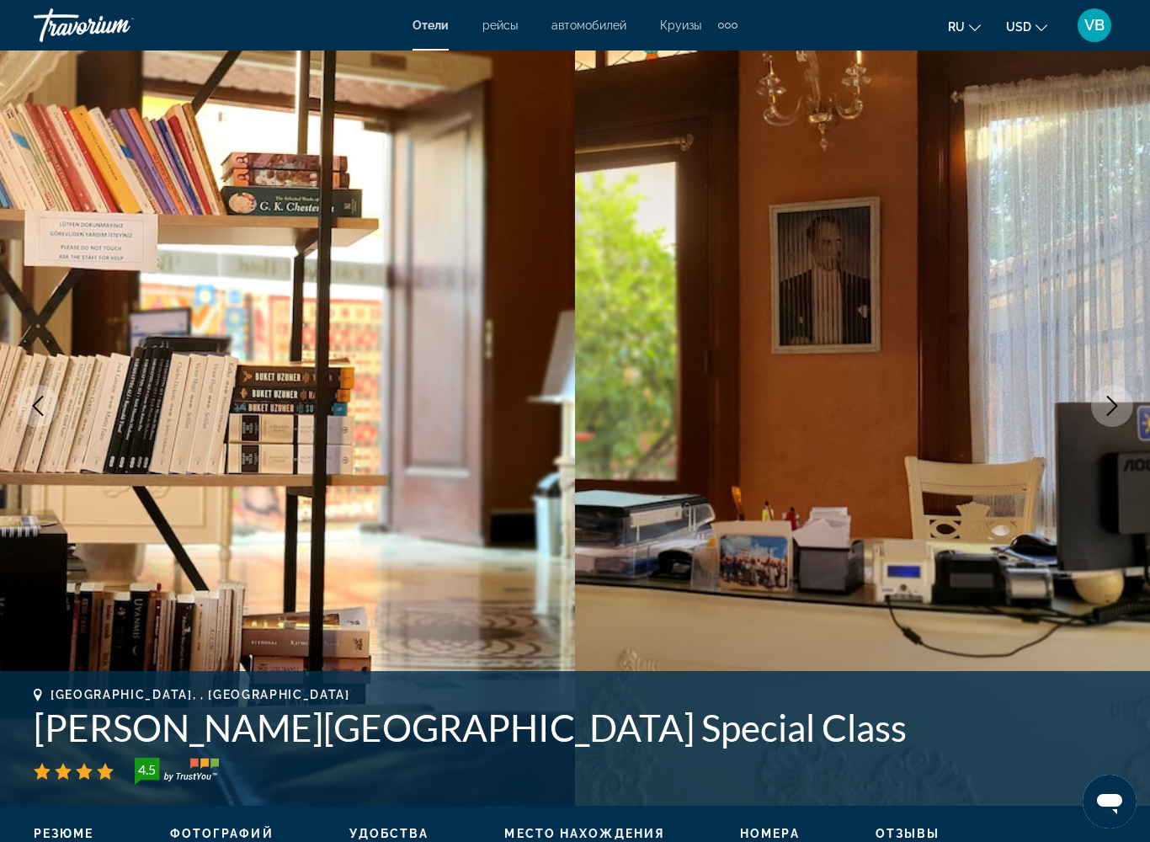
click at [1113, 411] on icon "Next image" at bounding box center [1112, 406] width 20 height 20
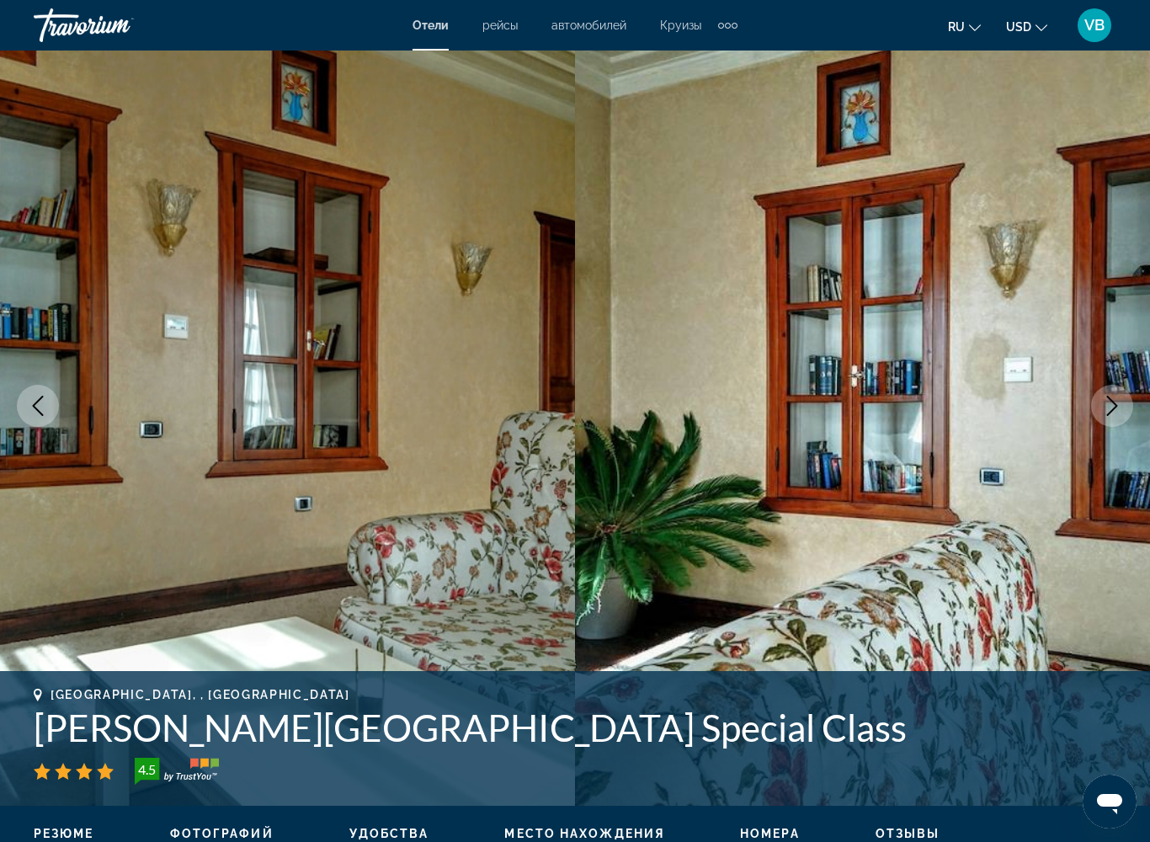
click at [1113, 411] on icon "Next image" at bounding box center [1112, 406] width 20 height 20
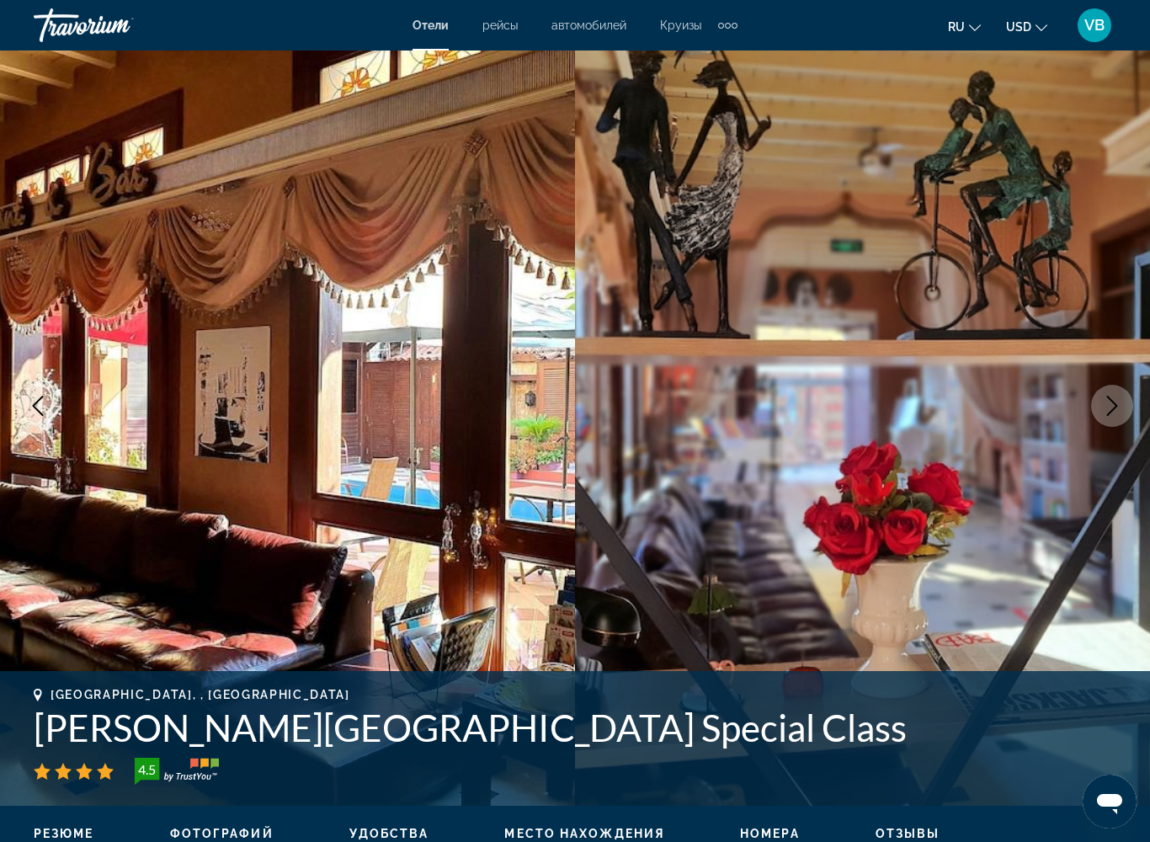
click at [1113, 411] on icon "Next image" at bounding box center [1112, 406] width 20 height 20
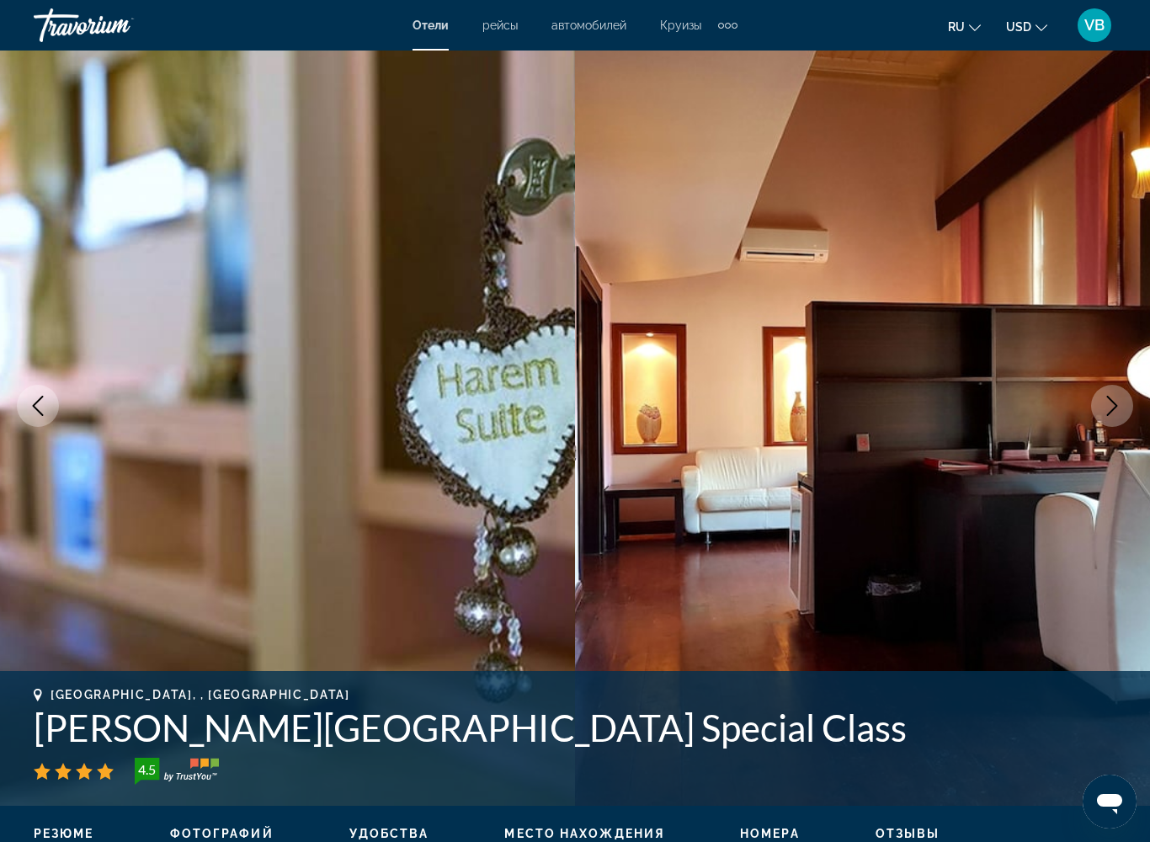
click at [1112, 410] on icon "Next image" at bounding box center [1112, 406] width 11 height 20
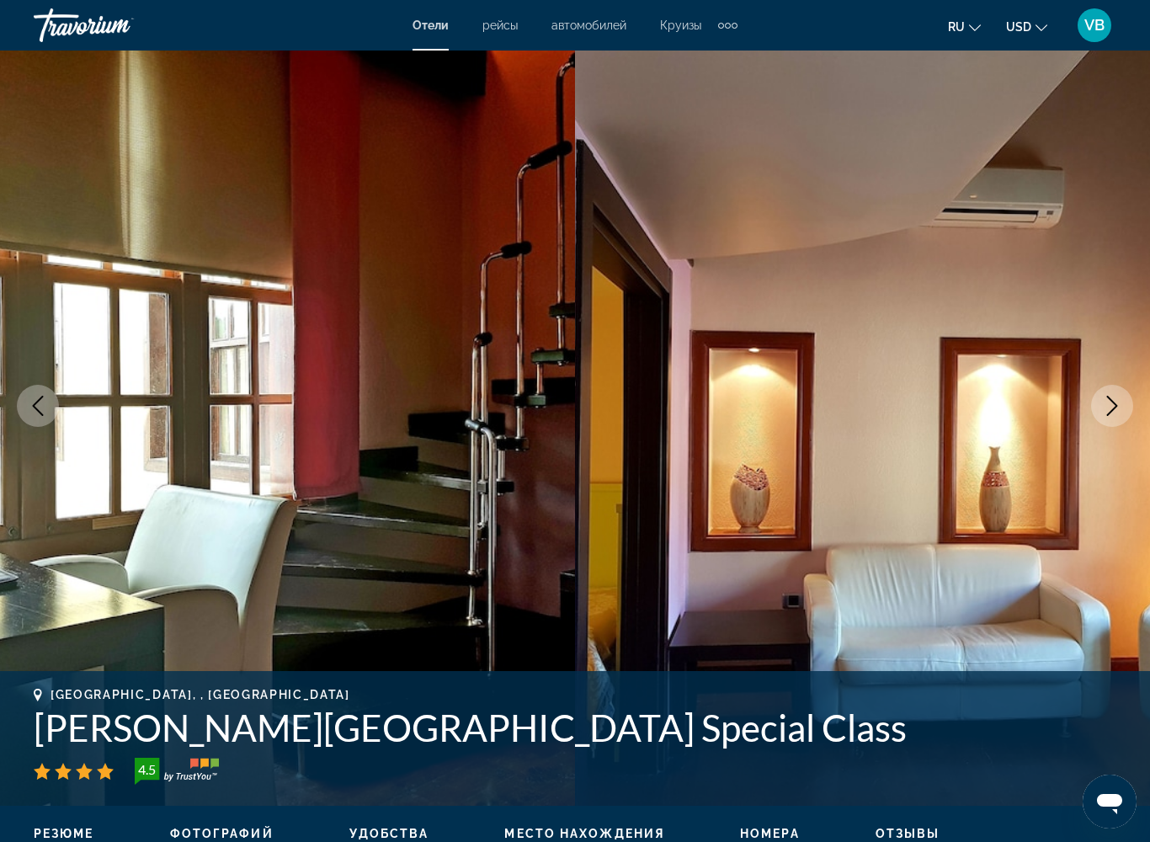
click at [1112, 410] on icon "Next image" at bounding box center [1112, 406] width 11 height 20
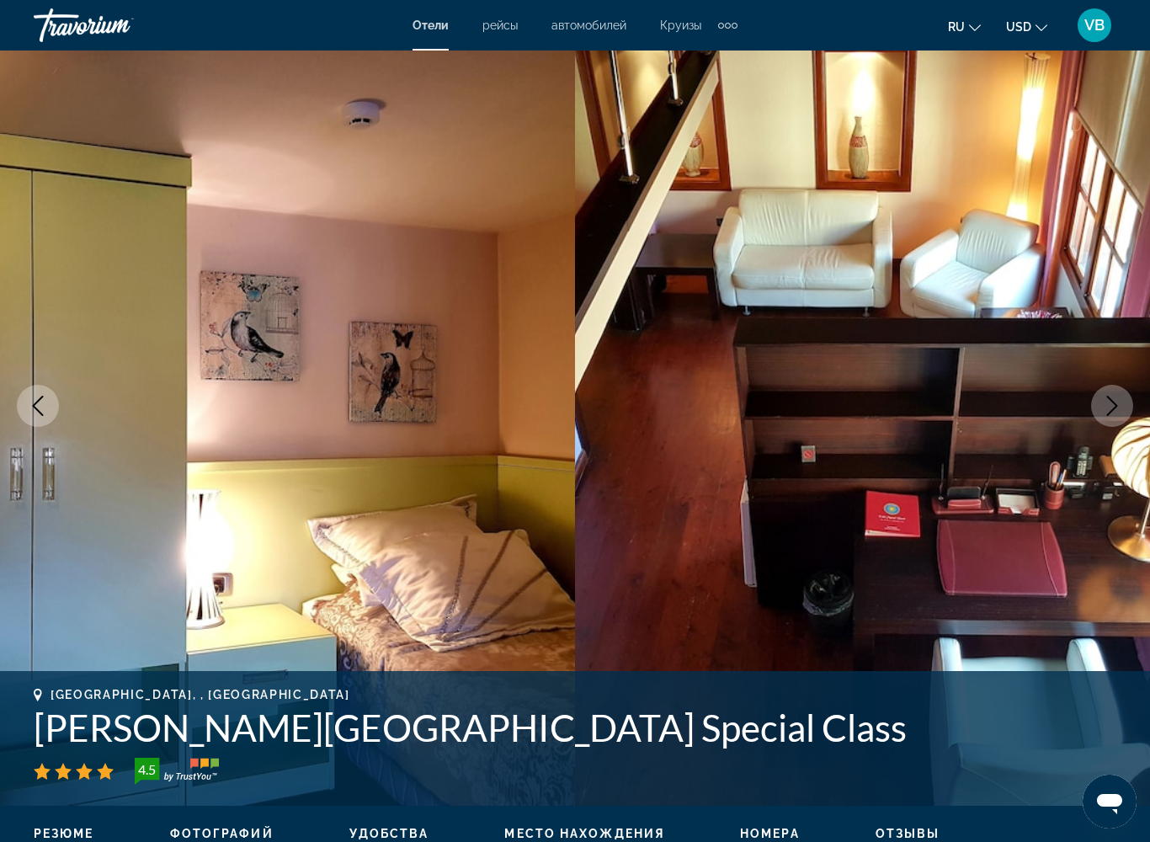
click at [1112, 410] on icon "Next image" at bounding box center [1112, 406] width 11 height 20
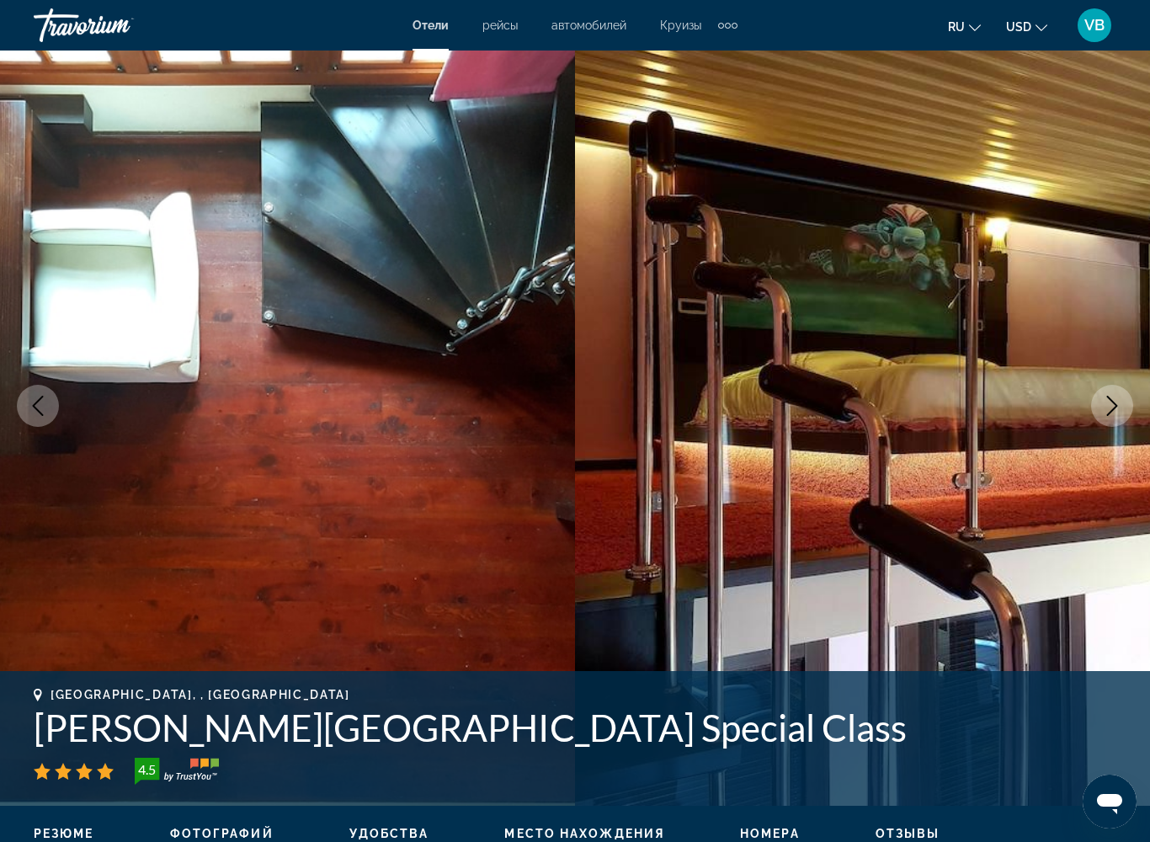
click at [1112, 410] on icon "Next image" at bounding box center [1112, 406] width 11 height 20
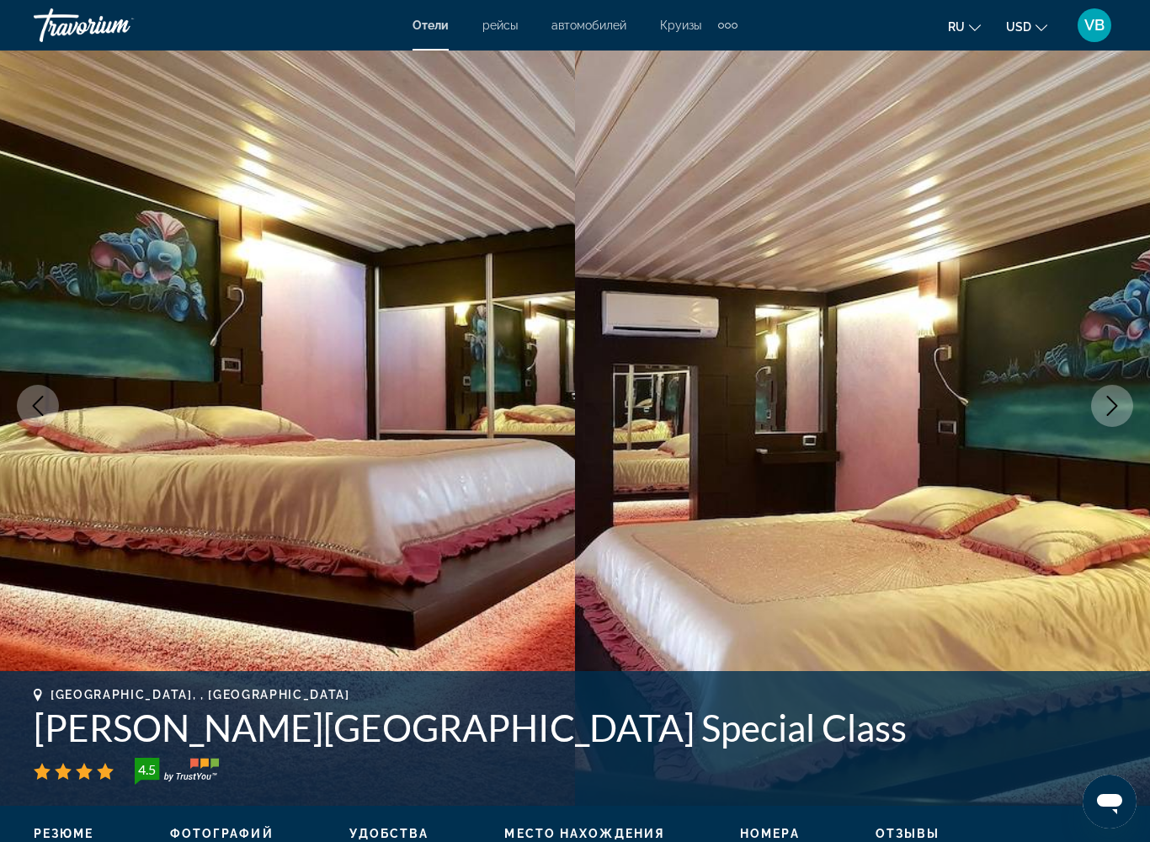
click at [1112, 410] on icon "Next image" at bounding box center [1112, 406] width 11 height 20
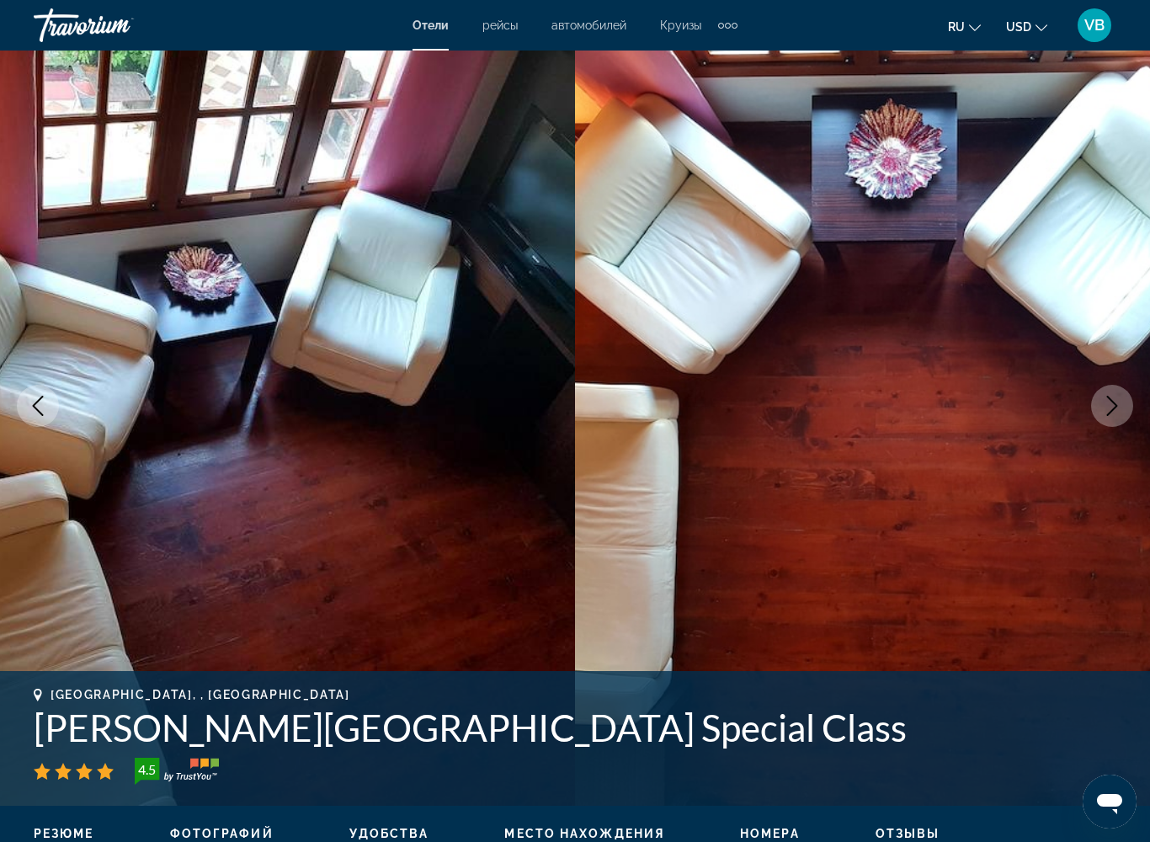
click at [1112, 410] on icon "Next image" at bounding box center [1112, 406] width 11 height 20
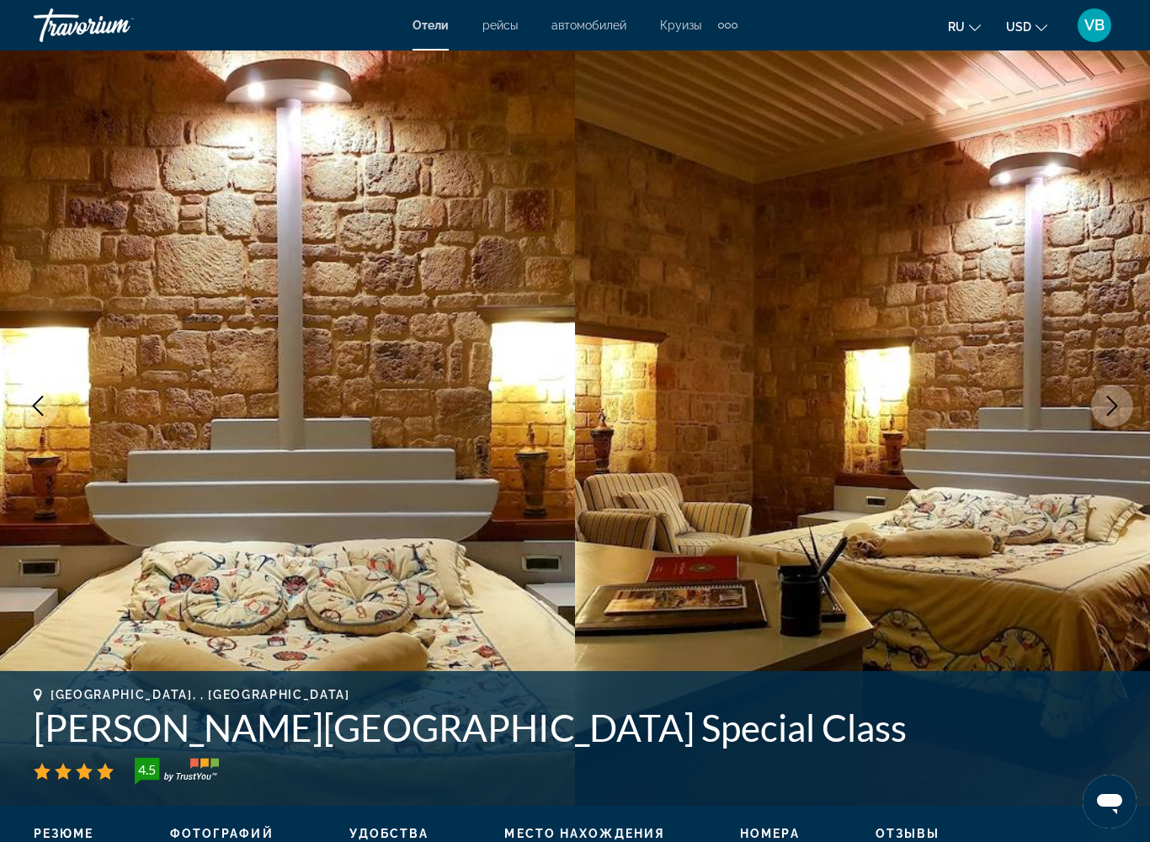
click at [1112, 410] on icon "Next image" at bounding box center [1112, 406] width 11 height 20
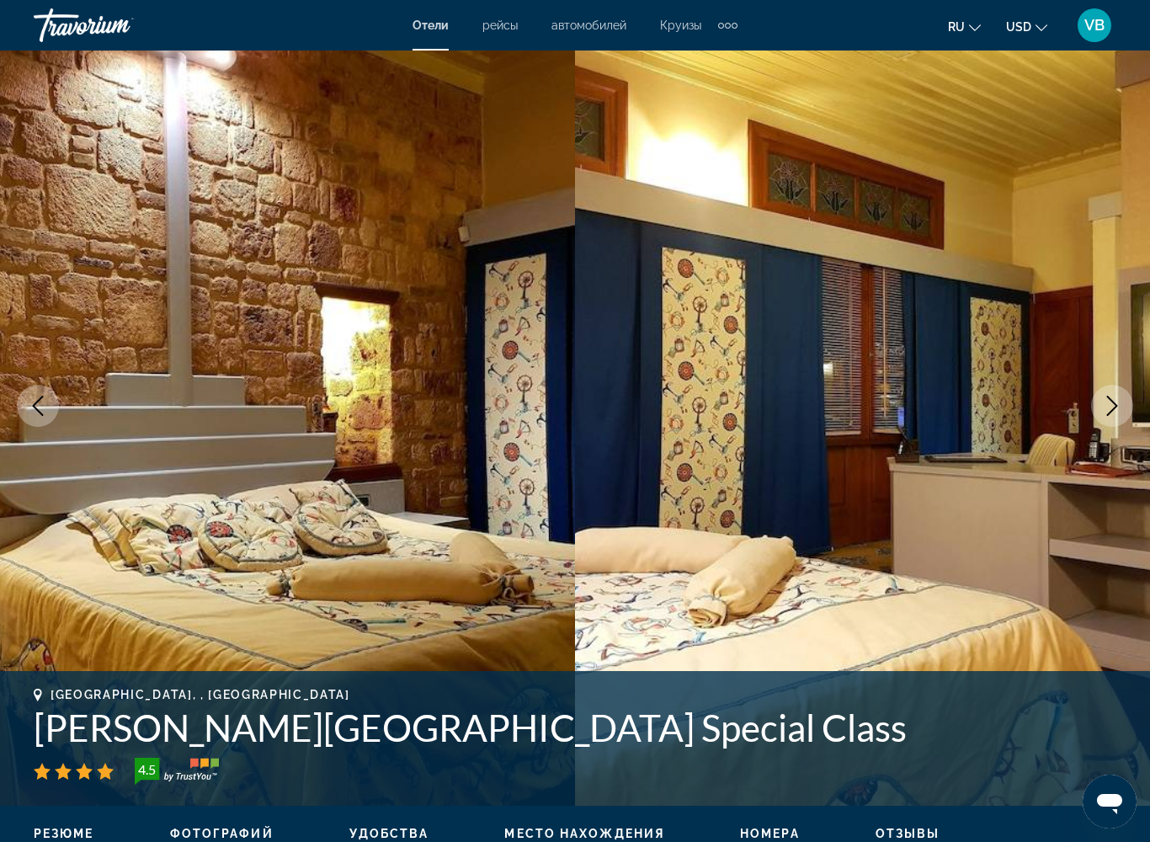
click at [1127, 412] on button "Next image" at bounding box center [1112, 406] width 42 height 42
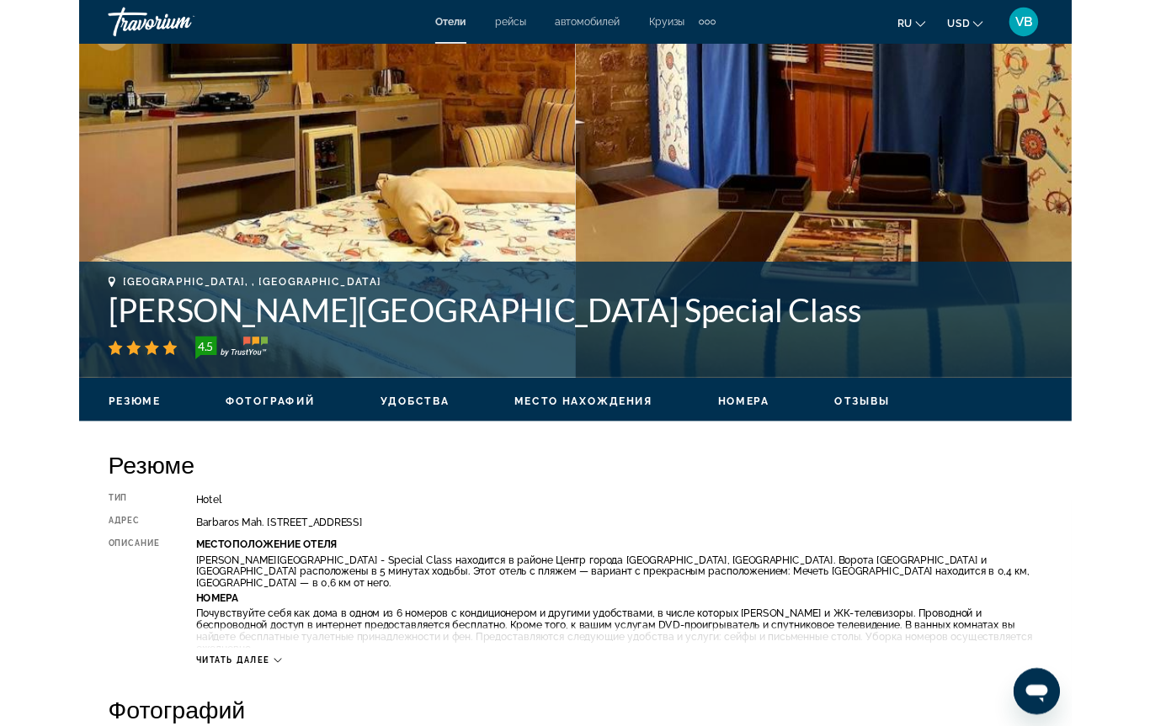
scroll to position [0, 0]
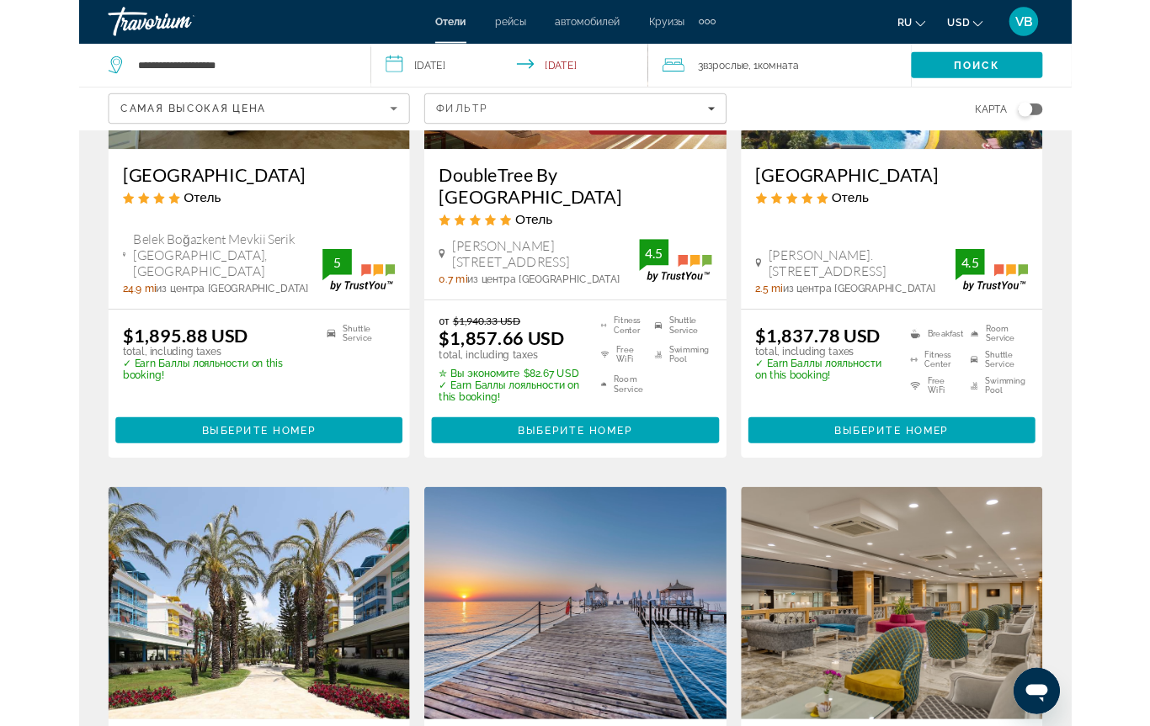
scroll to position [1679, 0]
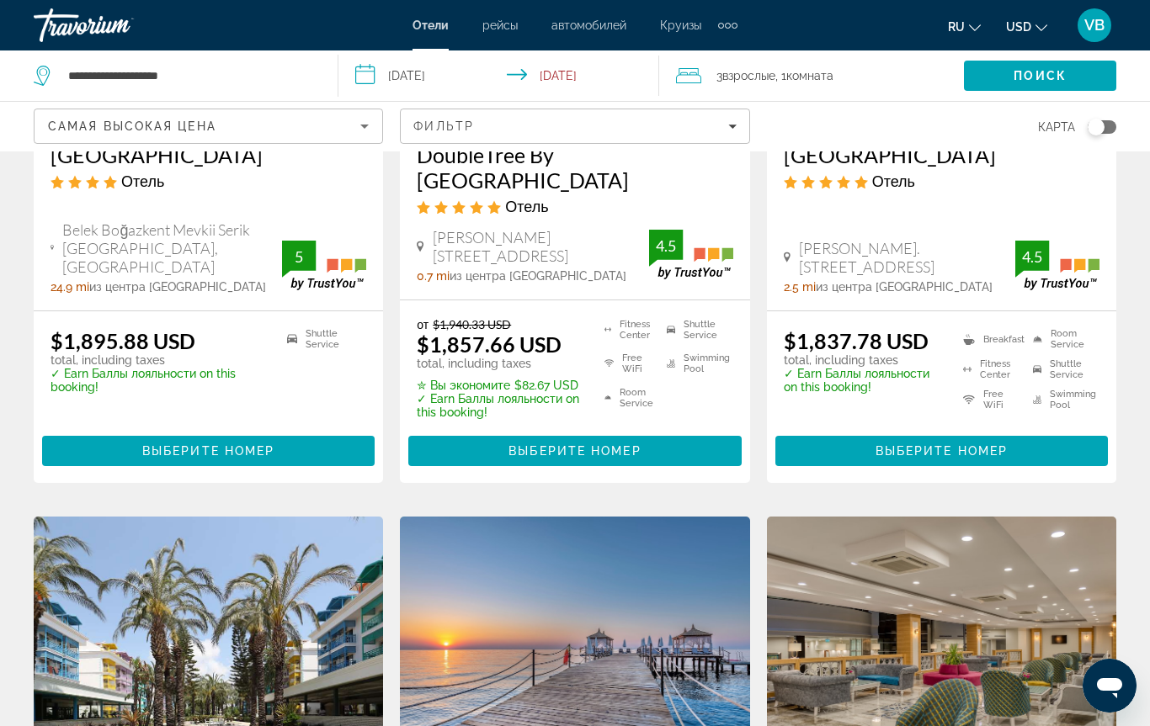
click at [575, 76] on input "**********" at bounding box center [502, 78] width 328 height 56
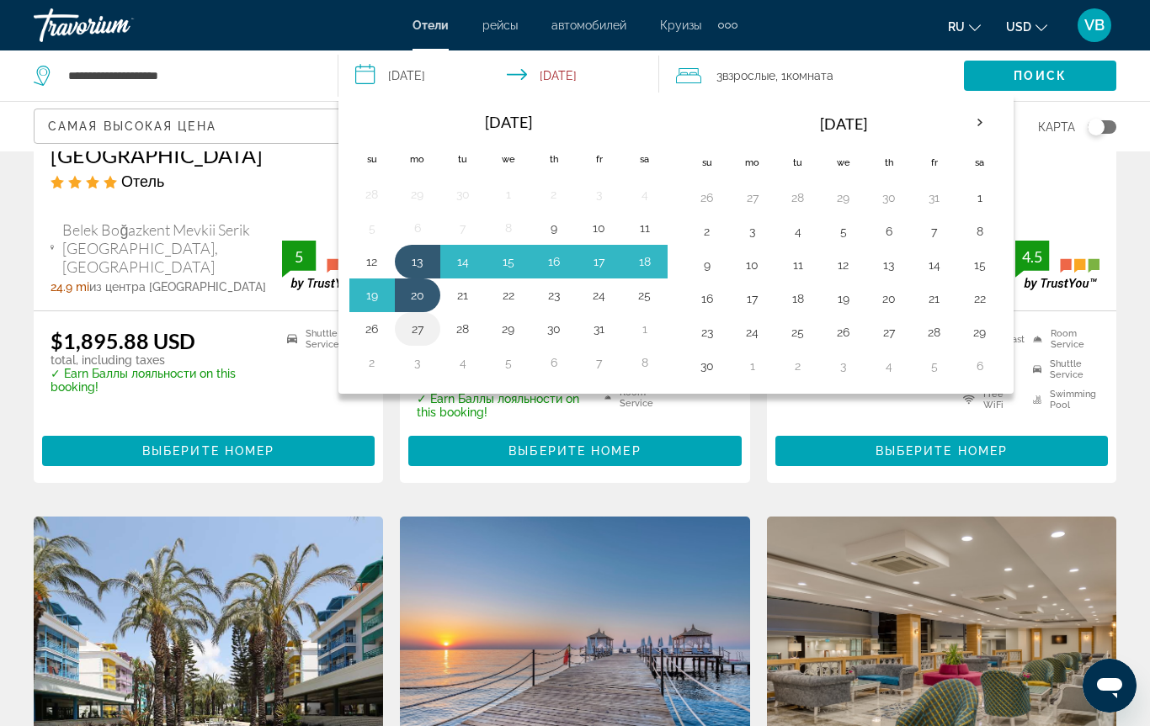
click at [415, 328] on button "27" at bounding box center [417, 329] width 27 height 24
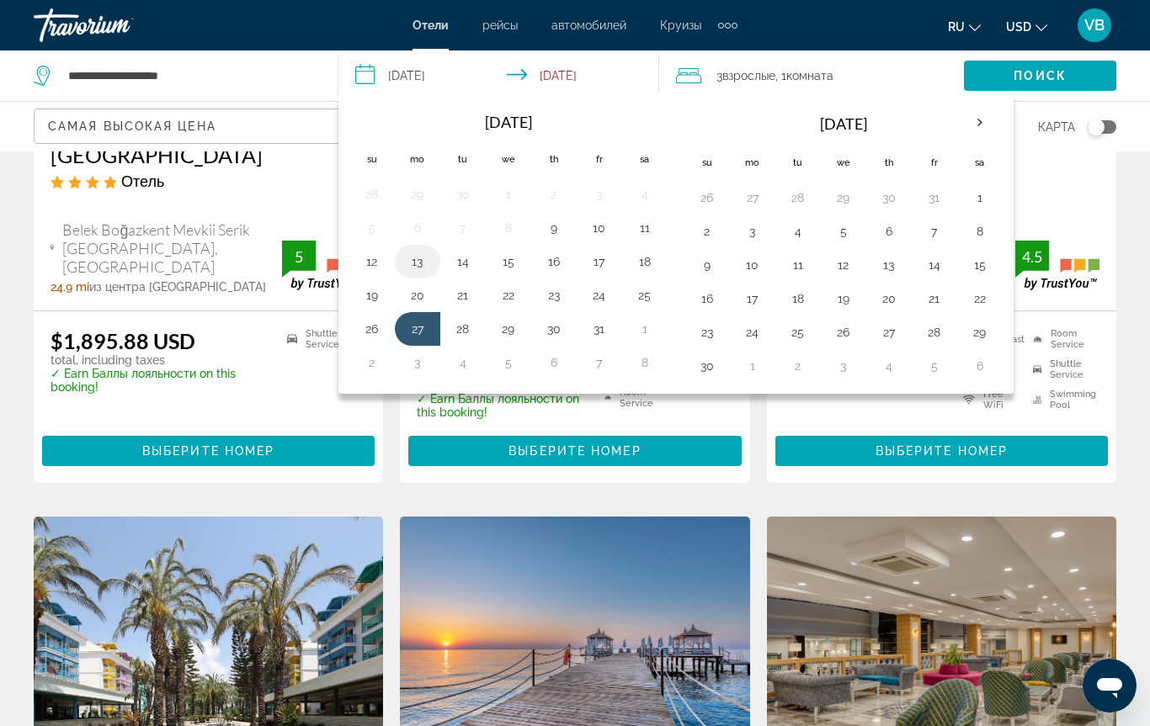
click at [415, 262] on button "13" at bounding box center [417, 262] width 27 height 24
type input "**********"
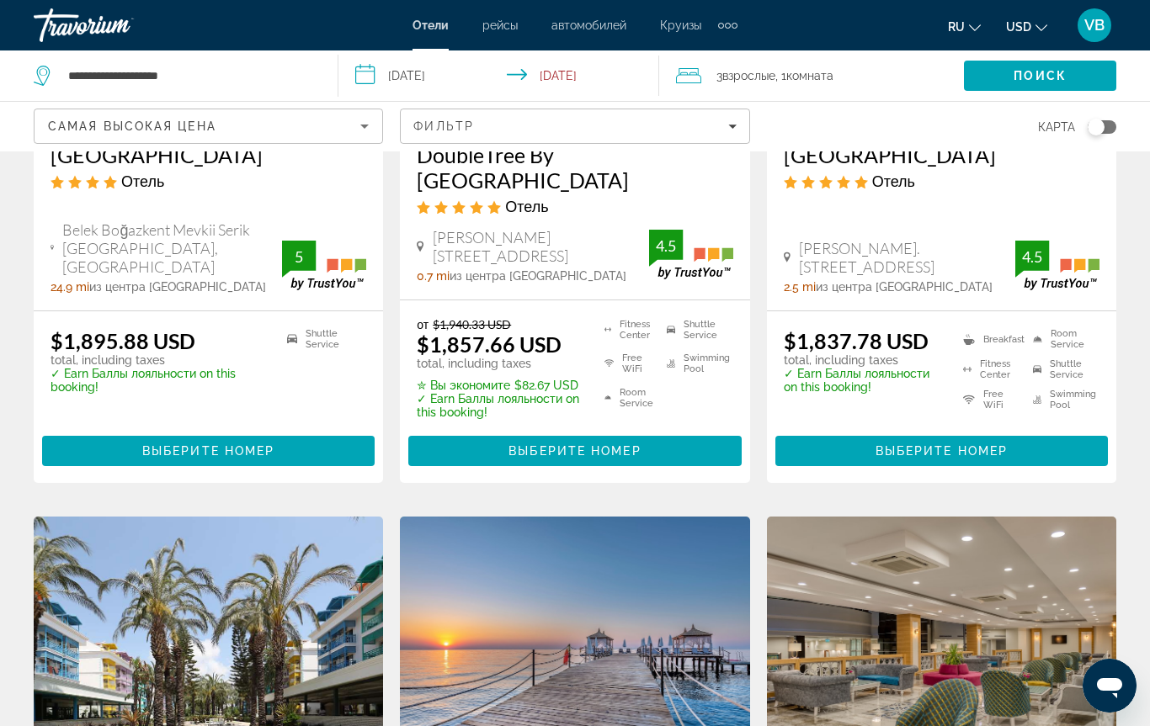
click at [763, 72] on span "Взрослые" at bounding box center [748, 75] width 53 height 13
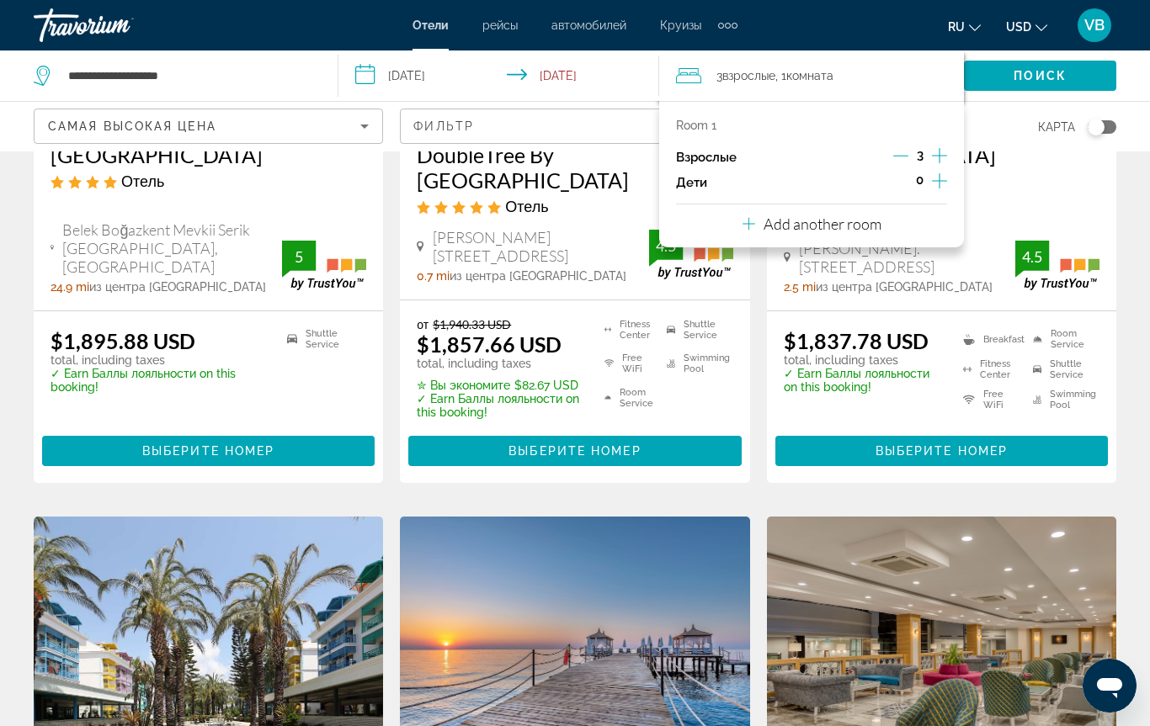
click at [936, 157] on icon "Increment adults" at bounding box center [939, 156] width 15 height 20
click at [999, 71] on span "Search" at bounding box center [1040, 76] width 152 height 40
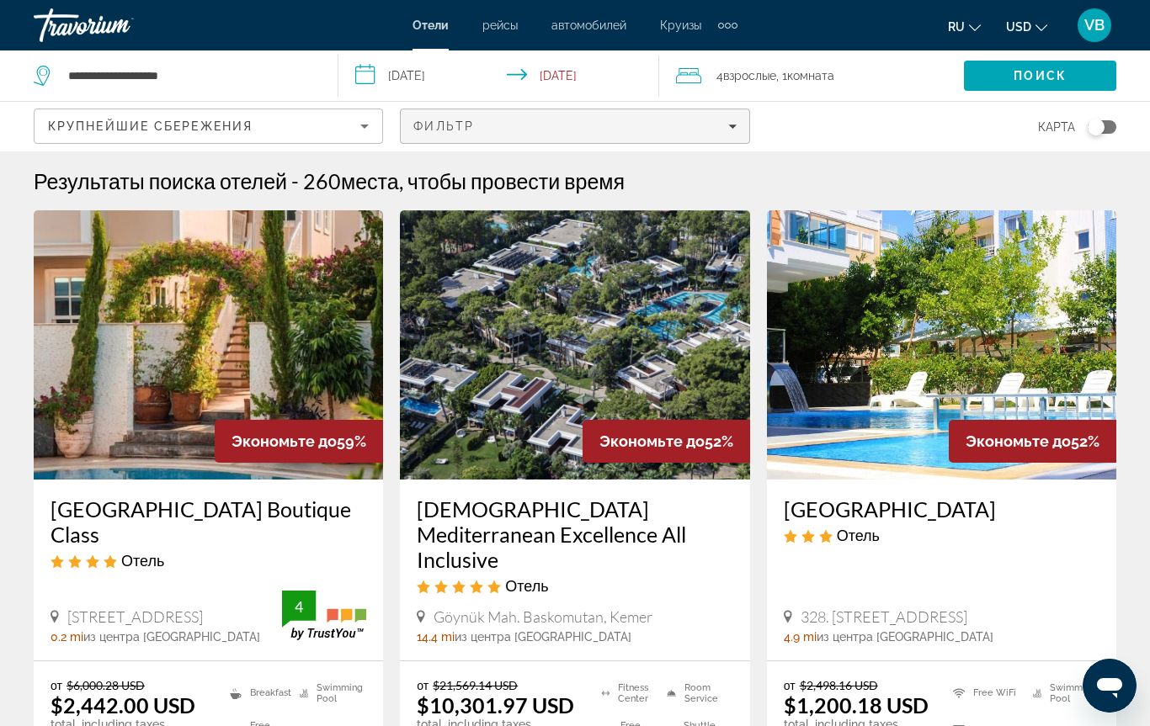
click at [715, 133] on span "Filters" at bounding box center [575, 126] width 348 height 40
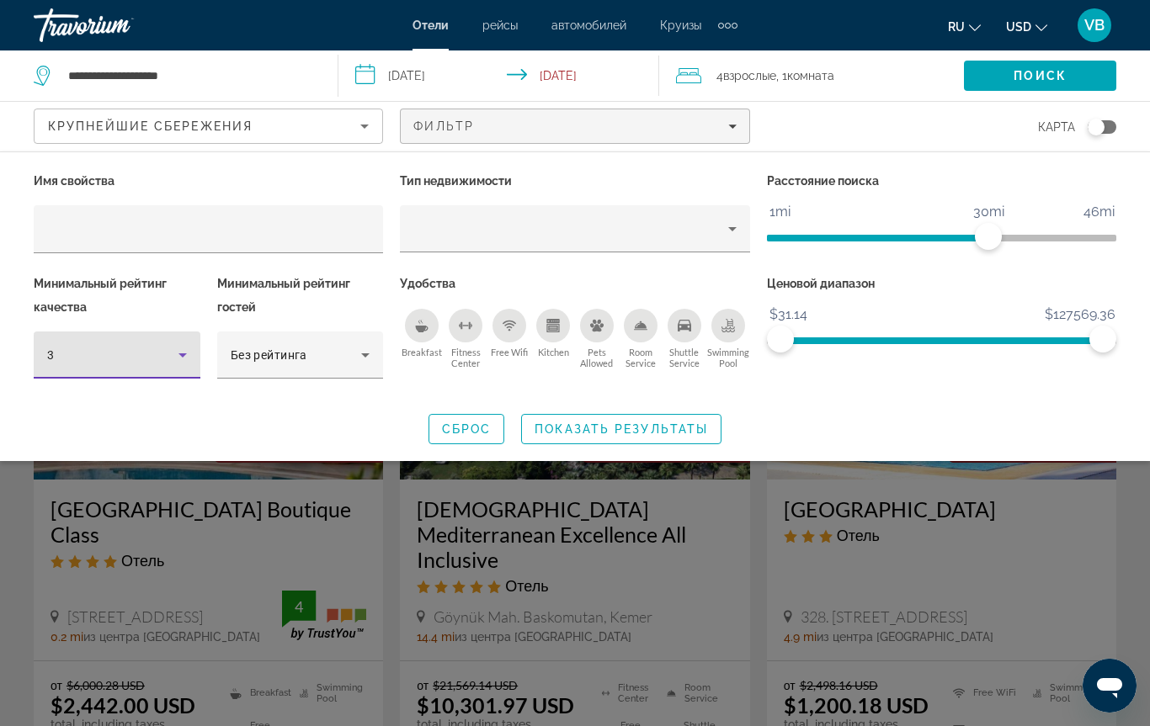
click at [53, 345] on div "3" at bounding box center [112, 355] width 131 height 20
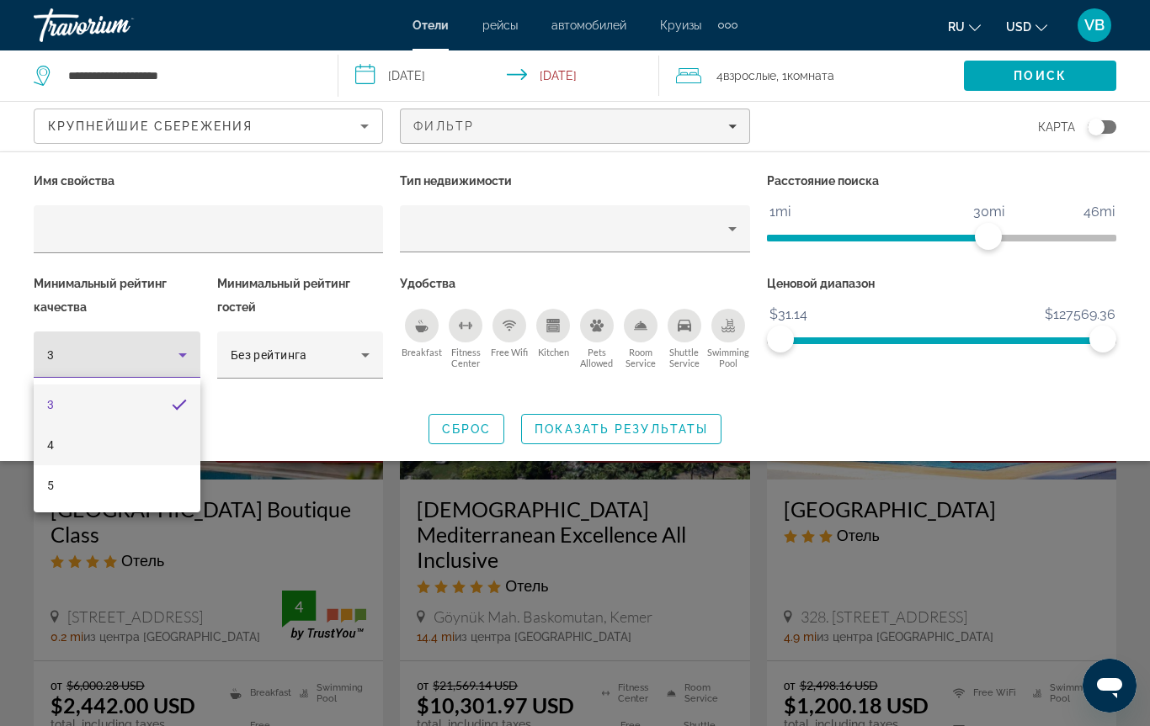
click at [109, 454] on mat-option "4" at bounding box center [117, 445] width 167 height 40
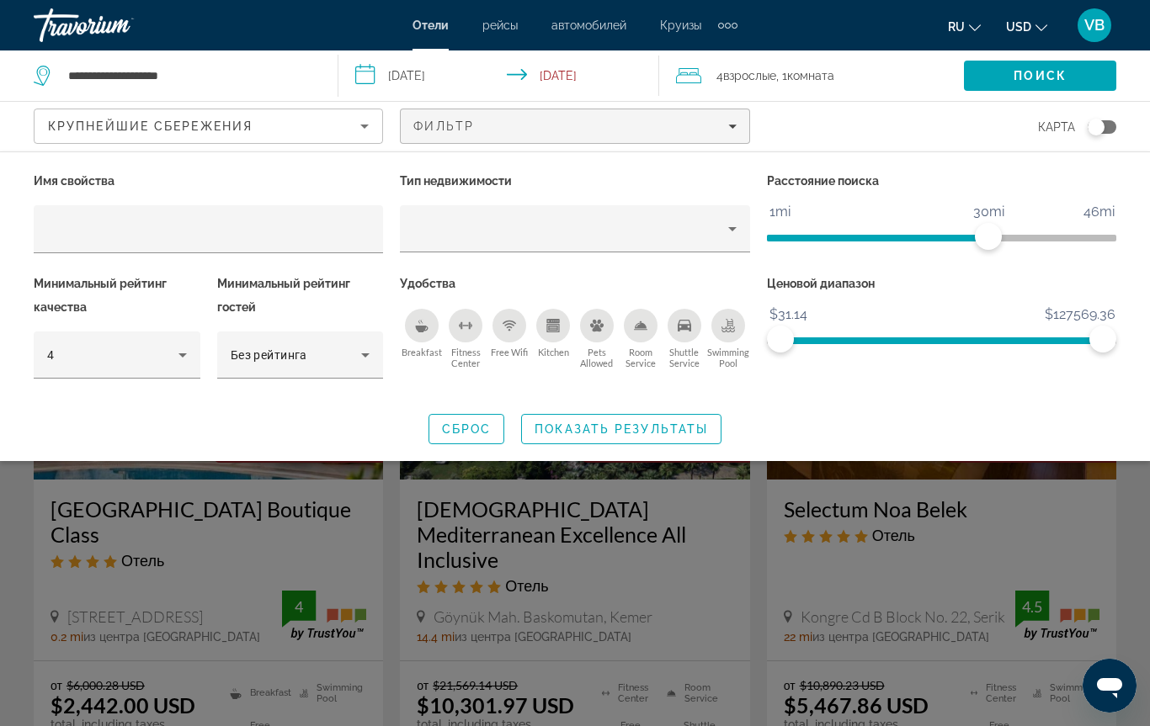
click at [508, 324] on icon "Free Wifi" at bounding box center [508, 325] width 13 height 13
click at [561, 443] on span "Search widget" at bounding box center [621, 429] width 199 height 40
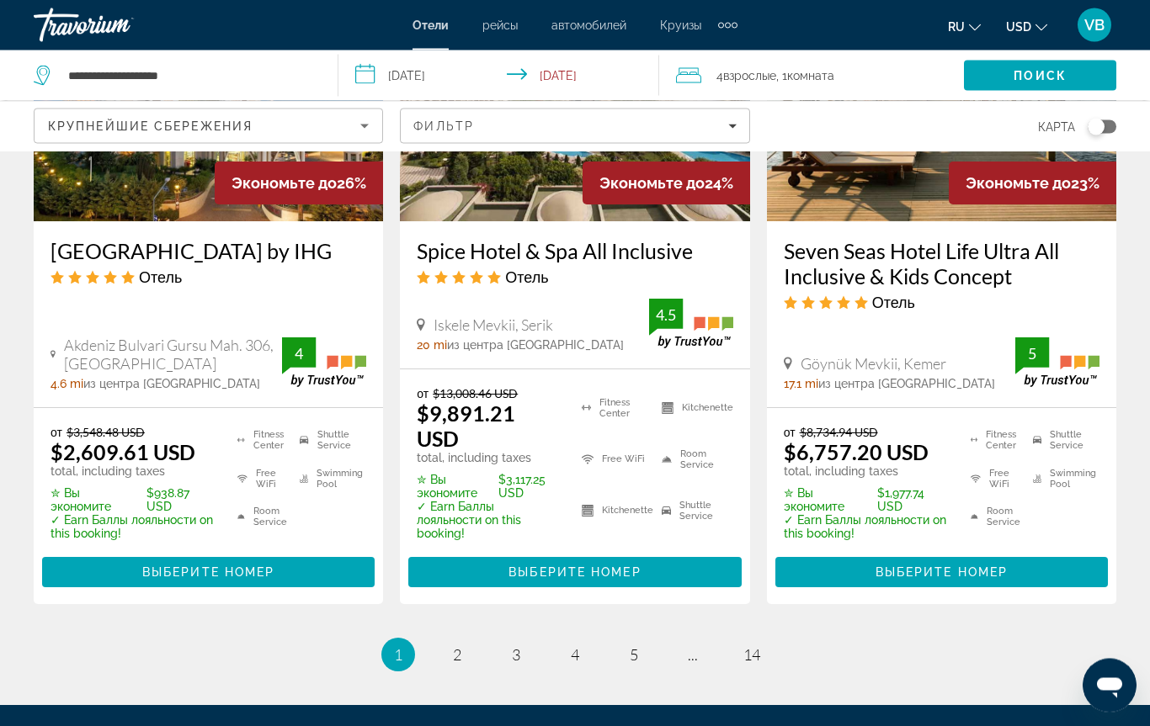
scroll to position [2314, 0]
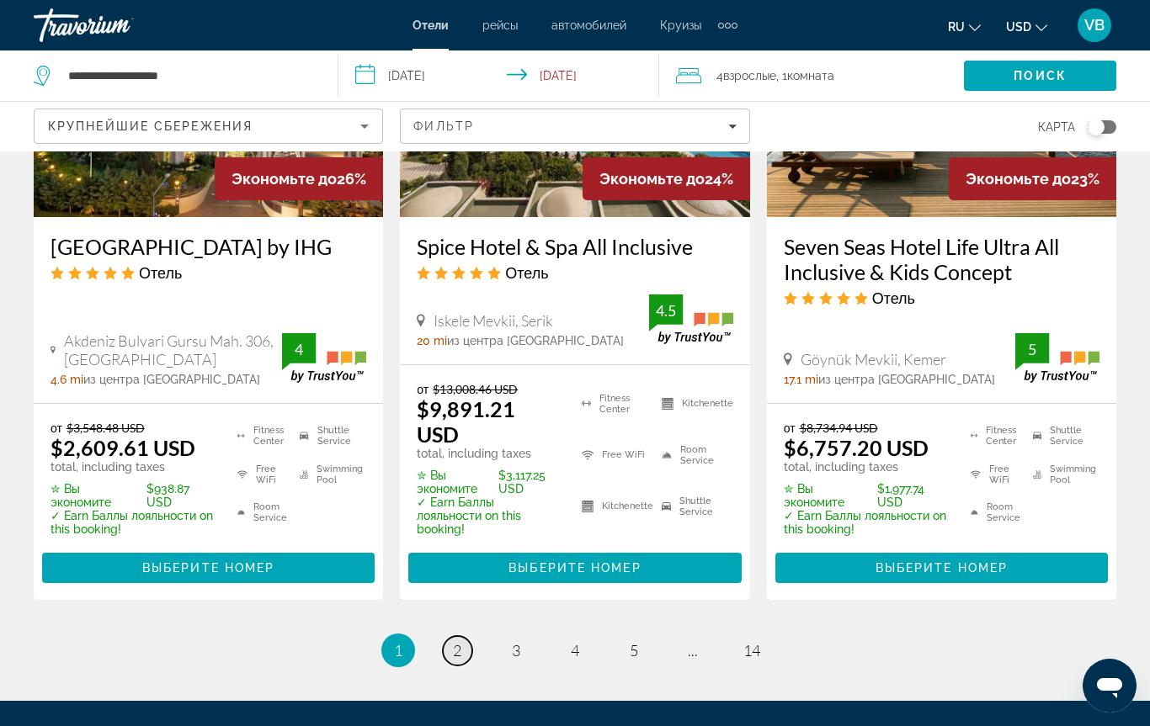
click at [454, 660] on span "2" at bounding box center [457, 650] width 8 height 19
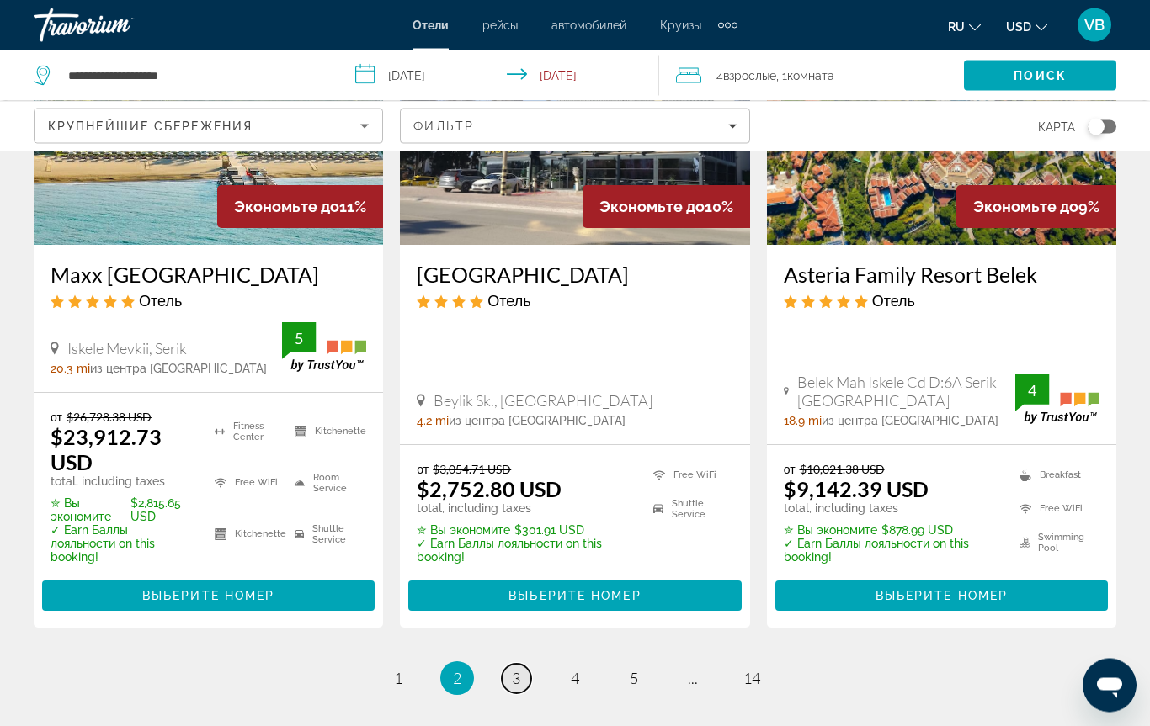
scroll to position [2345, 0]
click at [509, 664] on link "page 3" at bounding box center [516, 678] width 29 height 29
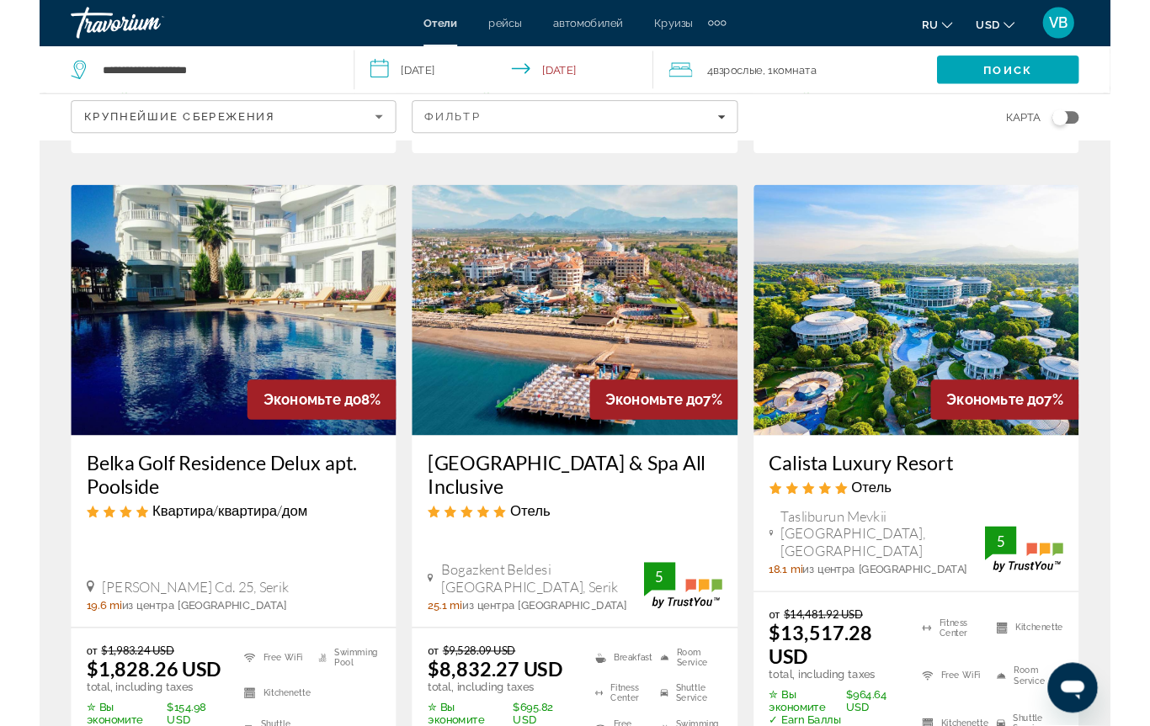
scroll to position [661, 0]
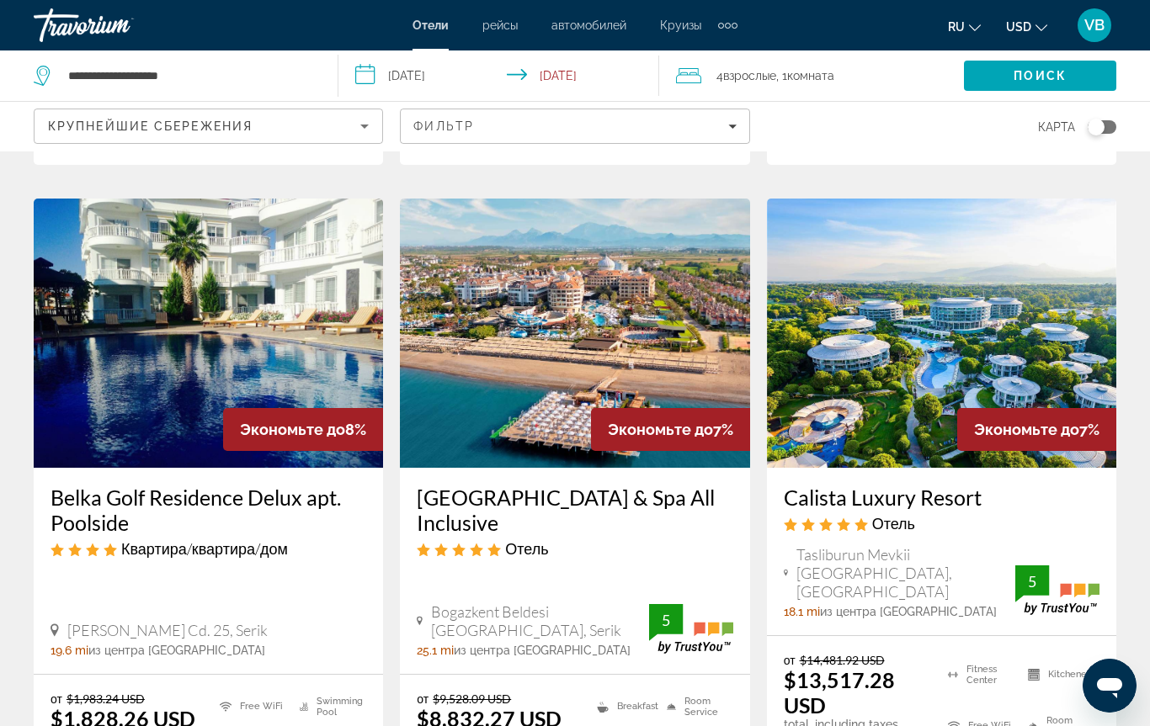
click at [255, 295] on img "Main content" at bounding box center [208, 333] width 349 height 269
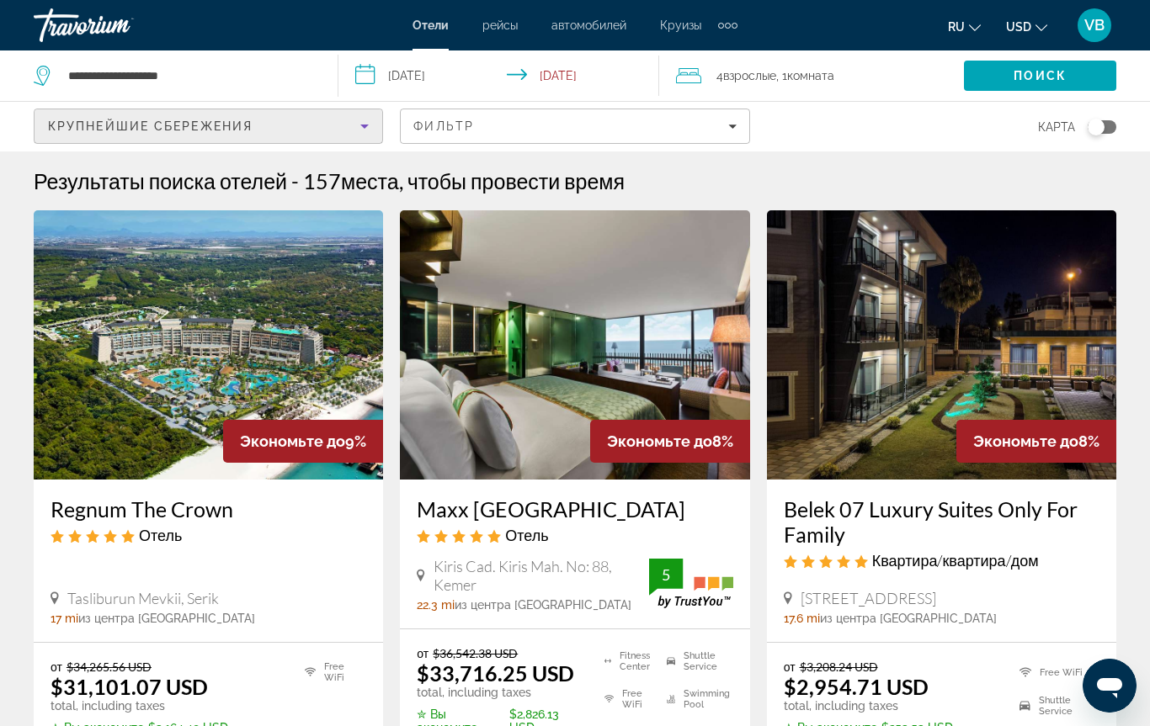
click at [308, 129] on div "Крупнейшие сбережения" at bounding box center [204, 126] width 312 height 20
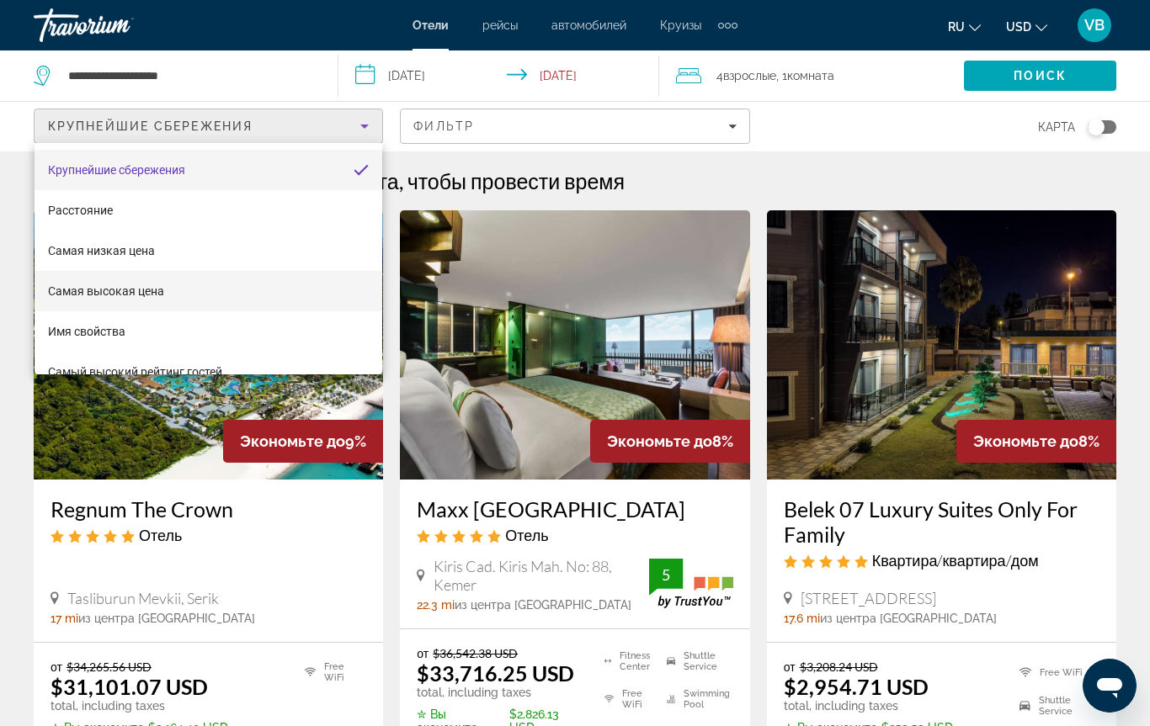
click at [242, 288] on mat-option "Самая высокая цена" at bounding box center [209, 291] width 348 height 40
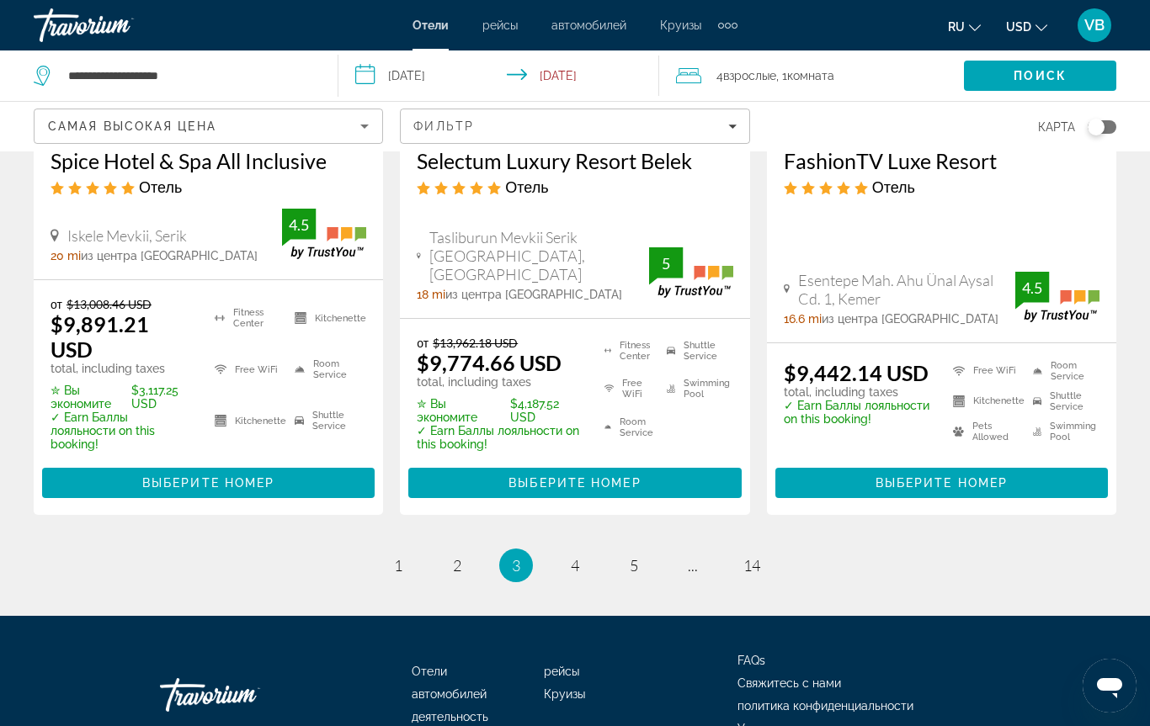
scroll to position [2448, 0]
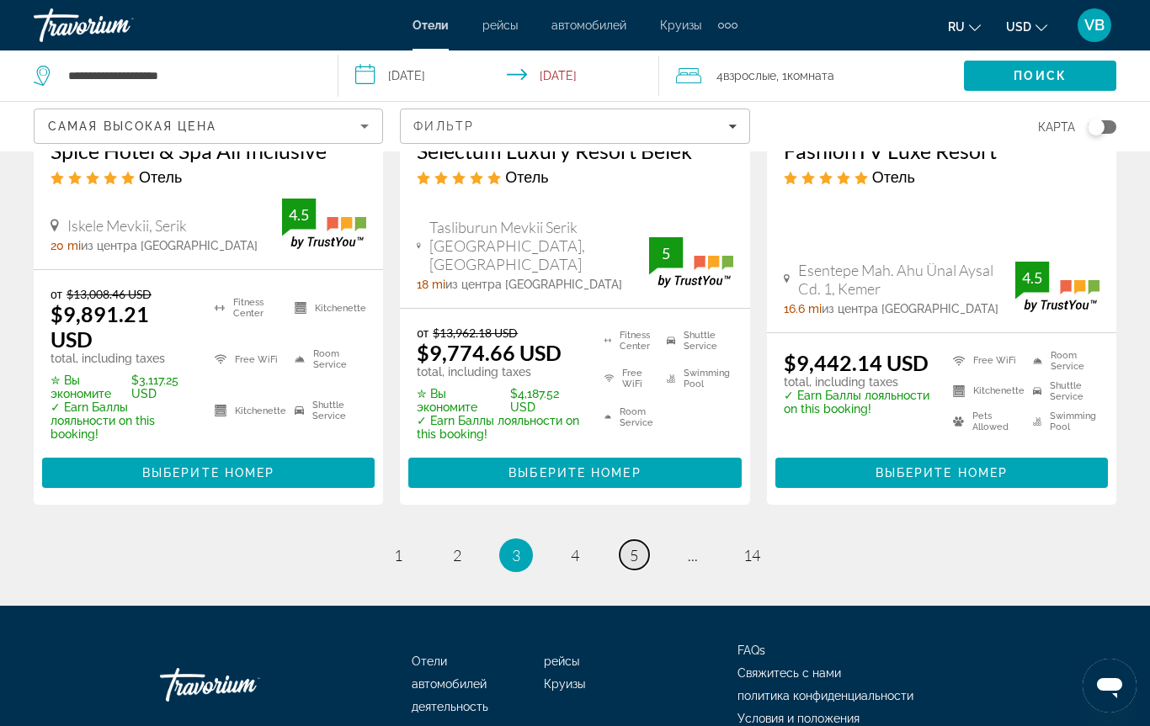
click at [642, 540] on link "page 5" at bounding box center [633, 554] width 29 height 29
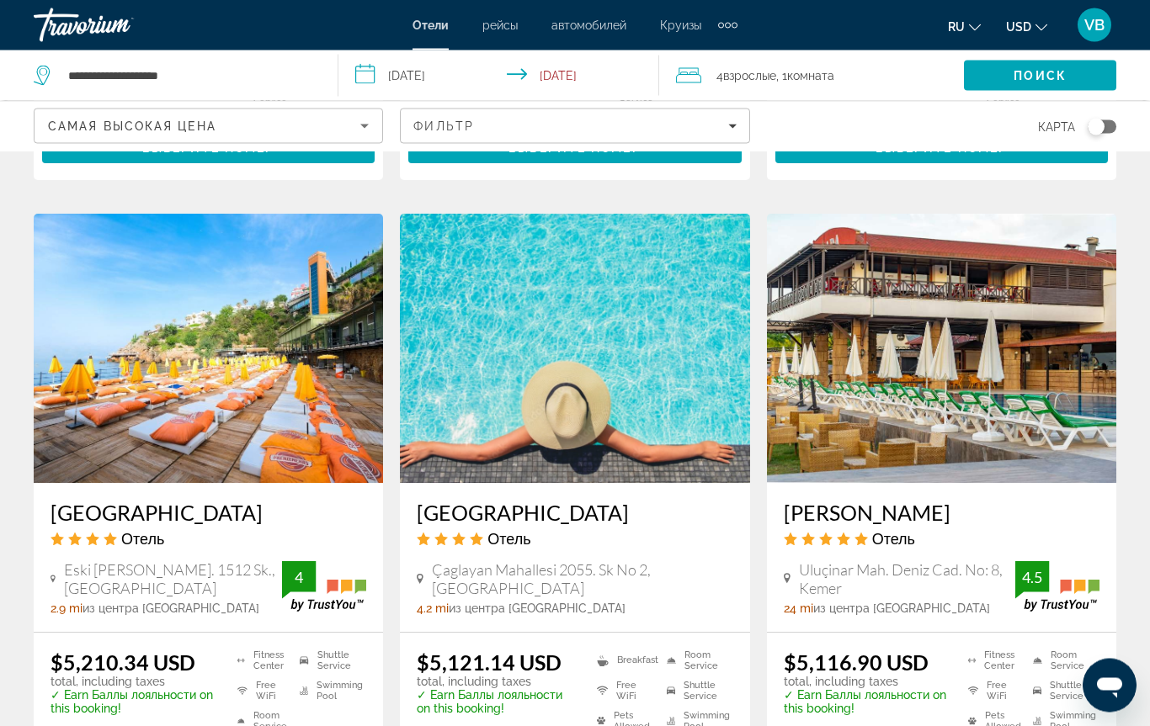
scroll to position [2326, 0]
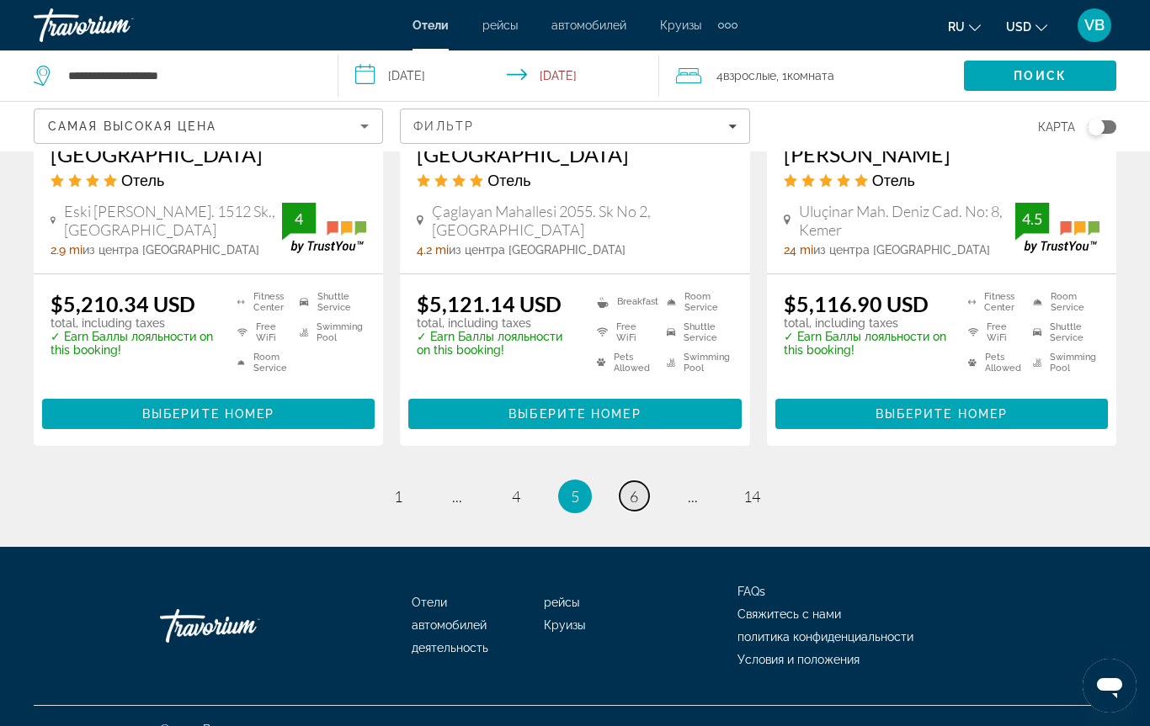
click at [625, 481] on link "page 6" at bounding box center [633, 495] width 29 height 29
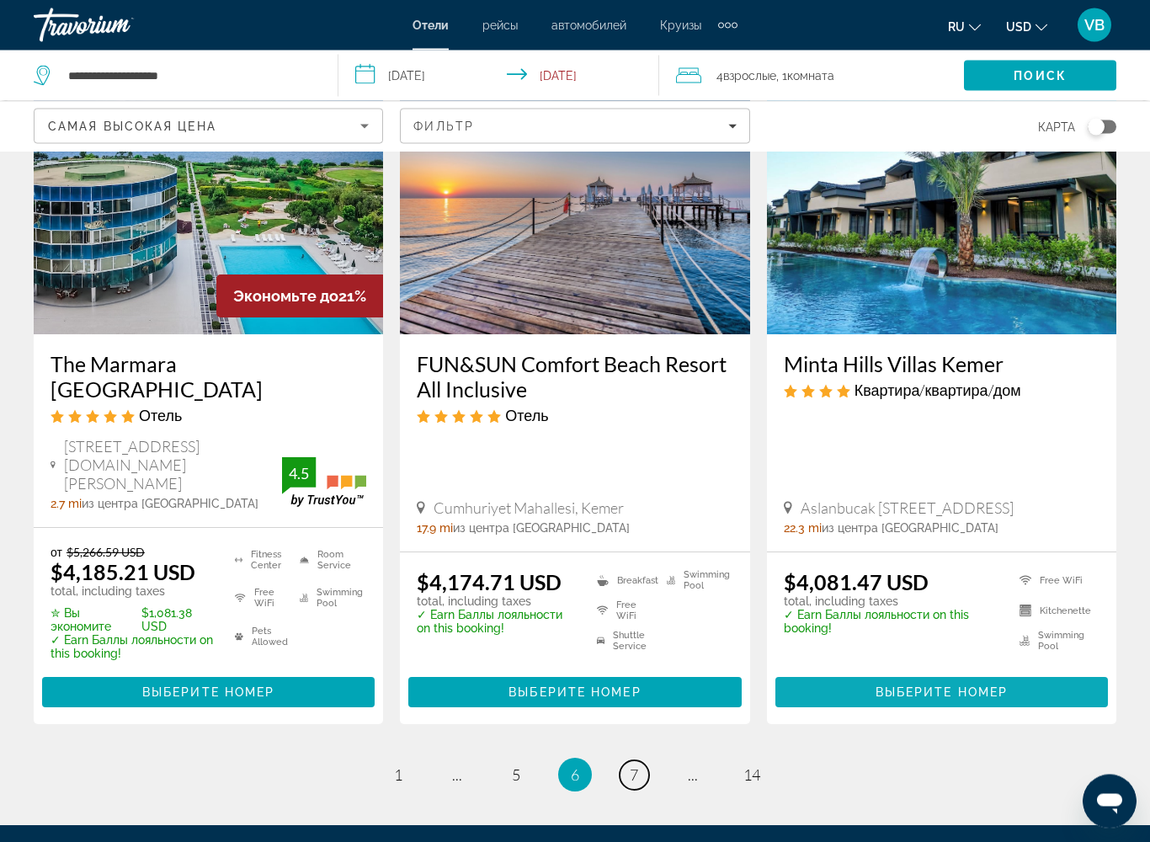
scroll to position [2227, 0]
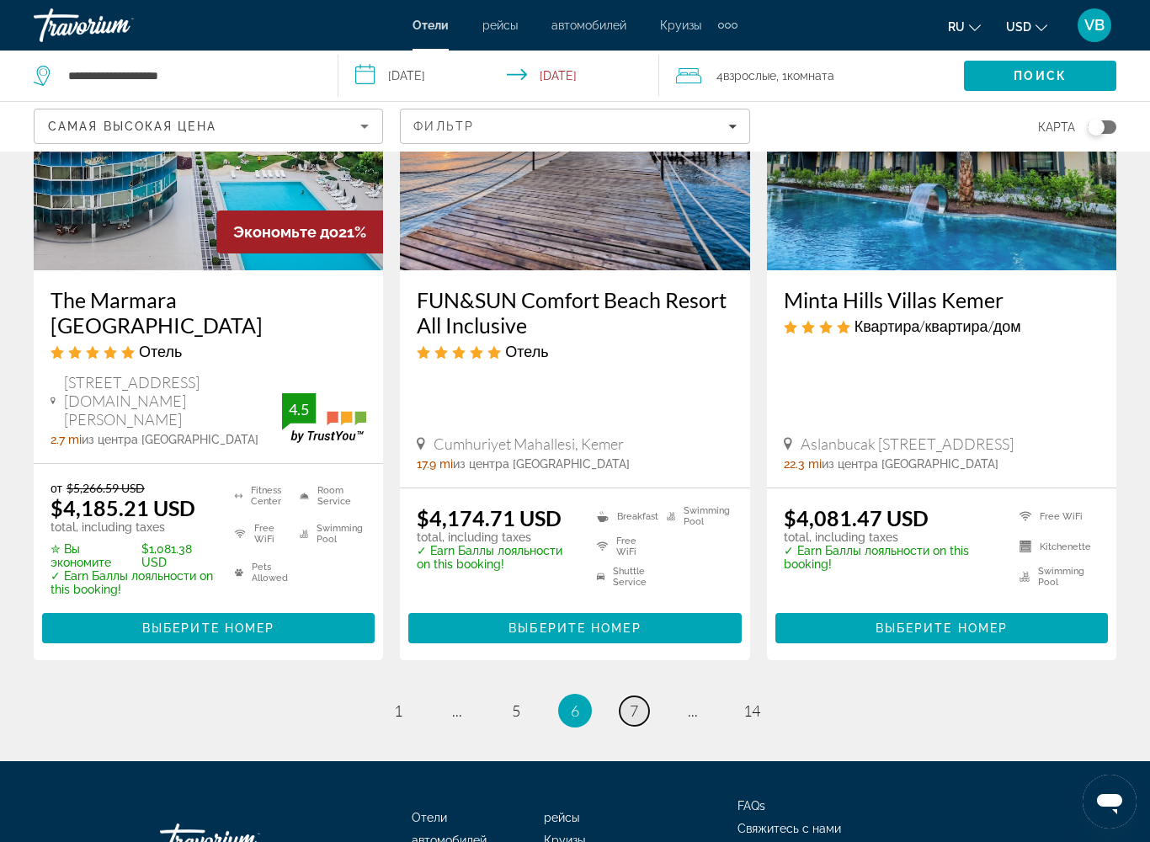
click at [630, 685] on span "7" at bounding box center [634, 710] width 8 height 19
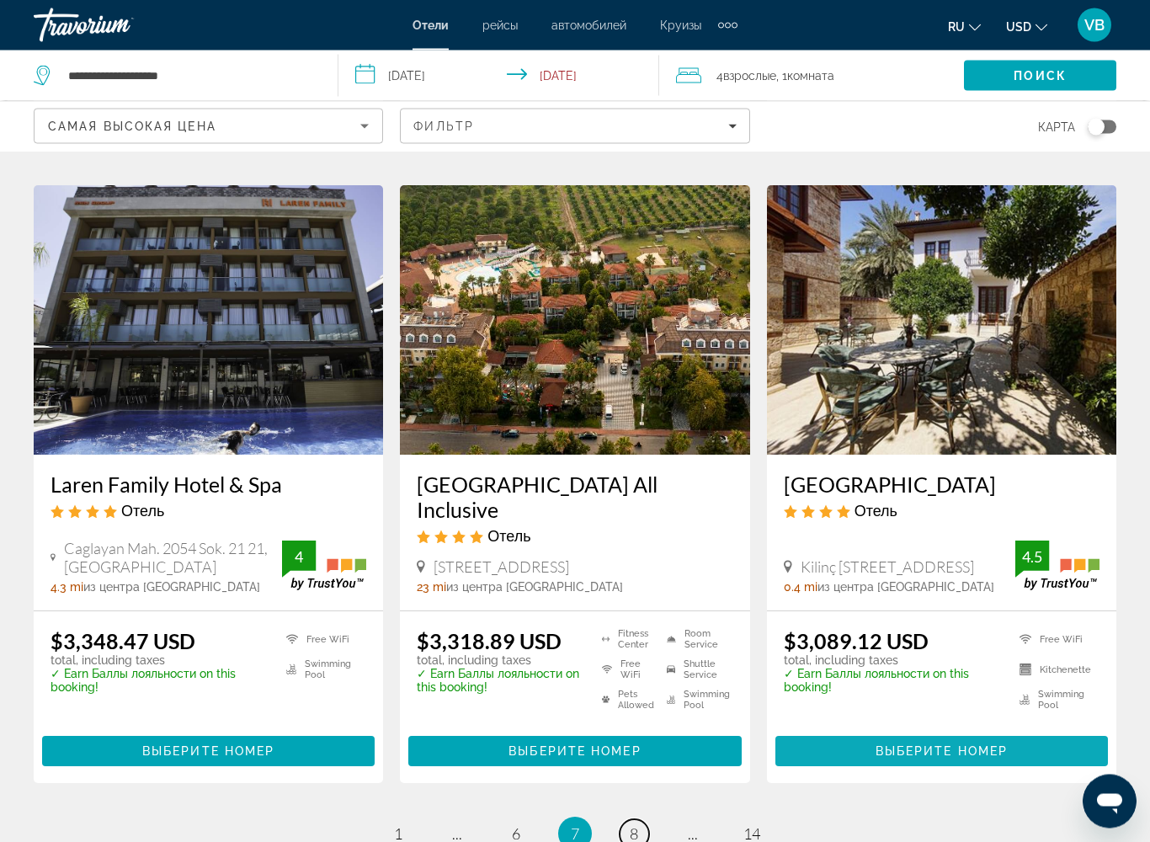
scroll to position [2128, 0]
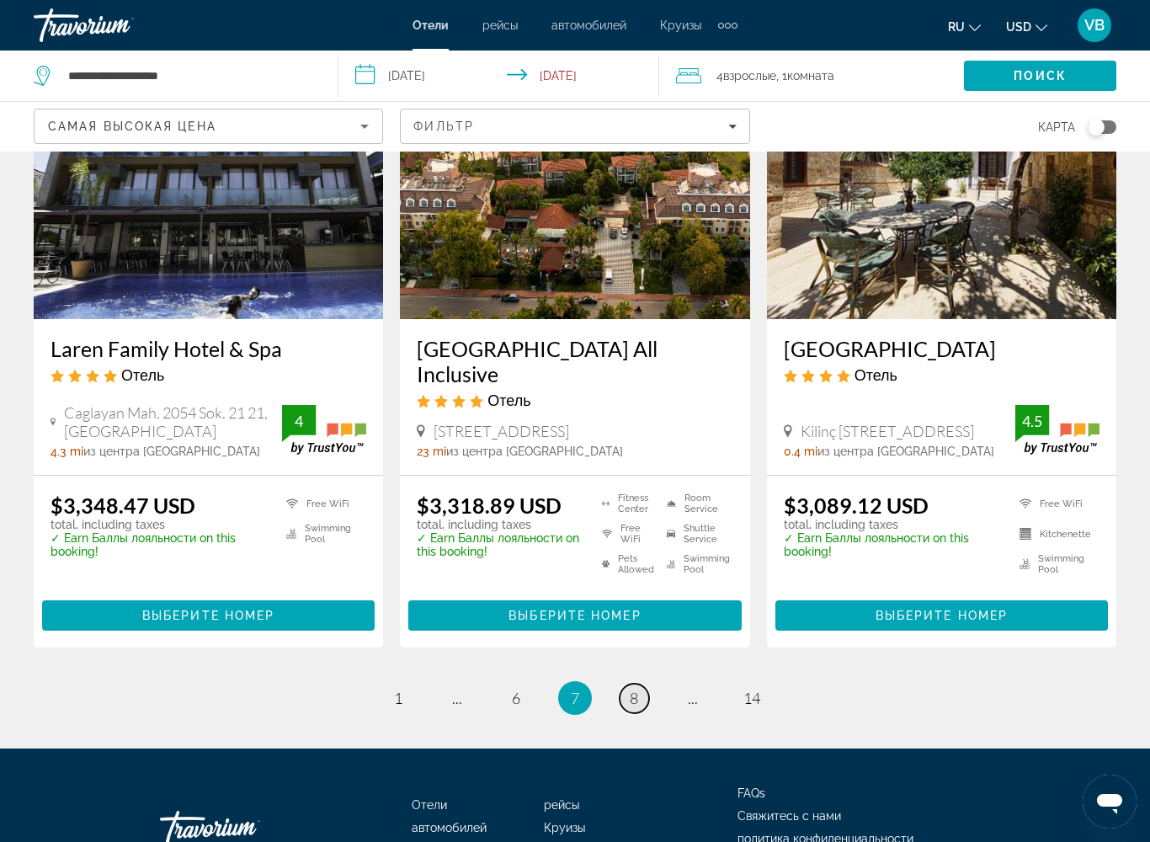
click at [624, 683] on link "page 8" at bounding box center [633, 697] width 29 height 29
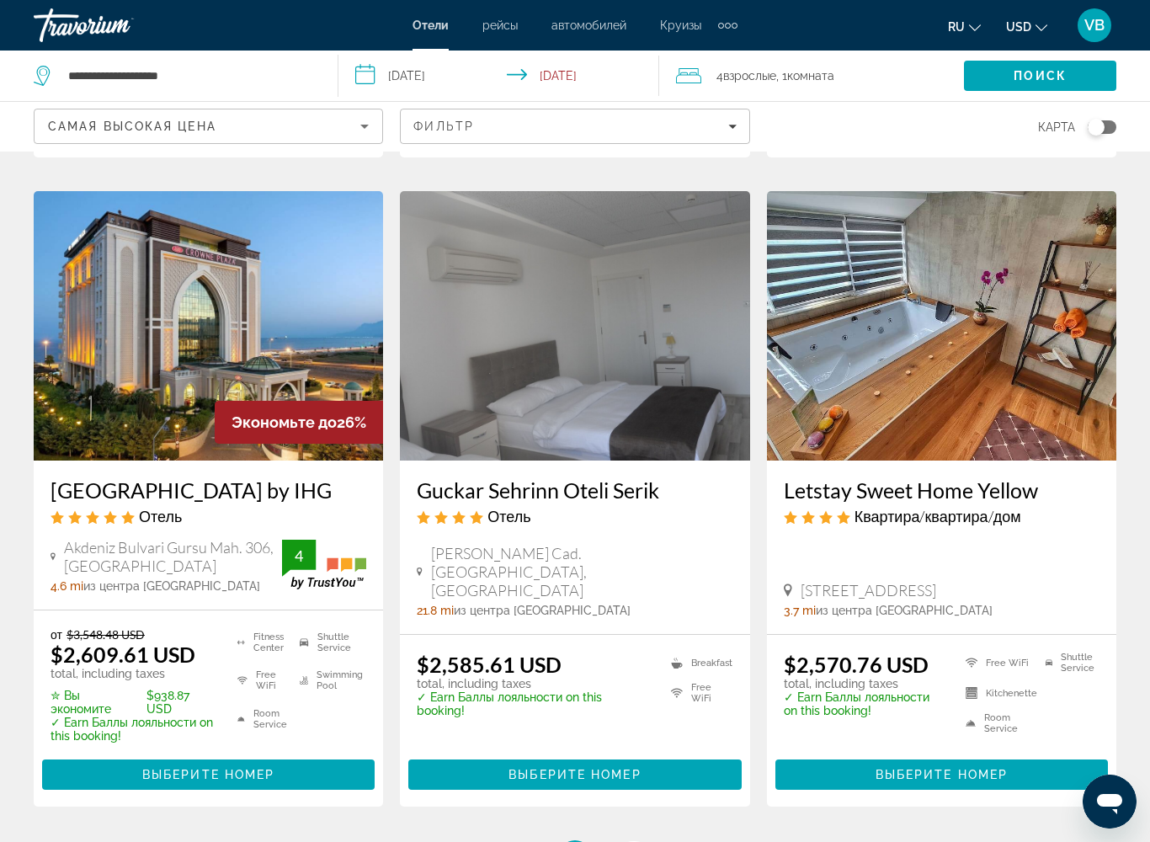
scroll to position [1962, 0]
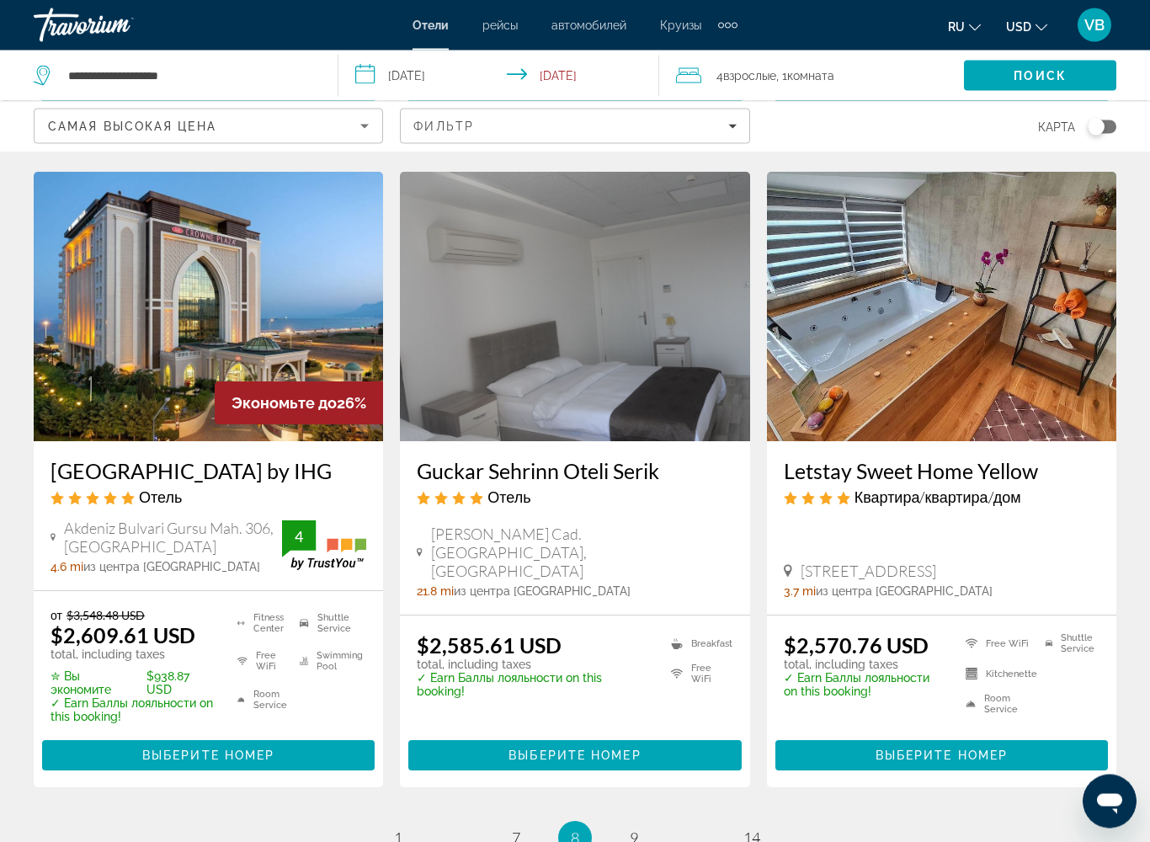
click at [146, 290] on img "Main content" at bounding box center [208, 307] width 349 height 269
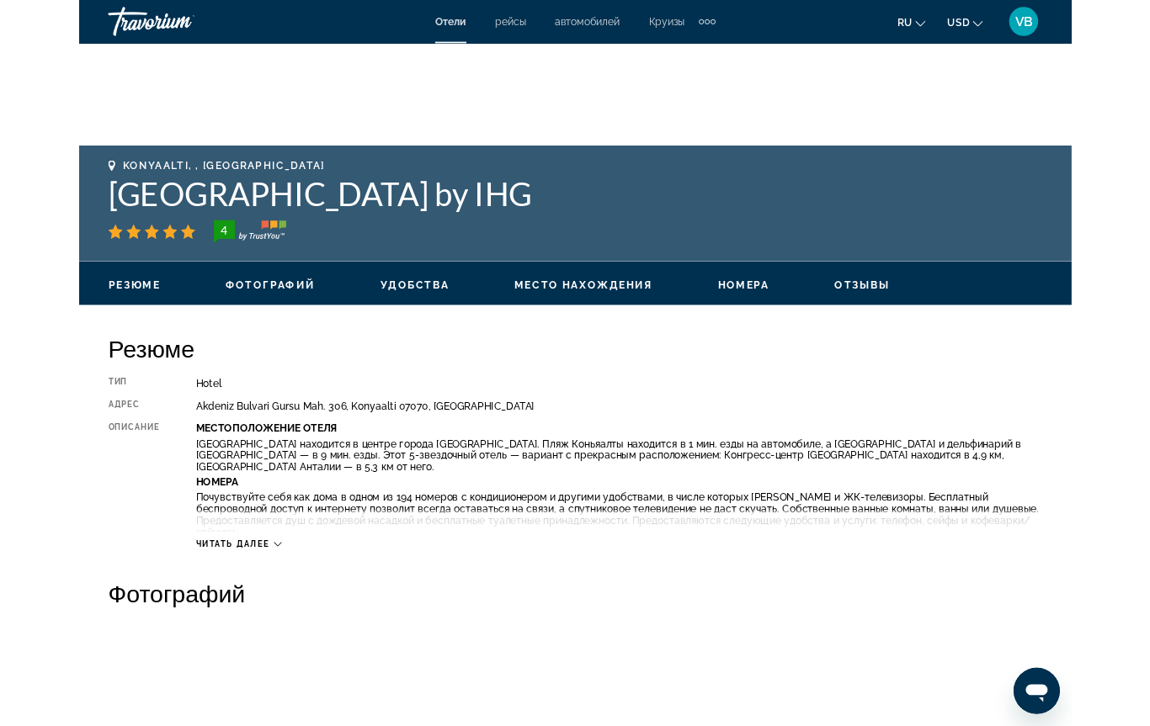
scroll to position [594, 0]
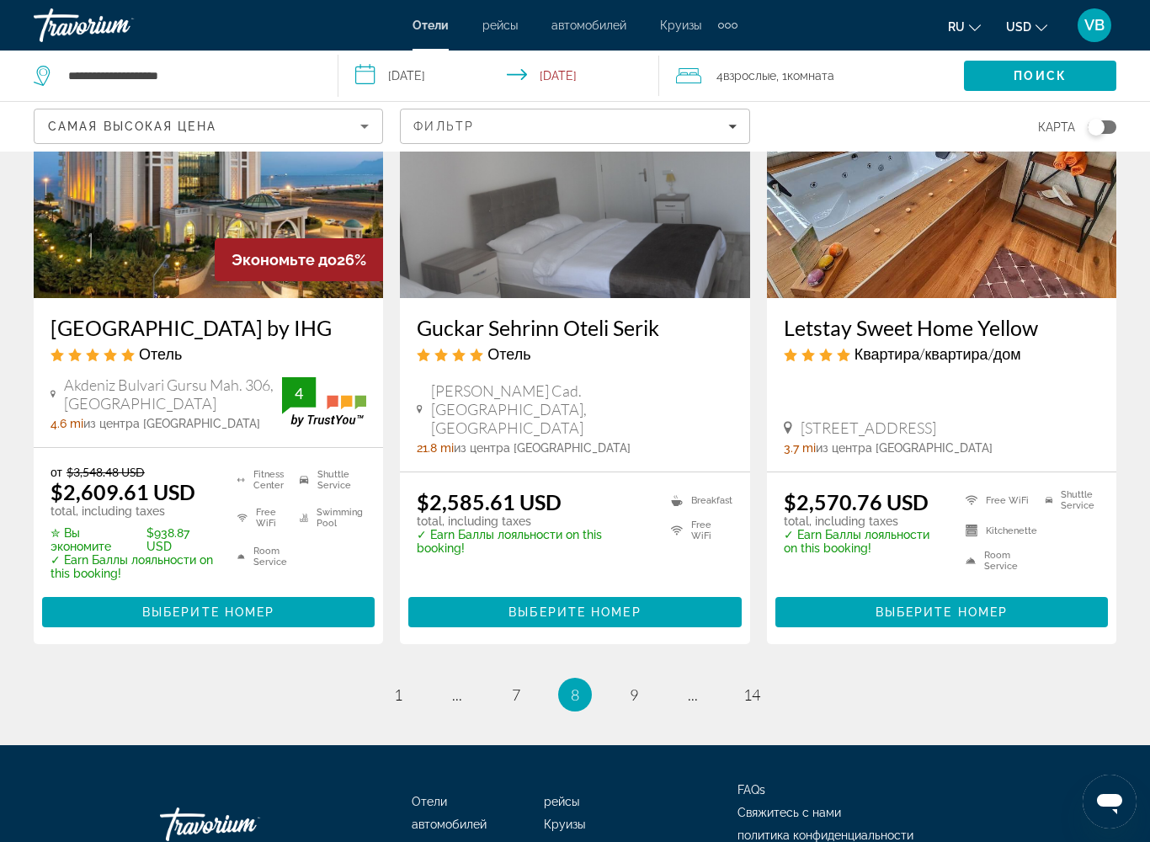
scroll to position [2169, 0]
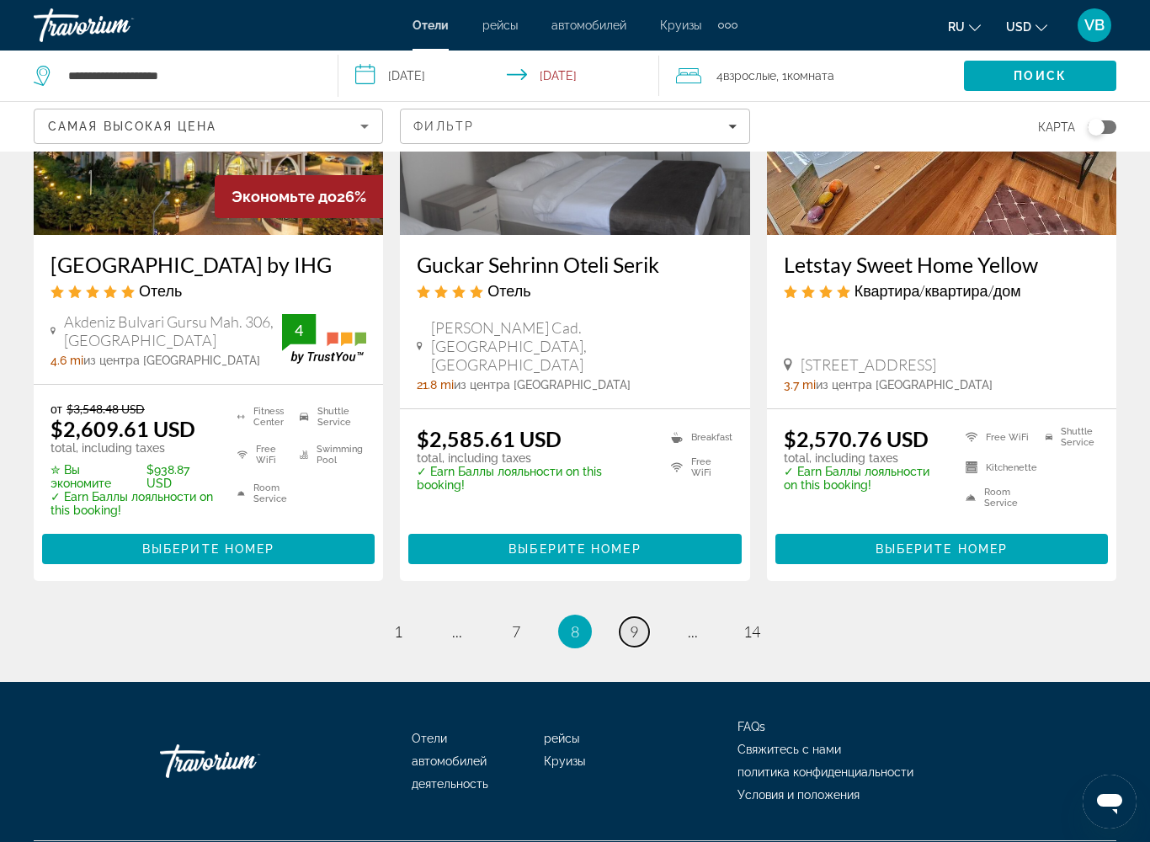
click at [630, 640] on span "9" at bounding box center [634, 631] width 8 height 19
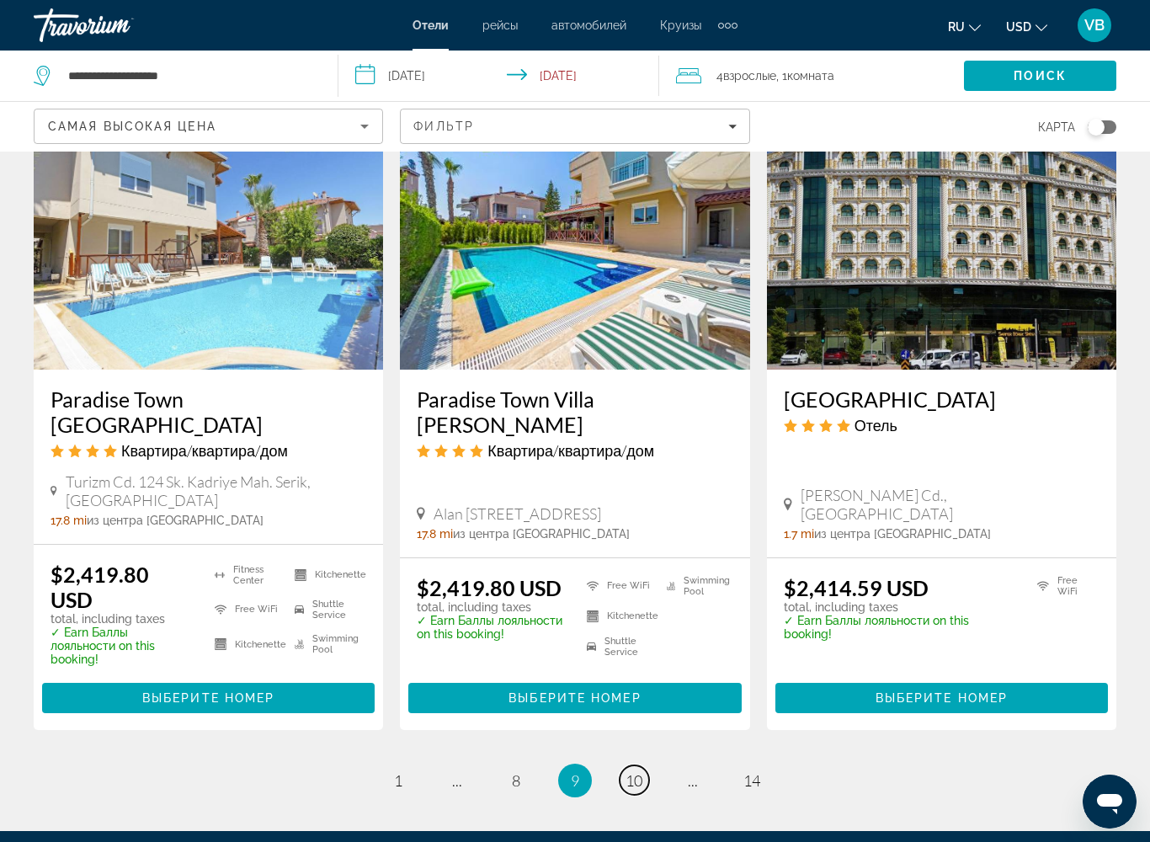
scroll to position [2096, 0]
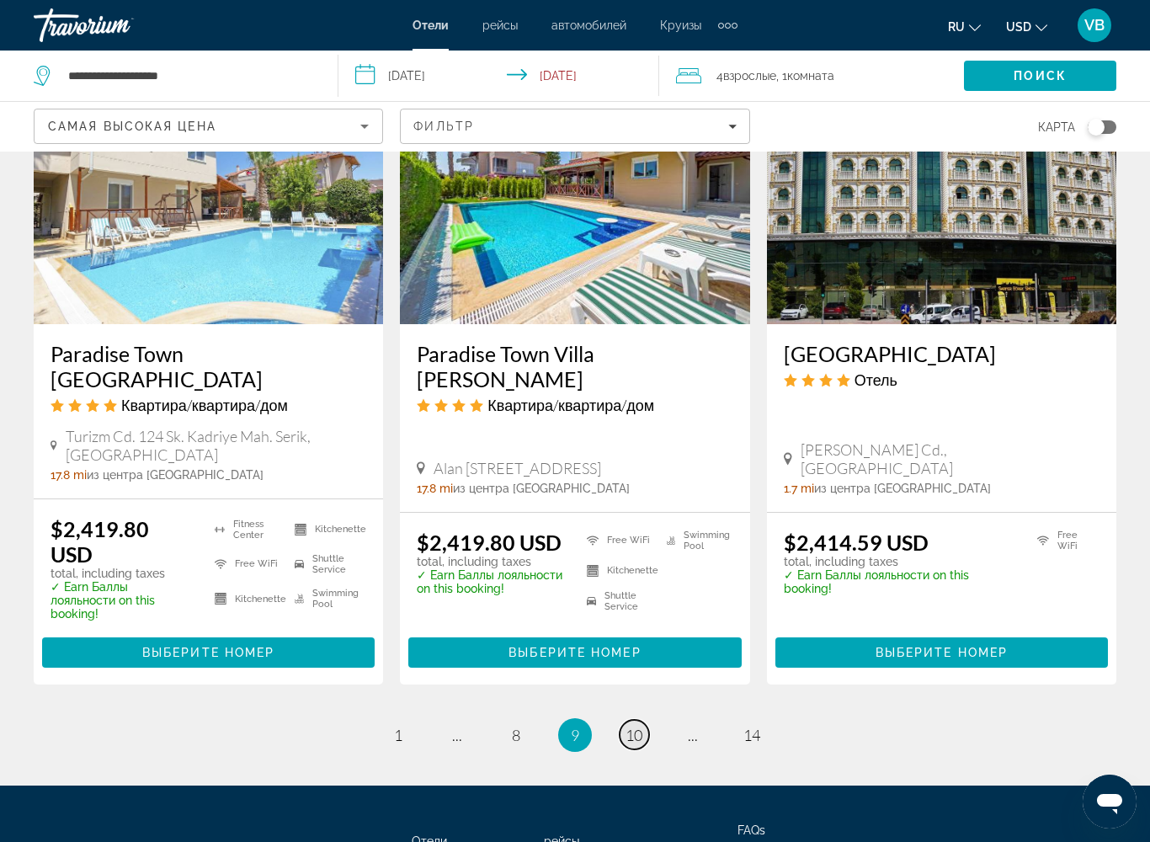
click at [626, 685] on span "10" at bounding box center [633, 734] width 17 height 19
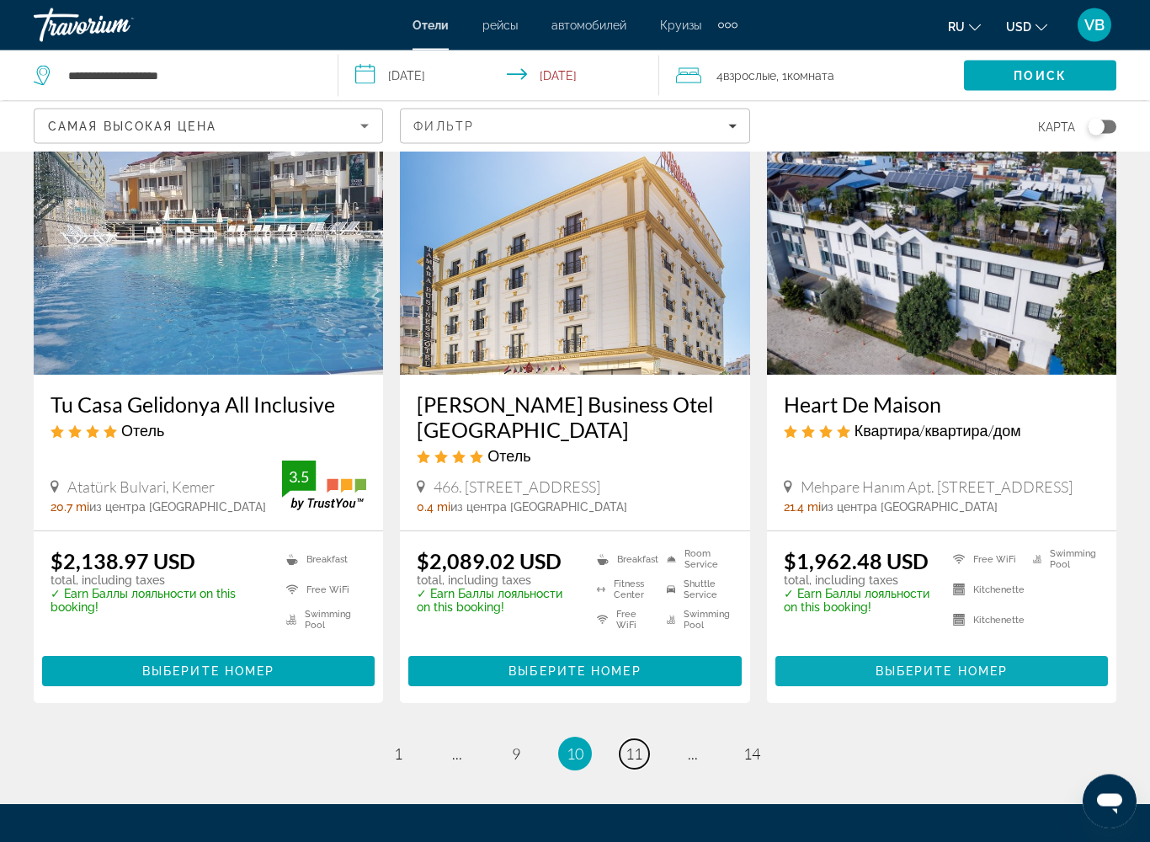
scroll to position [2015, 0]
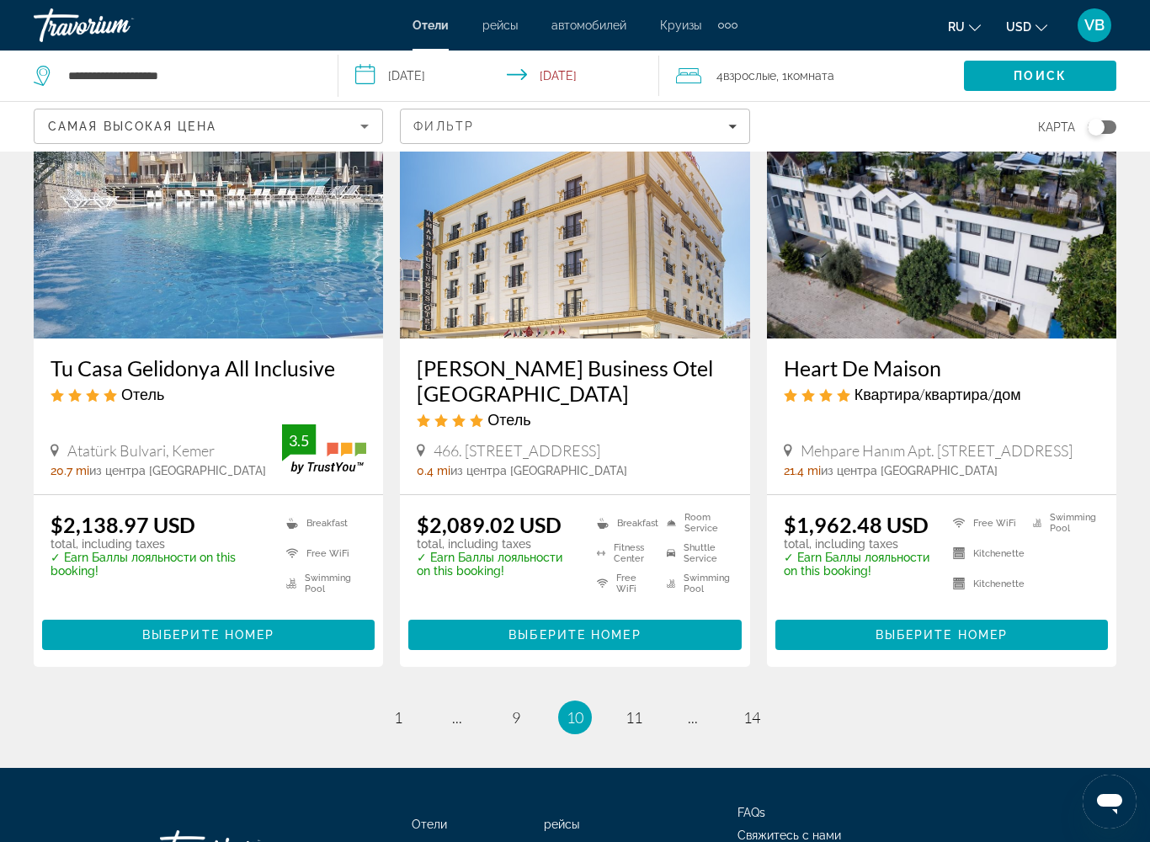
click at [651, 685] on ul "10 / 14 page 1 page ... page 9 You're on page 10 page 11 page ... page 14" at bounding box center [575, 717] width 1082 height 34
click at [644, 685] on link "page 11" at bounding box center [633, 717] width 29 height 29
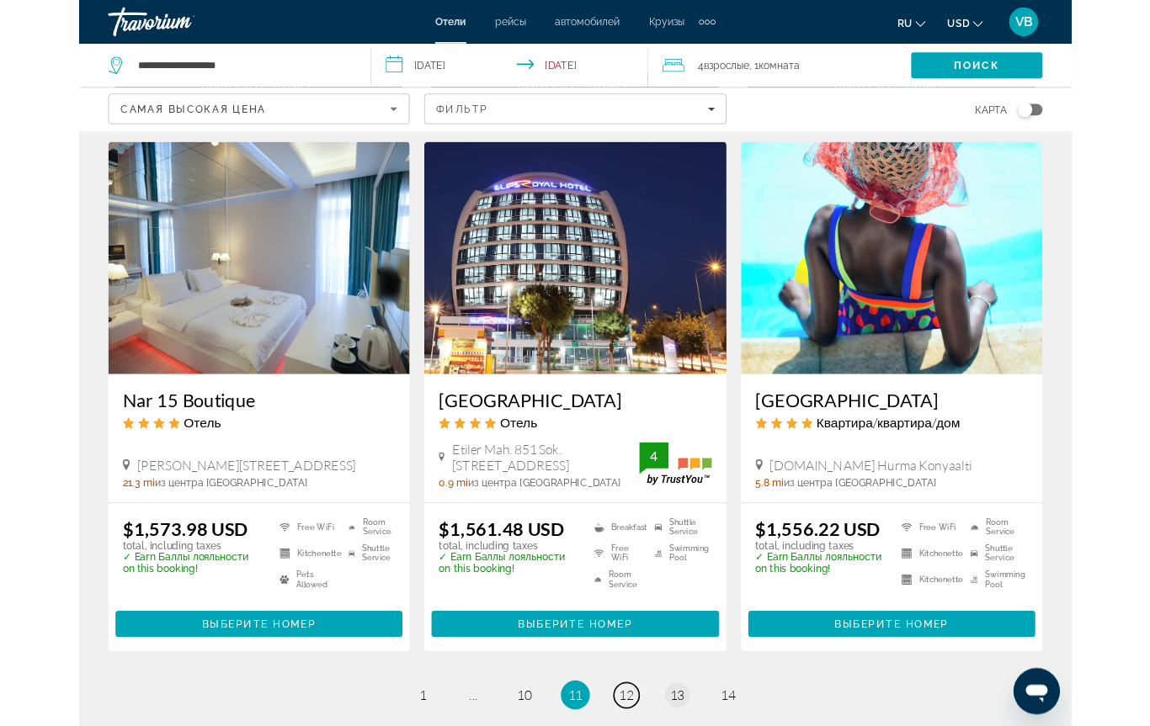
scroll to position [2030, 0]
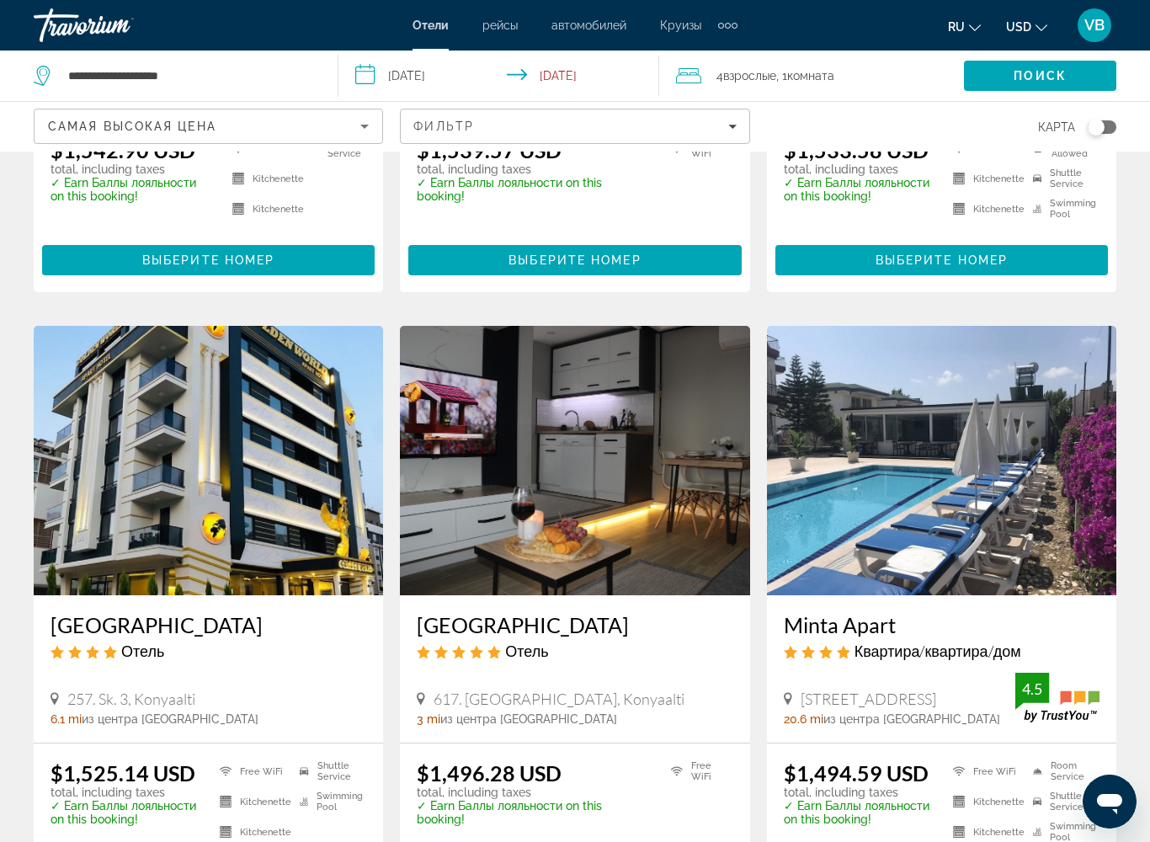
scroll to position [587, 0]
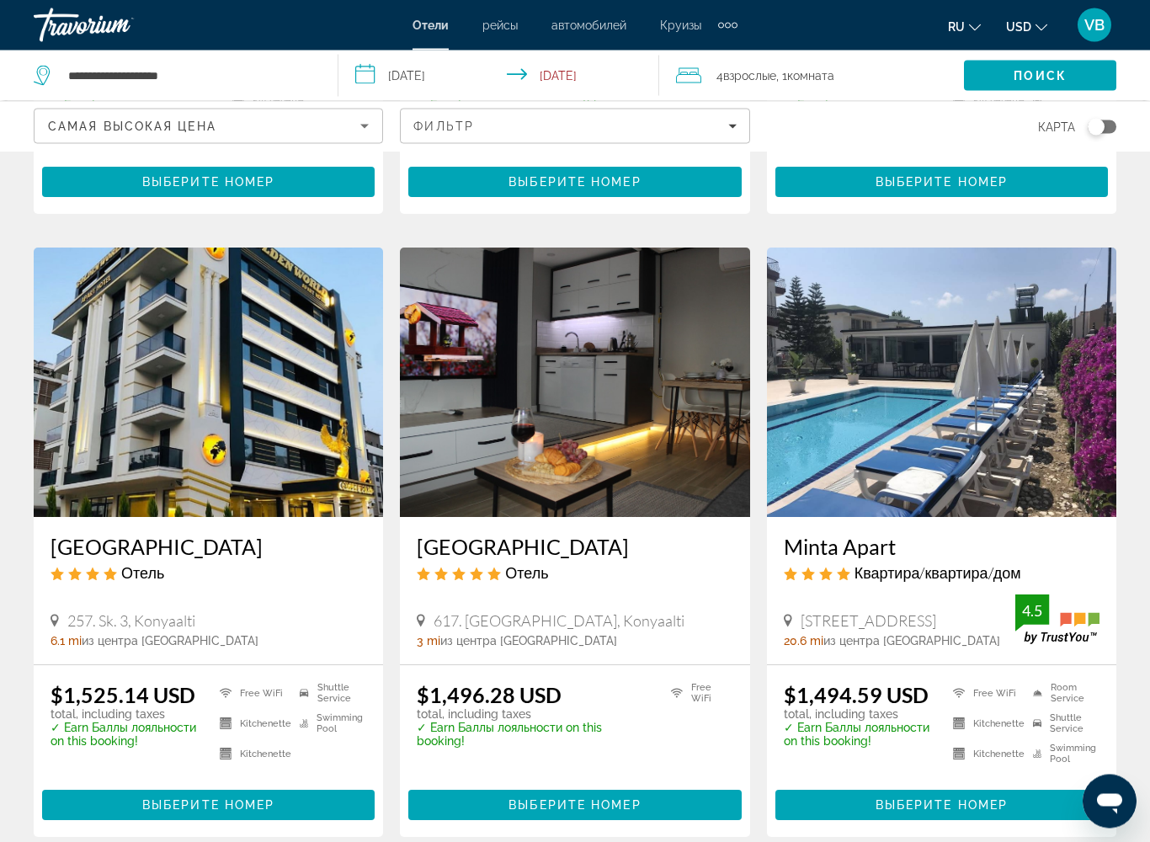
click at [644, 413] on img "Main content" at bounding box center [574, 382] width 349 height 269
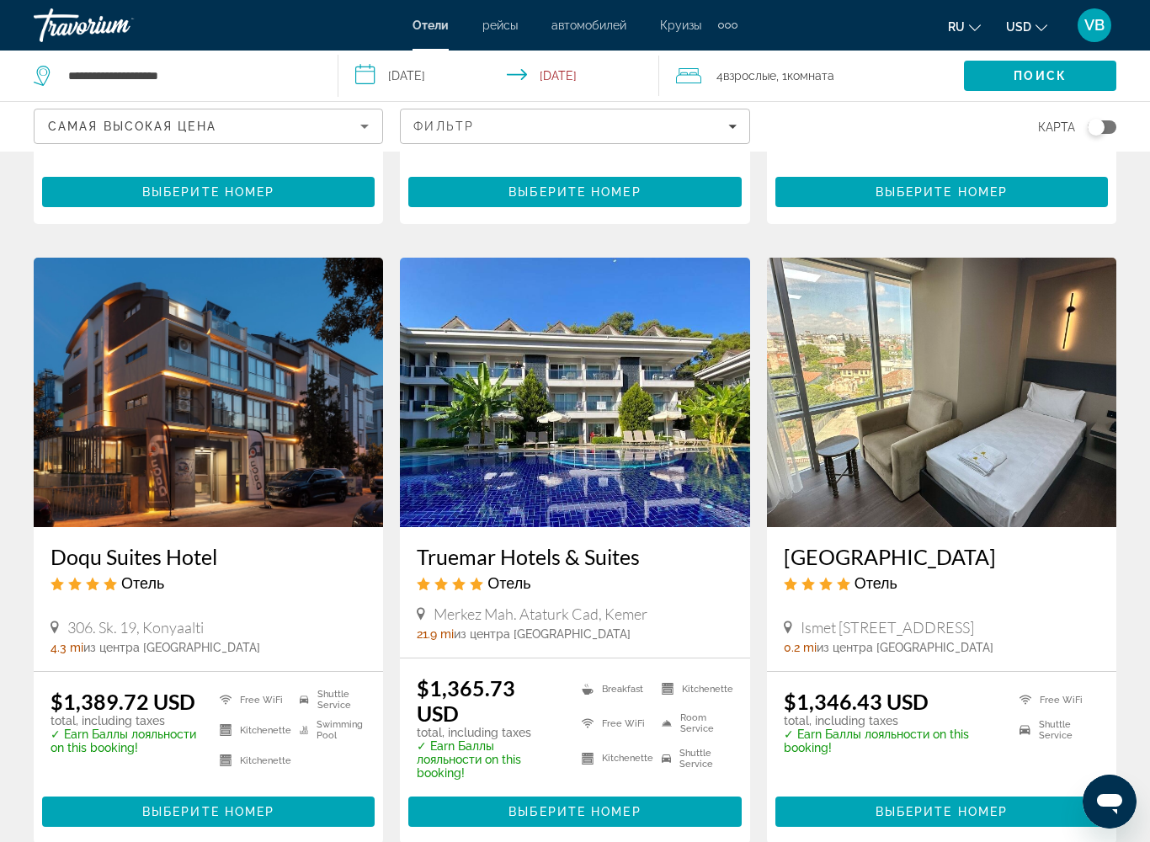
scroll to position [1833, 0]
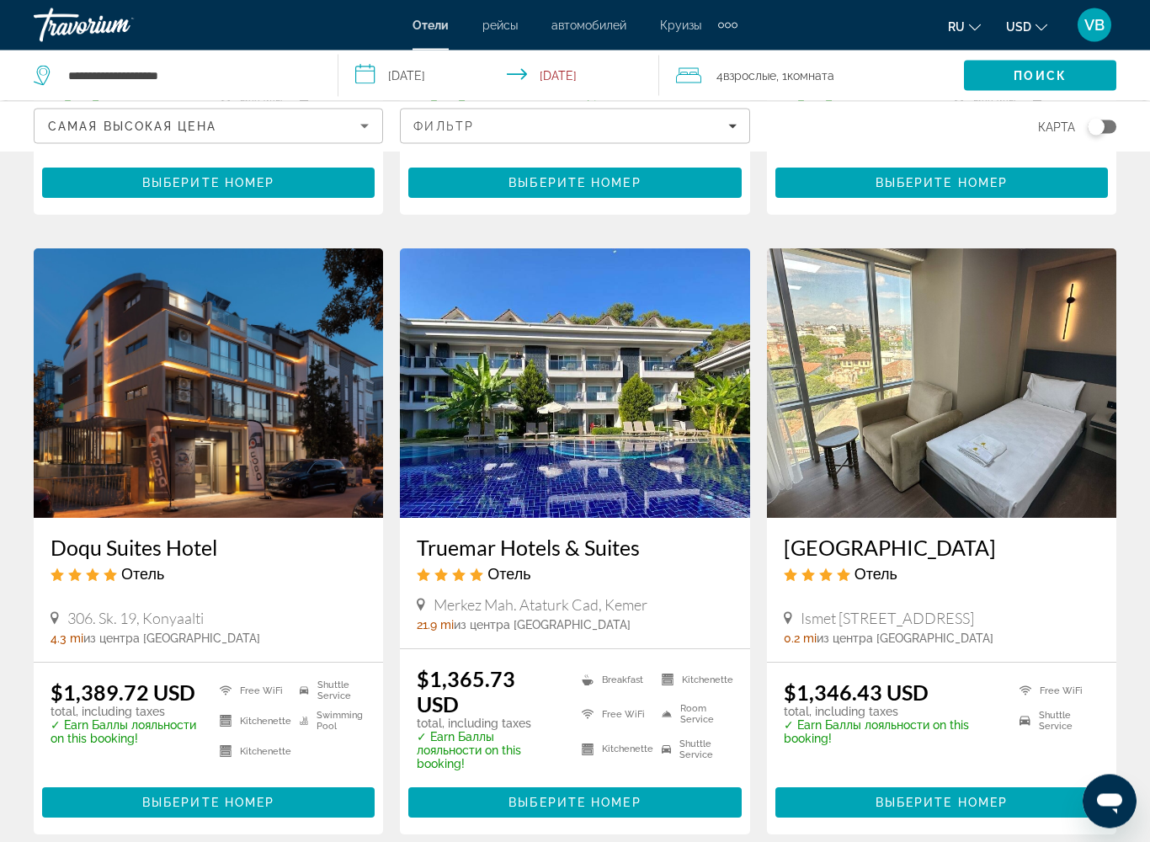
click at [1044, 407] on img "Main content" at bounding box center [941, 383] width 349 height 269
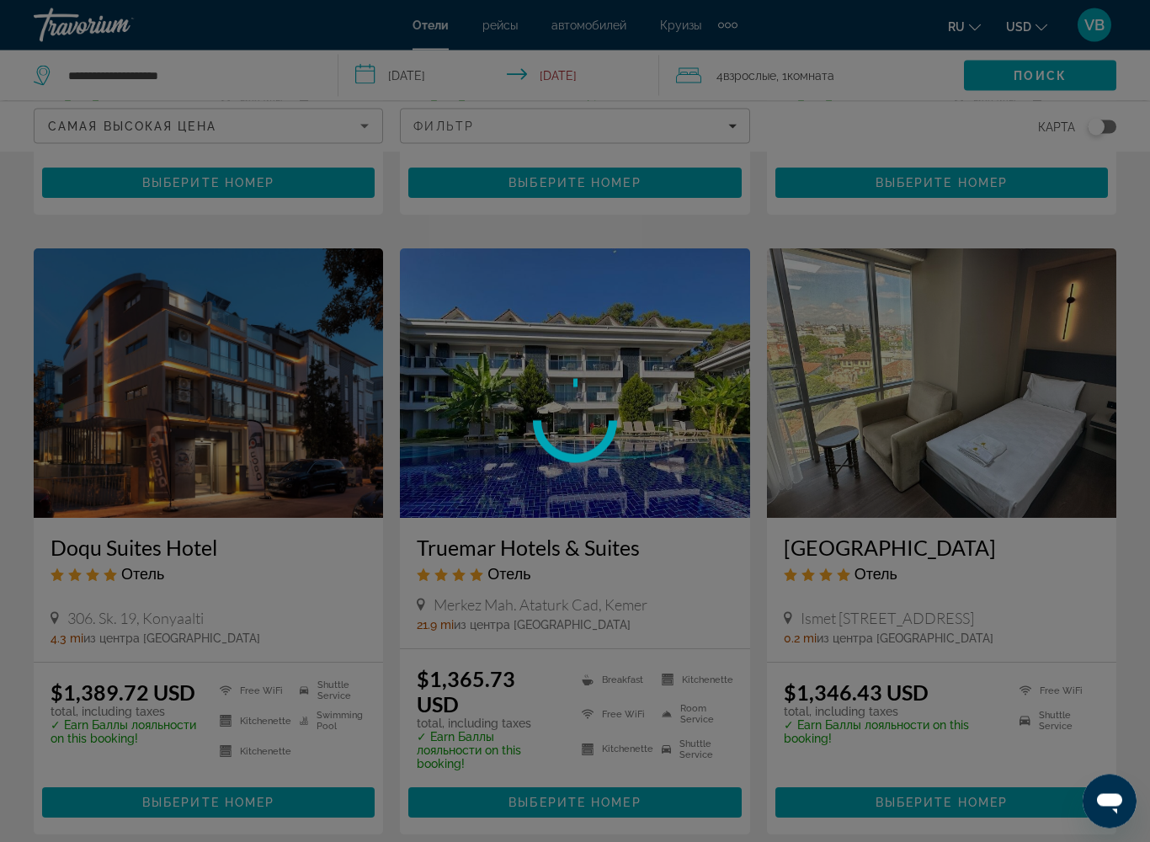
scroll to position [1834, 0]
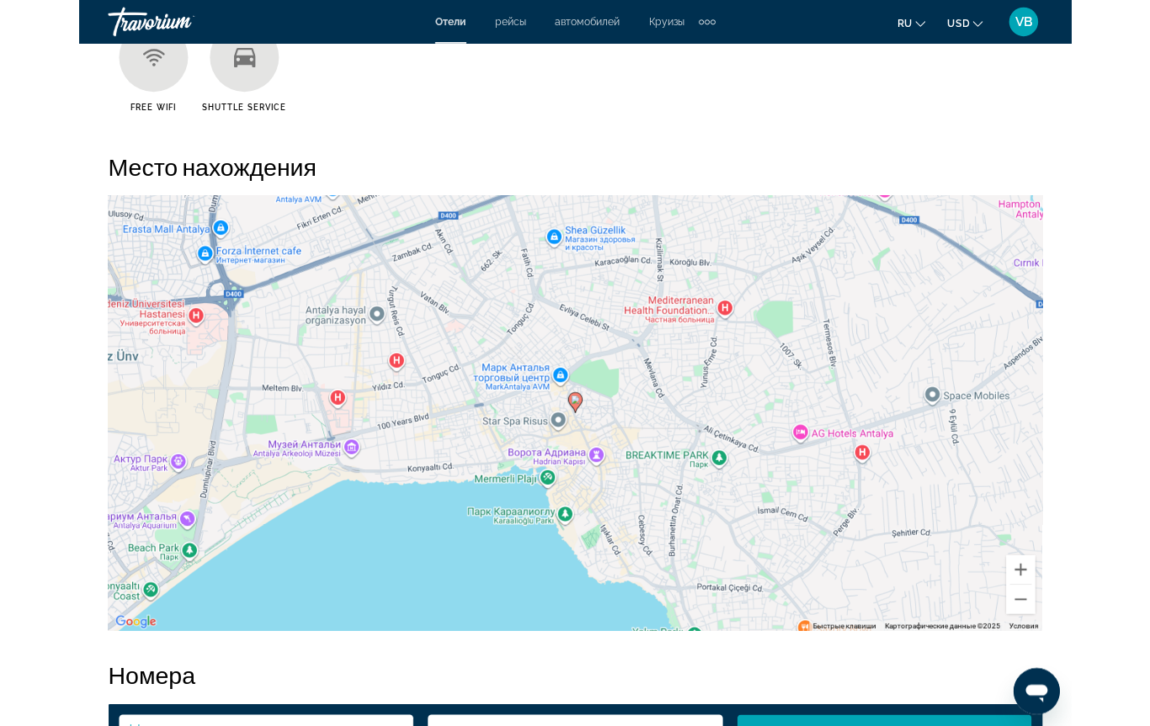
scroll to position [1807, 0]
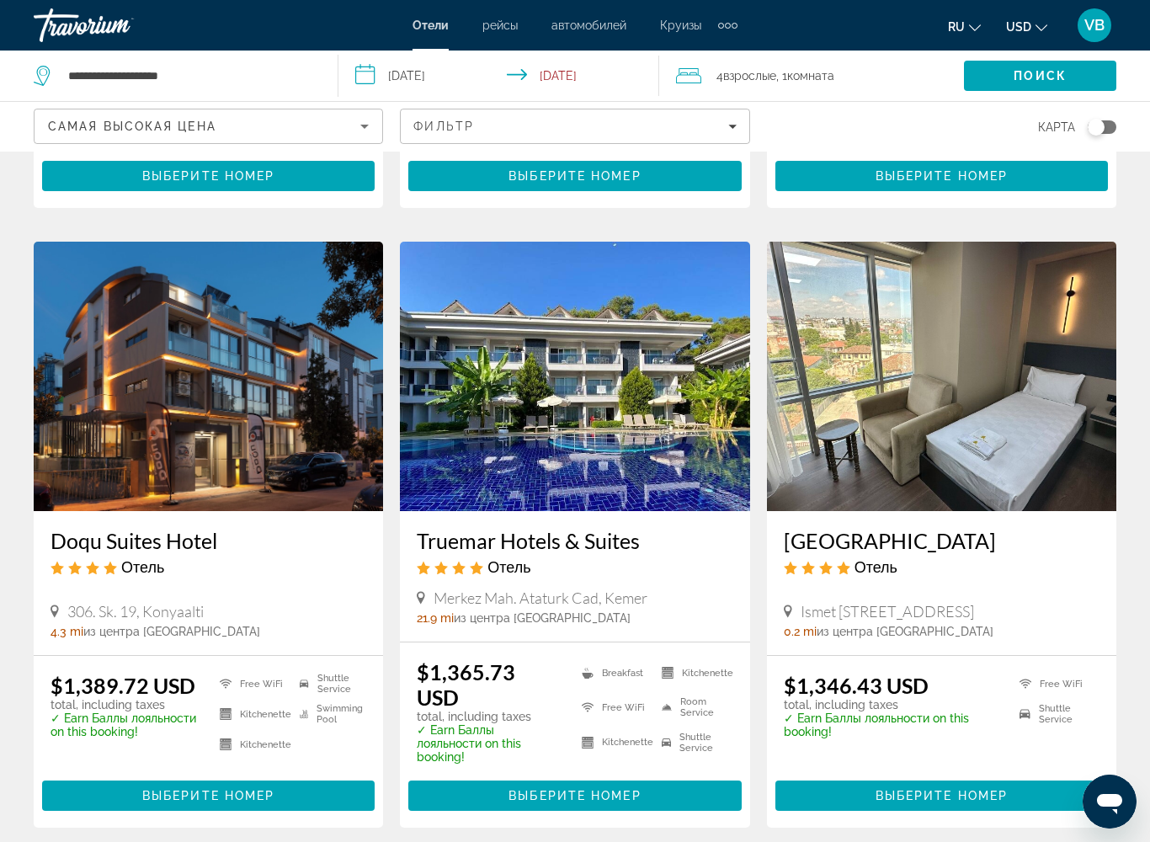
scroll to position [2121, 0]
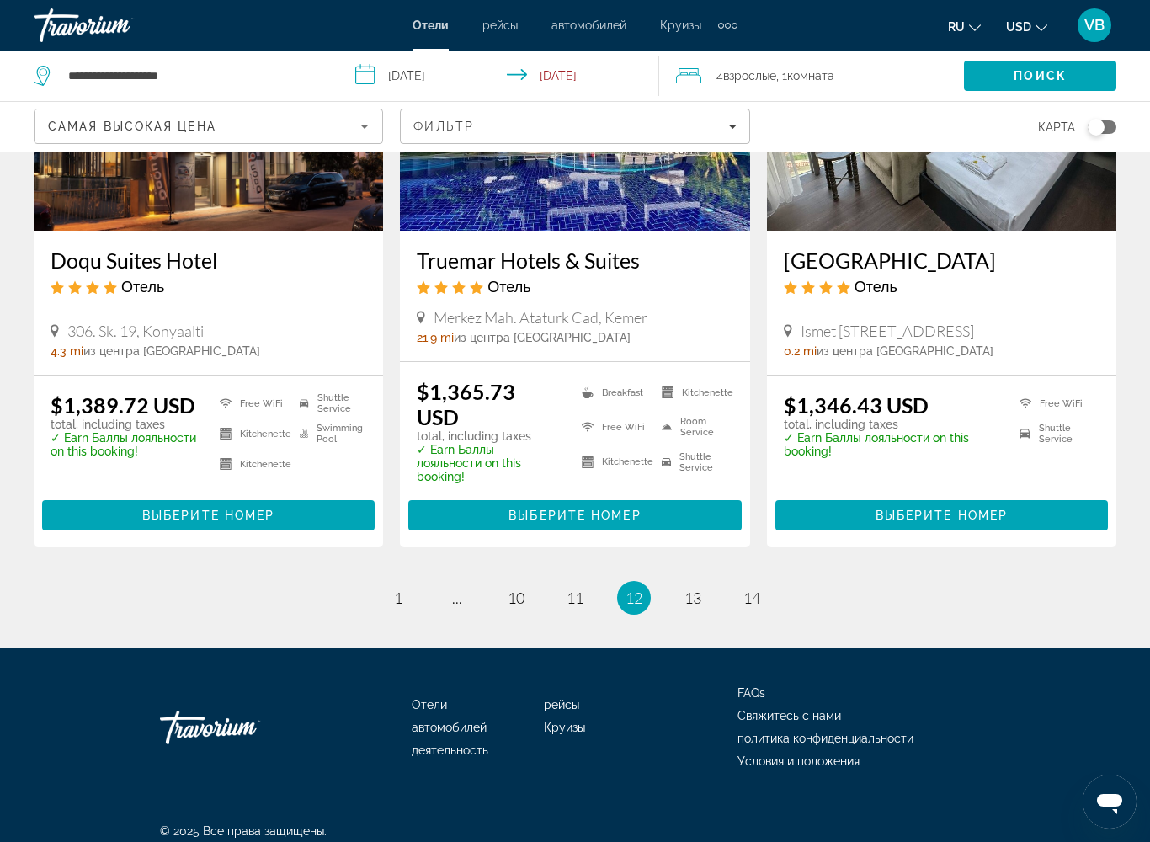
click at [707, 581] on li "page 13" at bounding box center [693, 598] width 34 height 34
click at [700, 588] on span "13" at bounding box center [692, 597] width 17 height 19
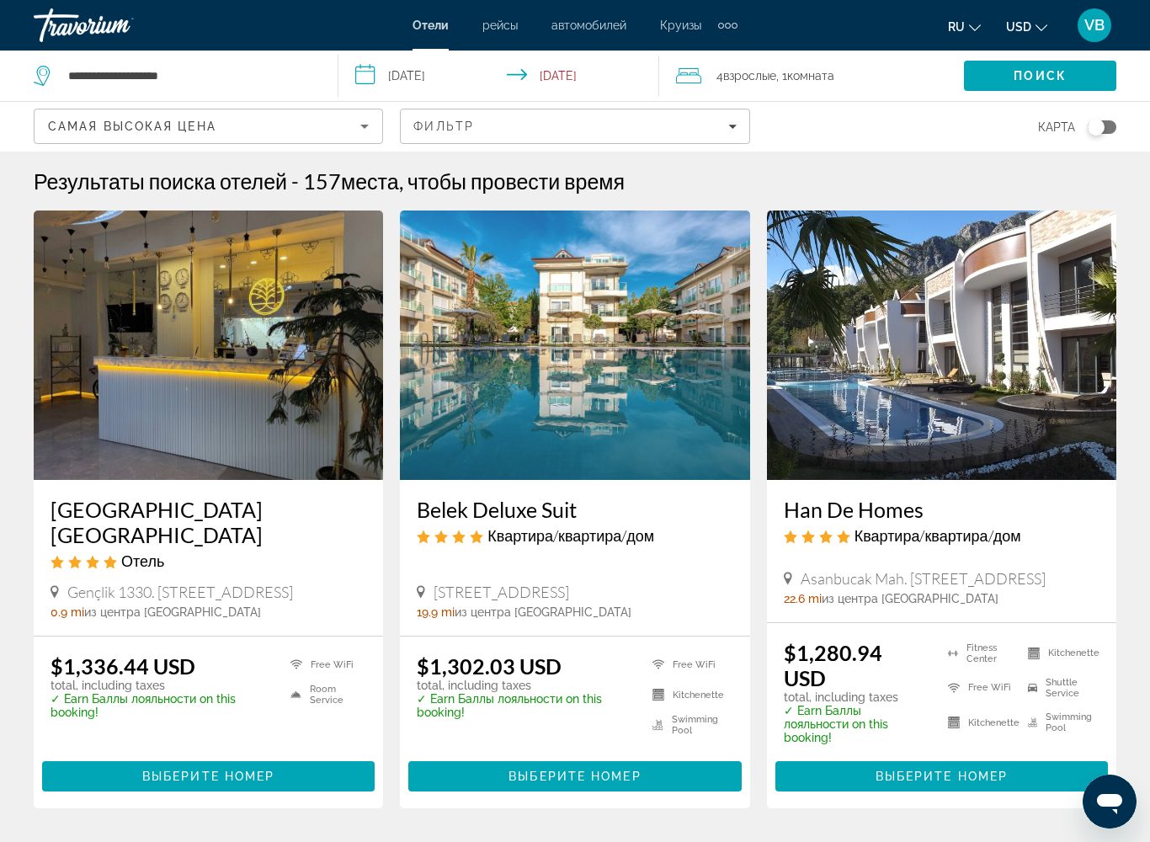
click at [933, 363] on img "Main content" at bounding box center [941, 344] width 349 height 269
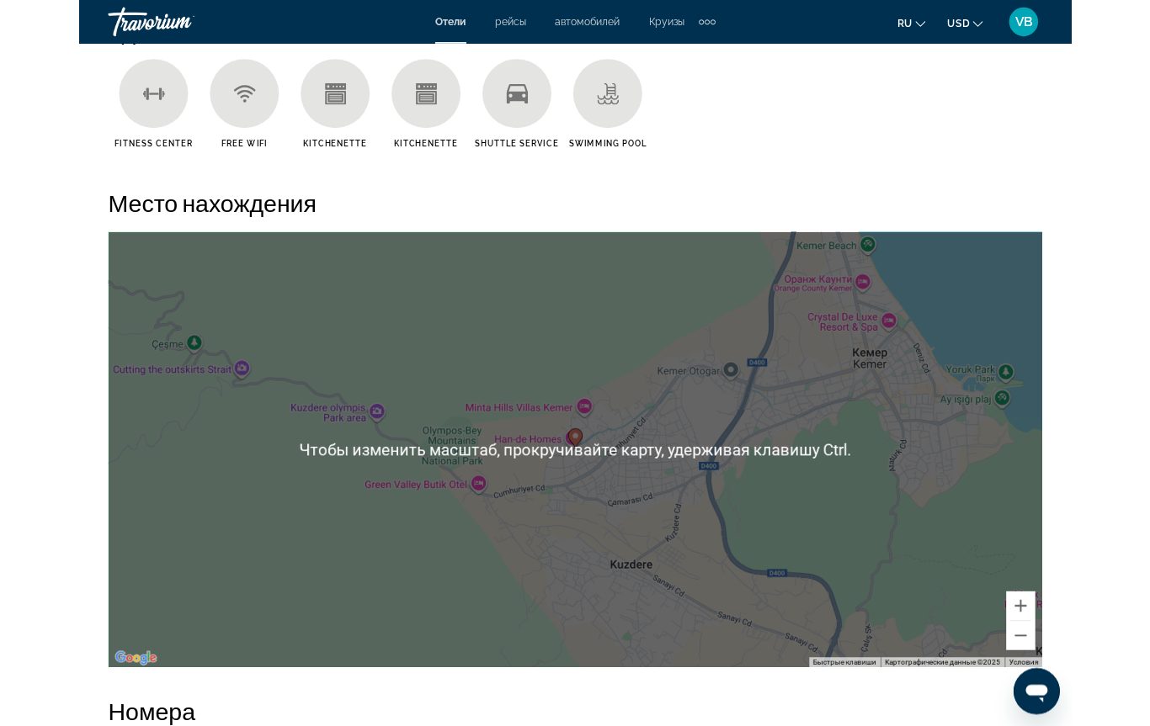
scroll to position [1766, 0]
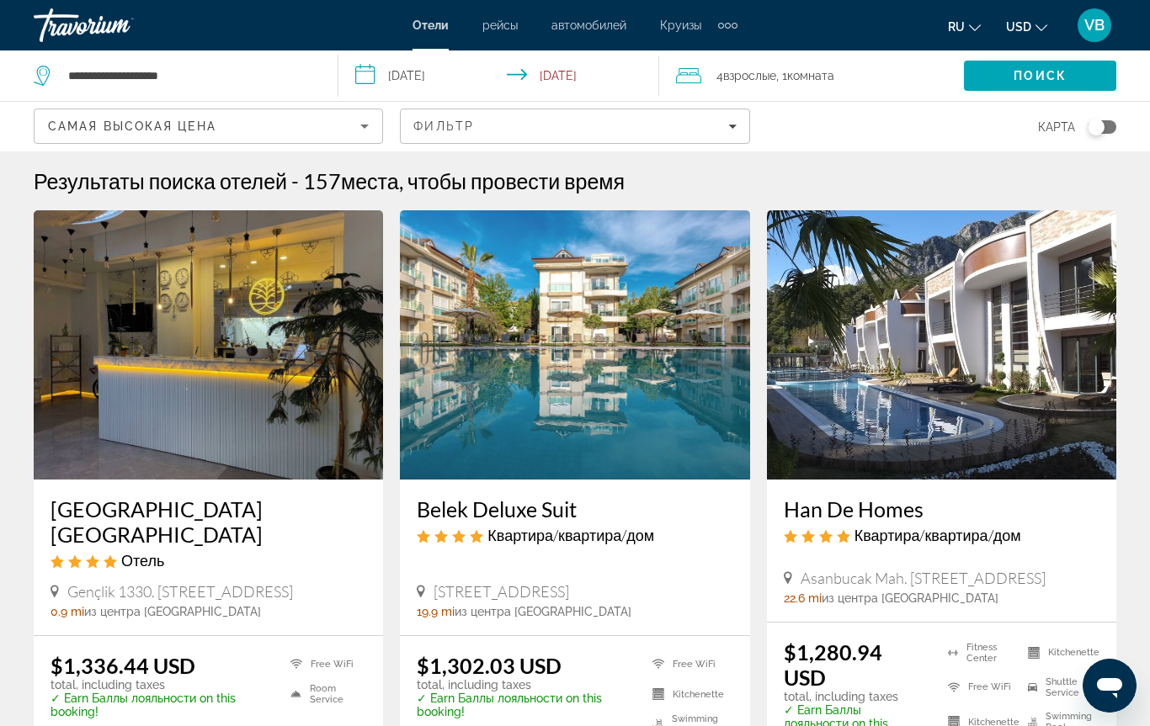
click at [263, 330] on img "Main content" at bounding box center [208, 344] width 349 height 269
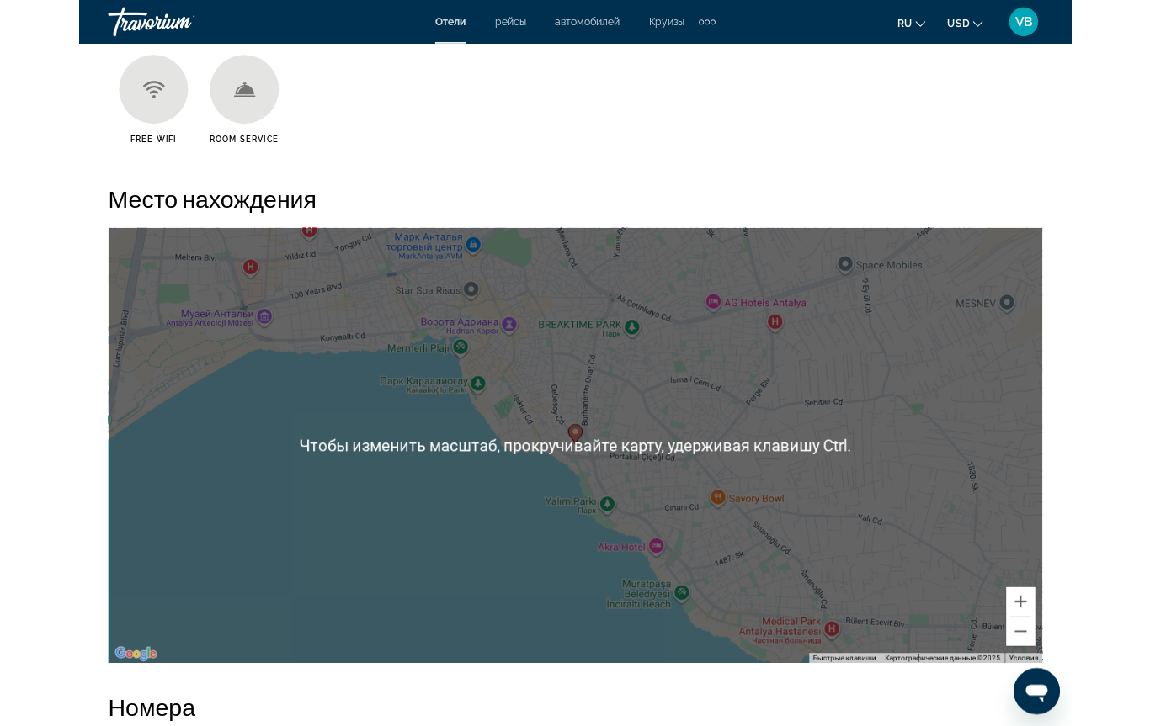
scroll to position [1770, 0]
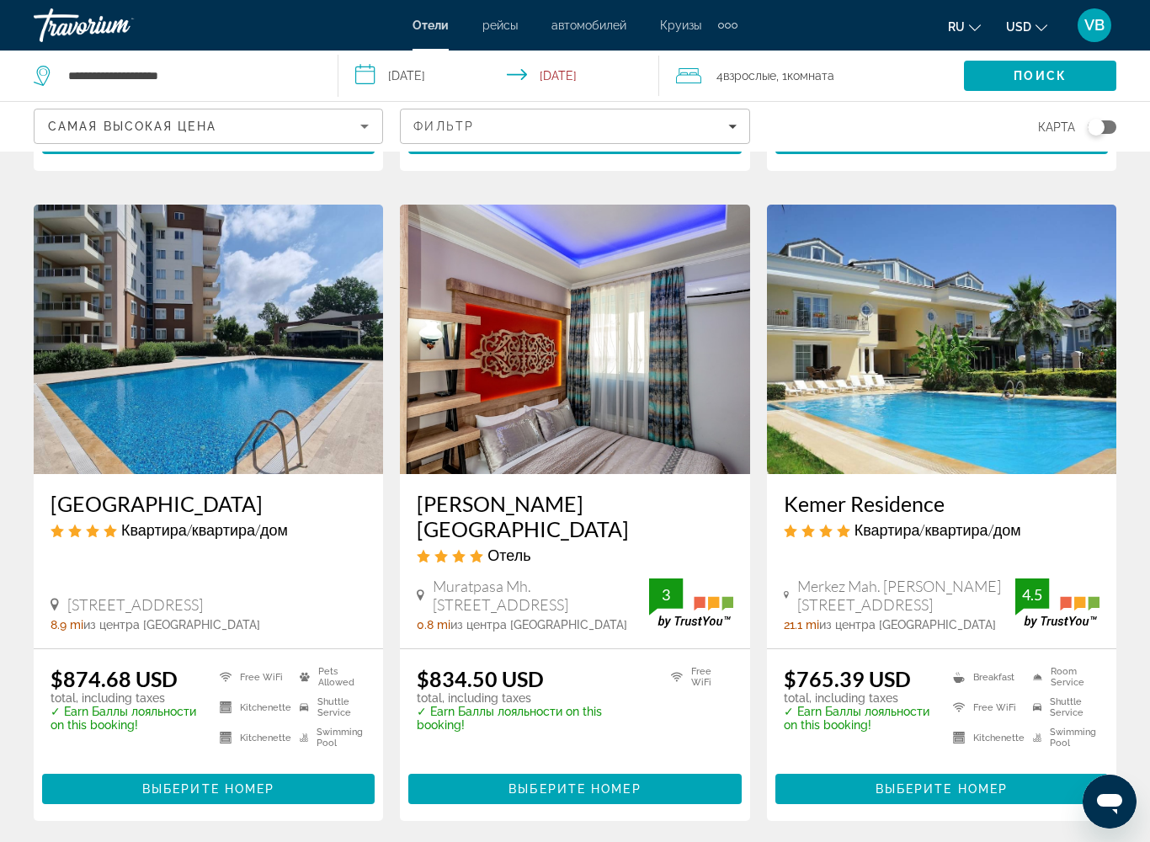
scroll to position [1887, 0]
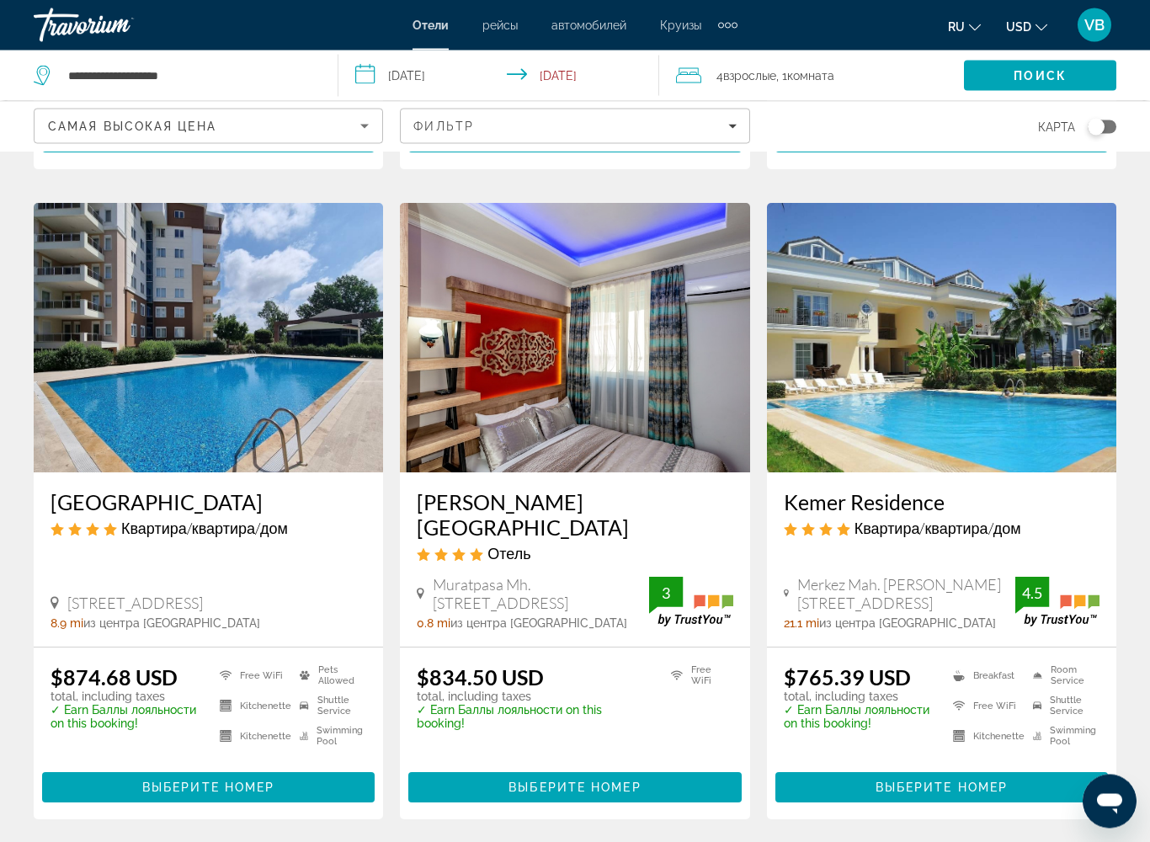
click at [949, 351] on img "Main content" at bounding box center [941, 338] width 349 height 269
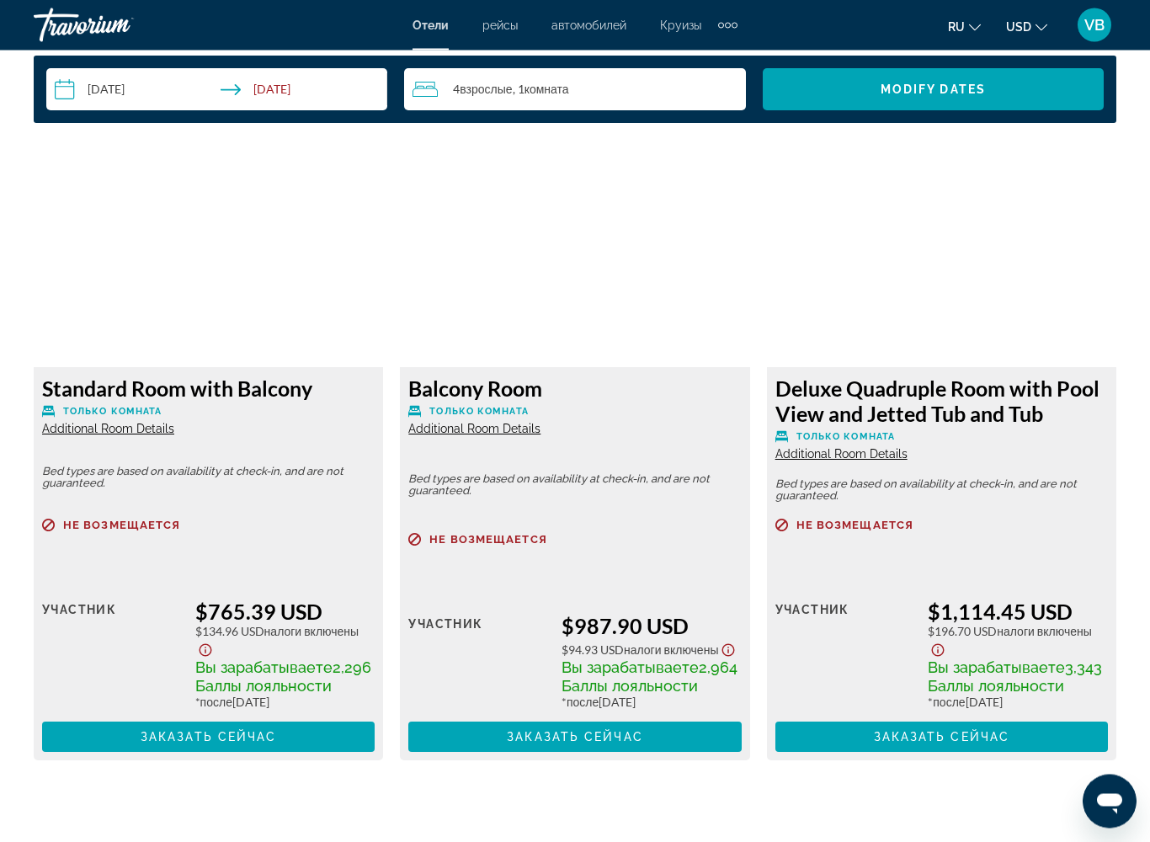
scroll to position [2528, 0]
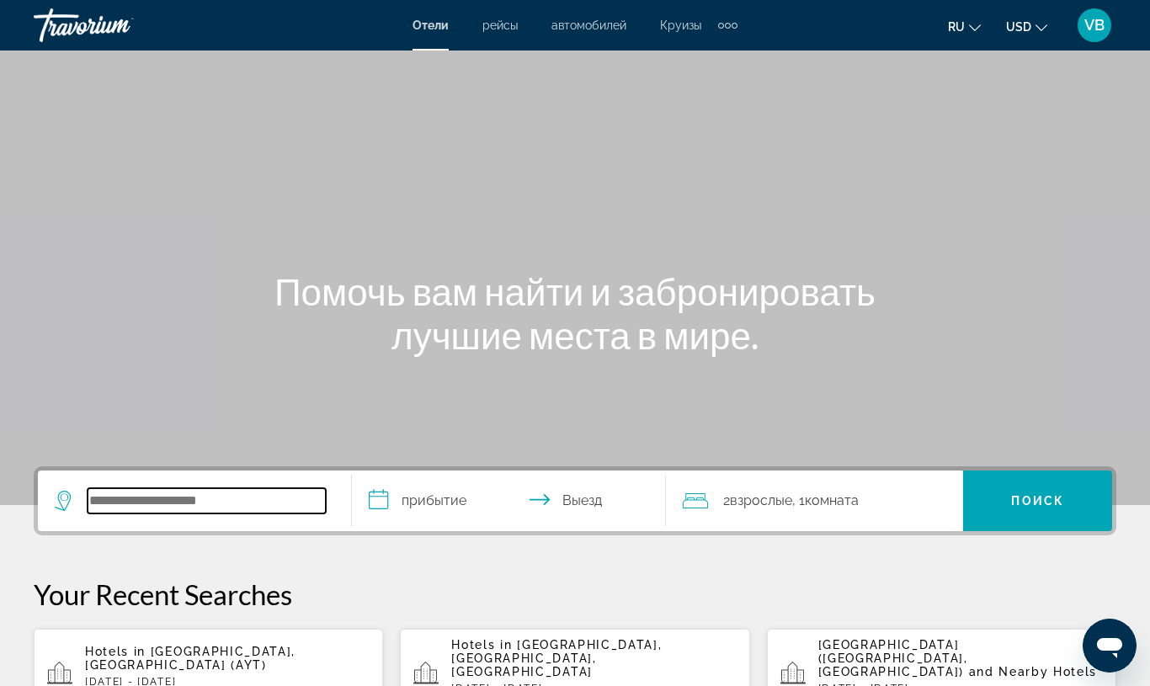
click at [217, 500] on input "Search hotel destination" at bounding box center [207, 500] width 238 height 25
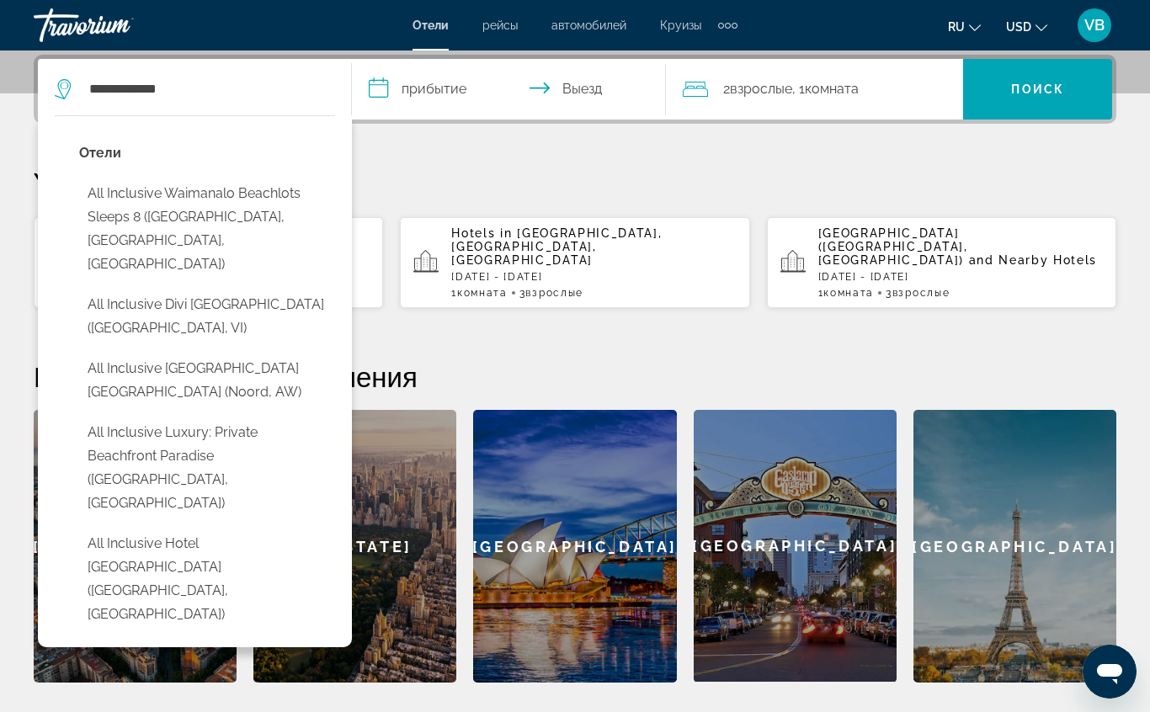
click at [449, 92] on input "**********" at bounding box center [512, 92] width 321 height 66
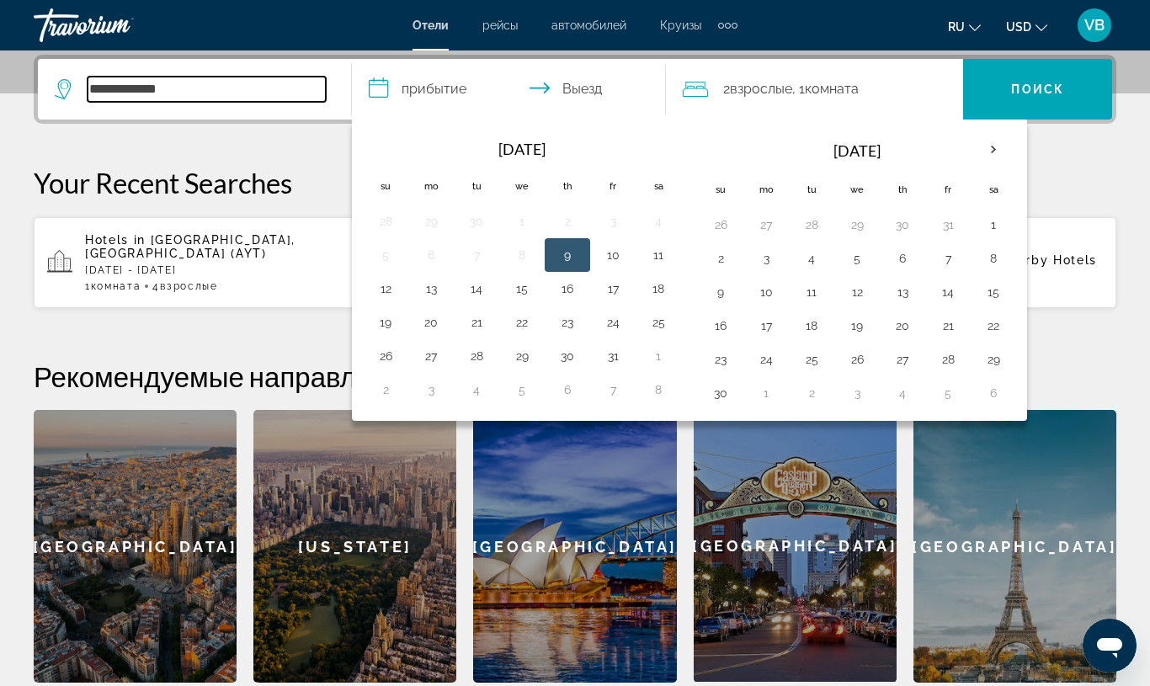
click at [162, 88] on input "**********" at bounding box center [207, 89] width 238 height 25
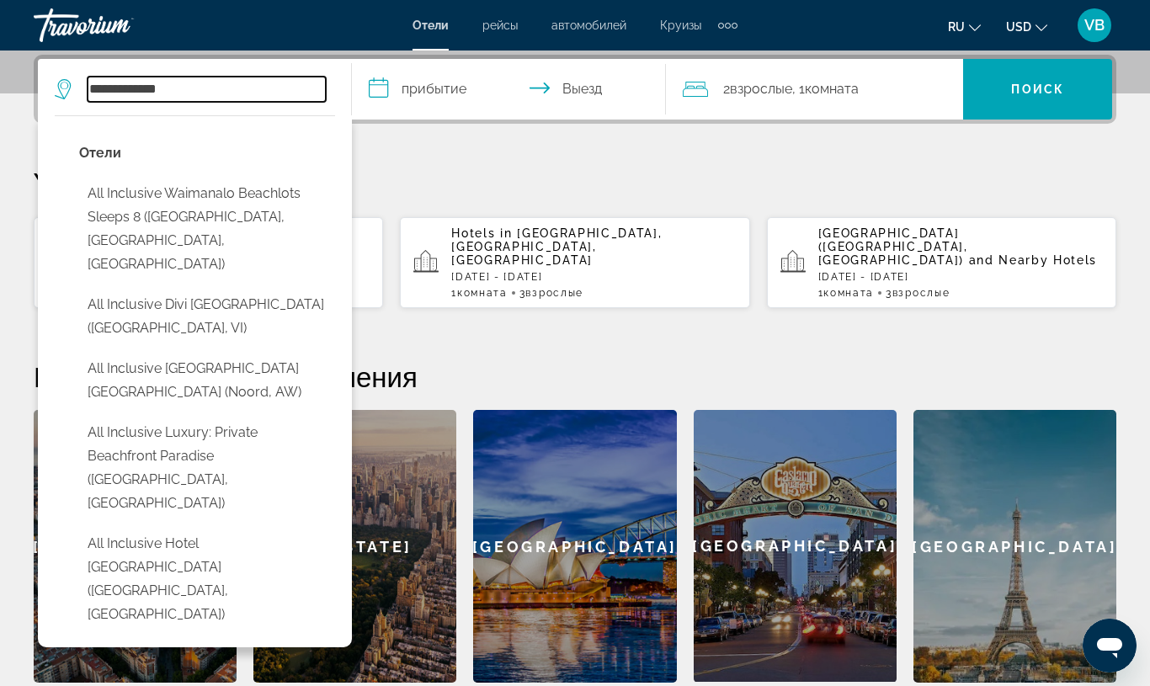
click at [162, 88] on input "**********" at bounding box center [207, 89] width 238 height 25
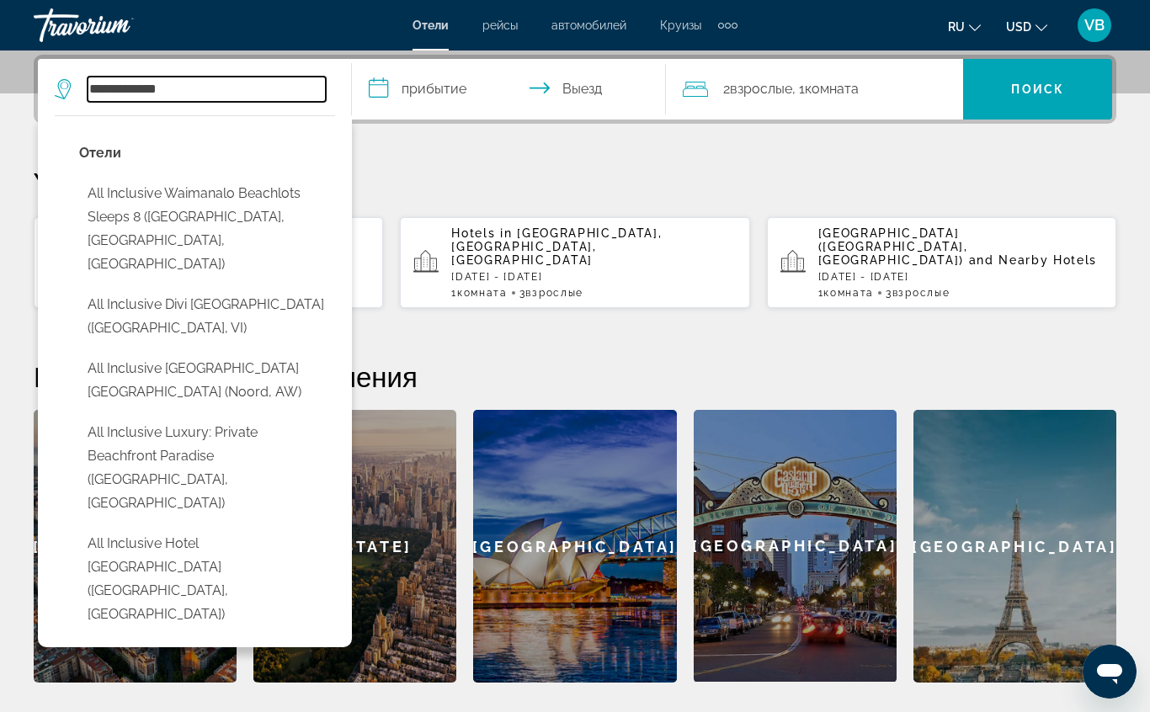
click at [162, 88] on input "**********" at bounding box center [207, 89] width 238 height 25
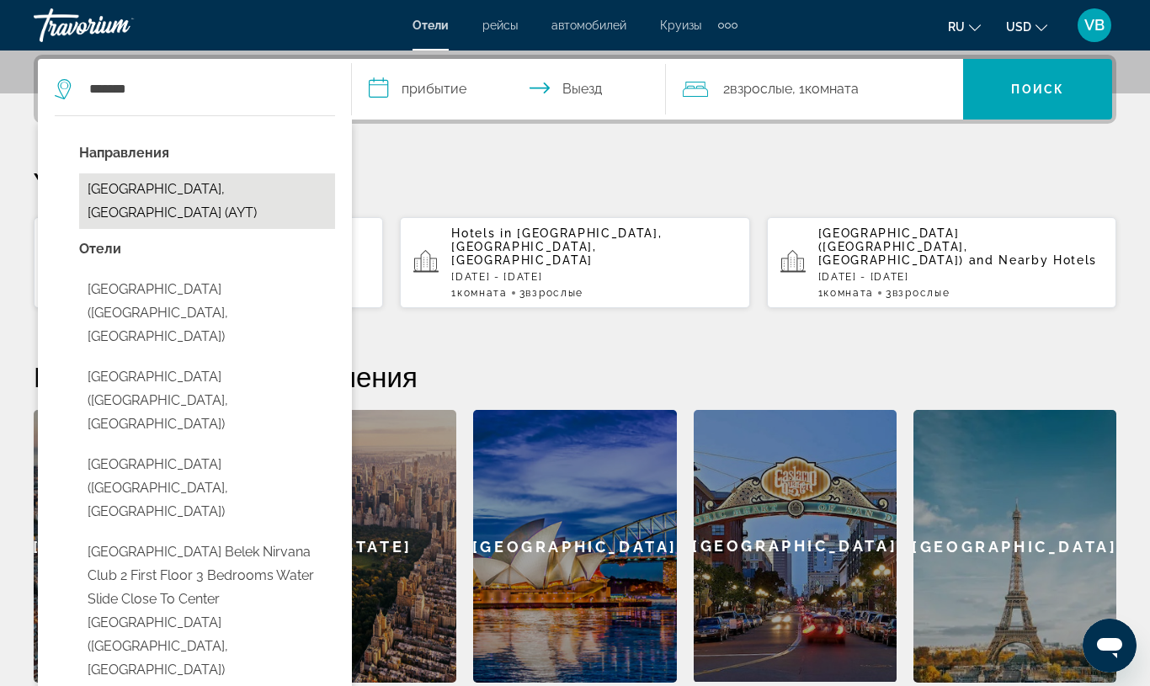
click at [144, 191] on button "[GEOGRAPHIC_DATA], [GEOGRAPHIC_DATA] (AYT)" at bounding box center [207, 201] width 256 height 56
type input "**********"
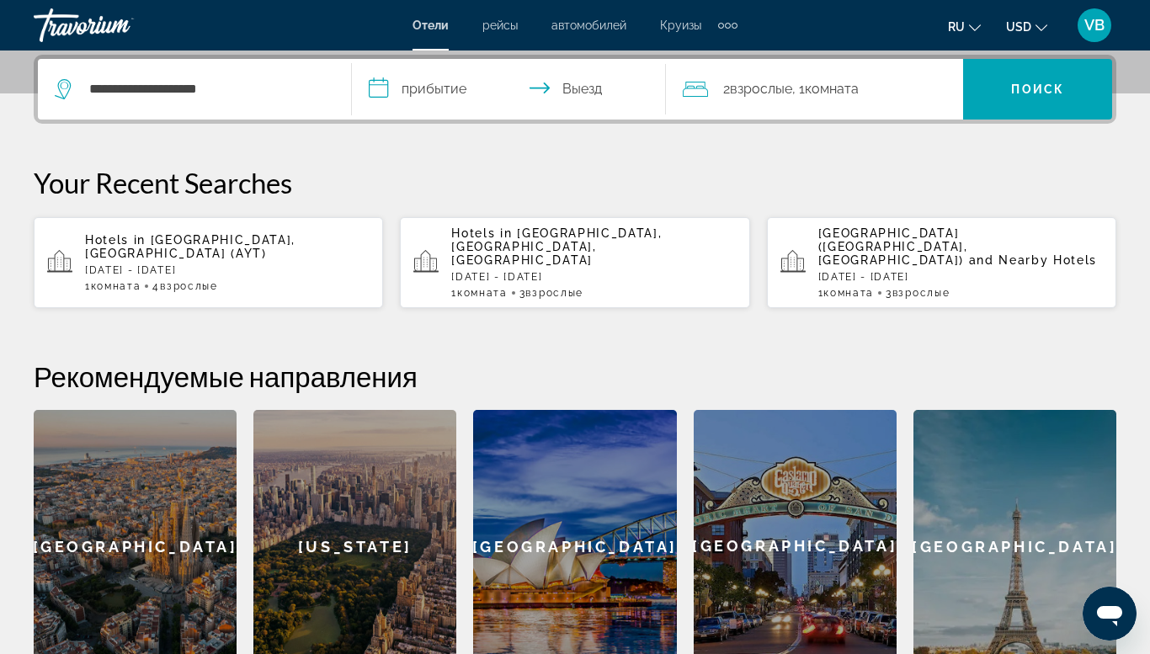
click at [433, 88] on input "**********" at bounding box center [512, 92] width 321 height 66
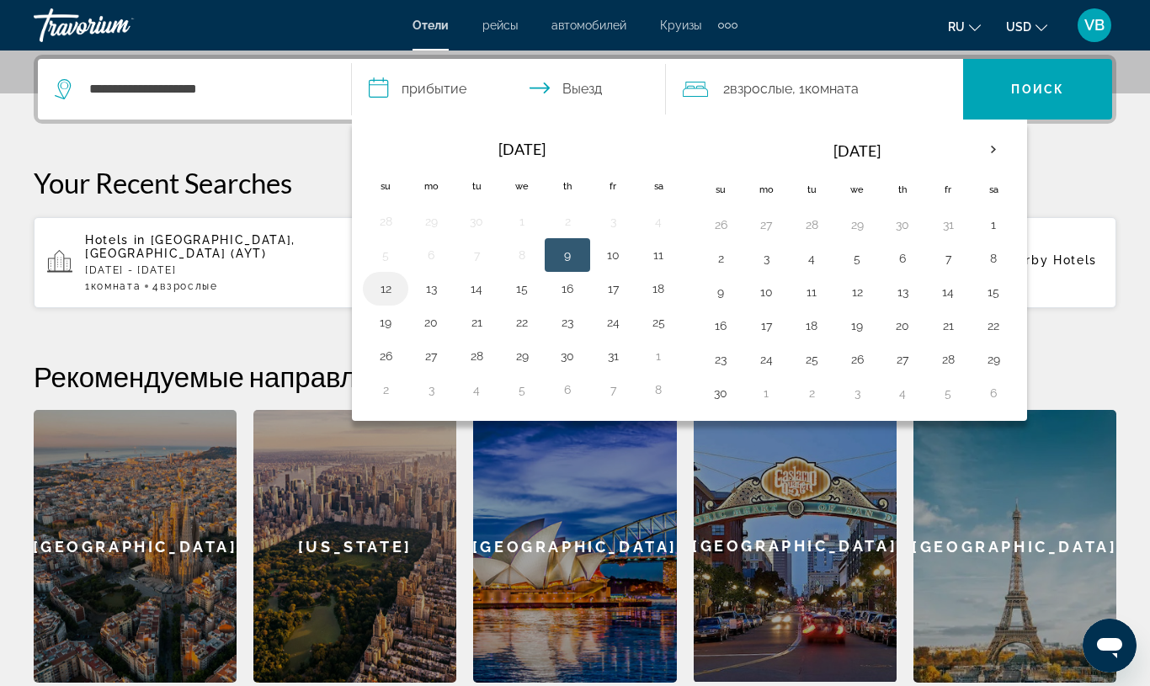
click at [396, 293] on button "12" at bounding box center [385, 289] width 27 height 24
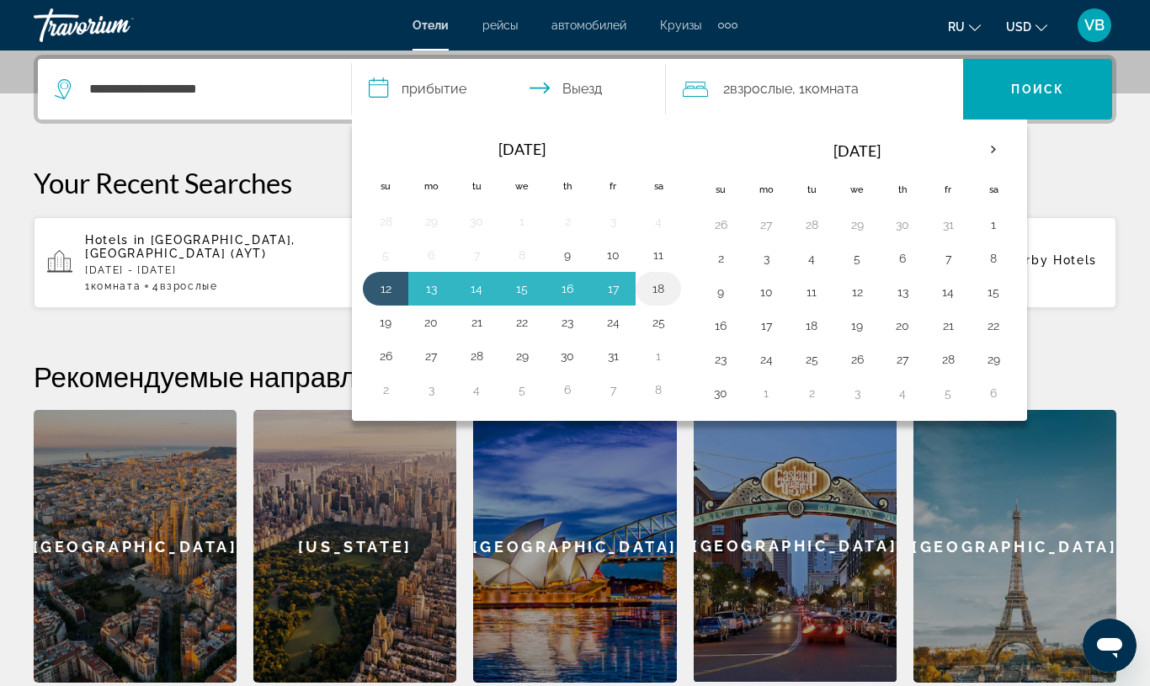
click at [649, 289] on button "18" at bounding box center [658, 289] width 27 height 24
type input "**********"
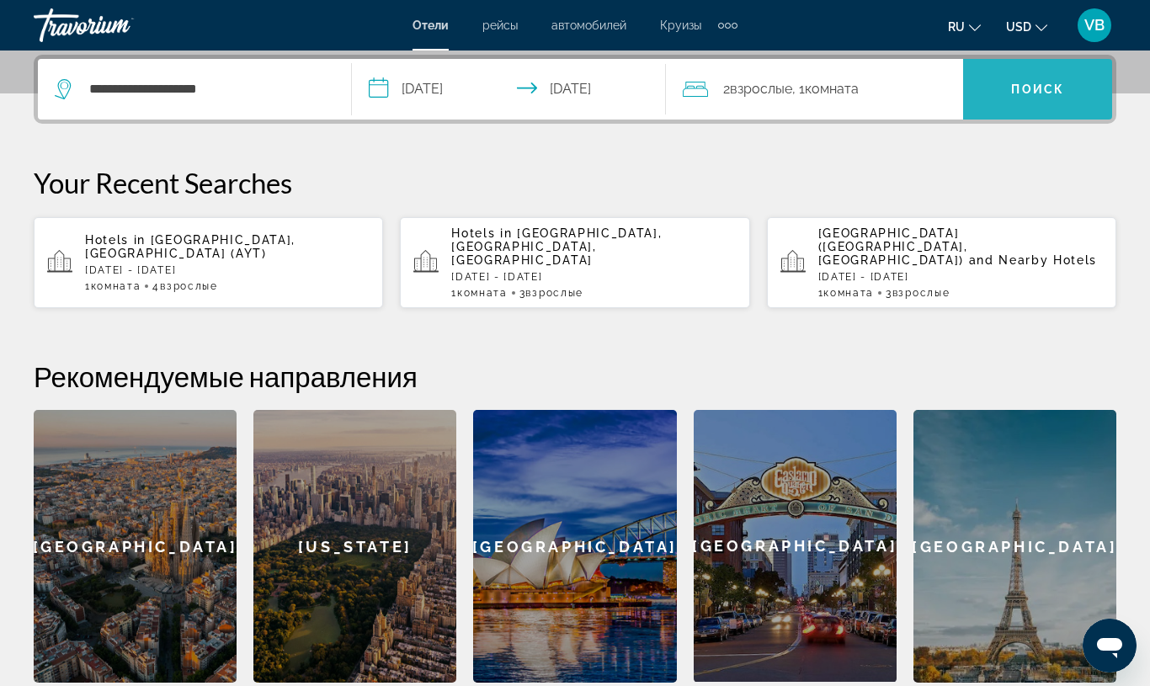
click at [993, 74] on span "Search" at bounding box center [1037, 89] width 149 height 40
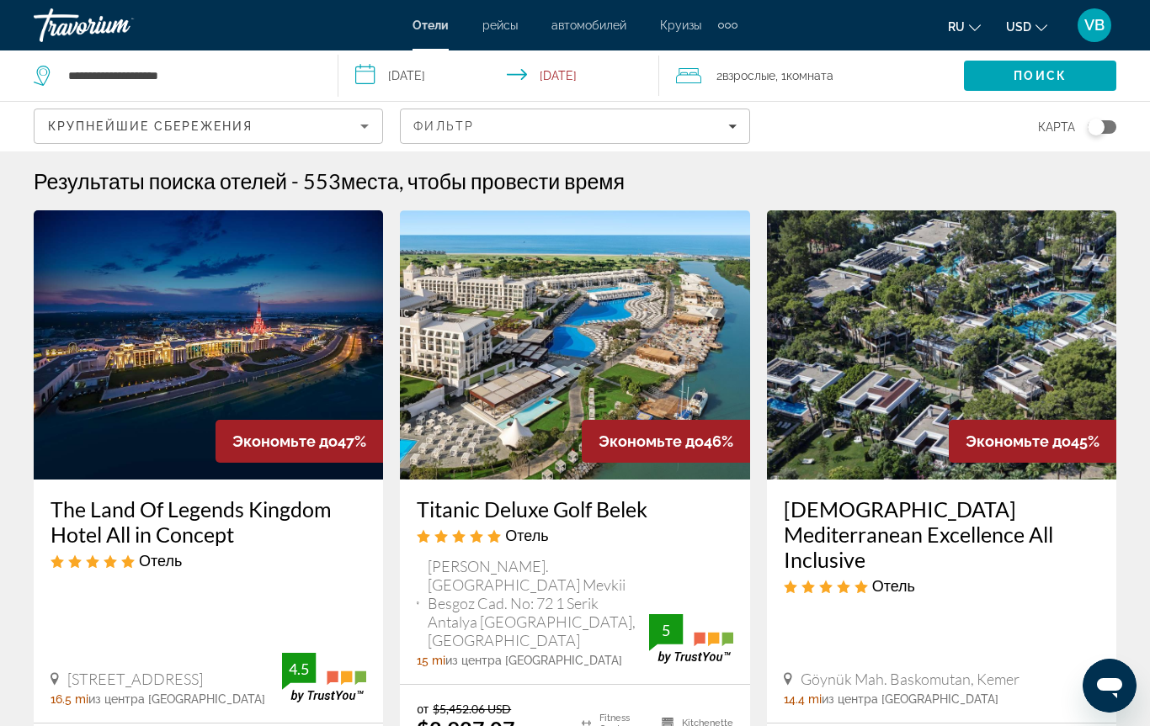
click at [446, 76] on input "**********" at bounding box center [502, 78] width 328 height 56
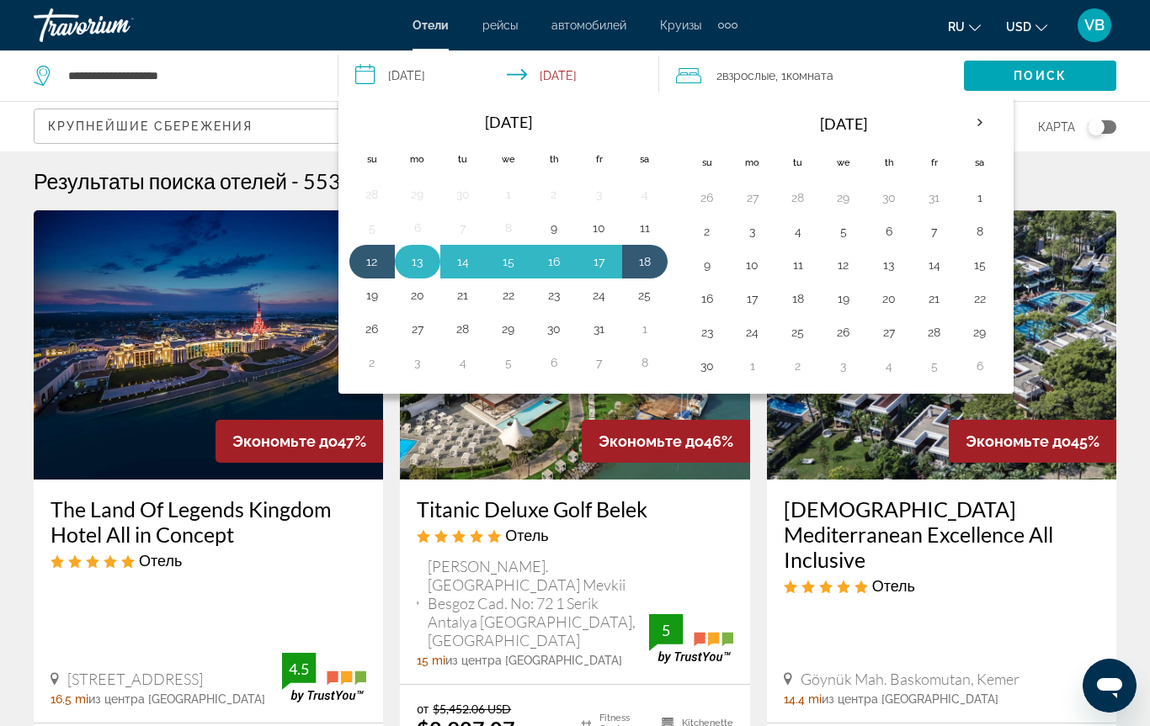
click at [405, 258] on button "13" at bounding box center [417, 262] width 27 height 24
click at [385, 284] on td "19" at bounding box center [371, 296] width 45 height 34
click at [375, 292] on button "19" at bounding box center [372, 296] width 27 height 24
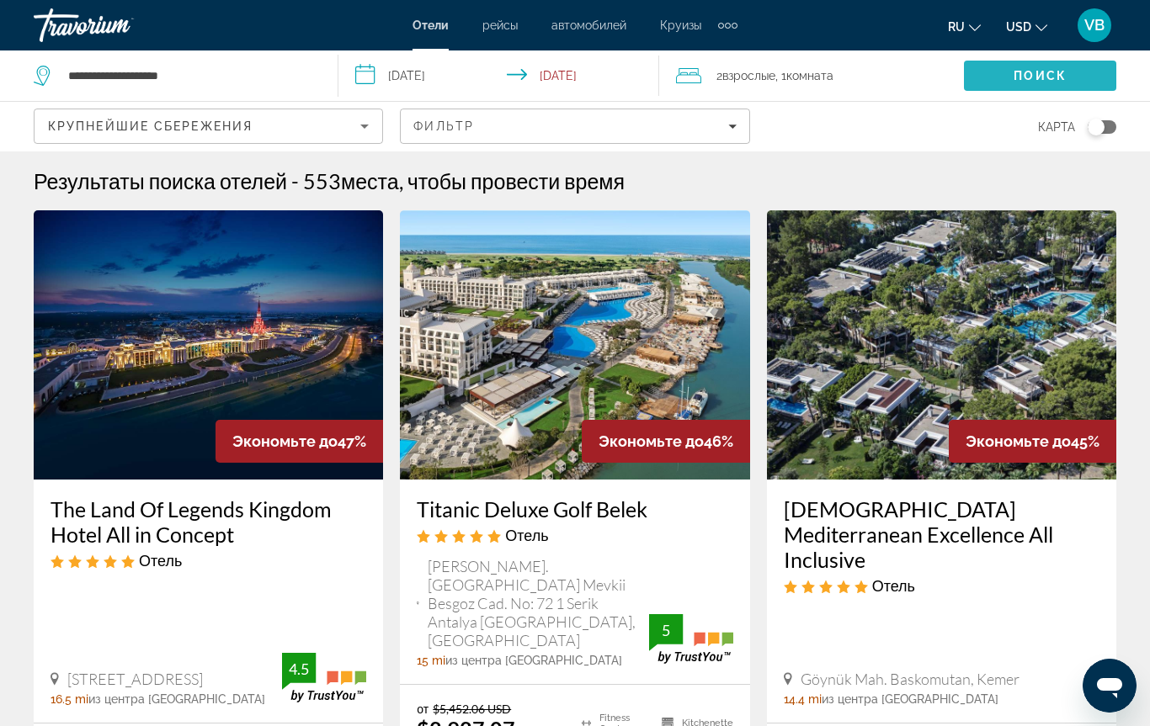
click at [1048, 83] on span "Search" at bounding box center [1040, 76] width 152 height 40
